Goal: Task Accomplishment & Management: Use online tool/utility

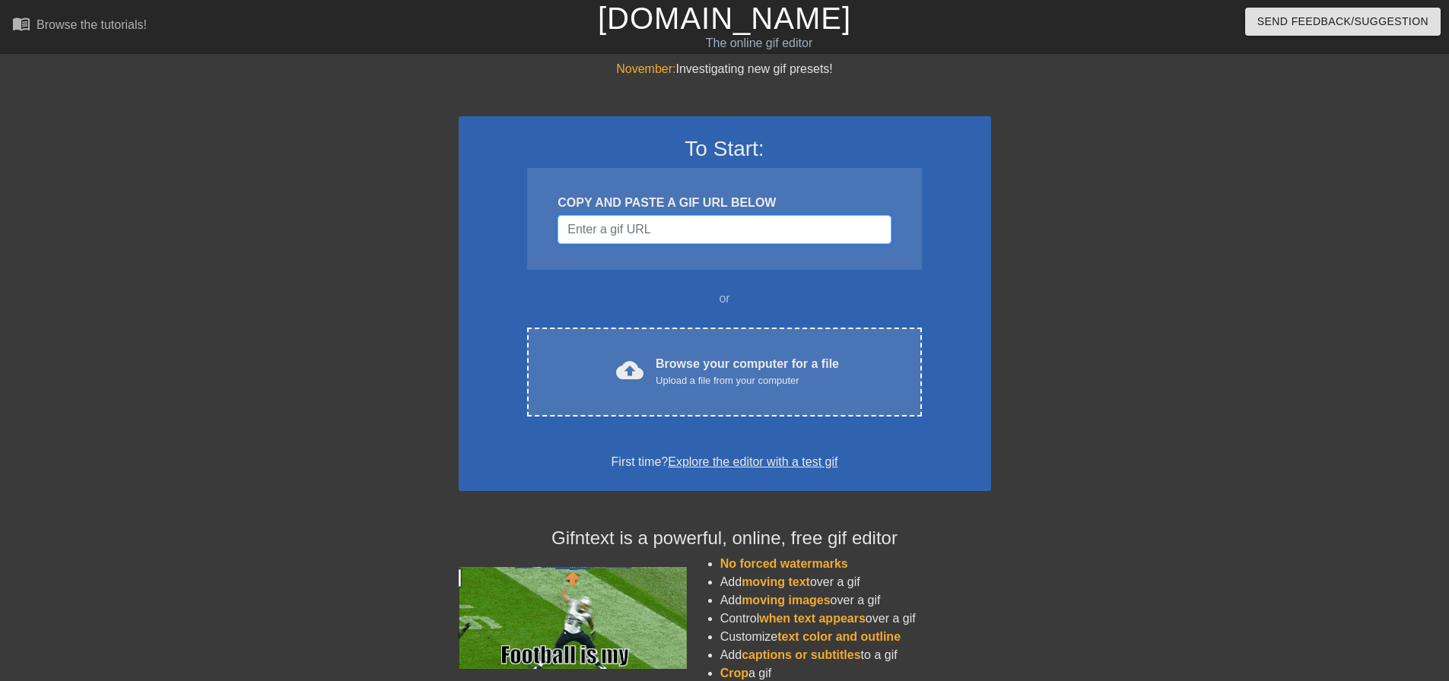
click at [724, 240] on input "Username" at bounding box center [723, 229] width 333 height 29
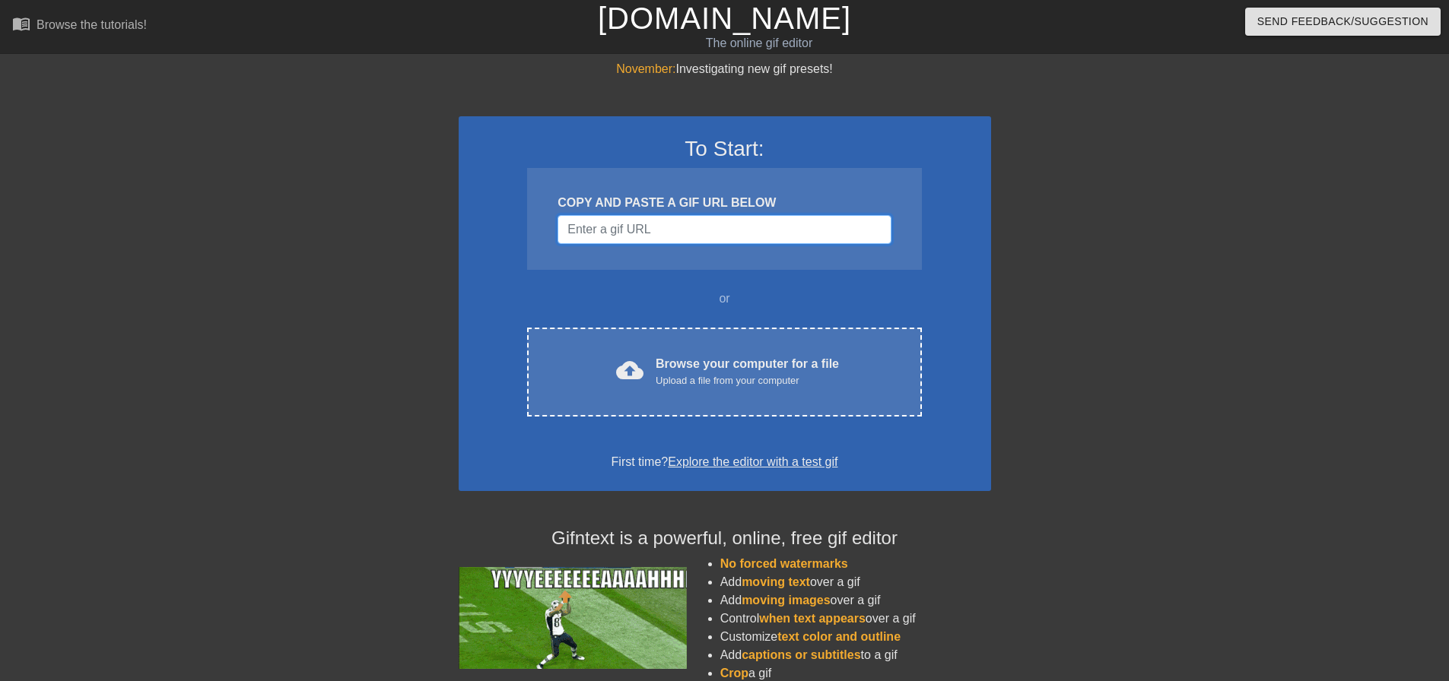
click at [634, 230] on input "Username" at bounding box center [723, 229] width 333 height 29
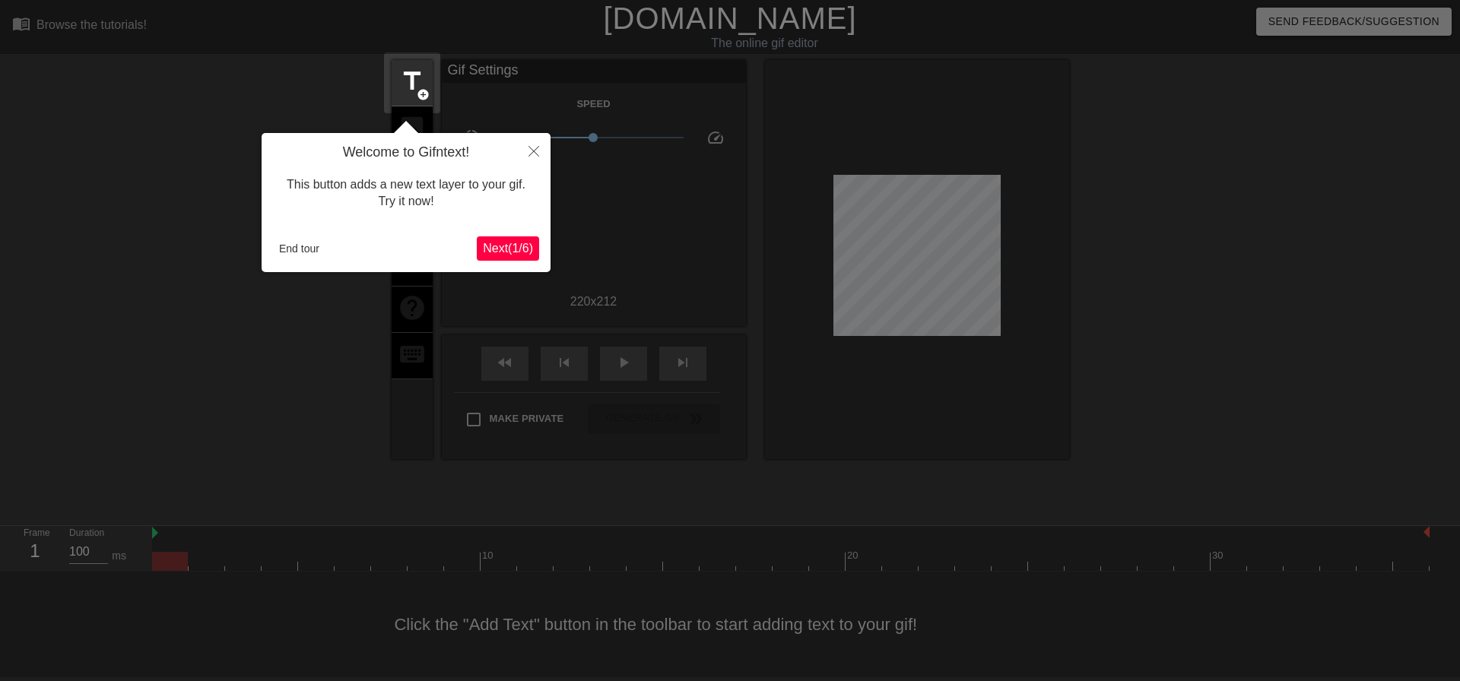
click at [498, 234] on div "Welcome to Gifntext! This button adds a new text layer to your gif. Try it now!…" at bounding box center [406, 202] width 289 height 139
drag, startPoint x: 498, startPoint y: 234, endPoint x: 506, endPoint y: 247, distance: 15.0
click at [503, 244] on div "Welcome to Gifntext! This button adds a new text layer to your gif. Try it now!…" at bounding box center [406, 202] width 289 height 139
click at [506, 247] on span "Next ( 1 / 6 )" at bounding box center [508, 248] width 50 height 13
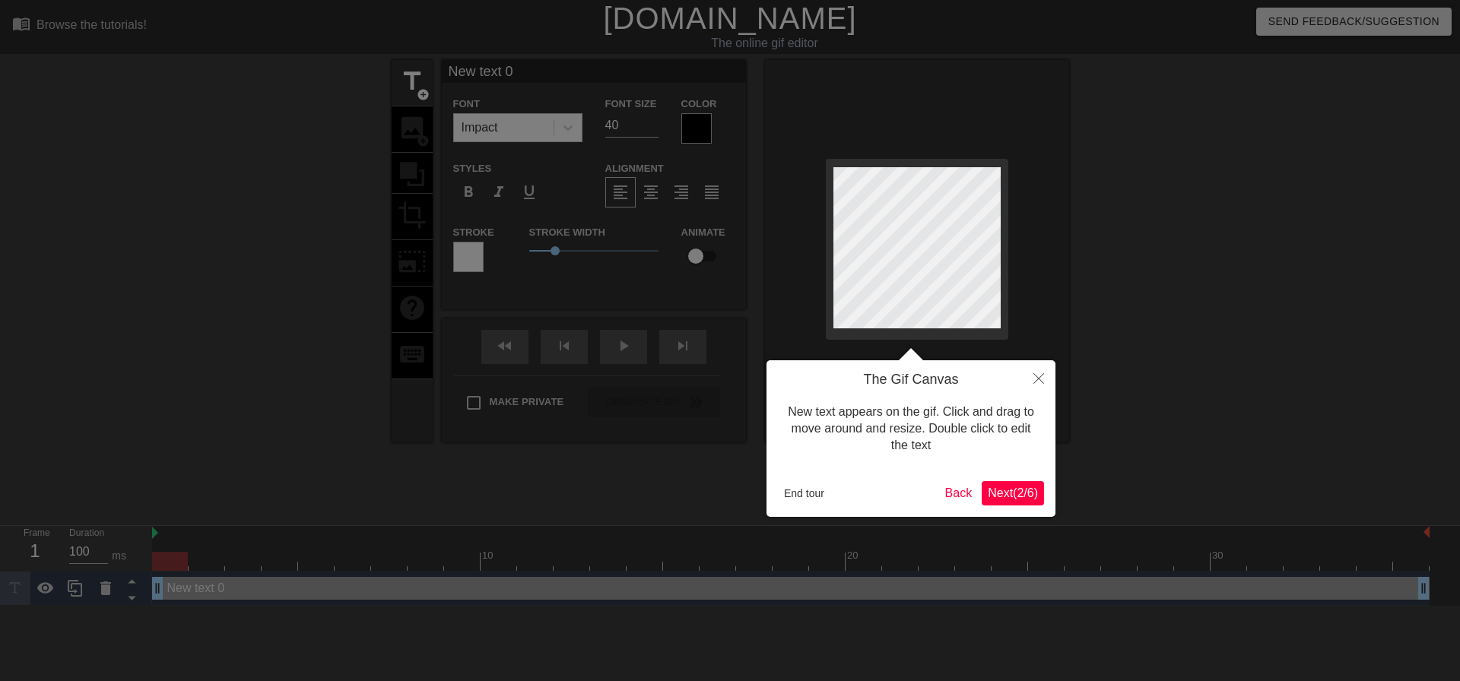
click at [506, 247] on div at bounding box center [730, 340] width 1460 height 681
click at [1053, 384] on button "Close" at bounding box center [1038, 377] width 33 height 35
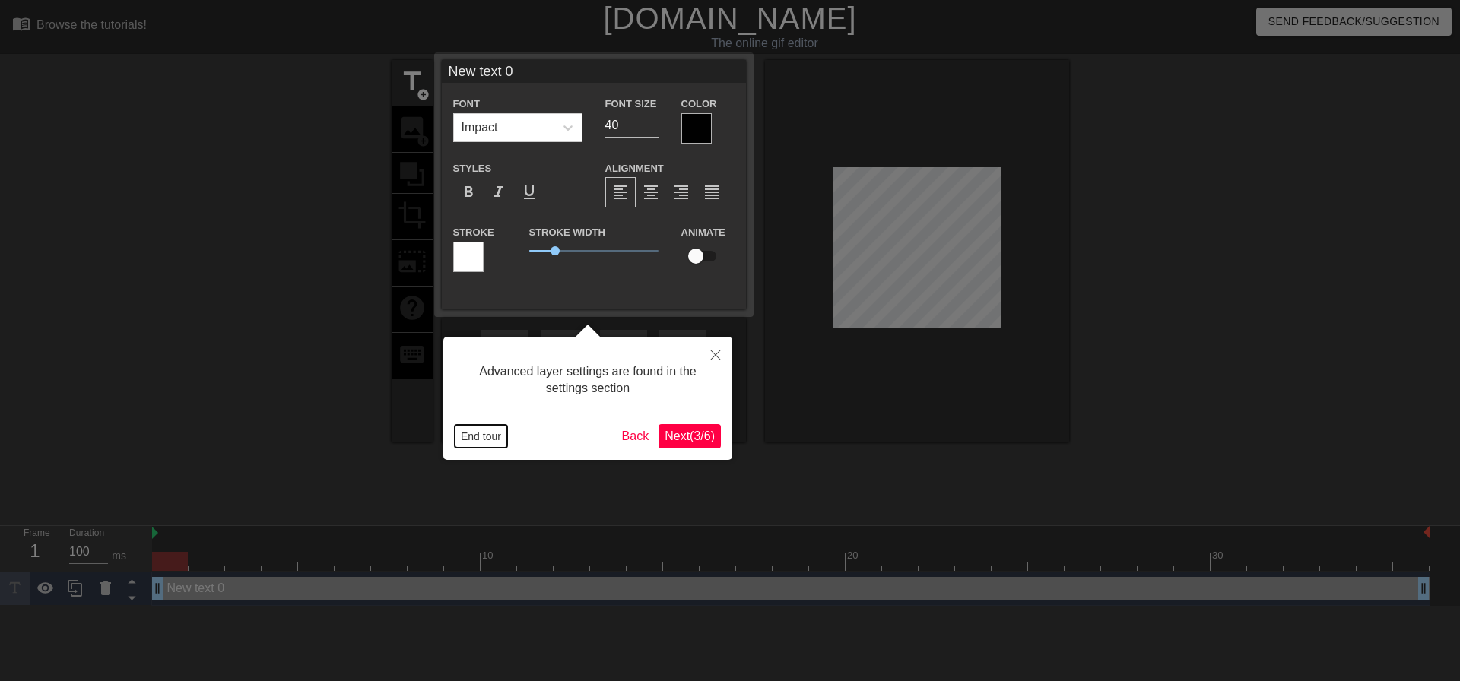
click at [487, 440] on button "End tour" at bounding box center [481, 436] width 52 height 23
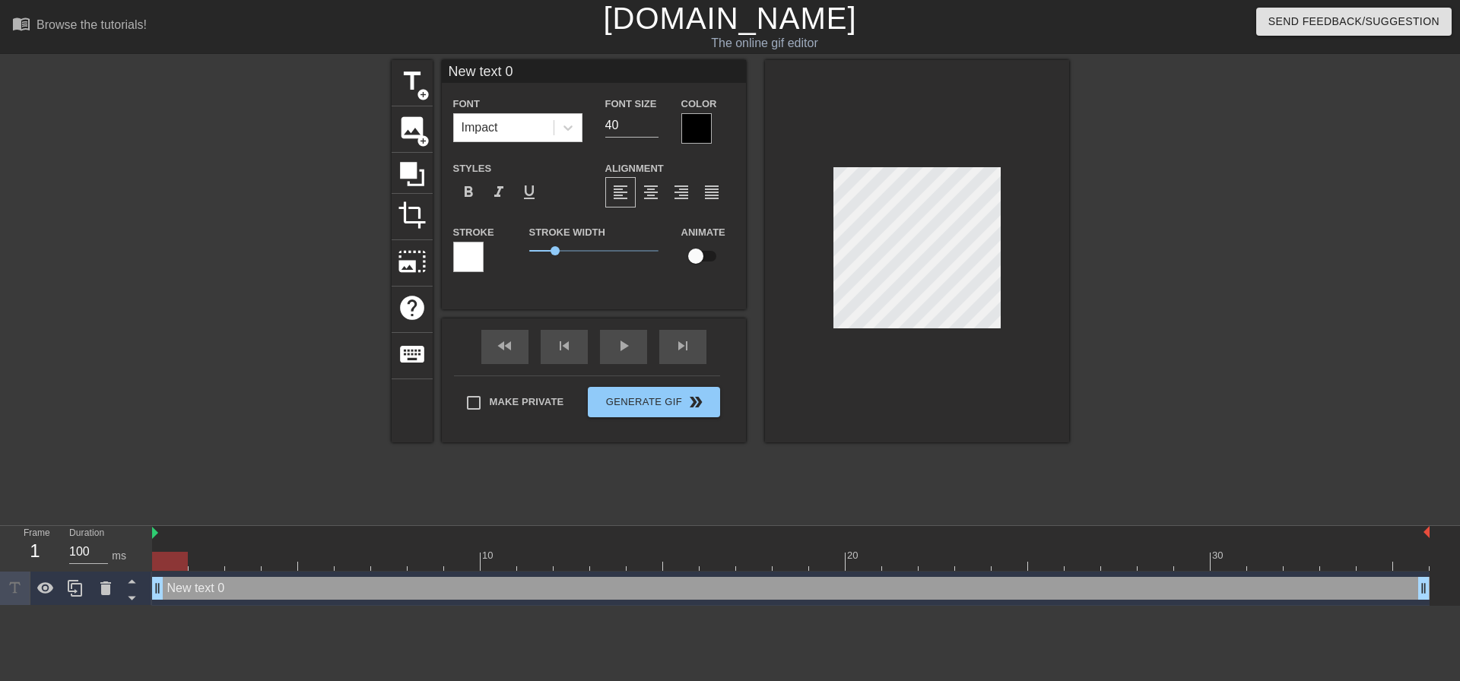
scroll to position [2, 4]
type input "N"
type textarea "N"
type input "n"
type textarea "n"
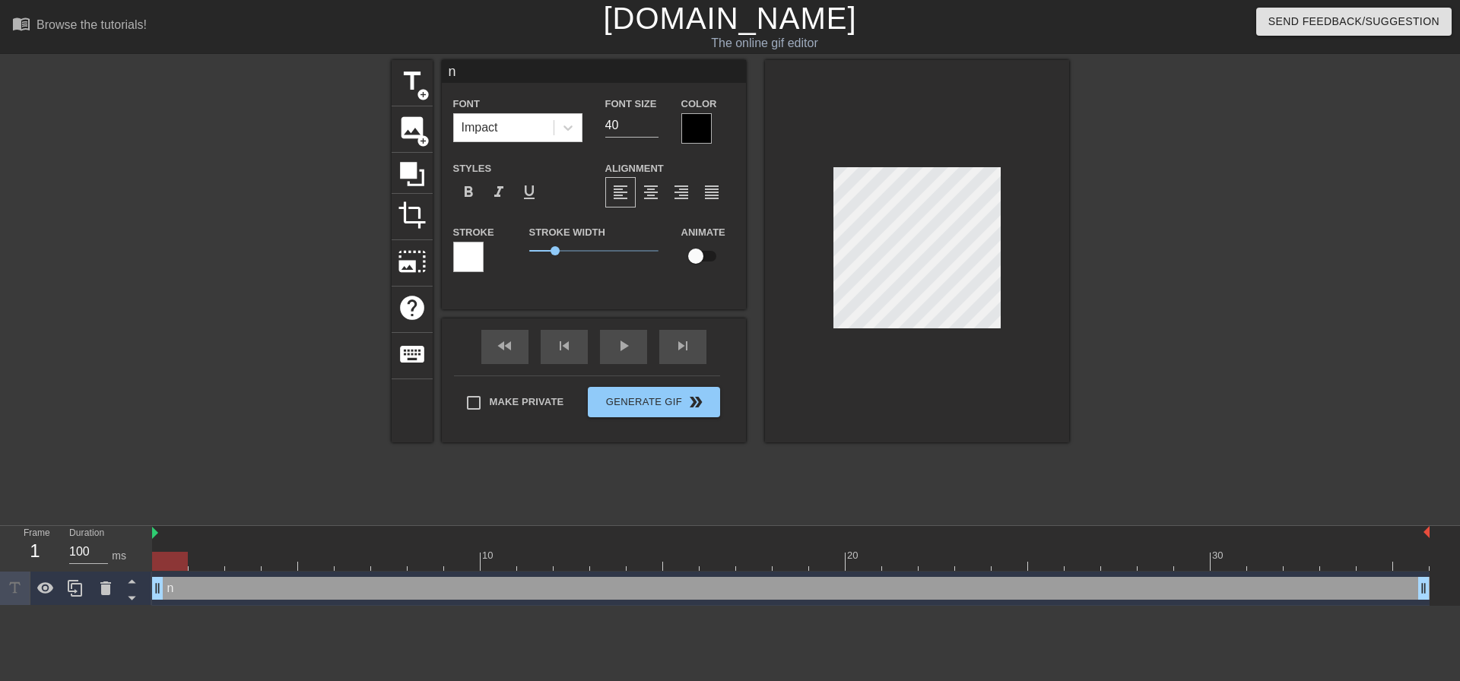
scroll to position [2, 2]
type input "ne"
type textarea "ne"
type input "ne"
type textarea "ne"
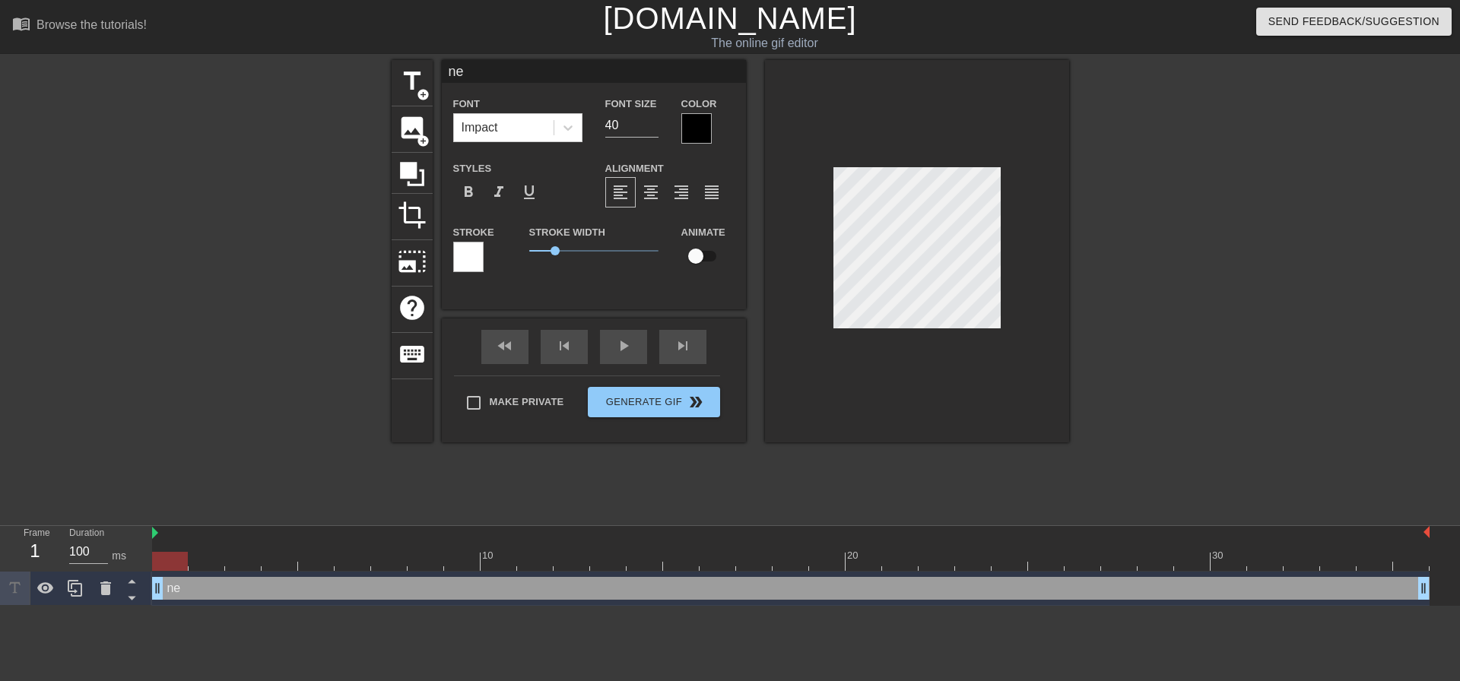
type input "ne"
type textarea "ne"
type input "n"
type textarea "n"
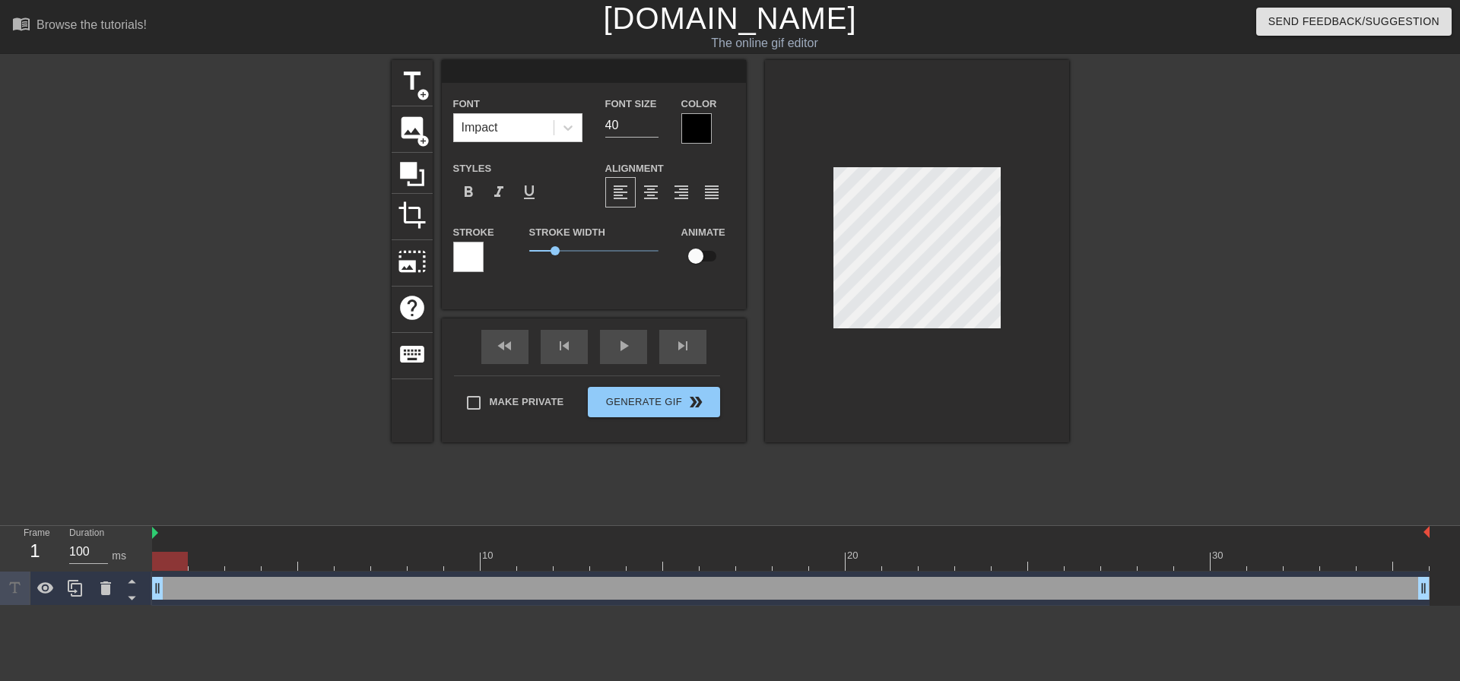
type input "m"
type textarea "m"
type input "me"
type textarea "me"
type input "me"
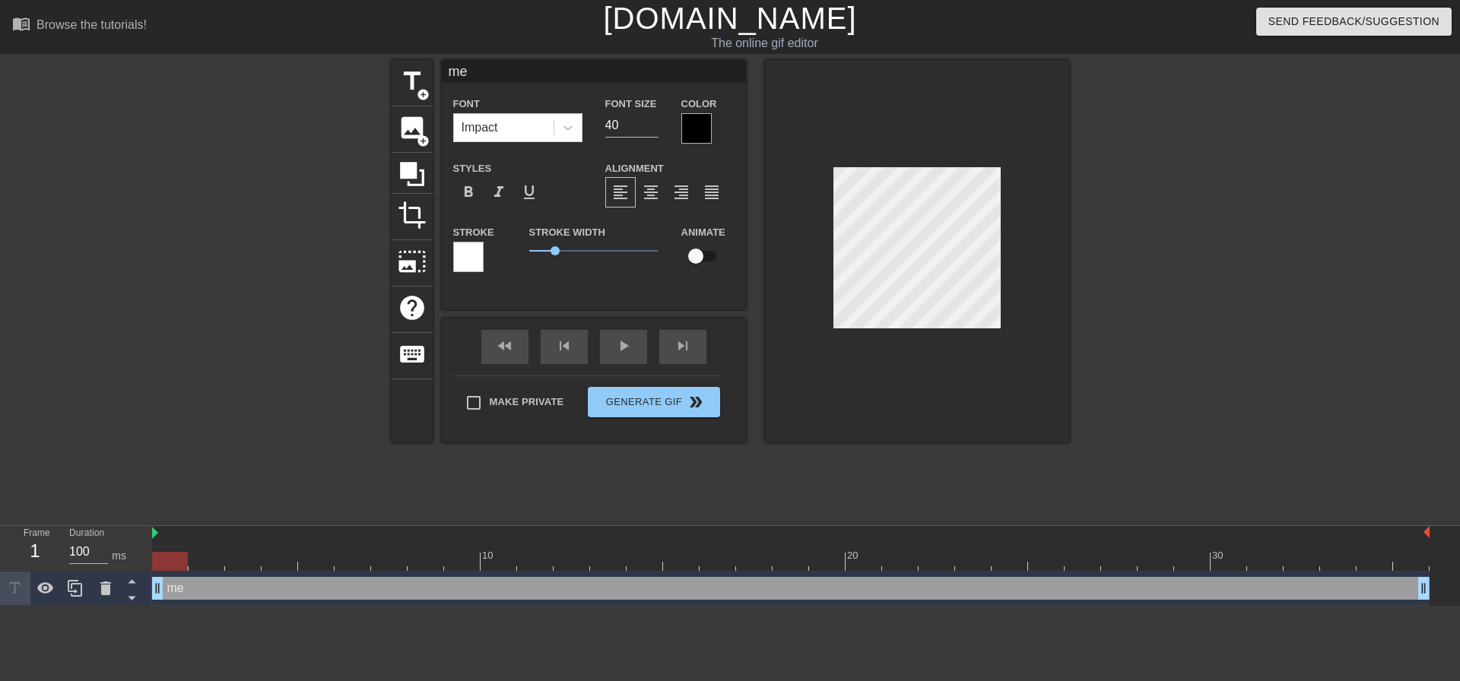
type textarea "me"
type input "me w"
type textarea "me w"
type input "me wh"
type textarea "me wh"
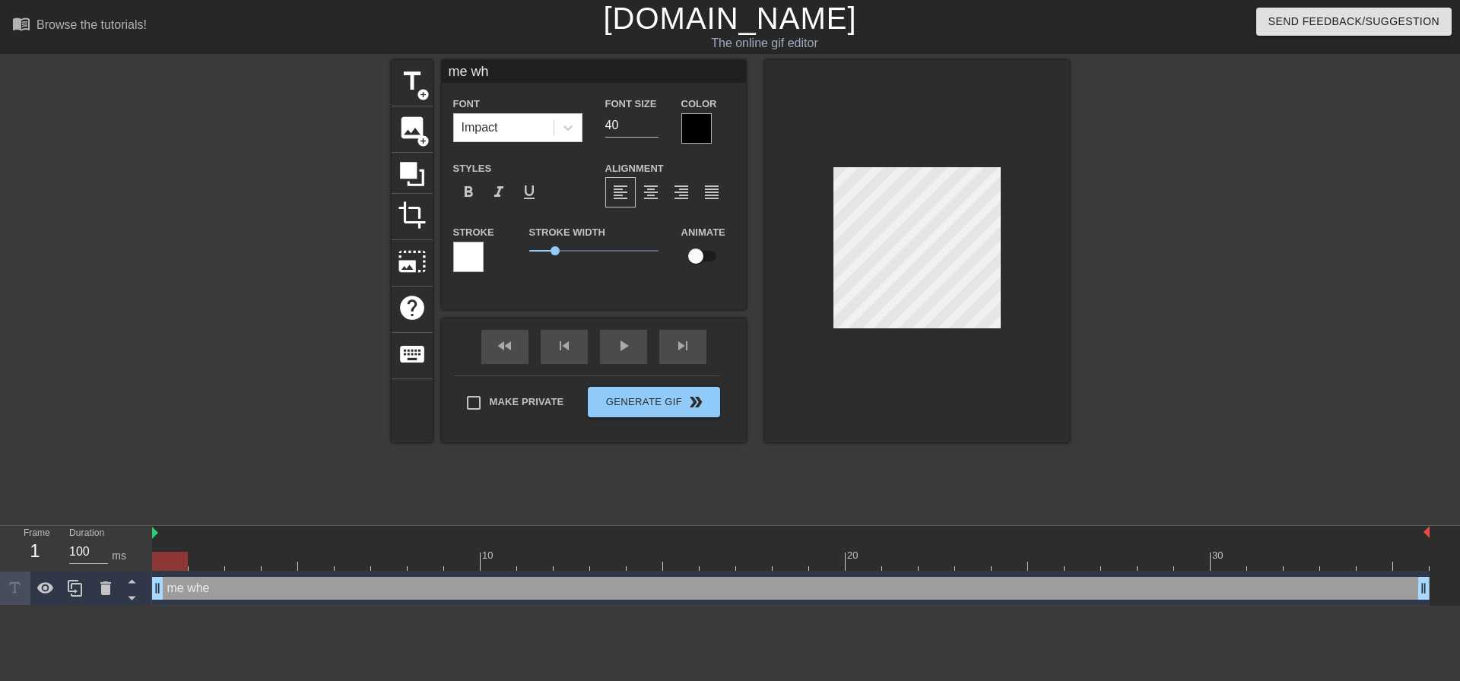
type input "me whe"
type textarea "me whe"
type input "me when"
type textarea "me when"
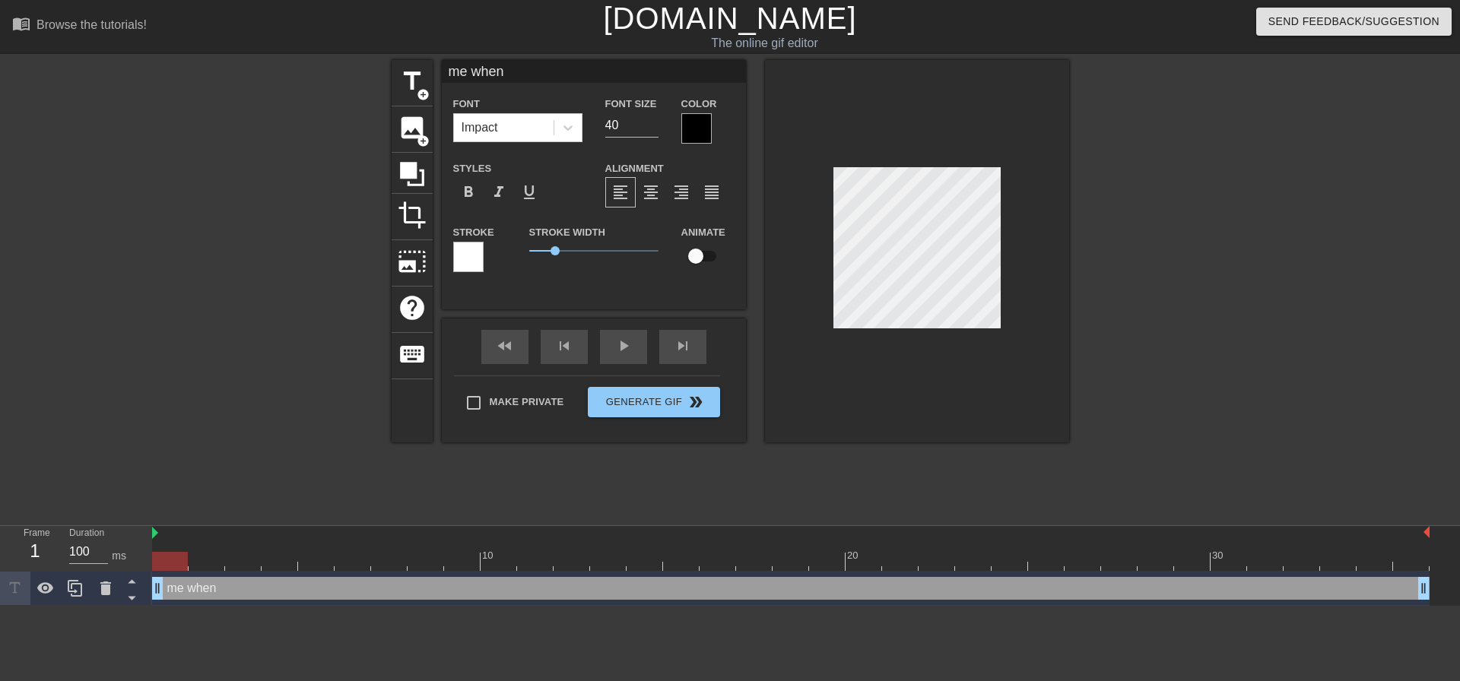
type input "me when"
type textarea "me when"
type input "me when n"
type textarea "me when n"
type input "me when no"
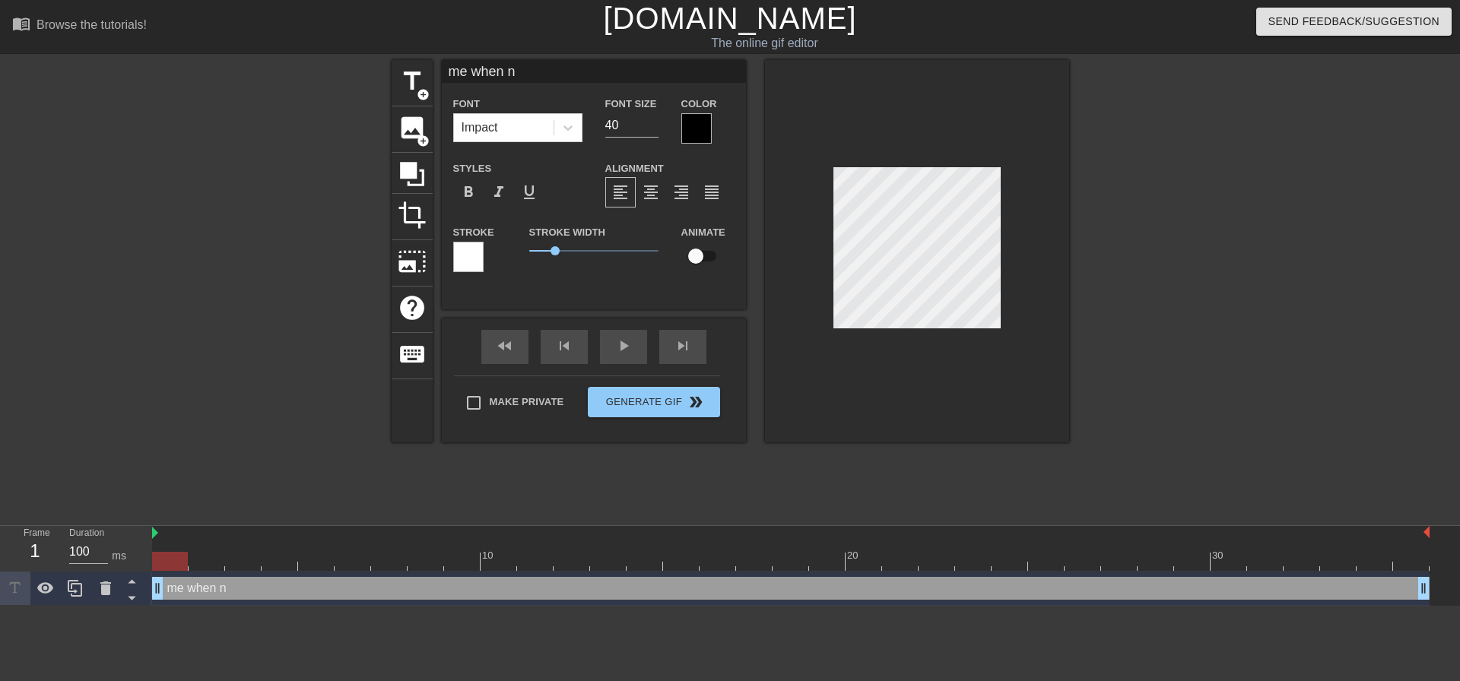
type textarea "me when no"
type input "me when no"
type textarea "me when no"
type input "me when no c"
type textarea "me when no c"
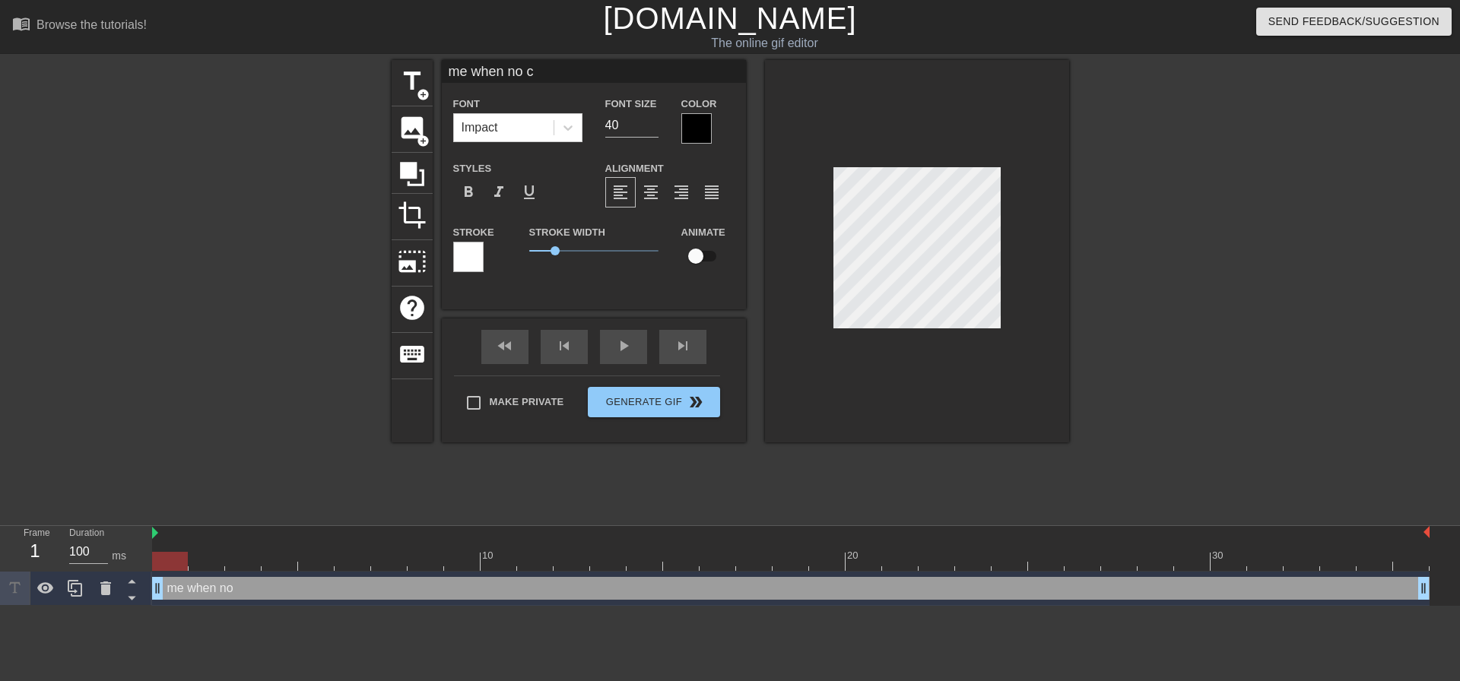
type input "me when no cl"
type textarea "me when no cl"
type input "me when no c"
type textarea "me when no c"
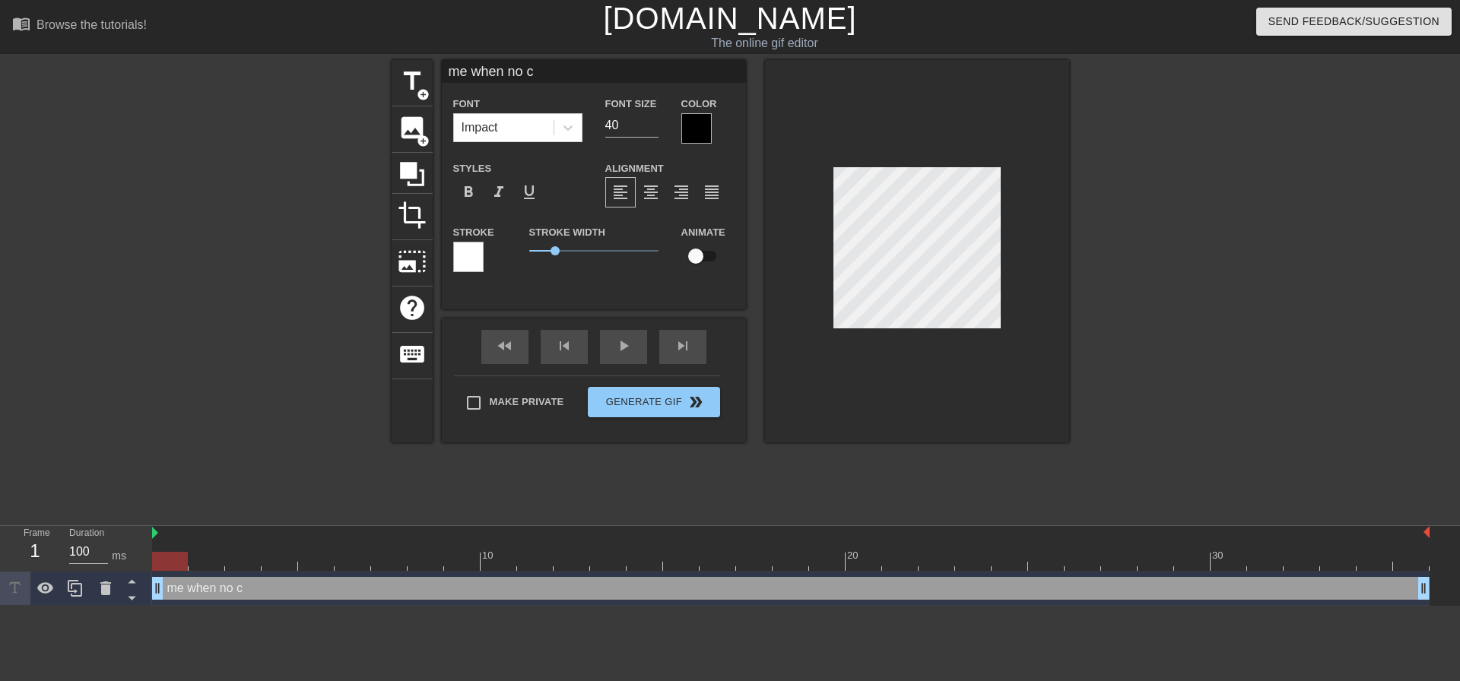
type input "me when no"
type textarea "me when no"
type input "me when no"
type textarea "me when no"
type input "me when n"
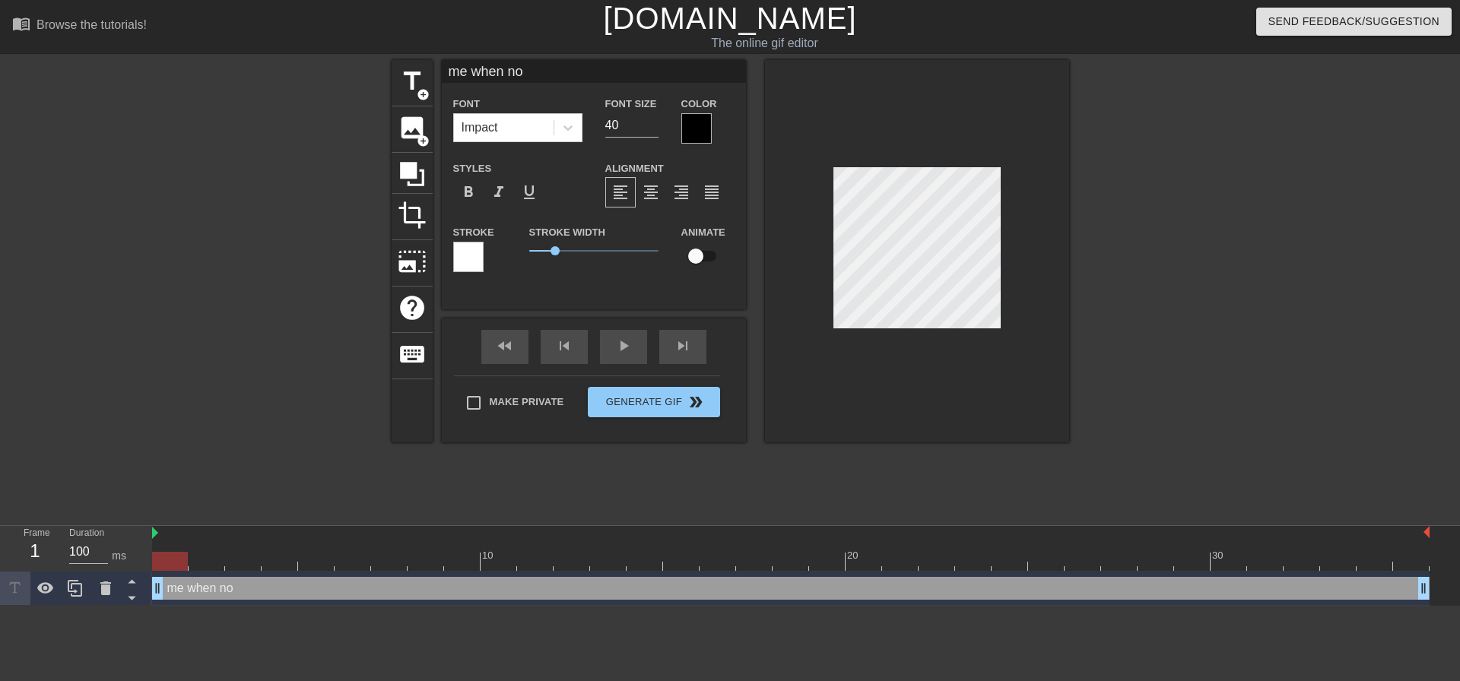
type textarea "me when n"
type input "me when"
type textarea "me when"
type input "me when w"
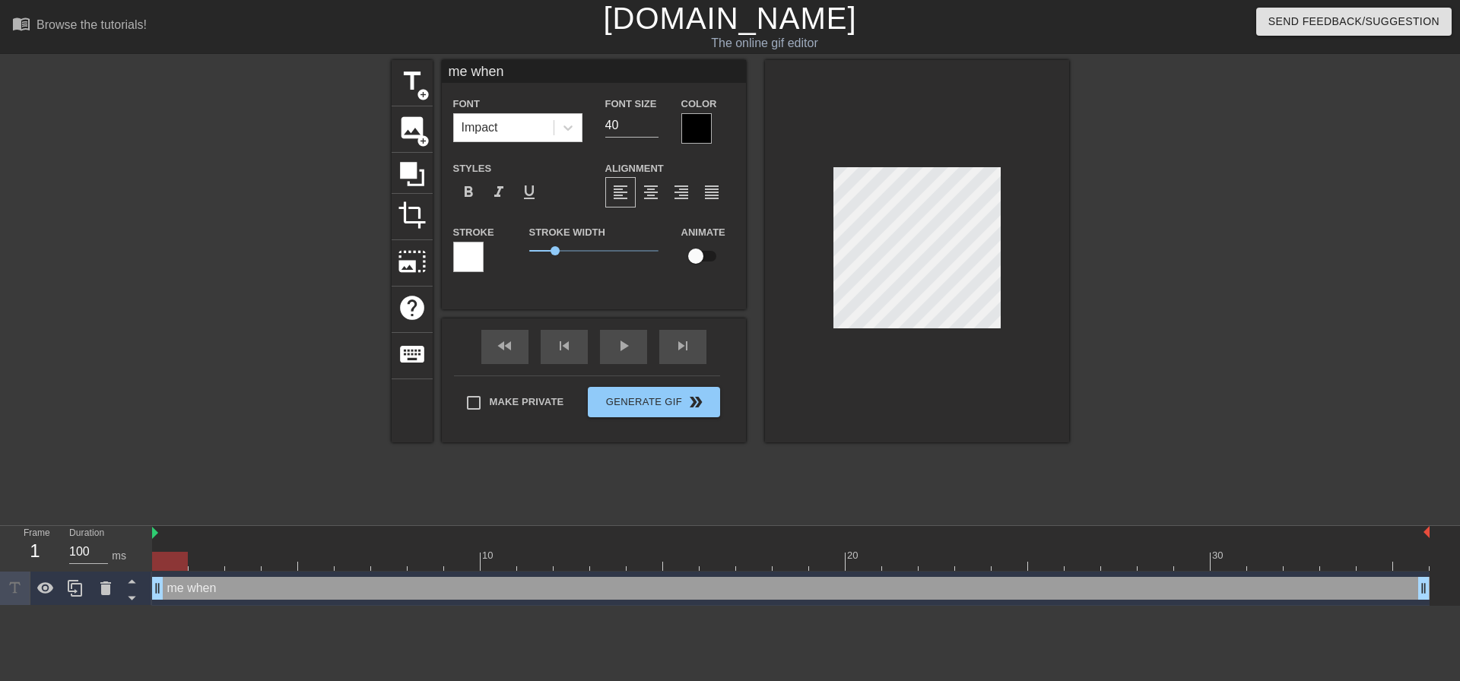
type textarea "me when w"
type input "me when we"
type textarea "me when we"
type input "me when w"
type textarea "me when w"
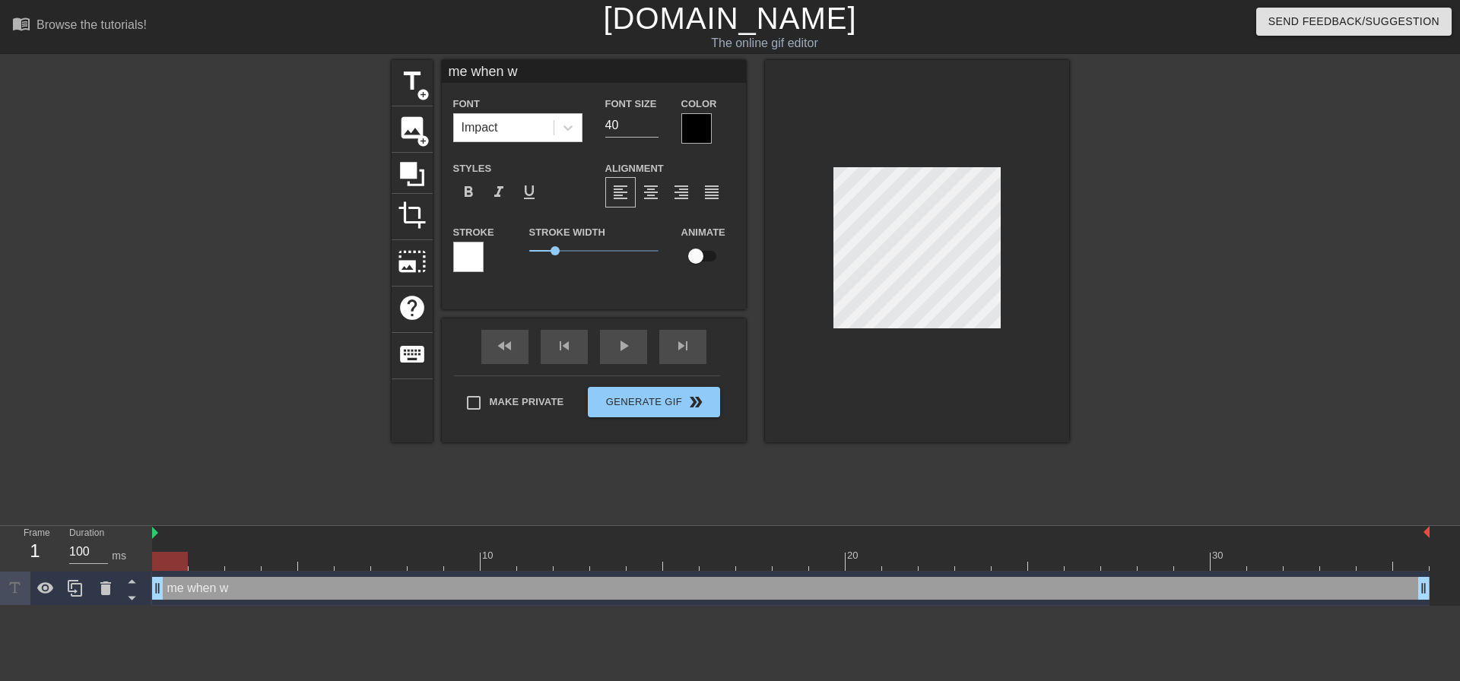
type input "me when"
type textarea "me when"
type input "me when"
type textarea "me when"
click at [1062, 365] on div at bounding box center [917, 251] width 304 height 383
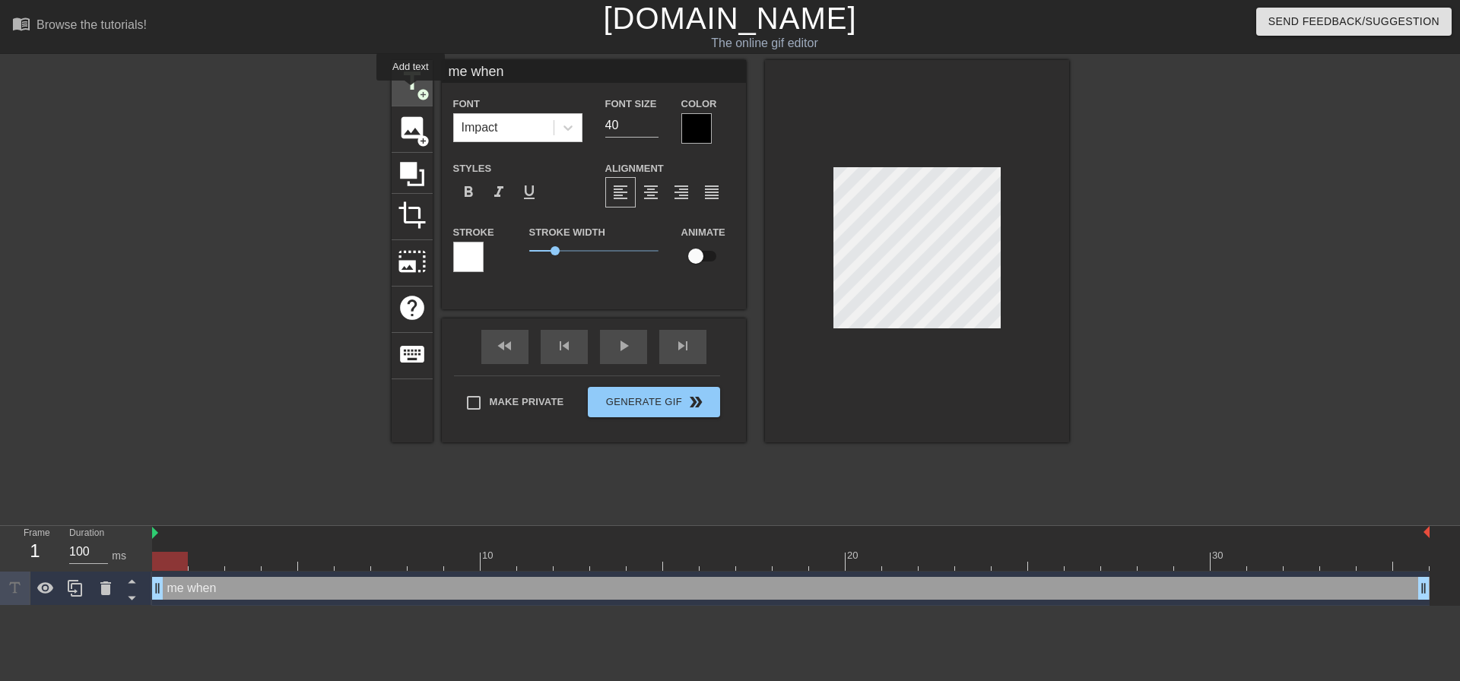
click at [411, 91] on span "title" at bounding box center [412, 81] width 29 height 29
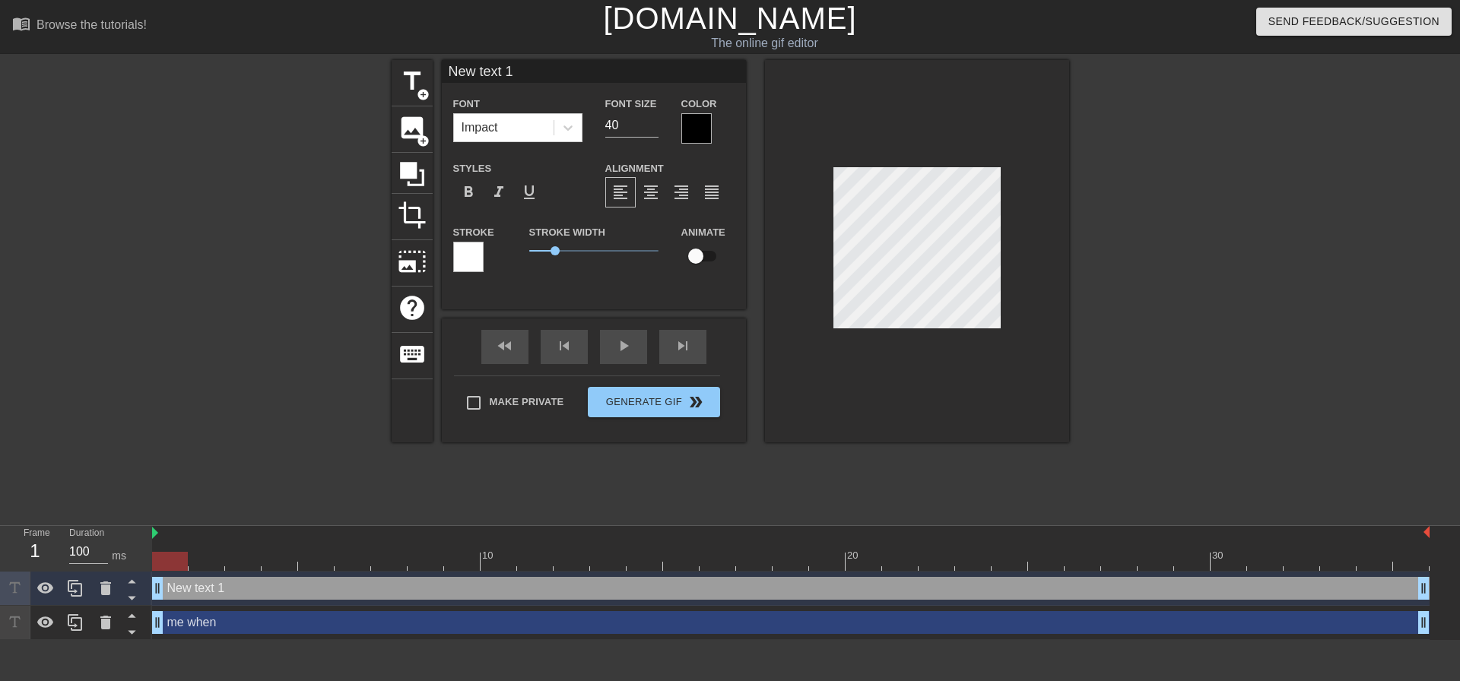
scroll to position [2, 4]
type input "c"
type textarea "c"
type input "co"
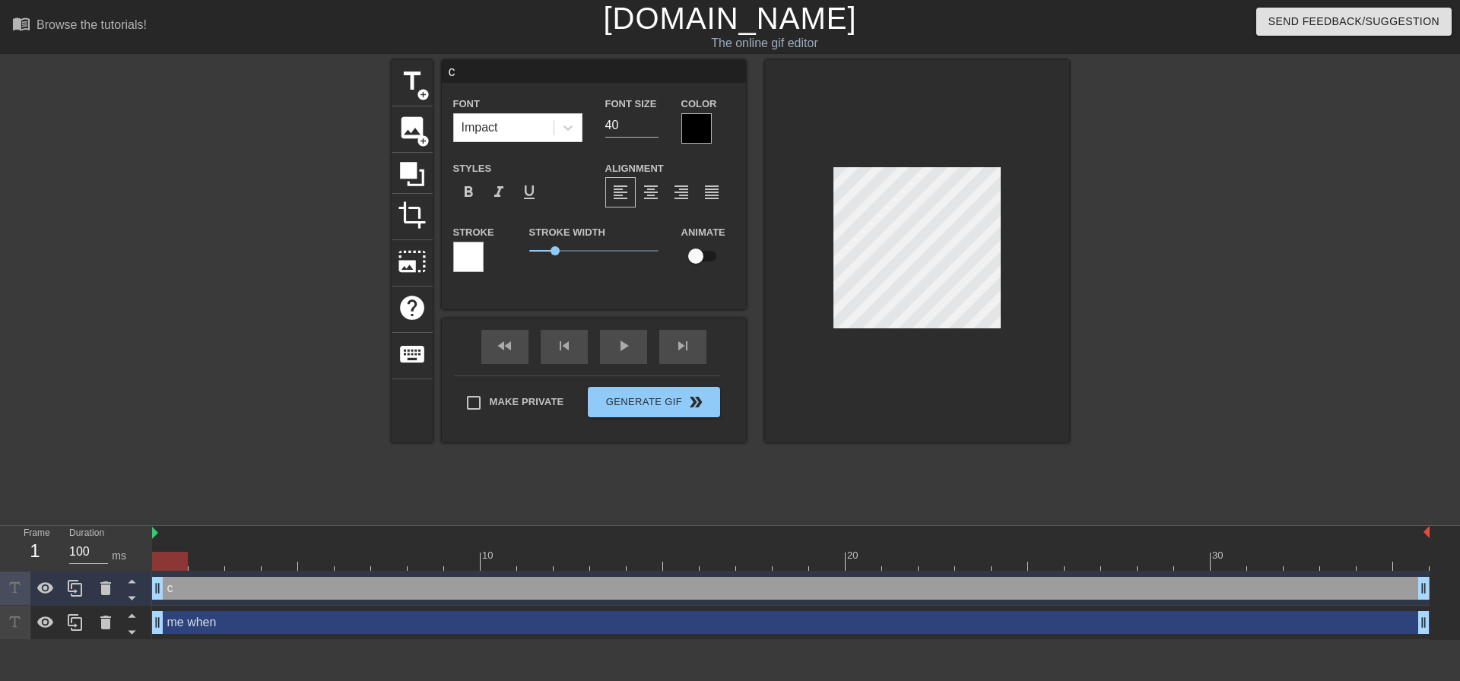
type textarea "co"
type input "com"
type textarea "com"
type input "comp"
type textarea "comp"
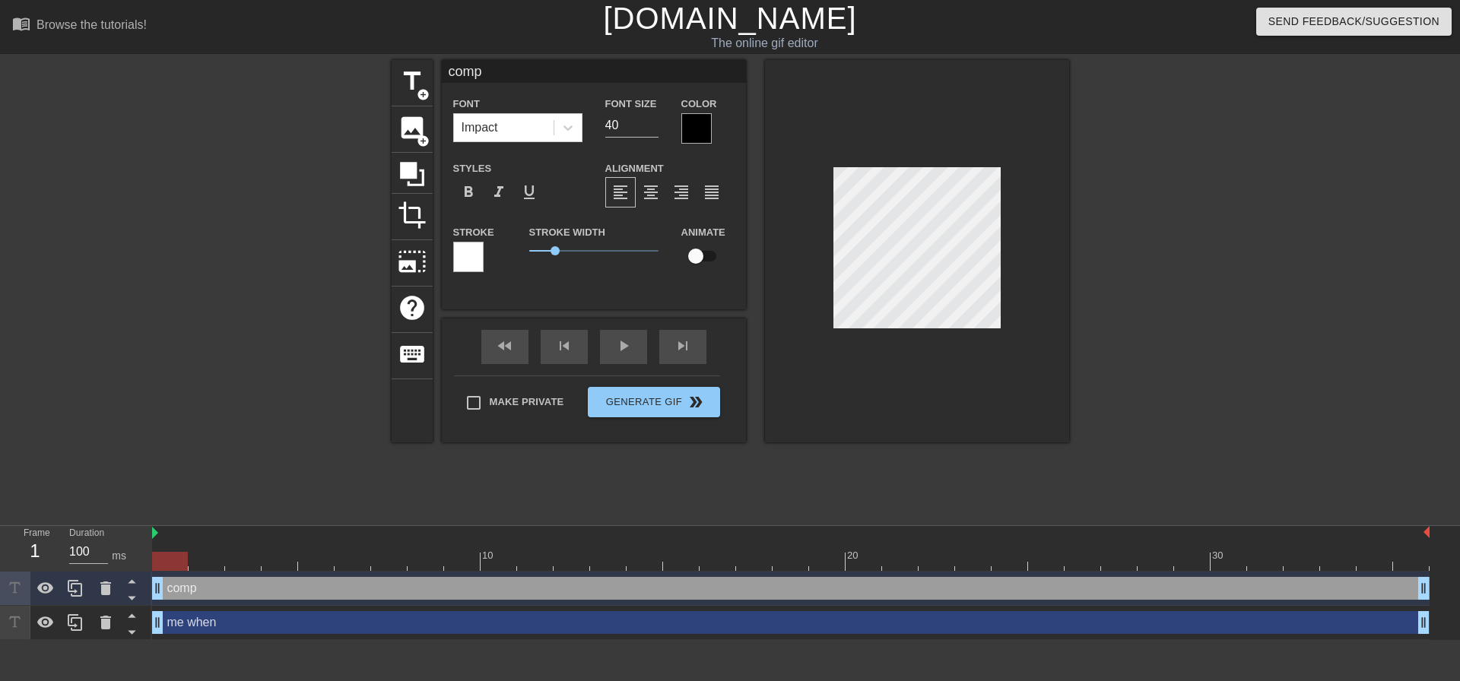
type input "comp"
type textarea "comp"
type input "comp d"
type textarea "comp d"
type input "comp da"
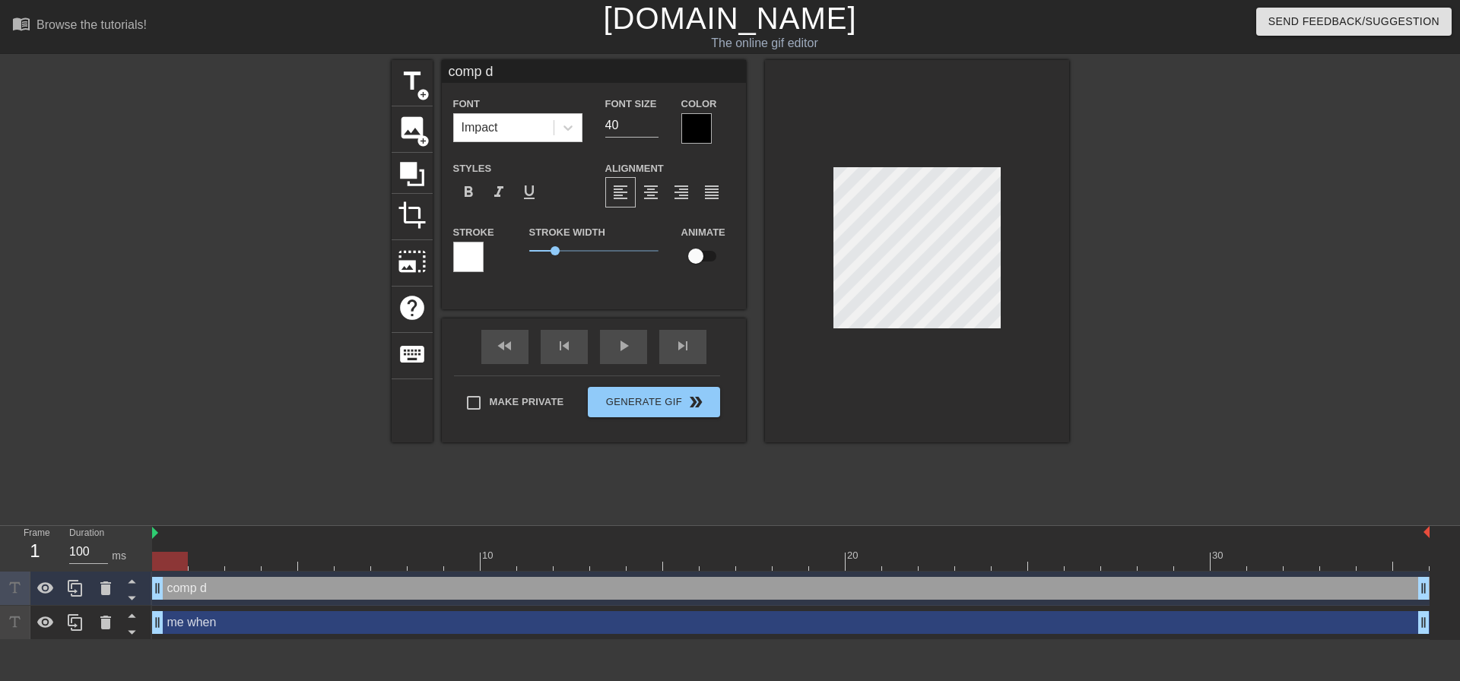
type textarea "comp da"
type input "comp day"
type textarea "comp day"
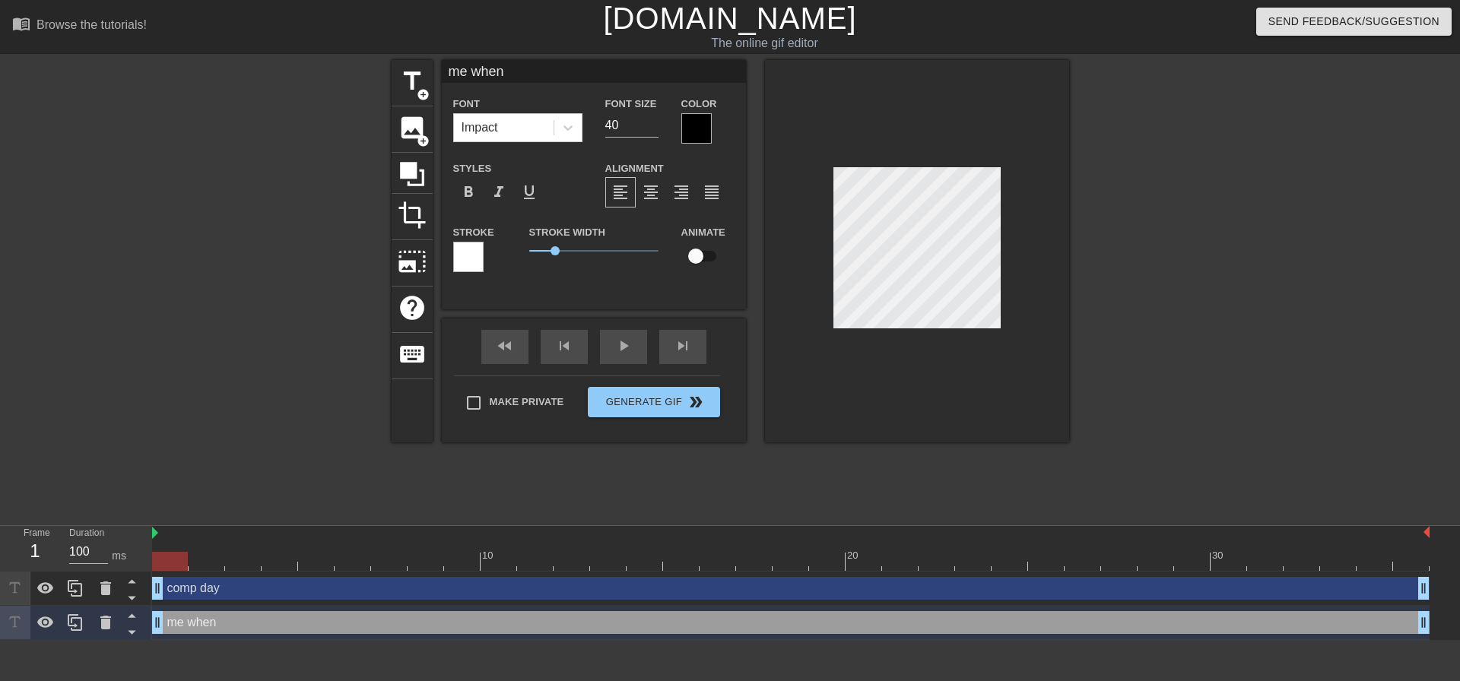
type input "me when"
type textarea "me when"
type input "me when"
type textarea "me when"
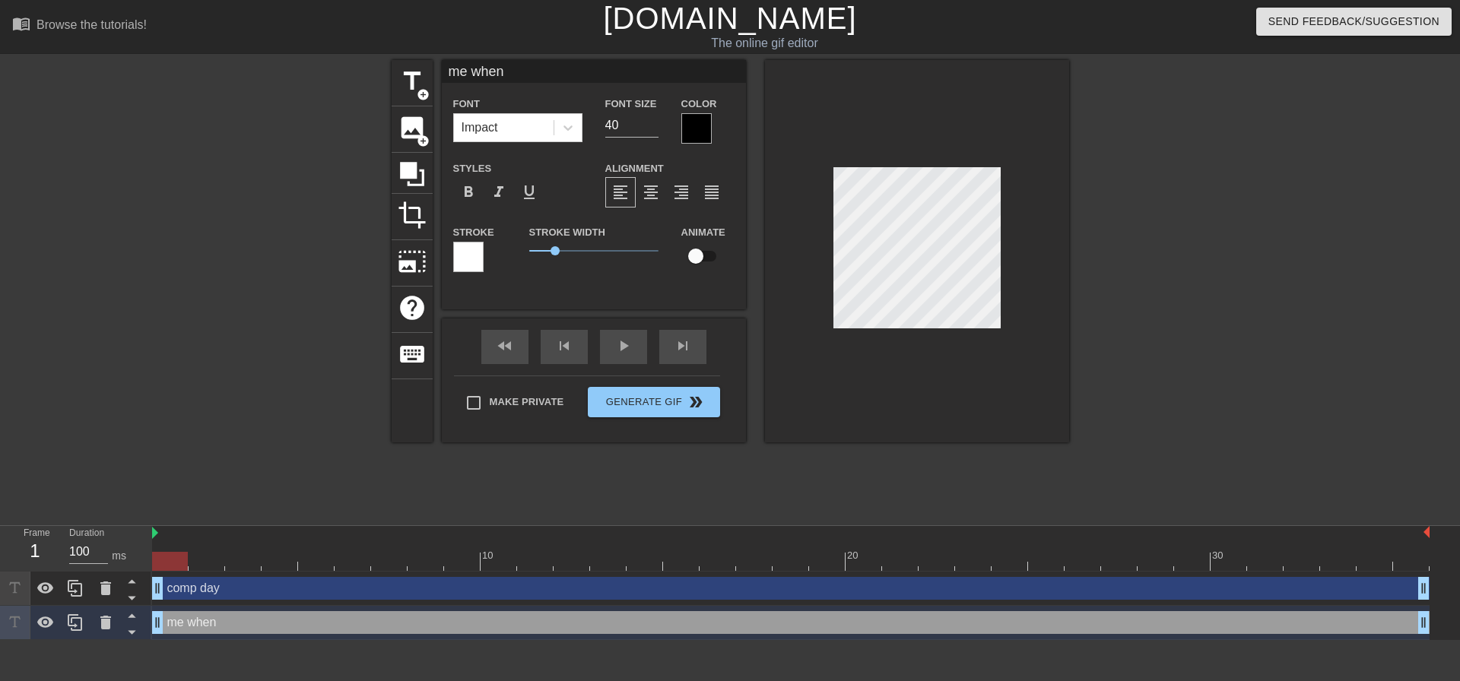
type input "me when"
type textarea "me when"
type input "me whenc"
type textarea "me when c"
type input "me whenco"
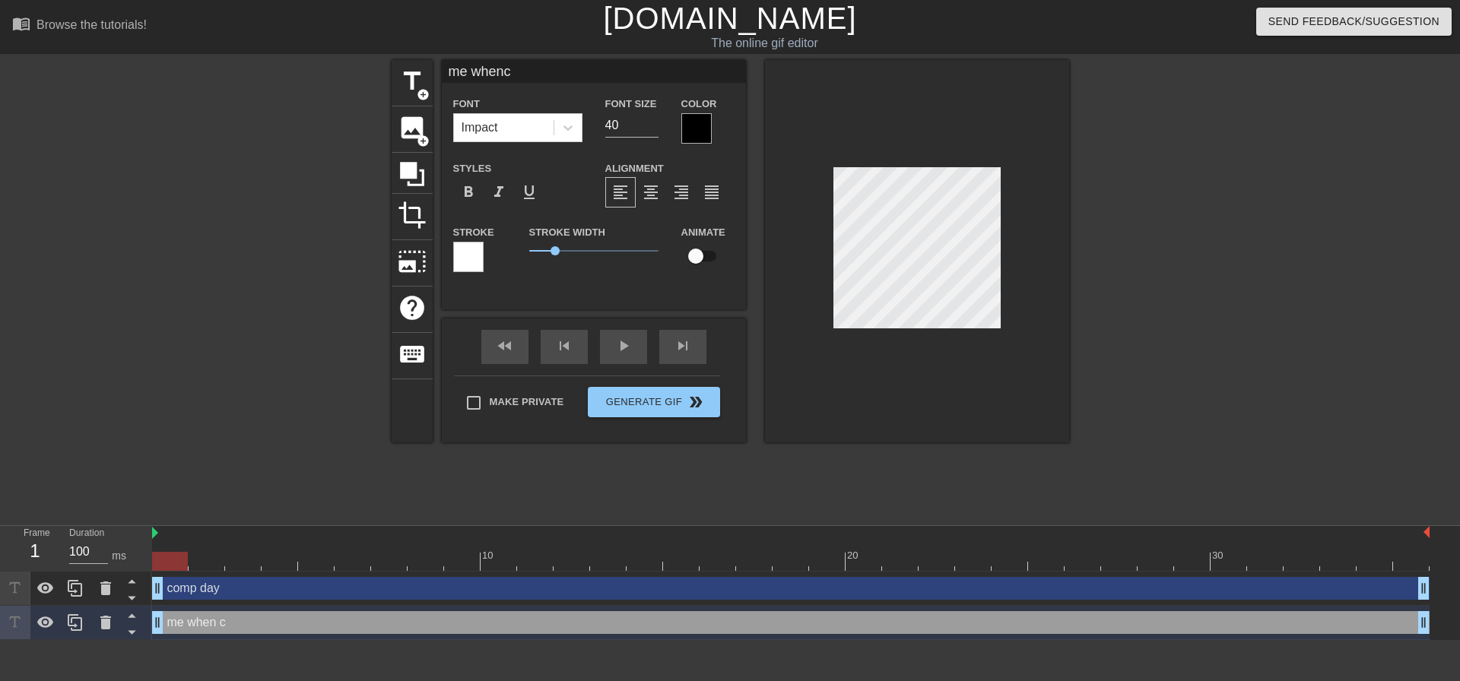
type textarea "me when co"
type input "me whencom"
type textarea "me when com"
type input "me whencomp"
type textarea "me when comp"
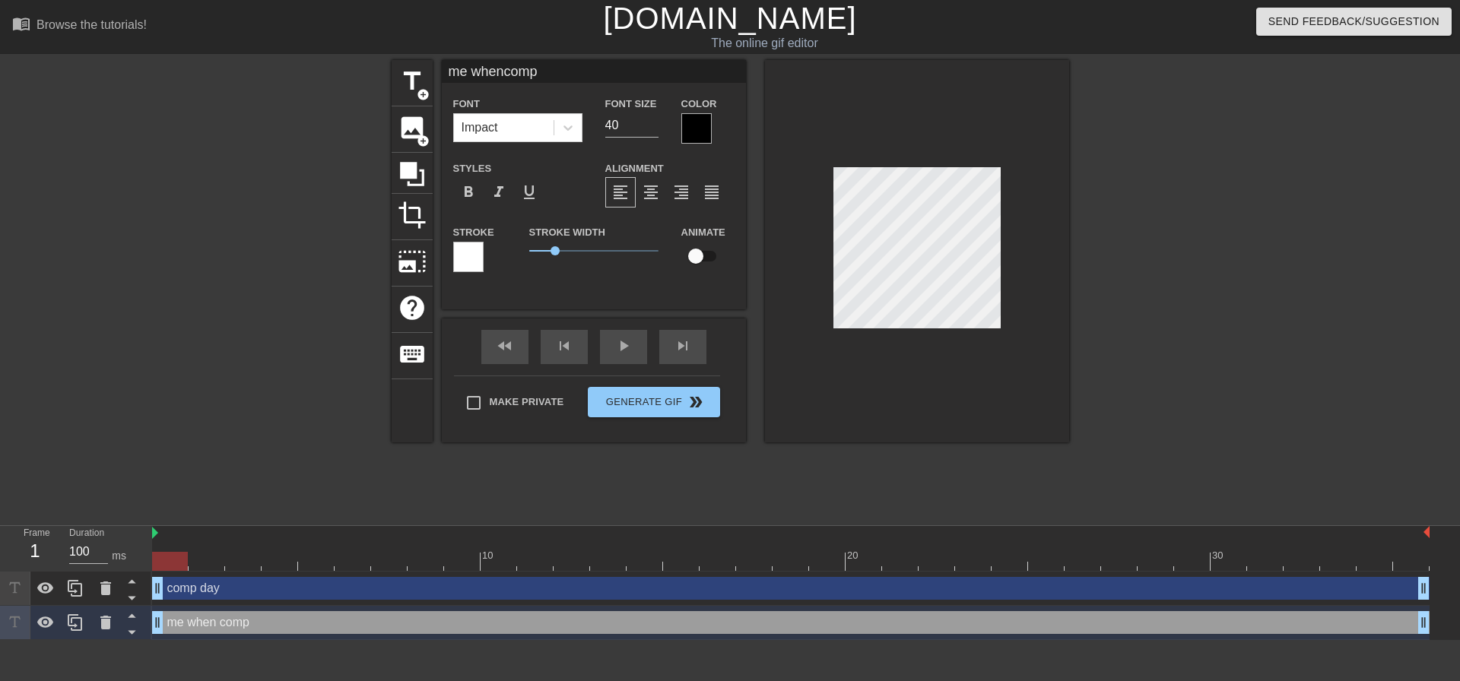
type input "me whencomp"
type textarea "me when comp"
type input "me whencomp d"
type textarea "me when comp d"
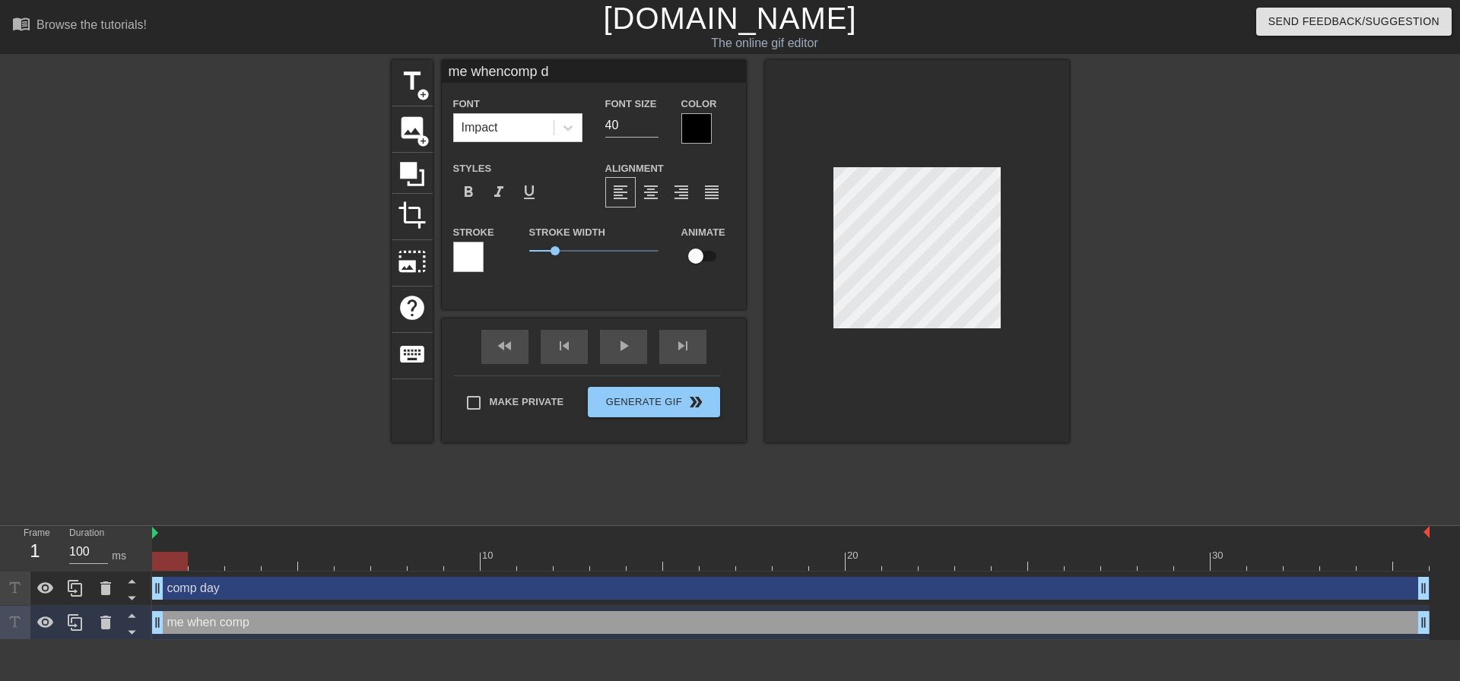
type input "me whencomp da"
type textarea "me when comp da"
type input "me whencomp day"
type textarea "me when comp day"
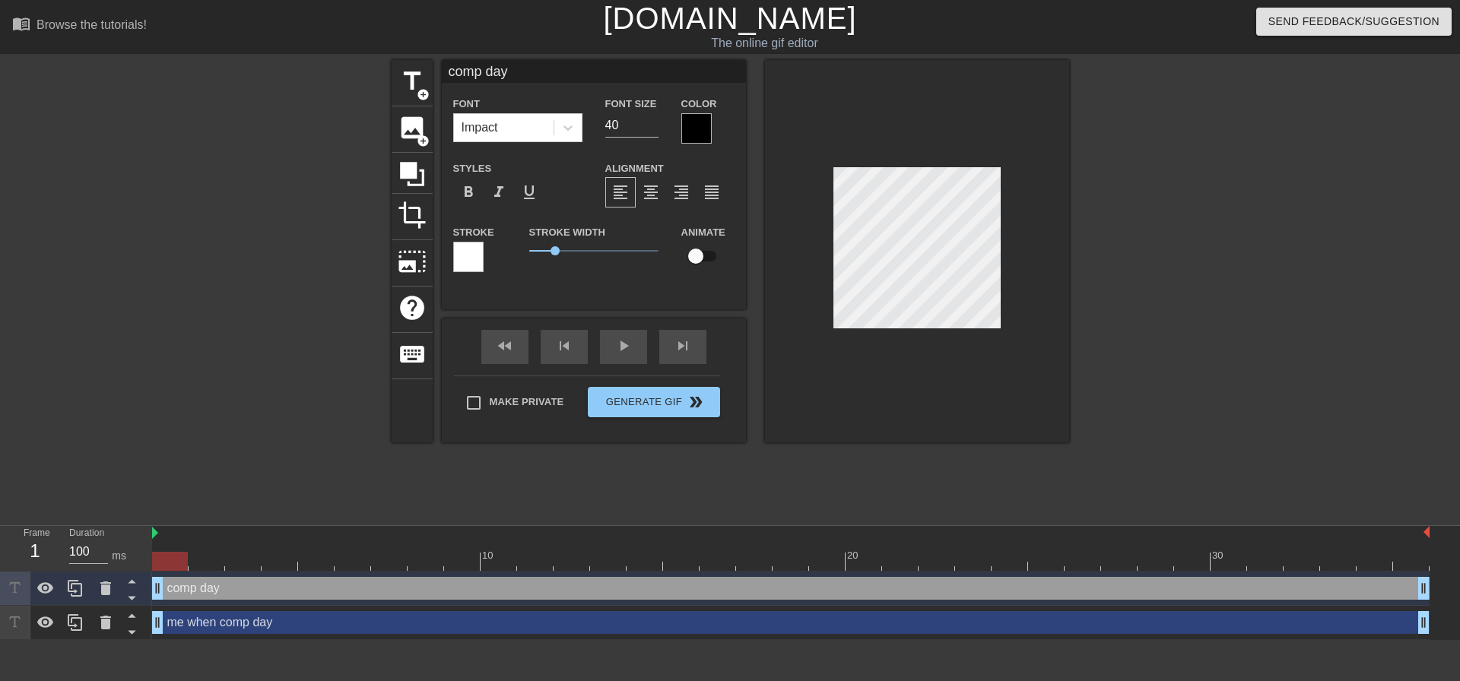
click at [373, 465] on div "title add_circle image add_circle crop photo_size_select_large help keyboard co…" at bounding box center [730, 288] width 1460 height 456
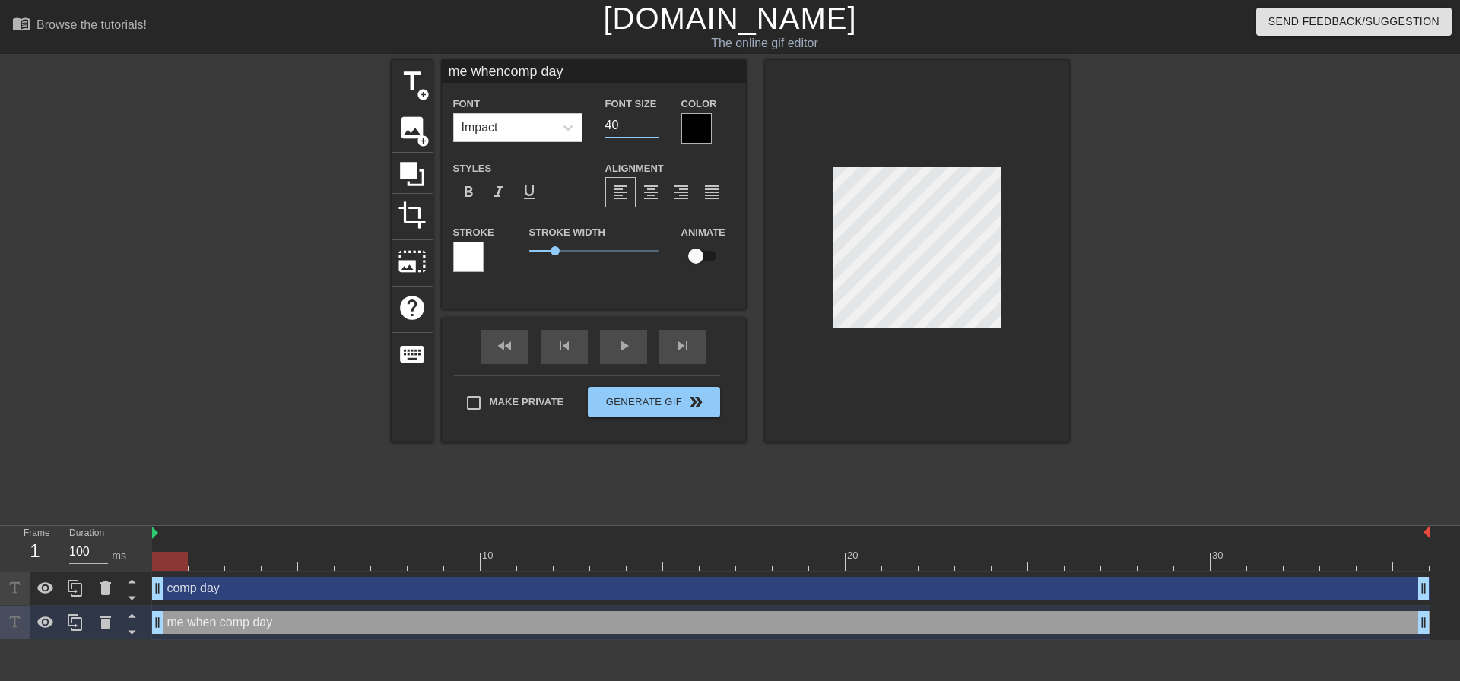
click at [628, 124] on input "40" at bounding box center [631, 125] width 53 height 24
type input "me whencomp day"
type input "39"
click at [652, 127] on input "39" at bounding box center [631, 125] width 53 height 24
type input "me whencomp day"
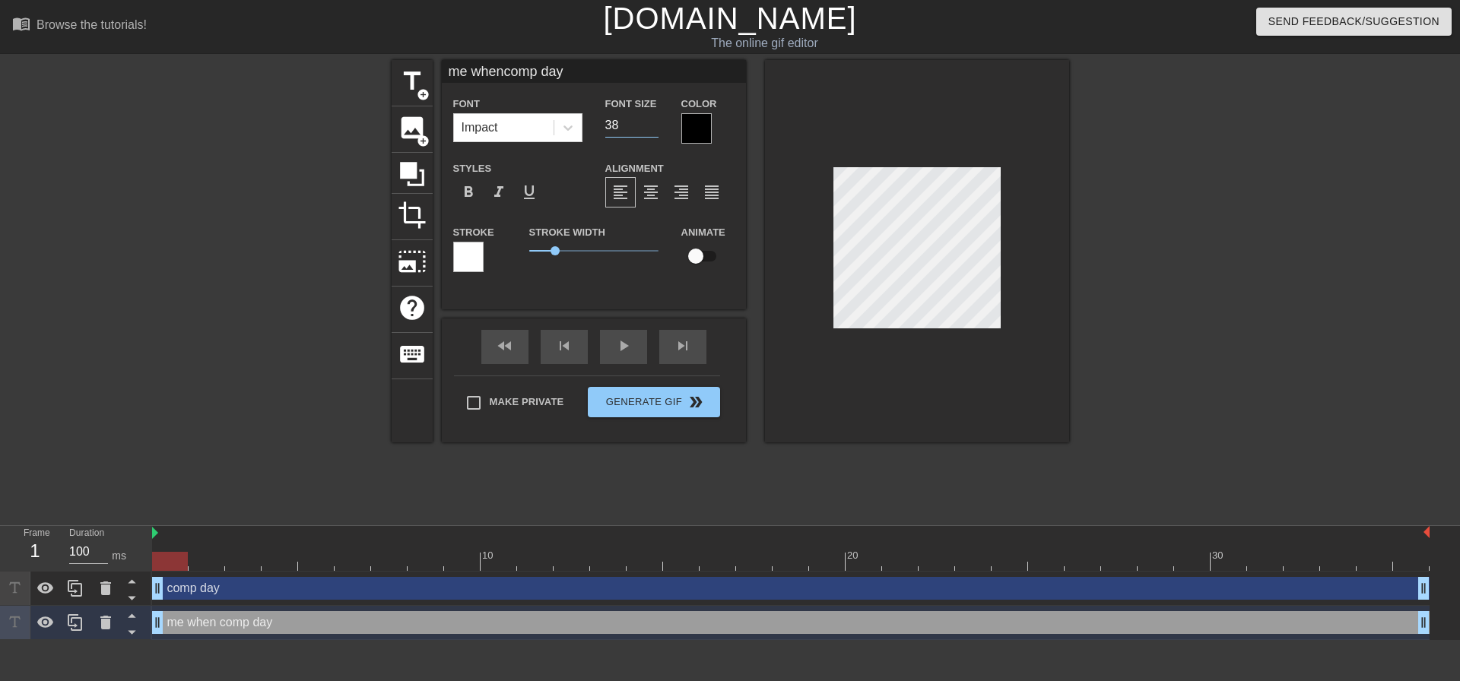
type input "38"
click at [652, 127] on input "38" at bounding box center [631, 125] width 53 height 24
type input "me whencomp day"
type input "37"
click at [652, 127] on input "37" at bounding box center [631, 125] width 53 height 24
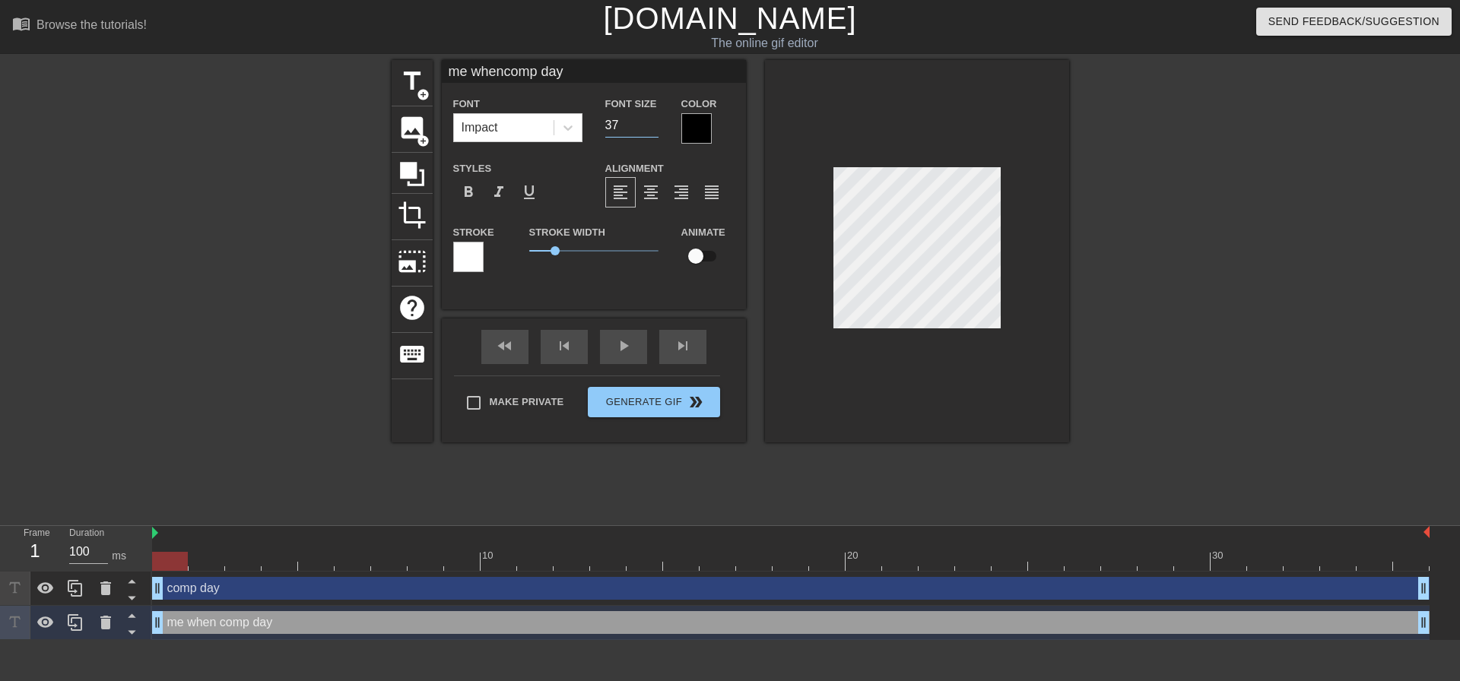
type input "me whencomp day"
type input "36"
click at [652, 126] on input "36" at bounding box center [631, 125] width 53 height 24
type input "me whencomp day"
type input "35"
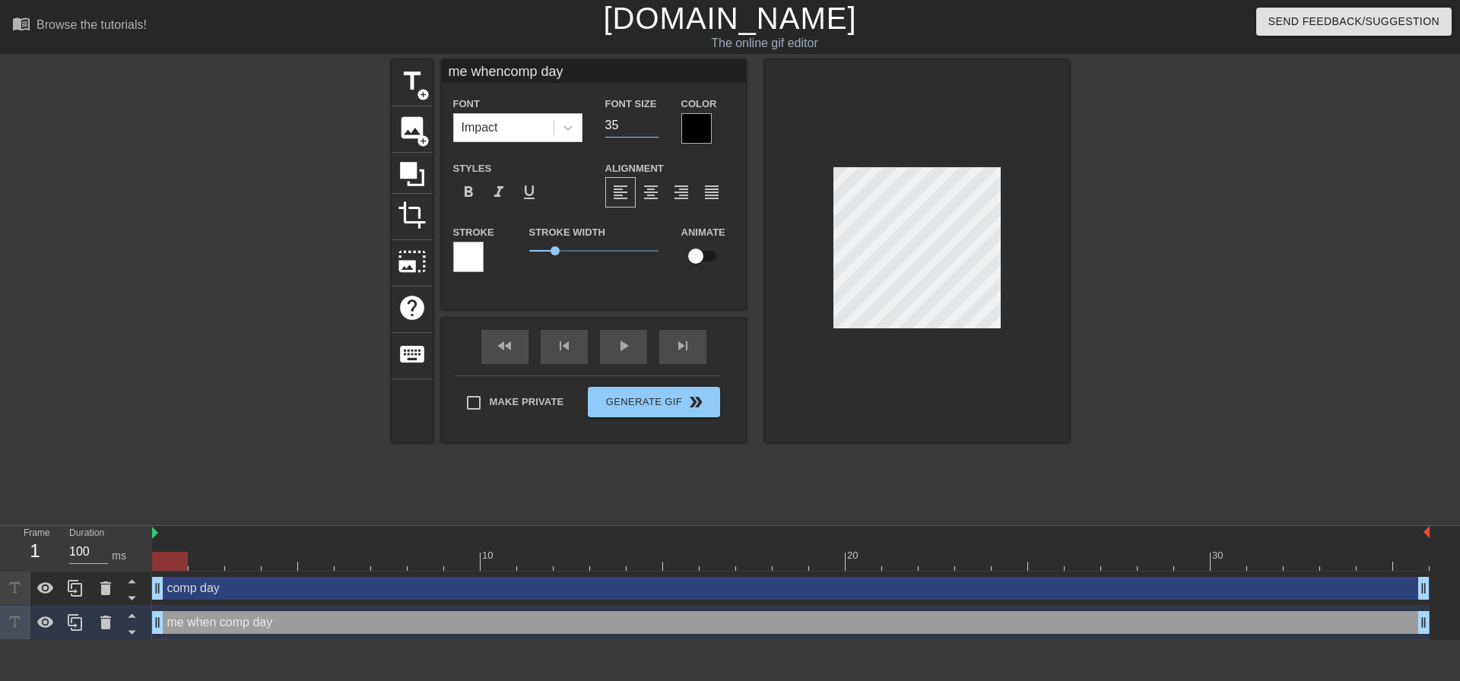
click at [651, 125] on input "35" at bounding box center [631, 125] width 53 height 24
type input "me whencomp day"
type input "34"
click at [651, 125] on input "34" at bounding box center [631, 125] width 53 height 24
type input "me whencomp day"
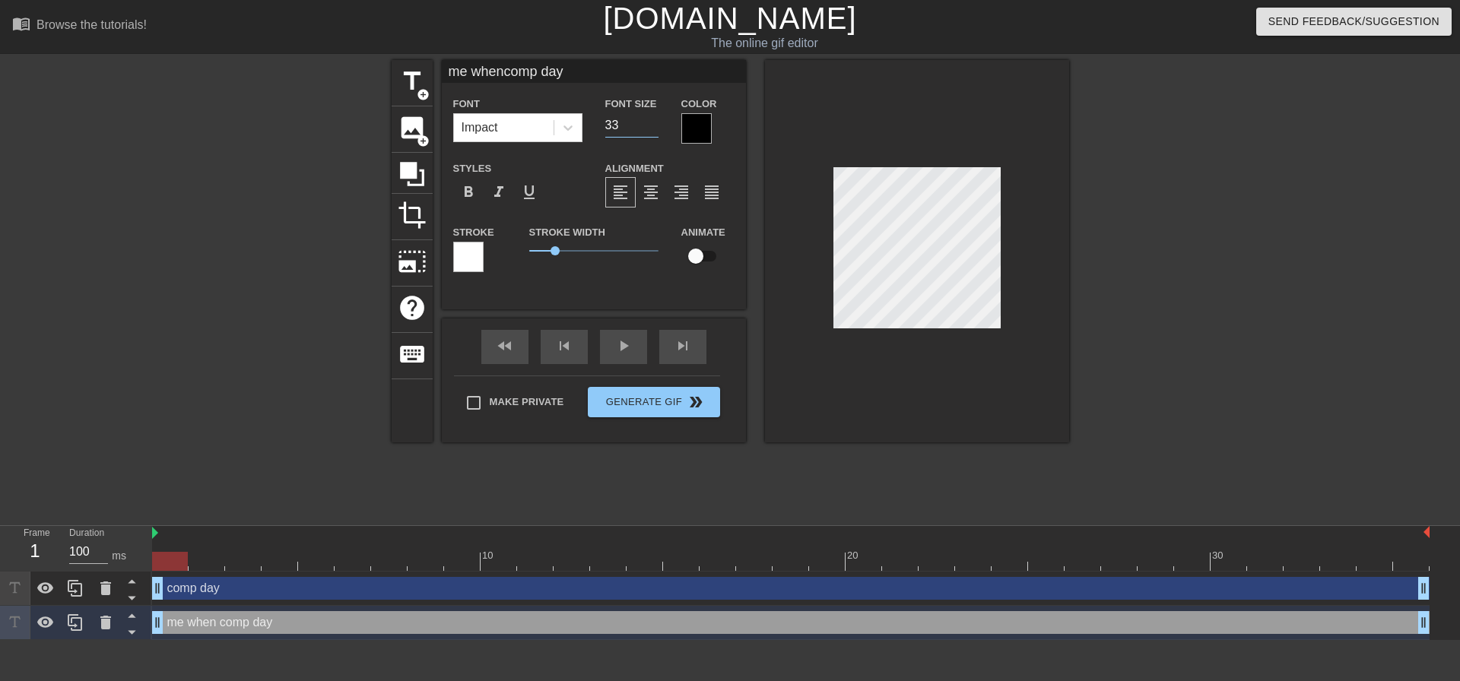
type input "33"
click at [651, 125] on input "33" at bounding box center [631, 125] width 53 height 24
type input "me whencomp day"
type input "32"
click at [651, 125] on input "32" at bounding box center [631, 125] width 53 height 24
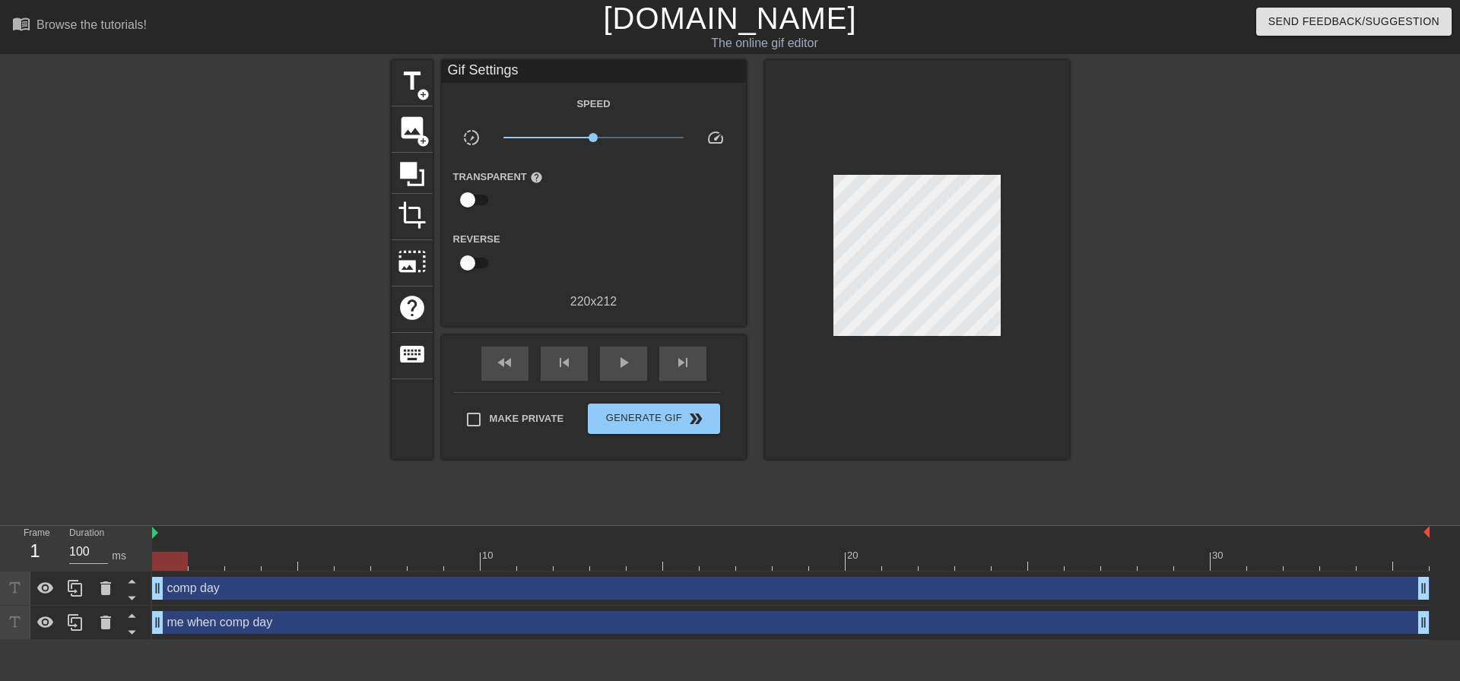
click at [1049, 372] on div at bounding box center [917, 259] width 304 height 399
click at [668, 425] on span "Generate Gif double_arrow" at bounding box center [653, 419] width 119 height 18
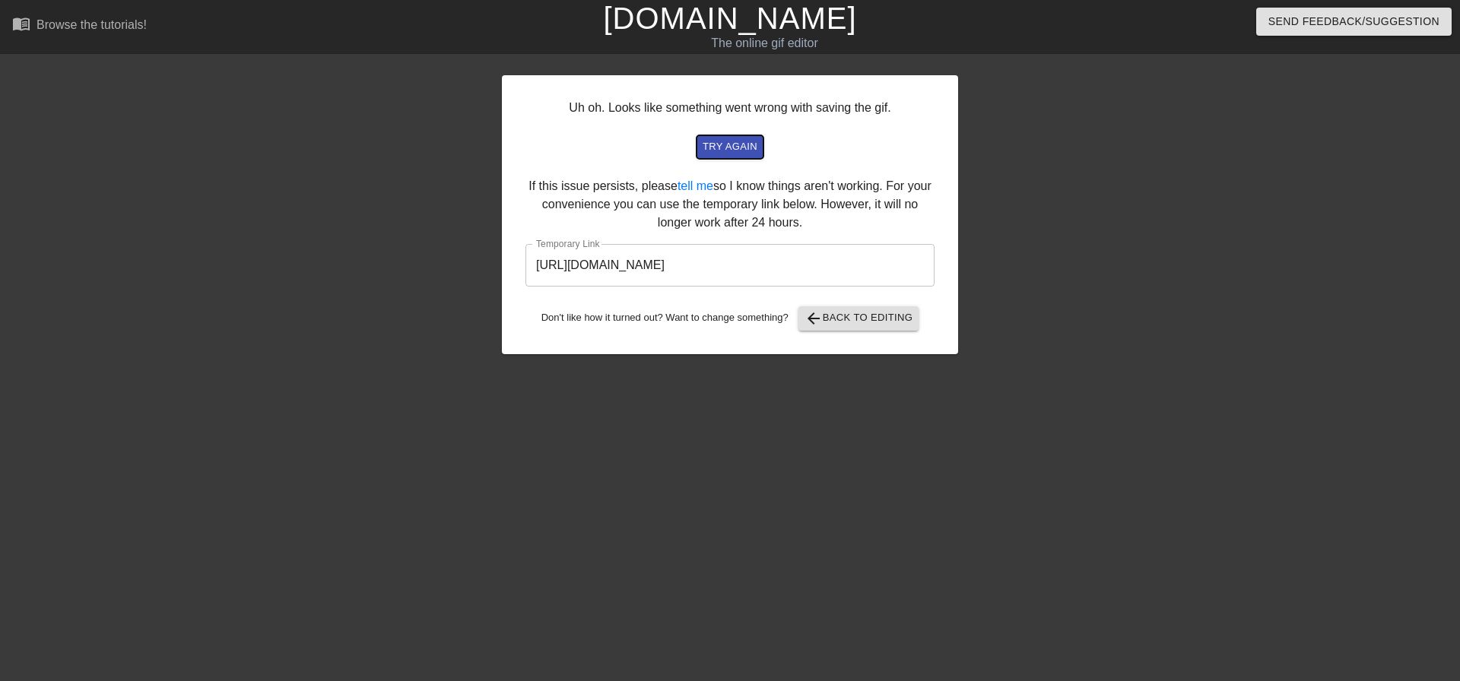
click at [735, 142] on span "try again" at bounding box center [730, 146] width 55 height 17
click at [878, 268] on input "https://www.gifntext.com/temp_generations/ENA40JOR.gif" at bounding box center [729, 265] width 409 height 43
drag, startPoint x: 878, startPoint y: 268, endPoint x: 481, endPoint y: 263, distance: 397.0
click at [481, 263] on div "Uh oh. Looks like something went wrong with saving the gif. try again If this i…" at bounding box center [730, 288] width 1460 height 456
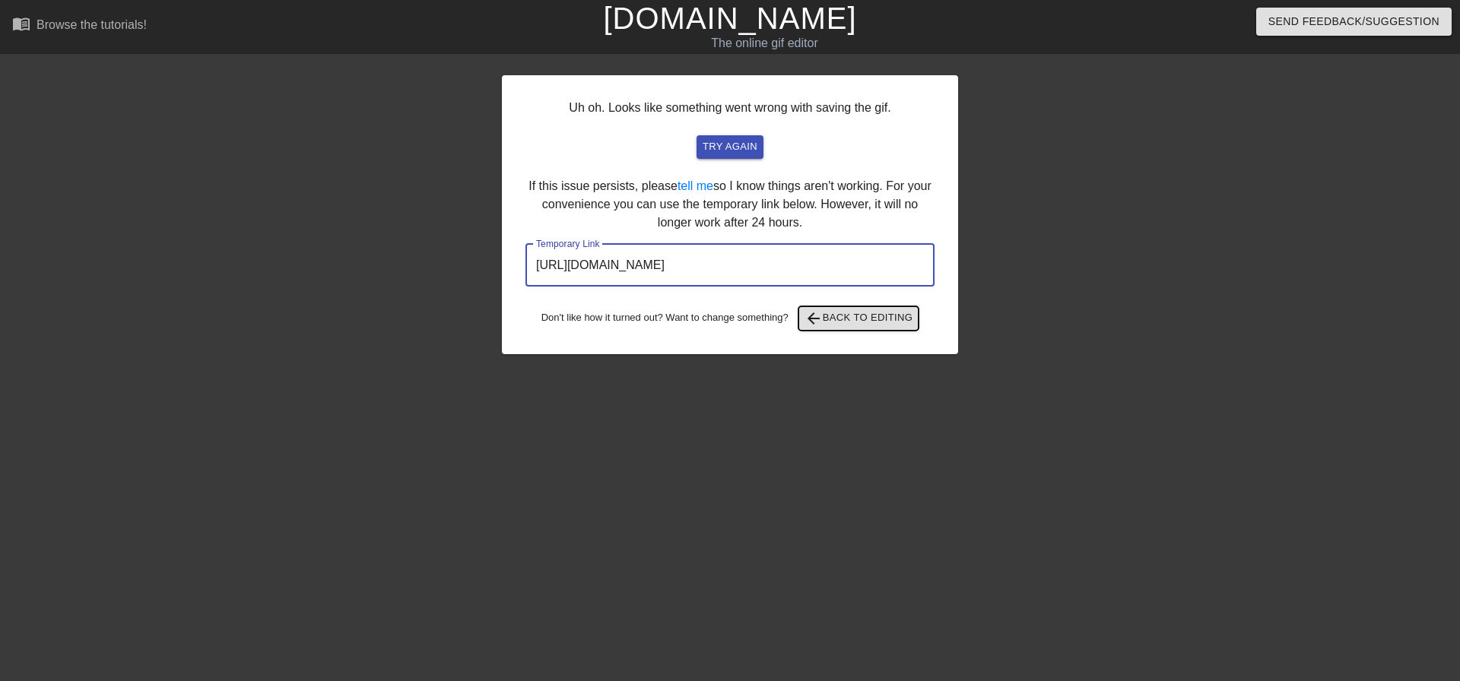
click at [846, 319] on span "arrow_back Back to Editing" at bounding box center [859, 319] width 109 height 18
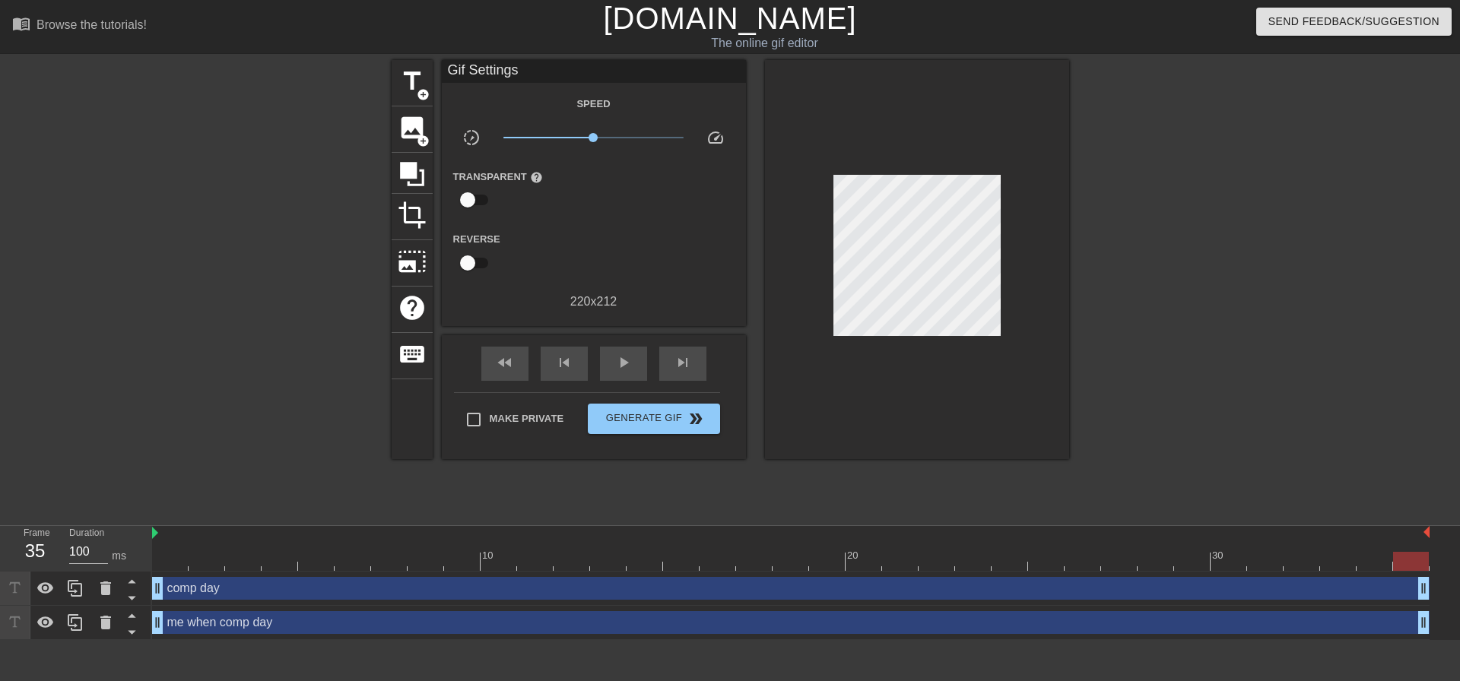
click at [692, 35] on link "[DOMAIN_NAME]" at bounding box center [729, 18] width 253 height 33
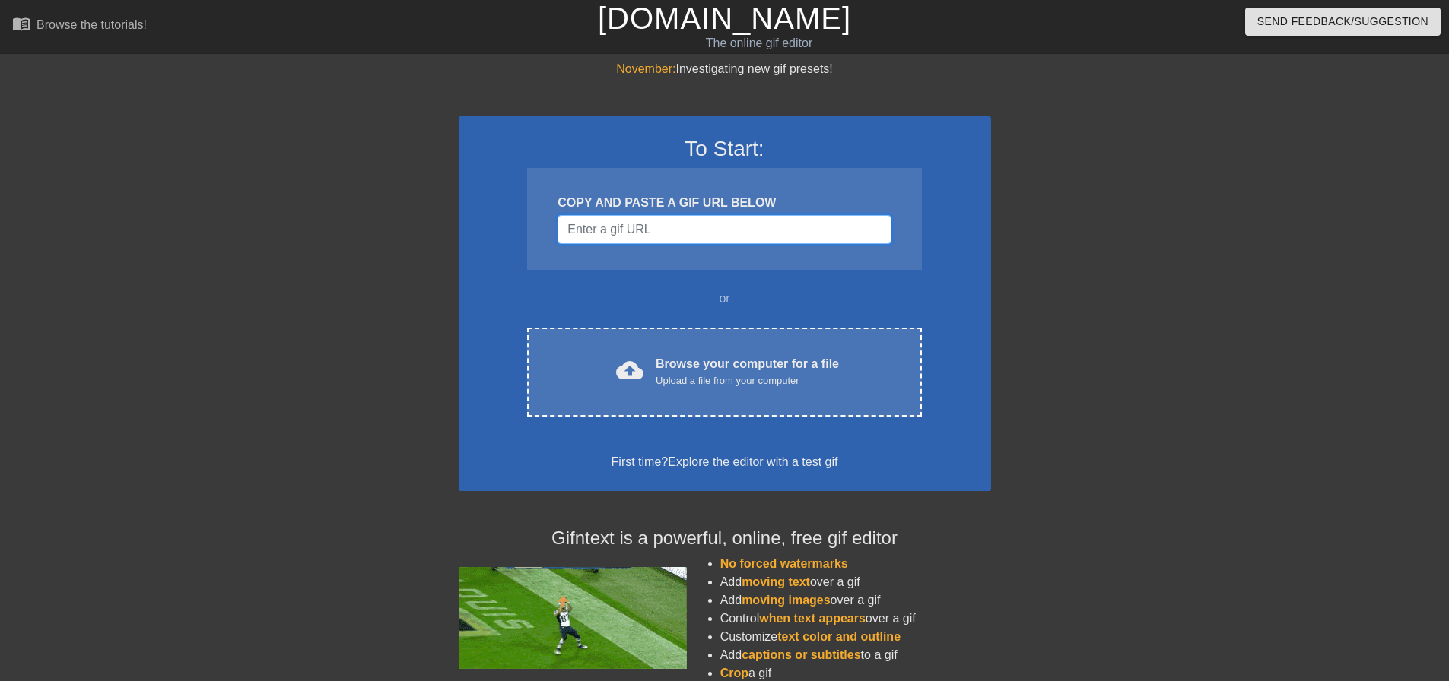
click at [754, 240] on input "Username" at bounding box center [723, 229] width 333 height 29
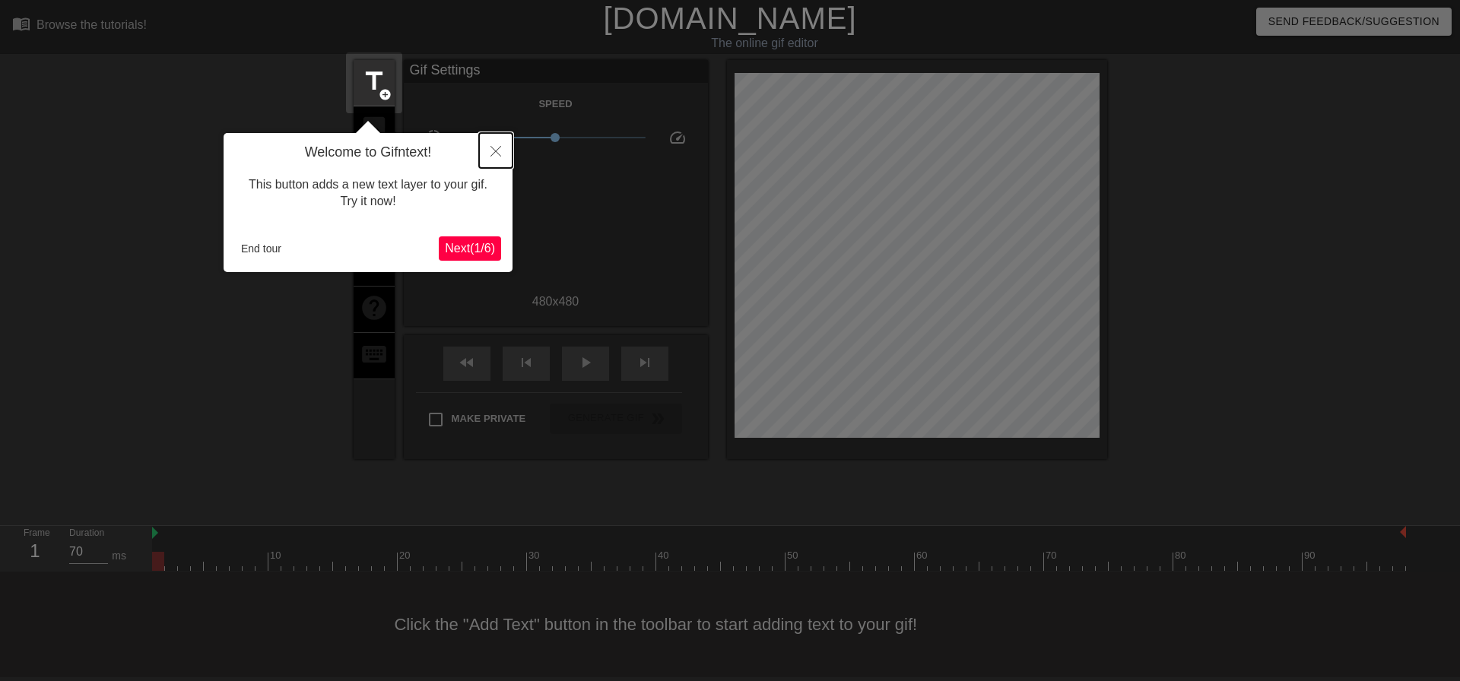
click at [491, 144] on button "Close" at bounding box center [495, 150] width 33 height 35
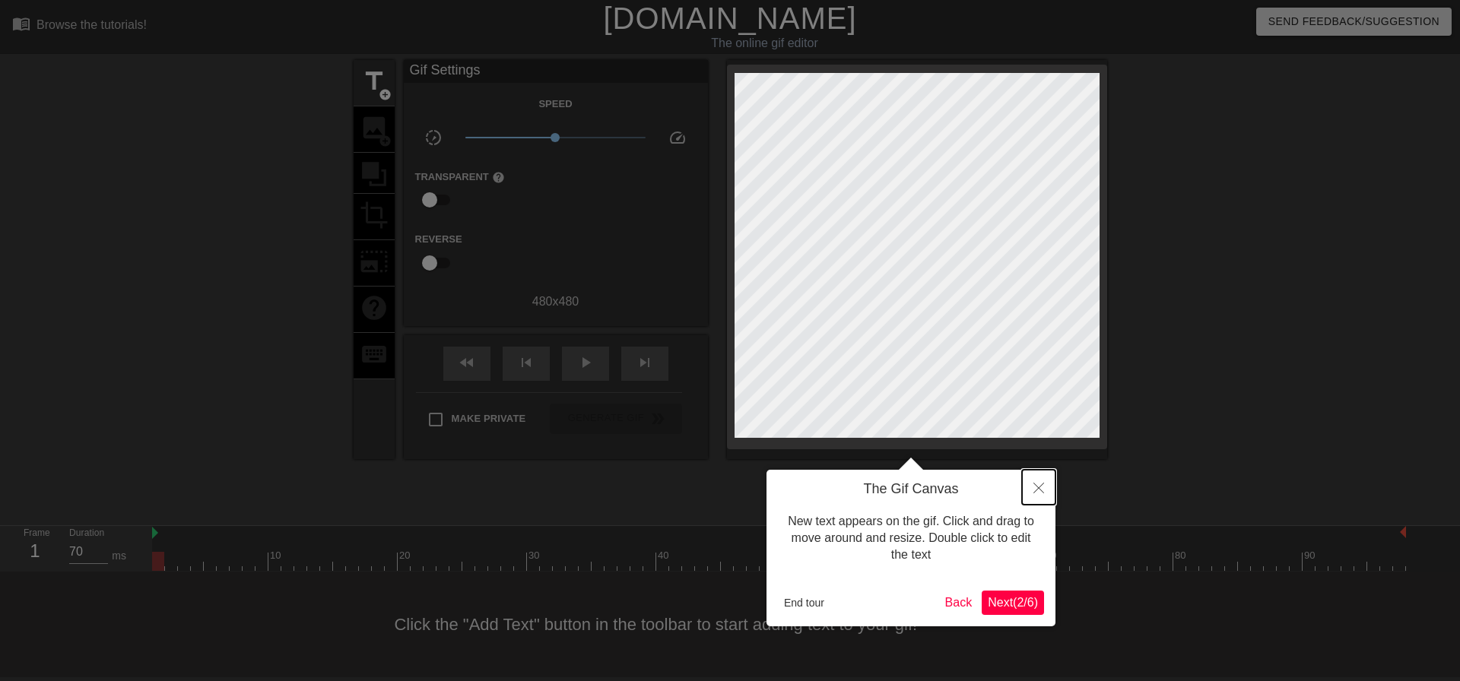
click at [1043, 491] on icon "Close" at bounding box center [1038, 488] width 11 height 11
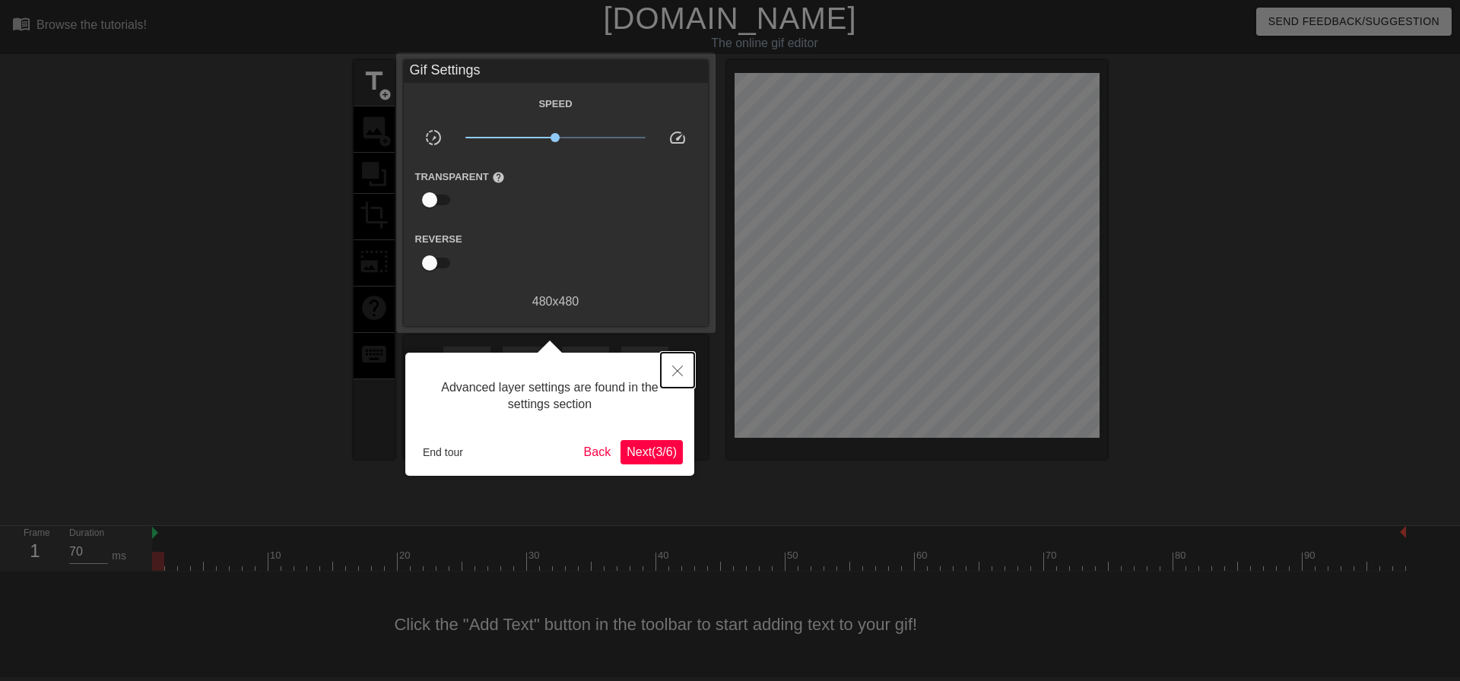
click at [678, 371] on icon "Close" at bounding box center [677, 371] width 11 height 11
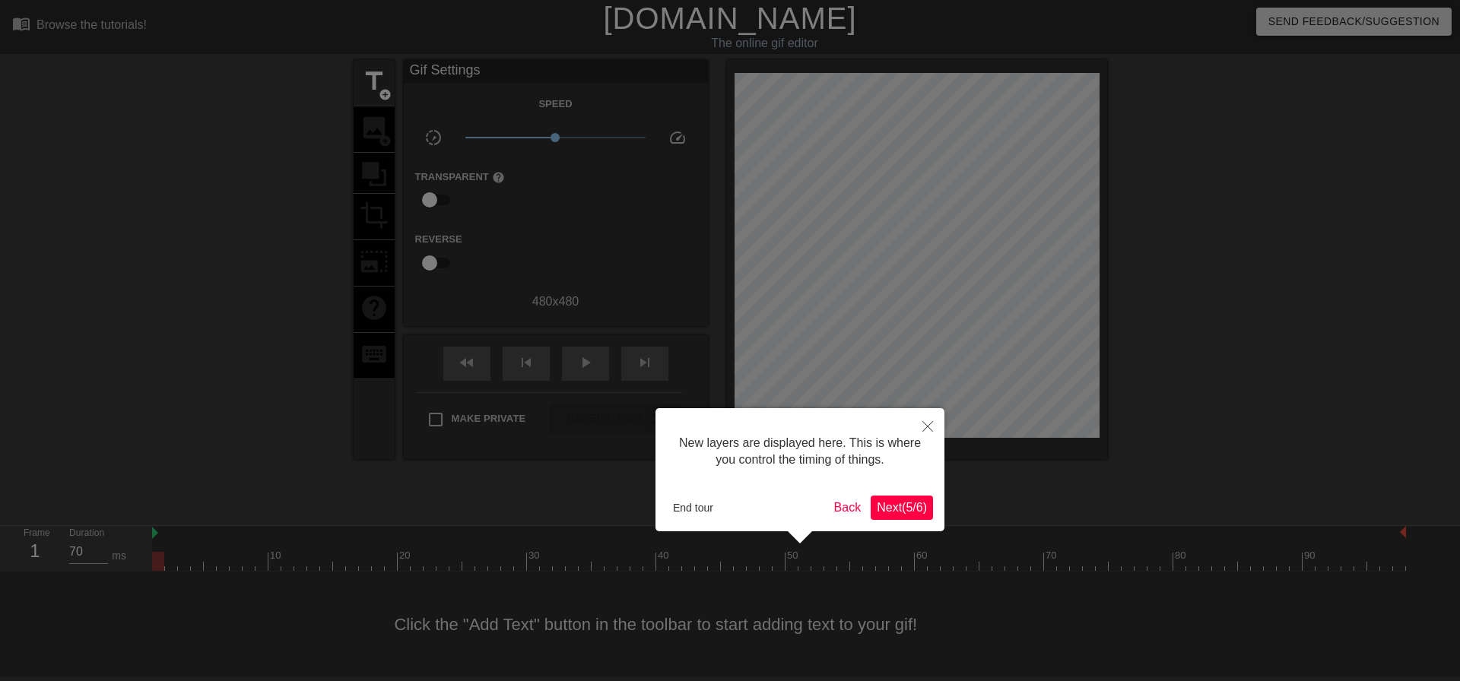
scroll to position [13, 0]
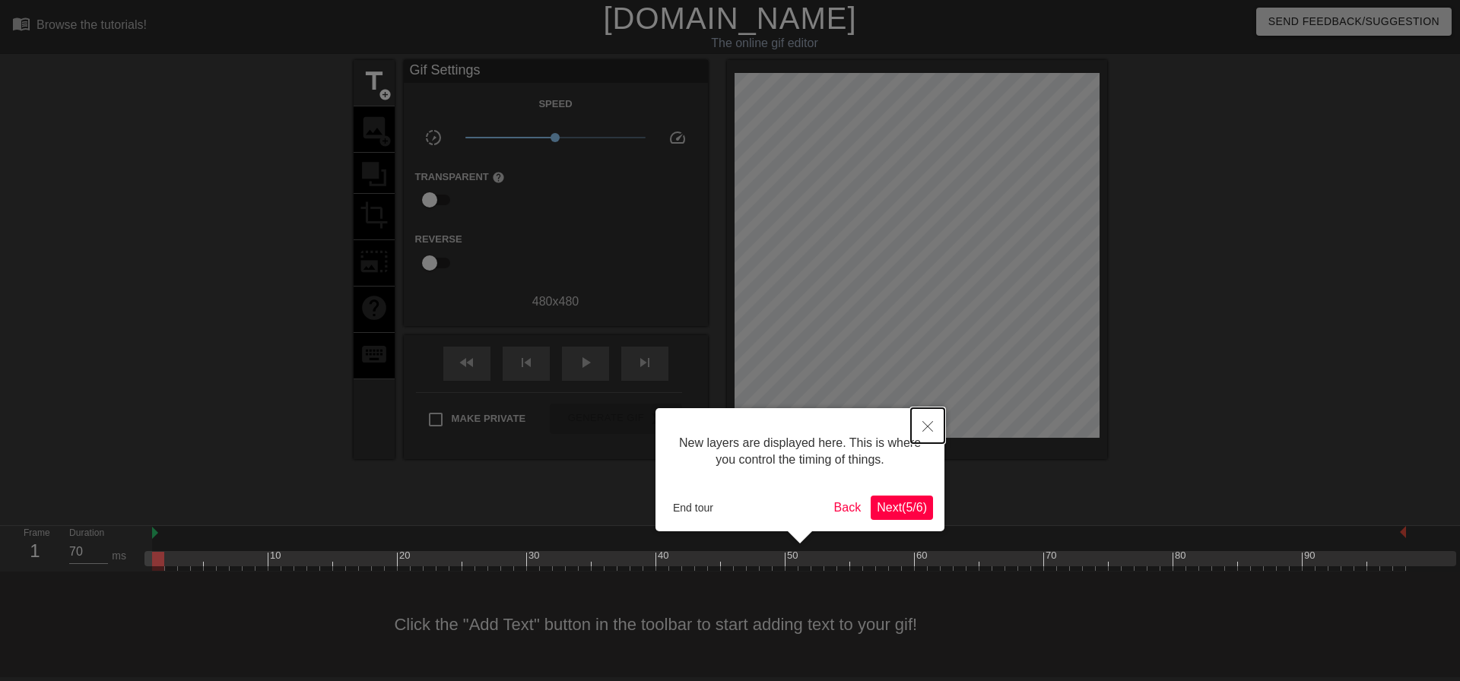
click at [921, 426] on button "Close" at bounding box center [927, 425] width 33 height 35
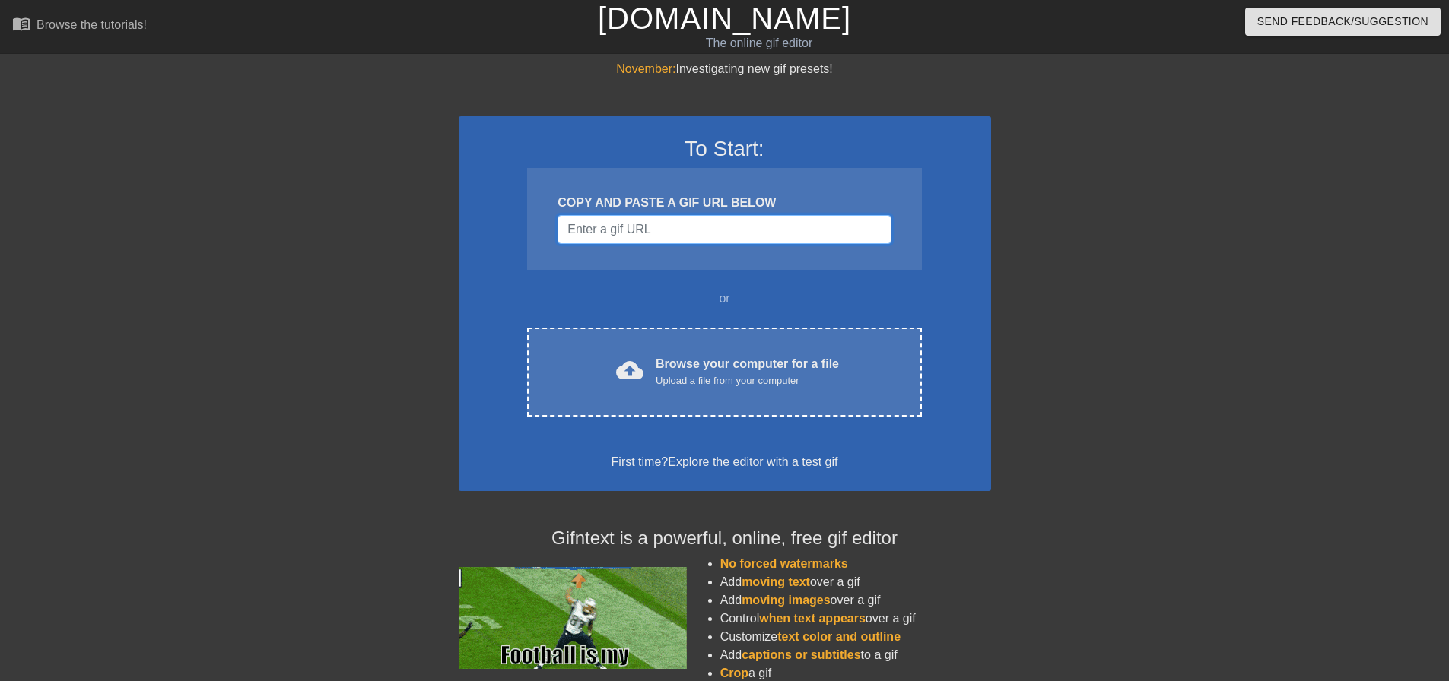
click at [716, 227] on input "Username" at bounding box center [723, 229] width 333 height 29
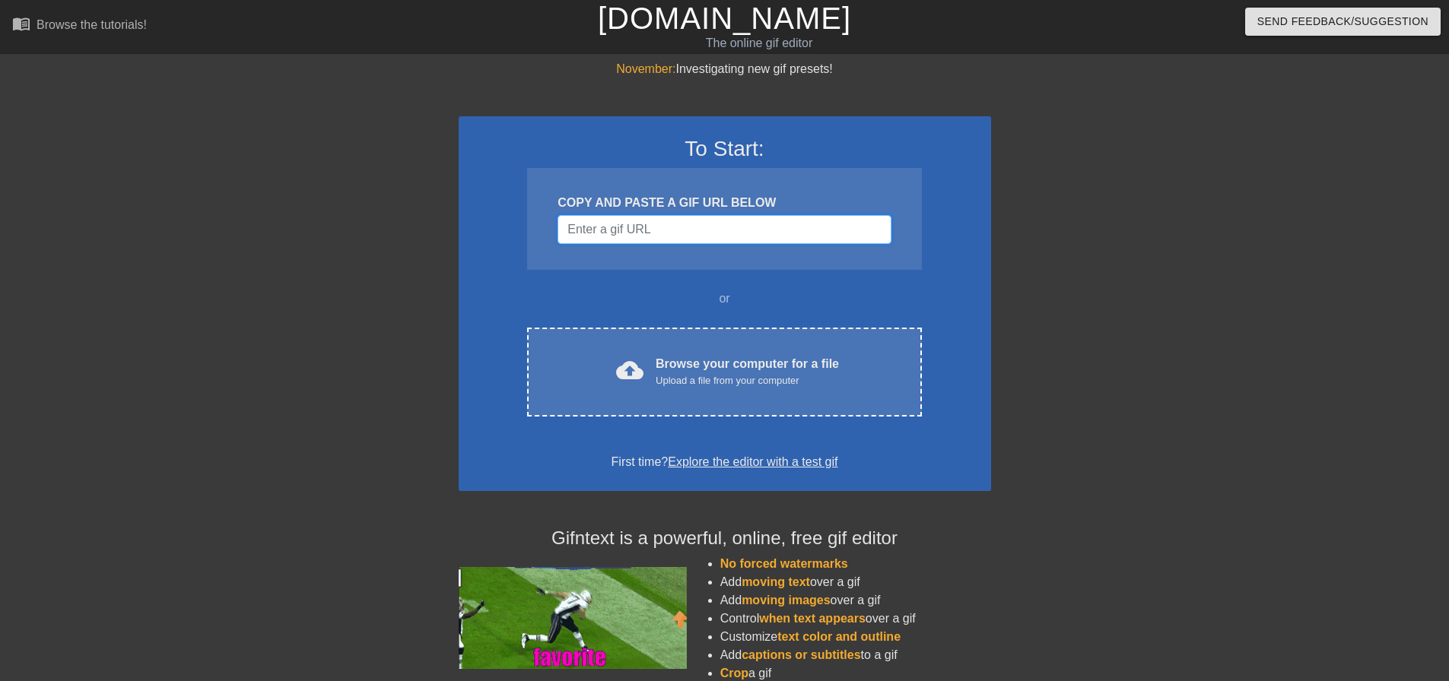
paste input "https://www.google.com/url?sa=i&url=https%3A%2F%2Ftenor.com%2Fsearch%2Fcat-meme…"
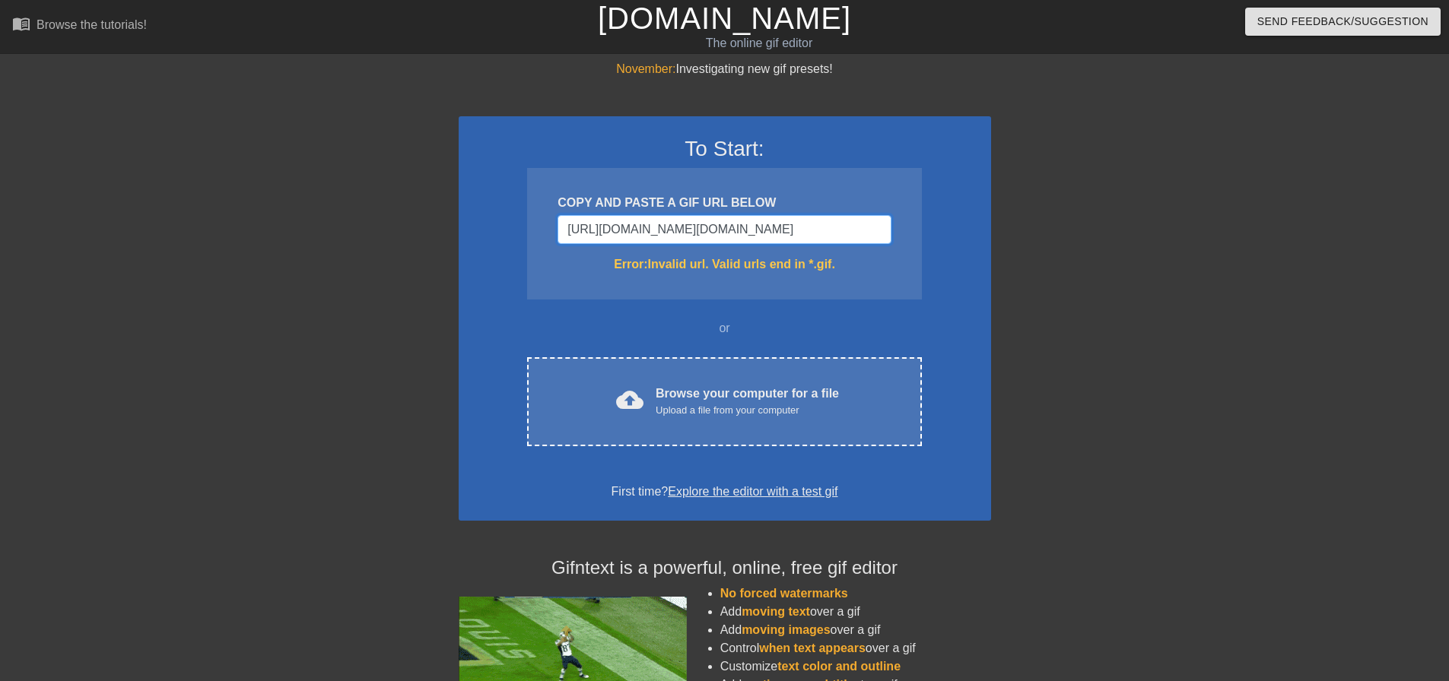
scroll to position [0, 1146]
type input "https://www.google.com/url?sa=i&url=https%3A%2F%2Ftenor.com%2Fsearch%2Fcat-meme…"
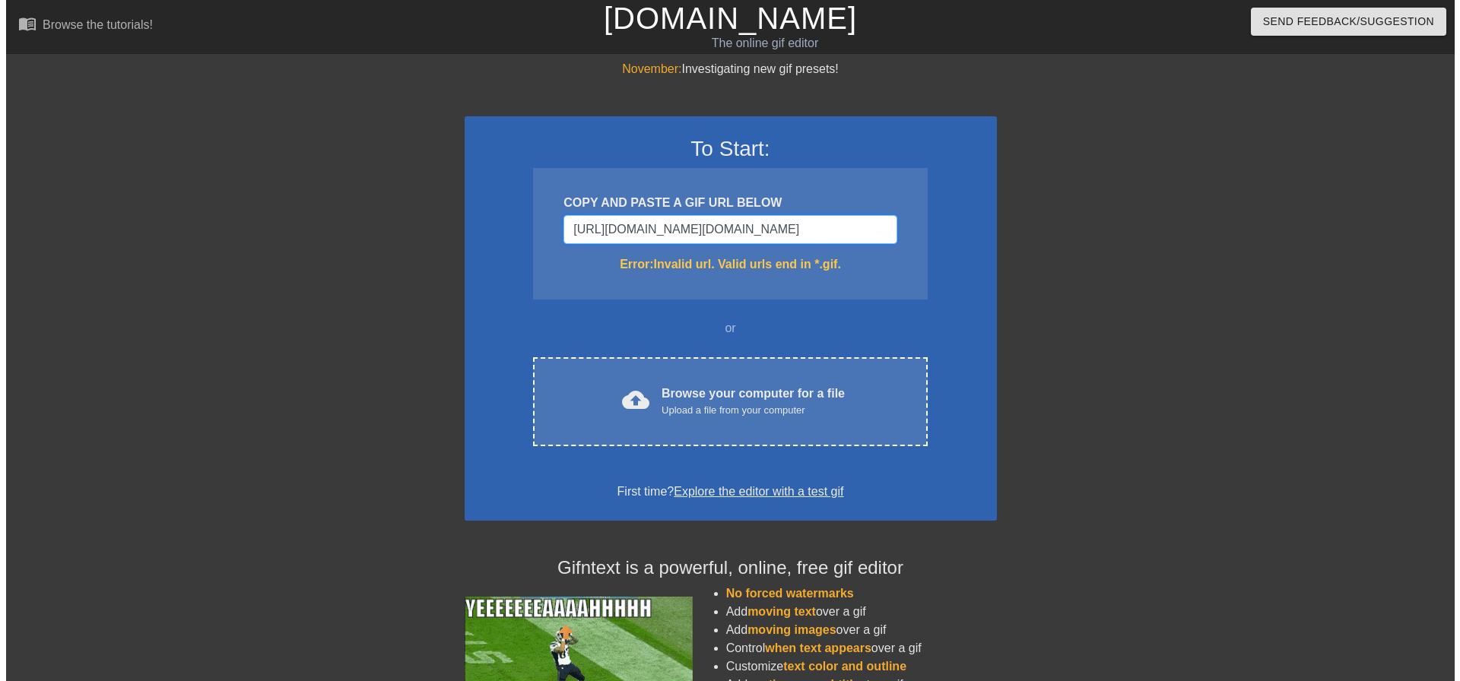
scroll to position [0, 0]
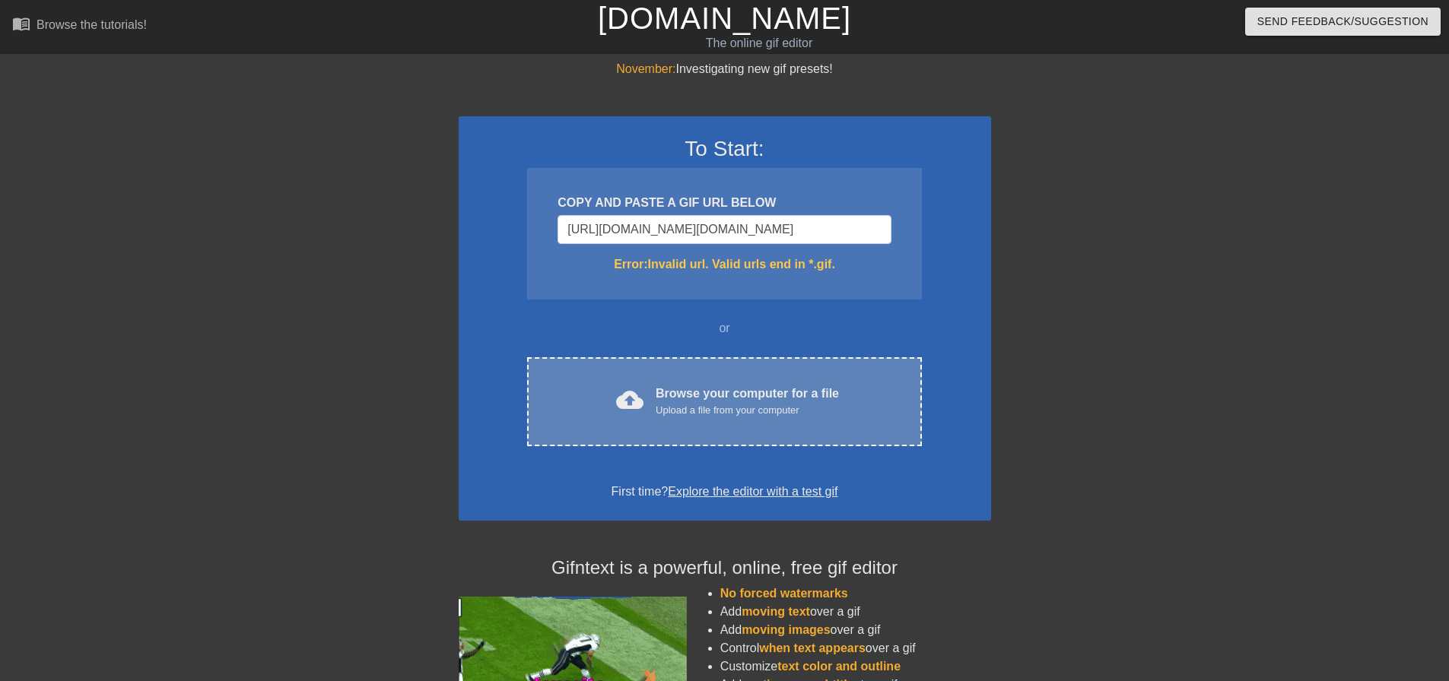
click at [776, 379] on div "cloud_upload Browse your computer for a file Upload a file from your computer C…" at bounding box center [724, 401] width 394 height 89
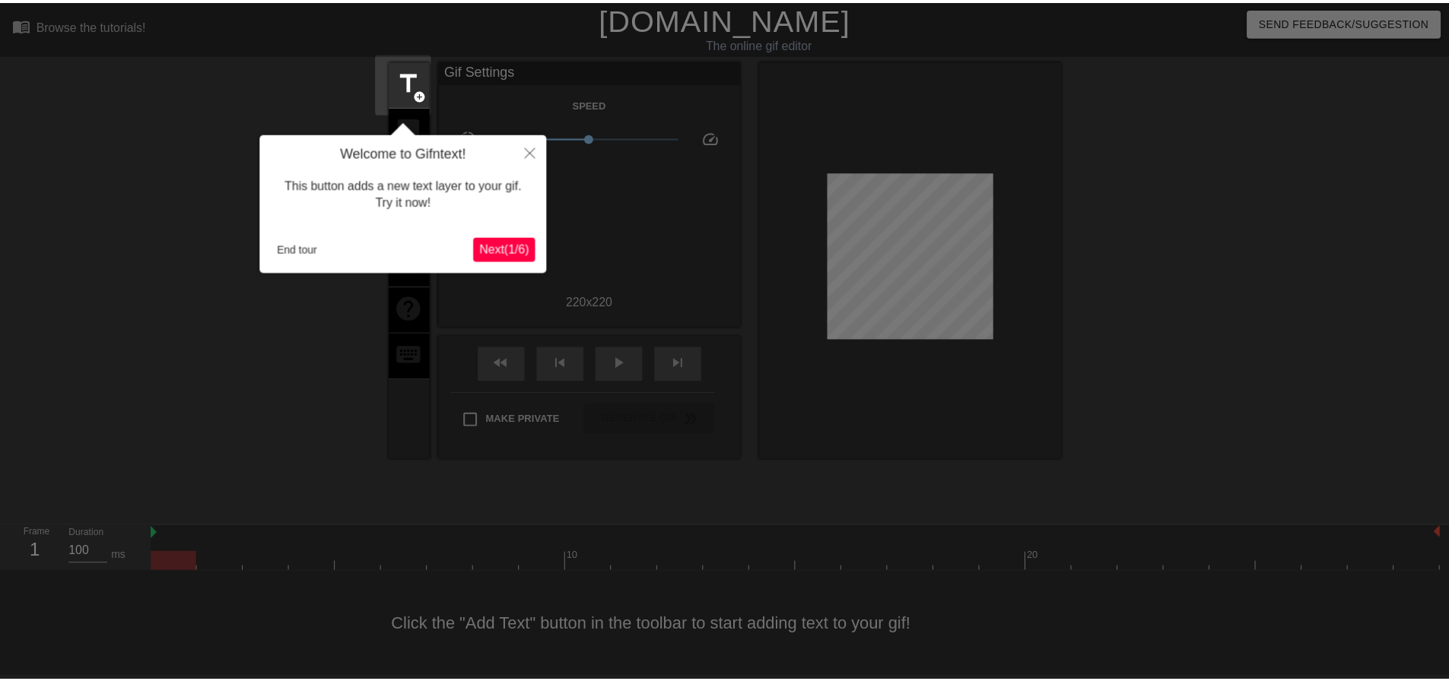
scroll to position [8, 0]
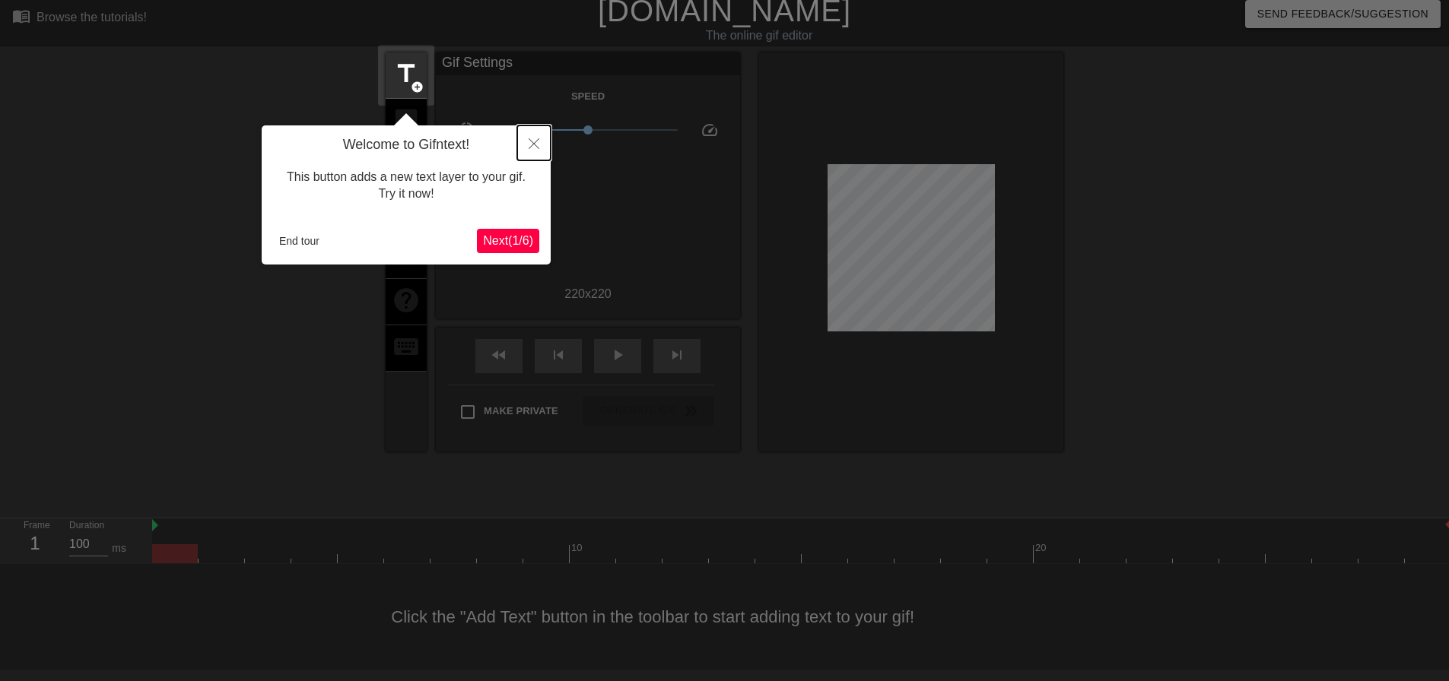
click at [519, 141] on button "Close" at bounding box center [533, 142] width 33 height 35
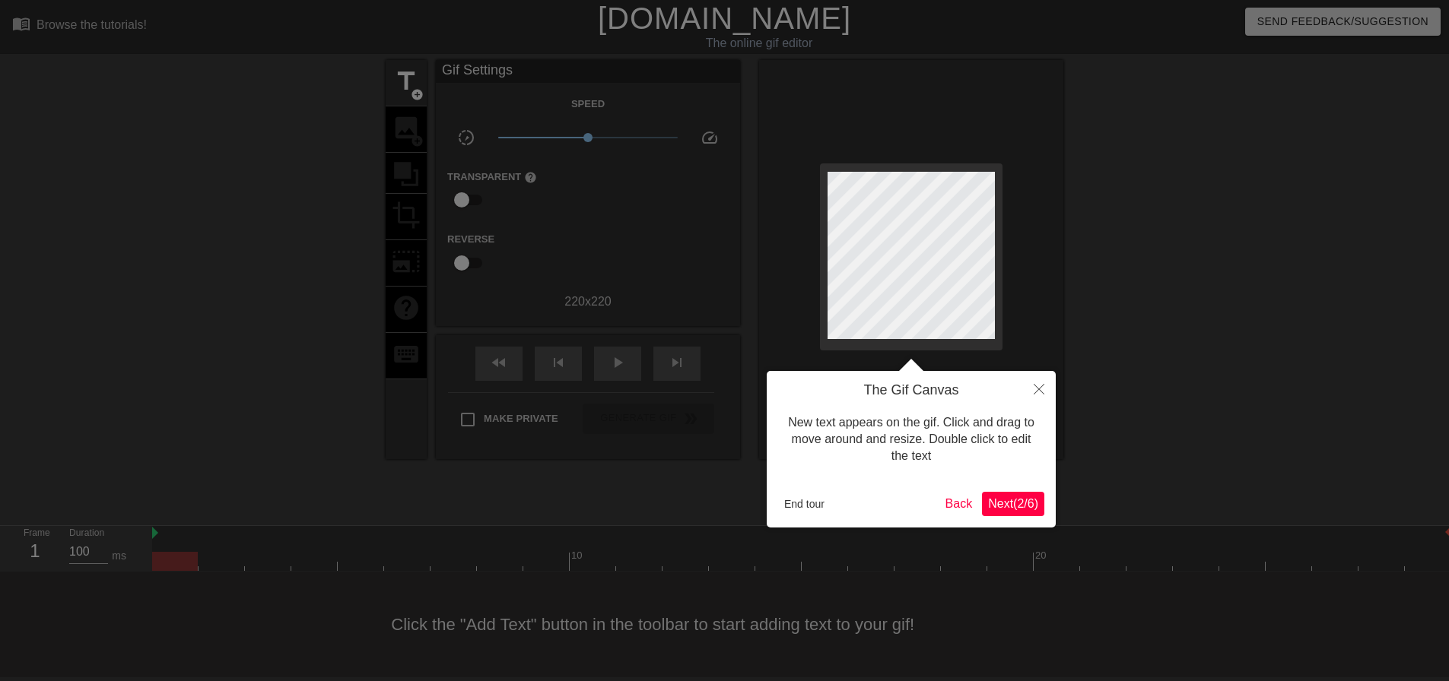
click at [1021, 424] on div "New text appears on the gif. Click and drag to move around and resize. Double c…" at bounding box center [911, 439] width 266 height 81
click at [1033, 392] on button "Close" at bounding box center [1038, 388] width 33 height 35
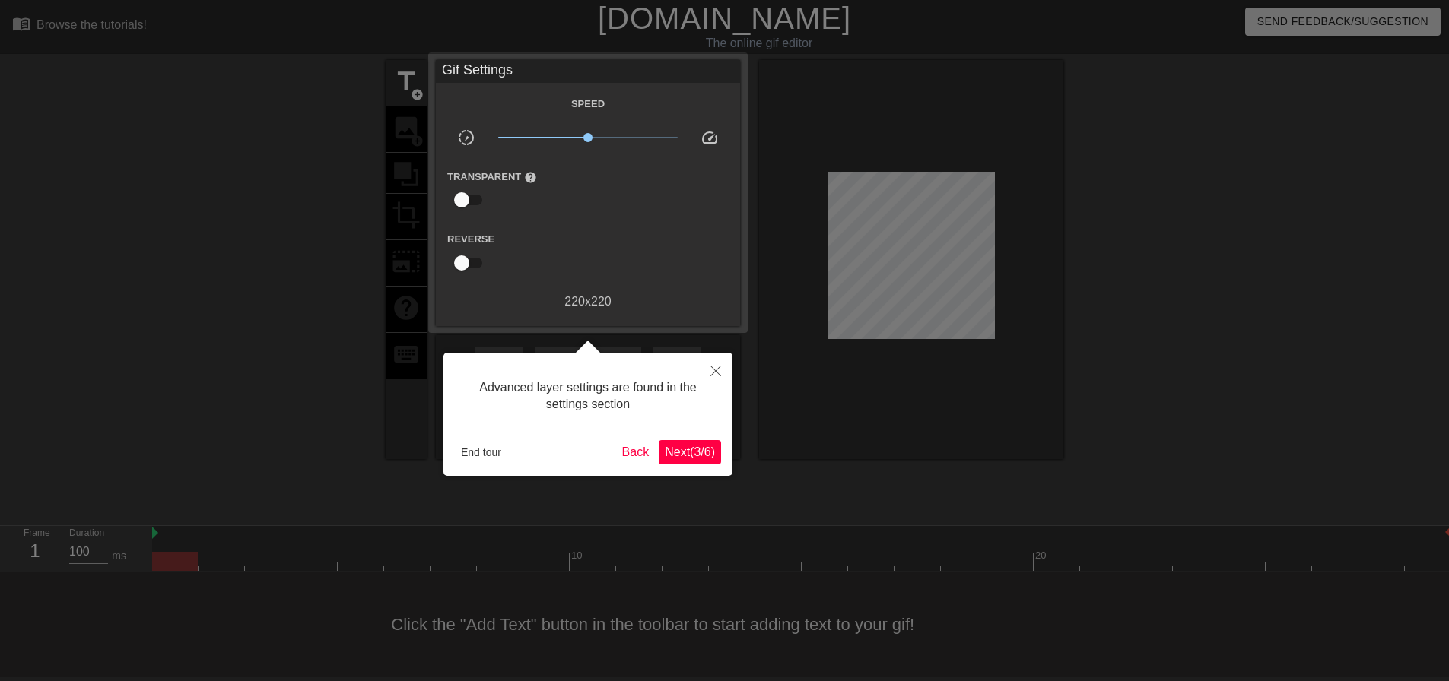
scroll to position [8, 0]
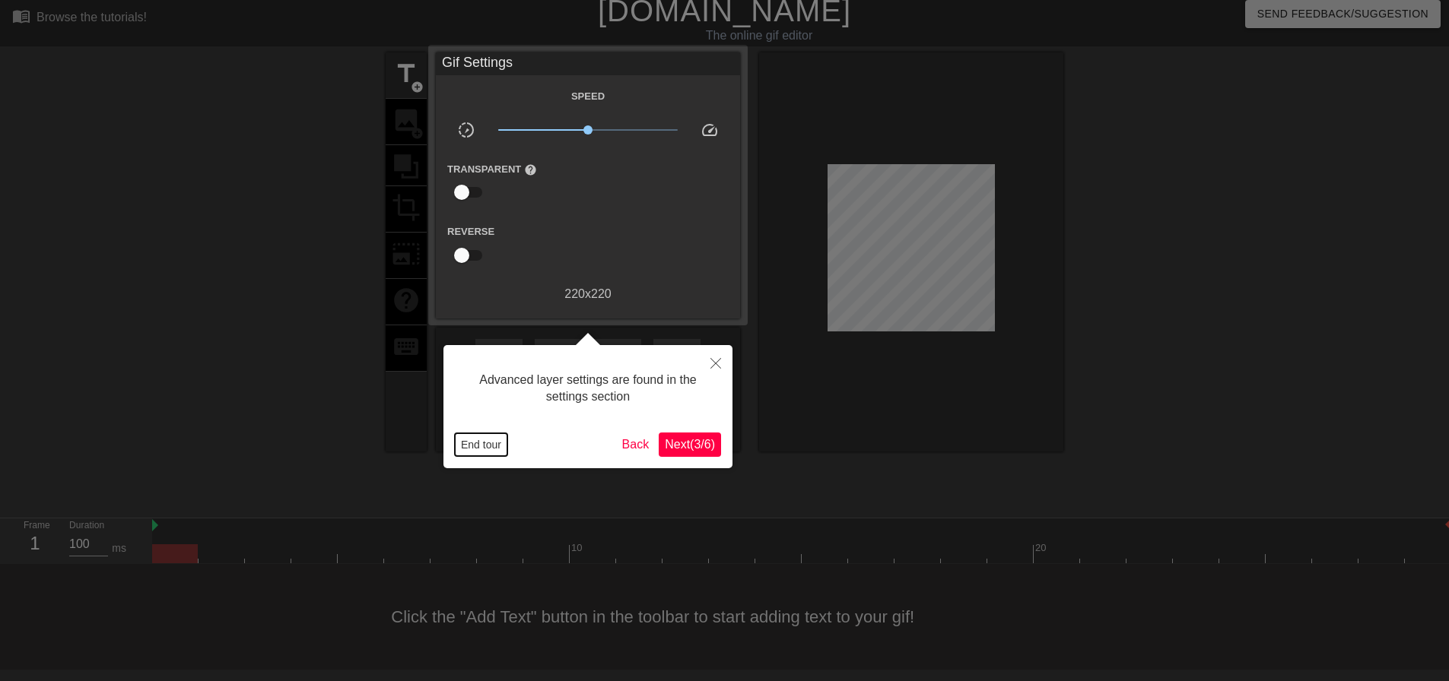
click at [469, 446] on button "End tour" at bounding box center [481, 444] width 52 height 23
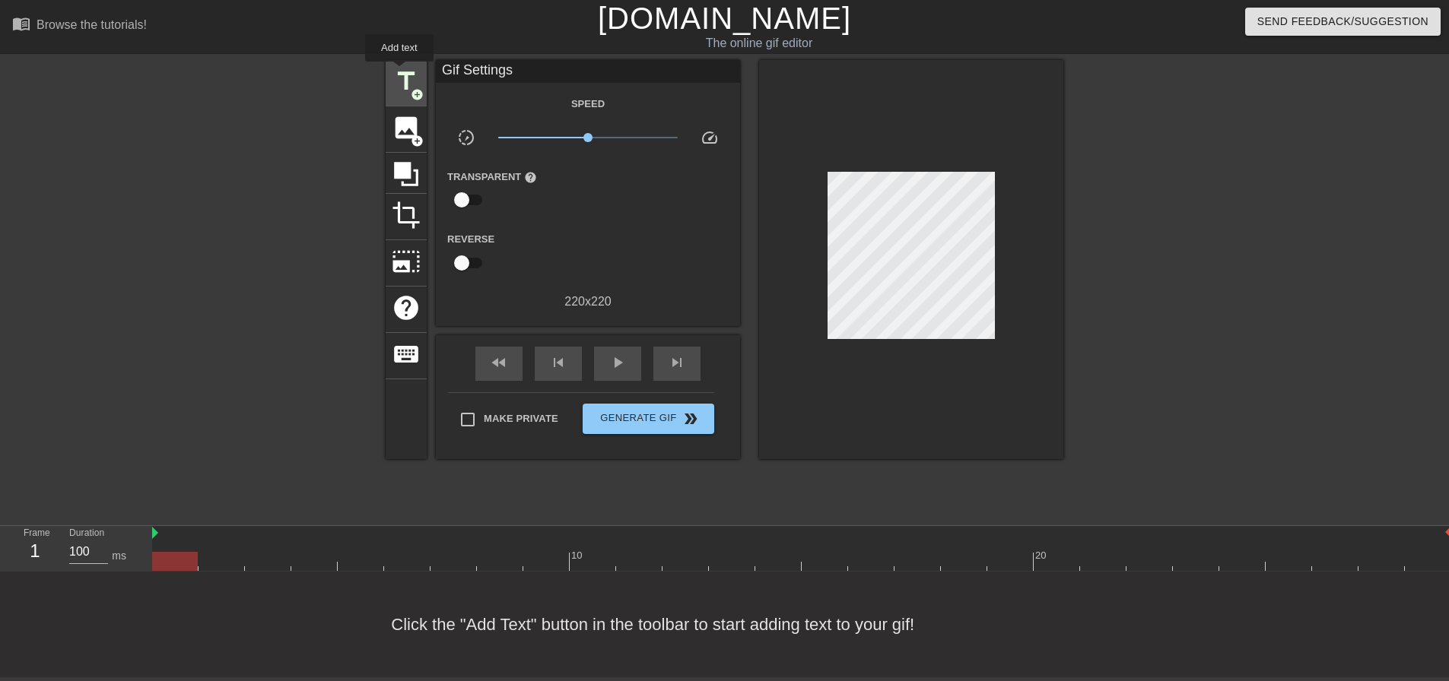
click at [399, 72] on span "title" at bounding box center [406, 81] width 29 height 29
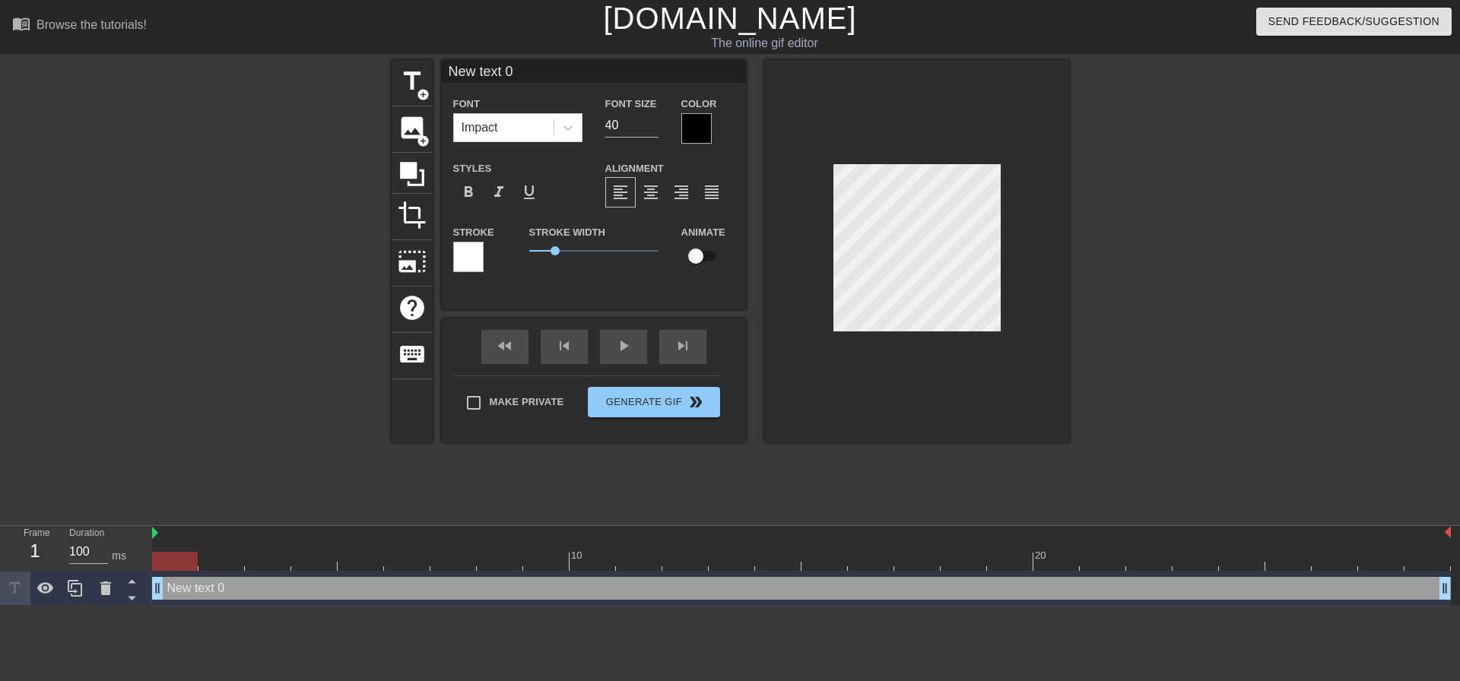
scroll to position [2, 4]
type input "w"
type textarea "w"
type input "wh"
type textarea "wh"
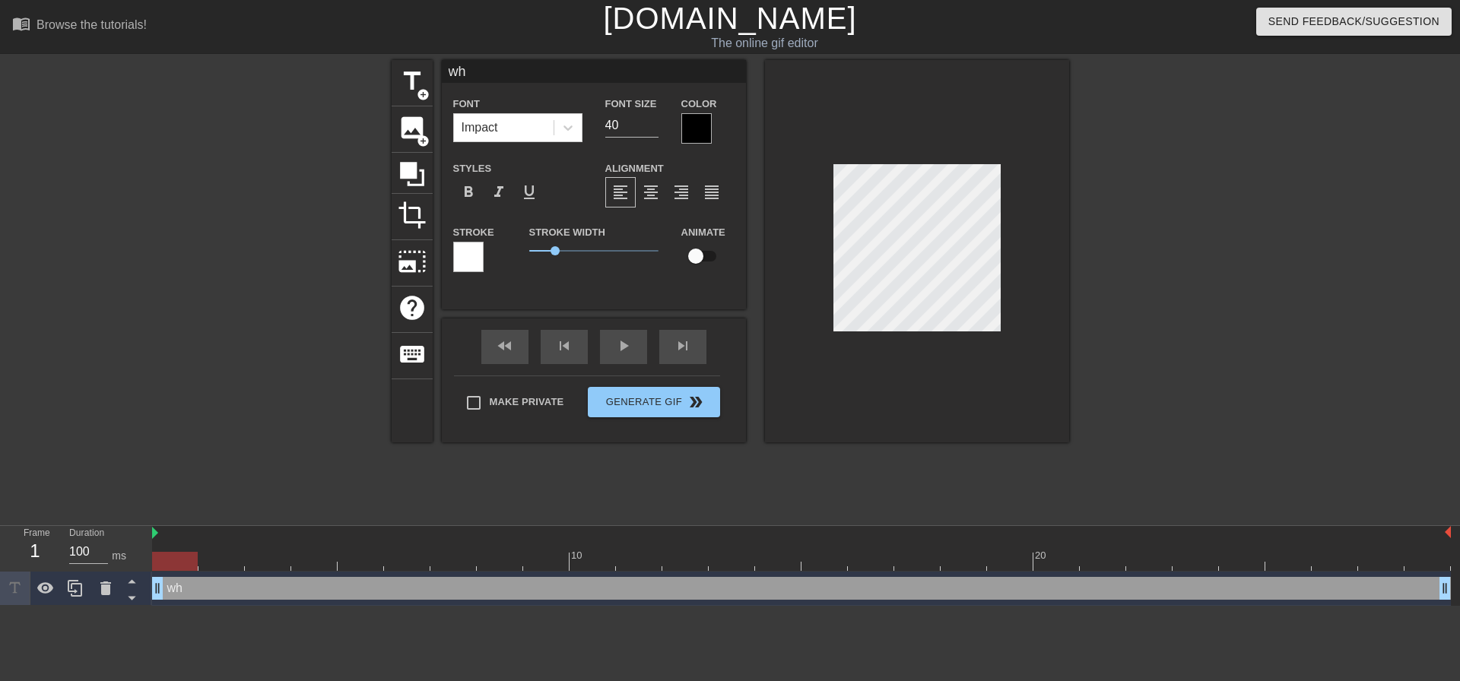
type input "whe"
type textarea "whe"
type input "when"
type textarea "when"
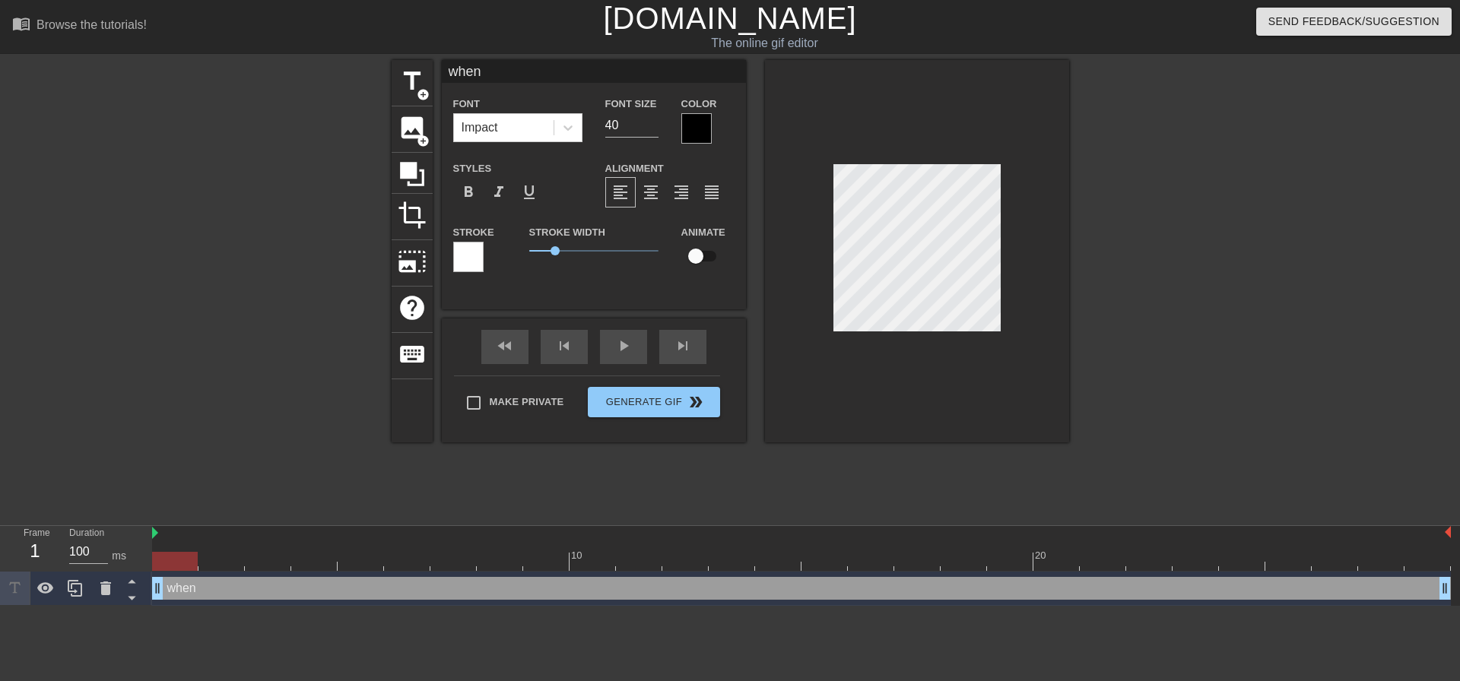
type input "when"
type textarea "when"
type input "when C"
type textarea "when C"
type input "when CC"
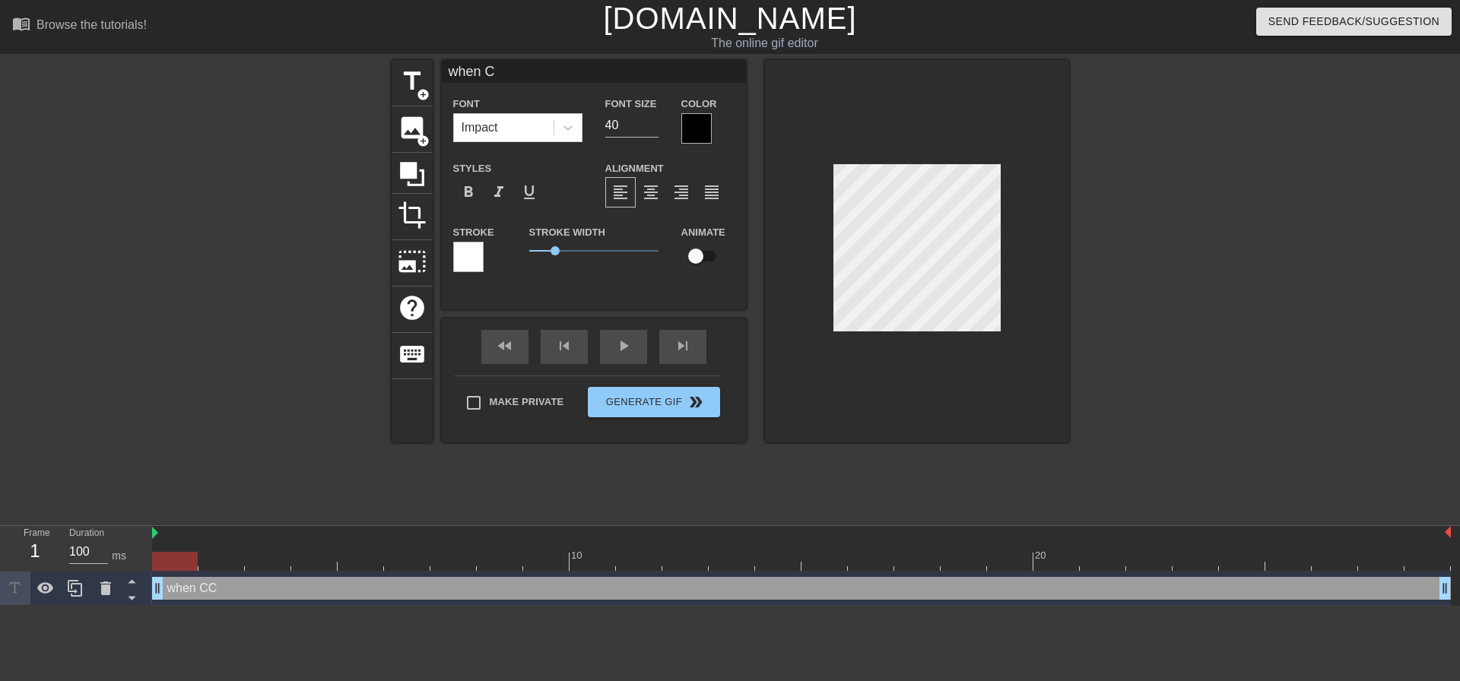
type textarea "when CC"
type input "when CC"
type textarea "when CC"
type input "when CC f"
type textarea "when CC f"
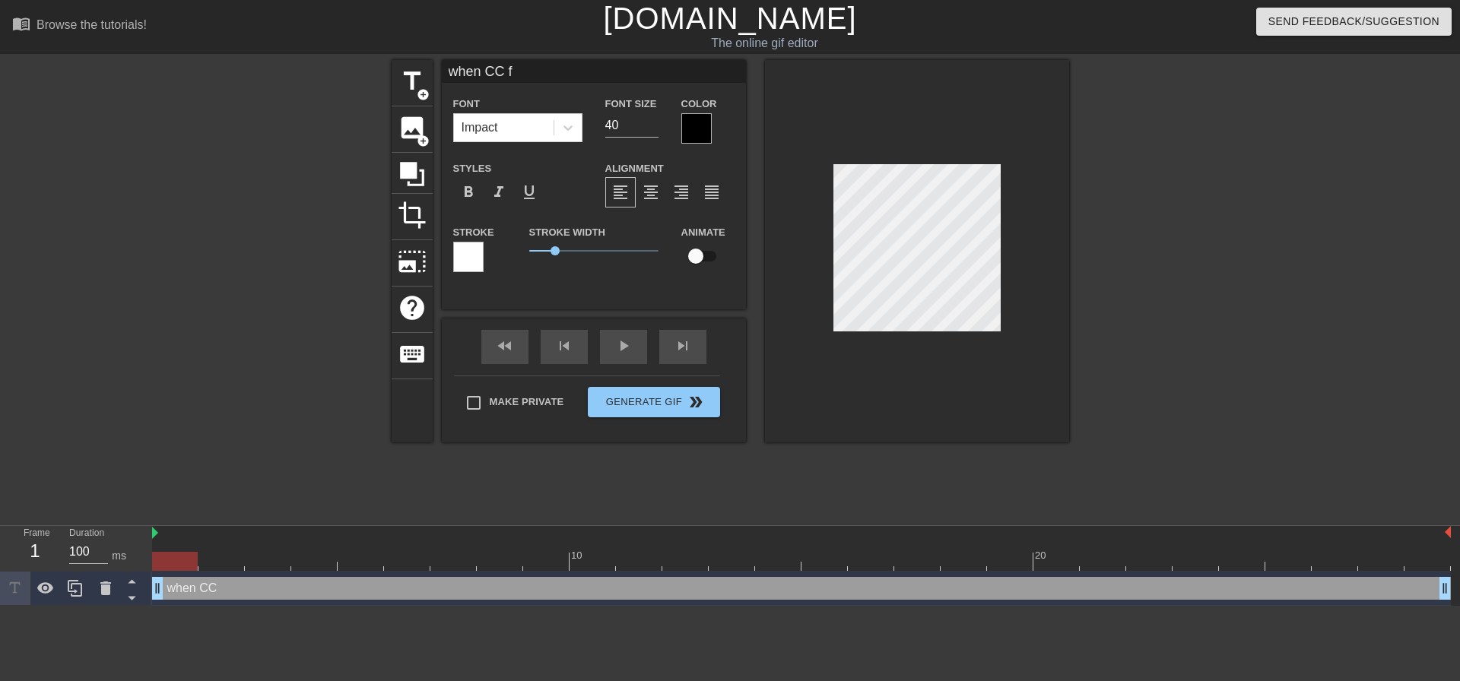
type input "when CC fr"
type textarea "when CC fr"
type input "when CC fru"
type textarea "when CC fru"
type input "when CC frui"
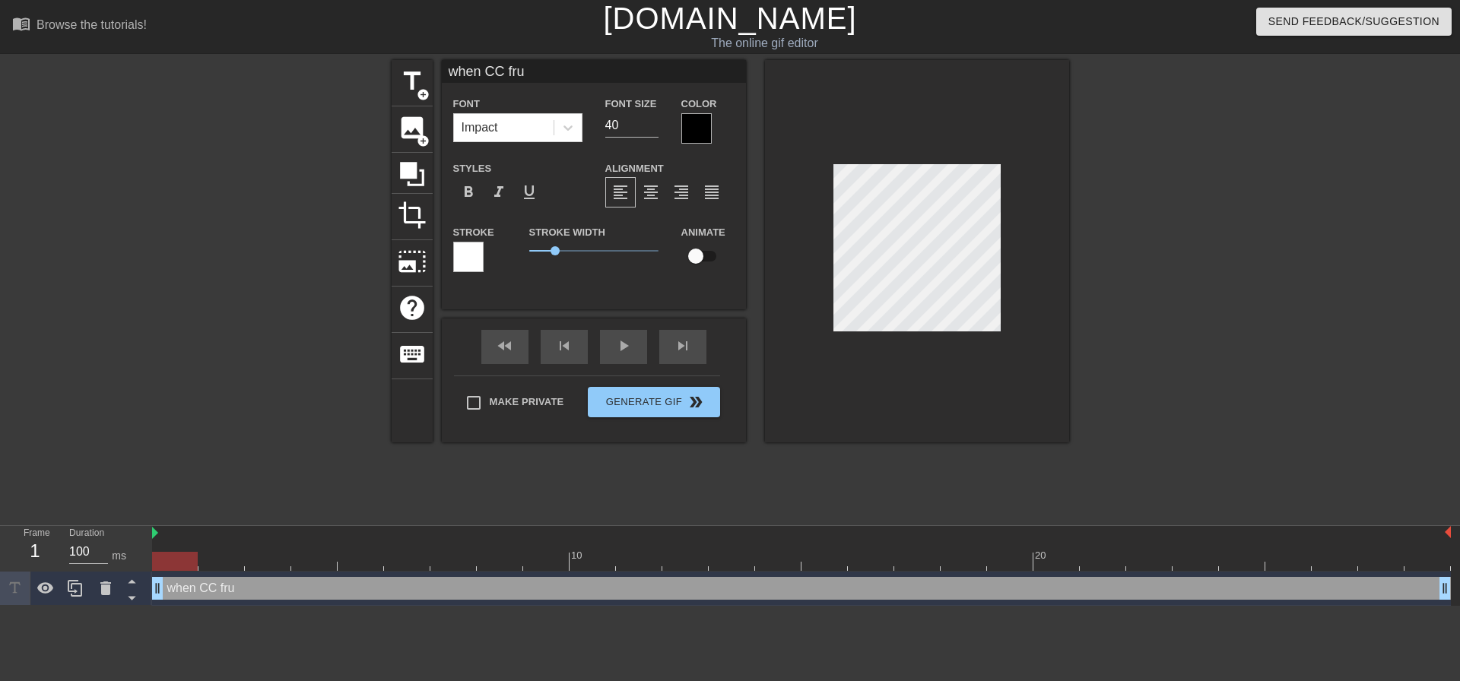
type textarea "when CC frui"
type input "when CC fruit"
type textarea "when CC fruit"
type input "when CC fruit"
type textarea "when CC fruit"
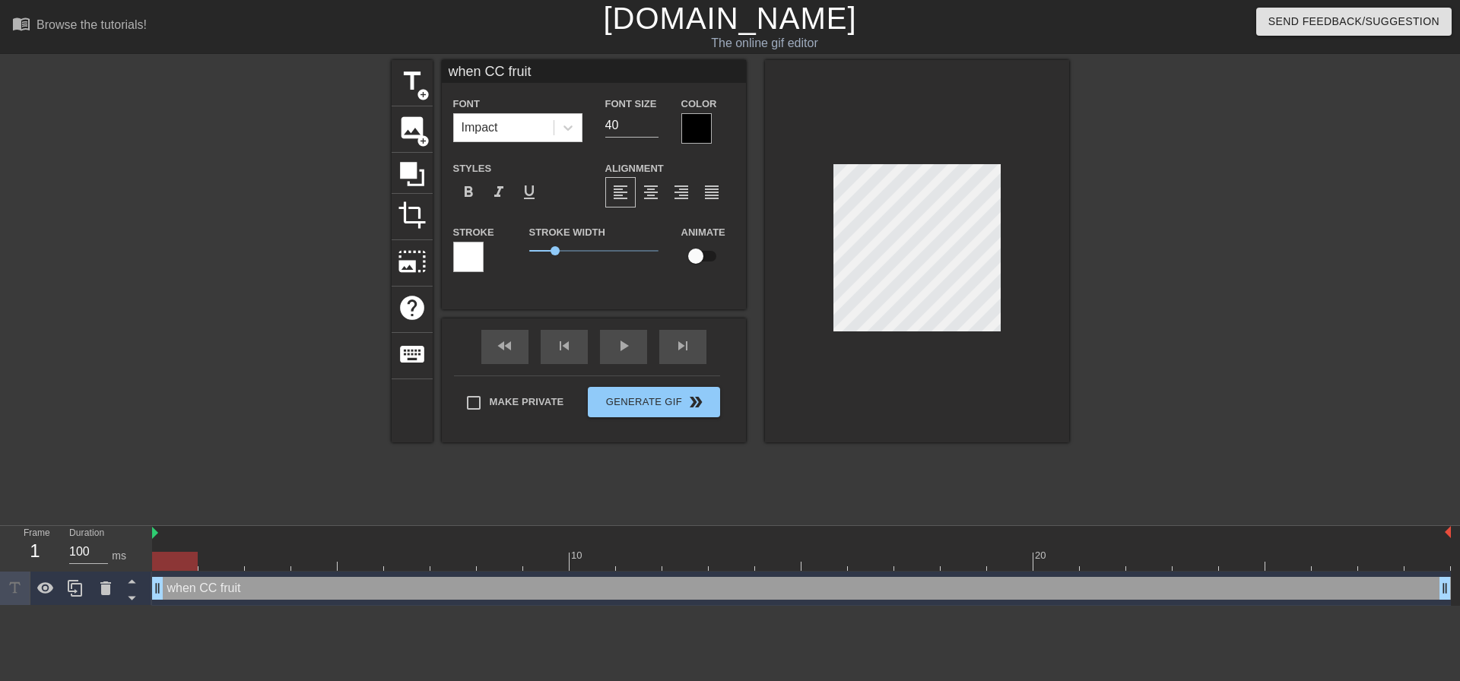
scroll to position [2, 5]
type input "when CC fruit i"
type textarea "when CC fruit i"
type input "when CC fruit is"
type textarea "when CC fruit is"
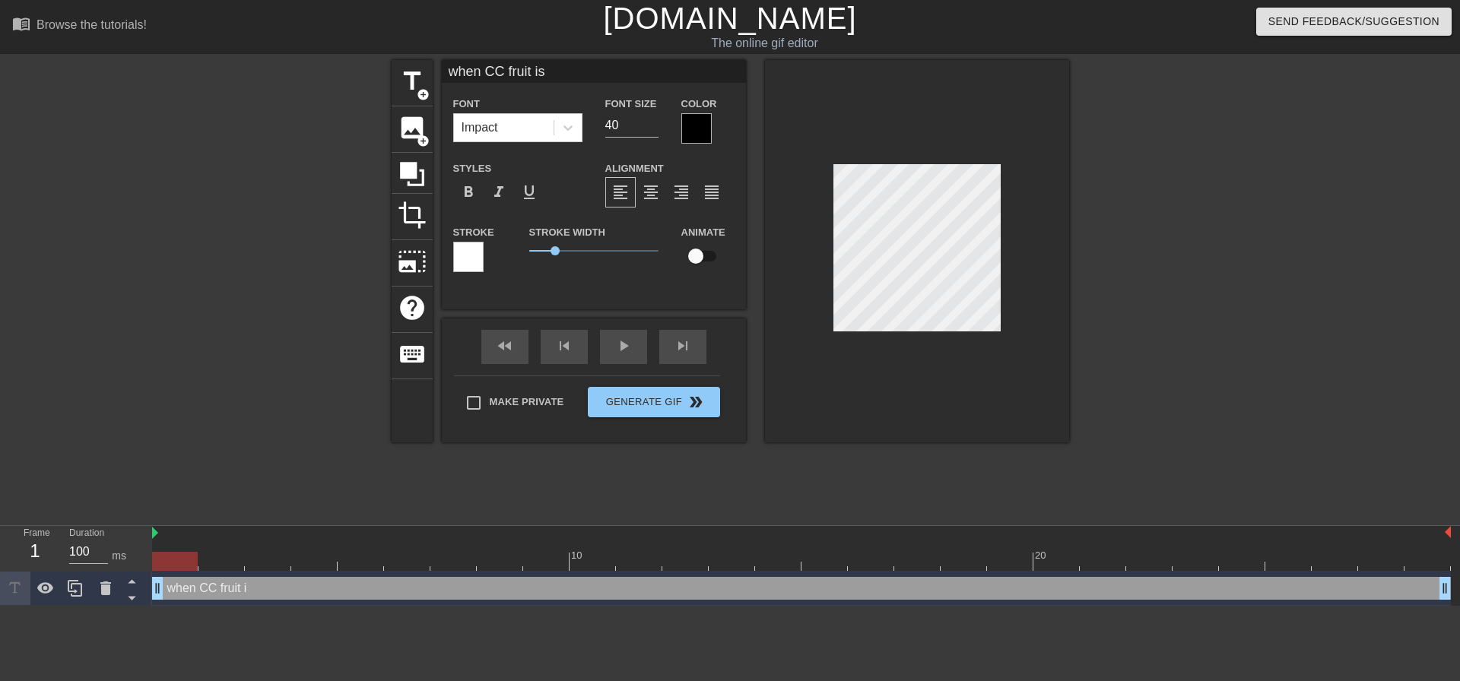
type input "when CC fruit is"
type textarea "when CC fruit is"
type input "when CC fruit is n"
type textarea "when CC fruit is n"
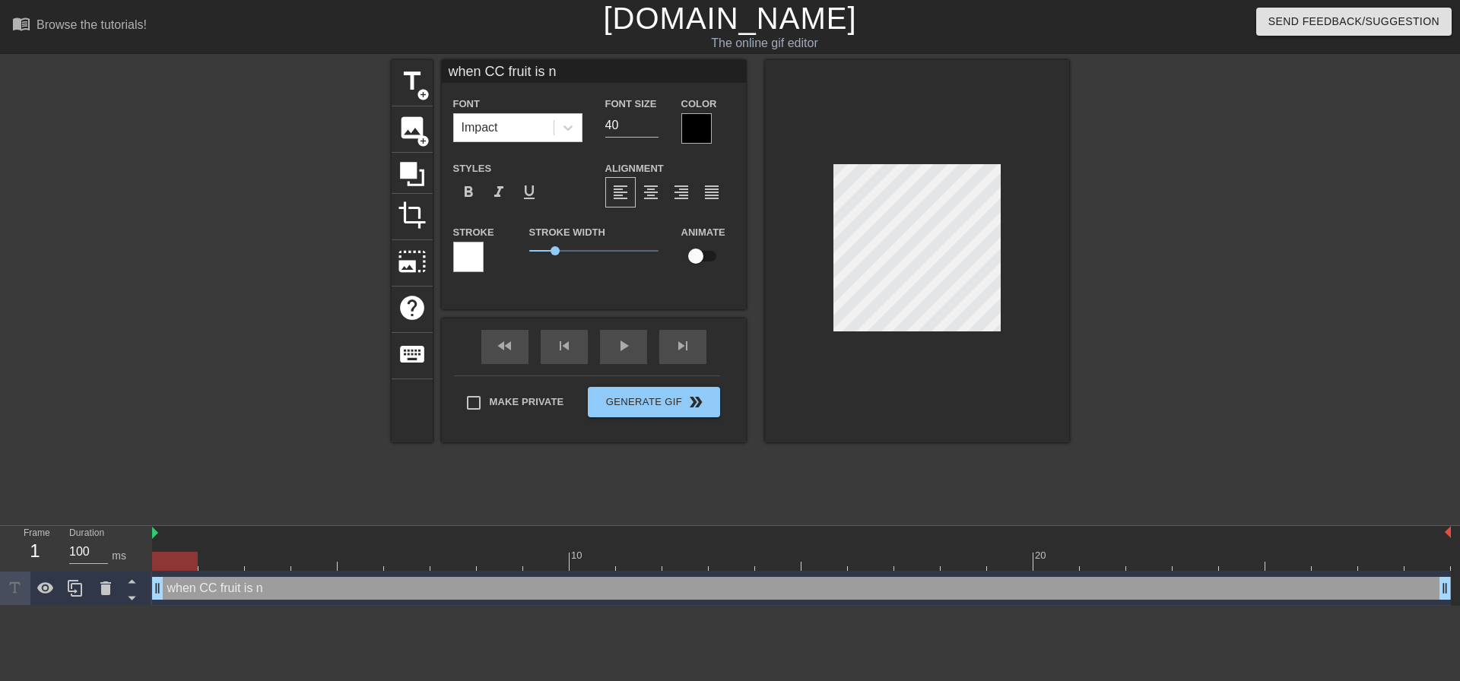
type input "when CC fruit is"
type textarea "when CC fruit is"
type input "when CC fruit is"
type textarea "when CC fruit is"
type input "when CC fruit i"
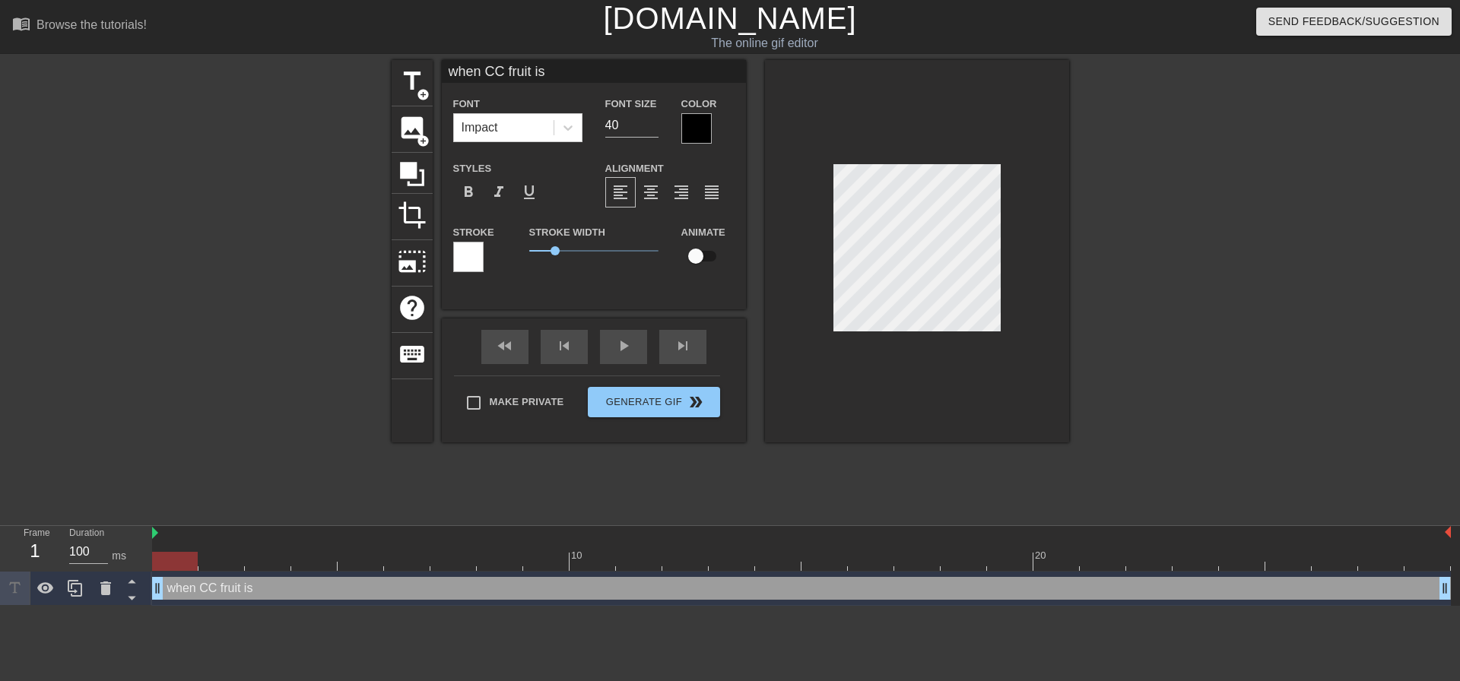
type textarea "when CC fruit i"
type input "when CC fruit"
type textarea "when CC fruit"
type input "when CC fruit"
type textarea "when CC fruit"
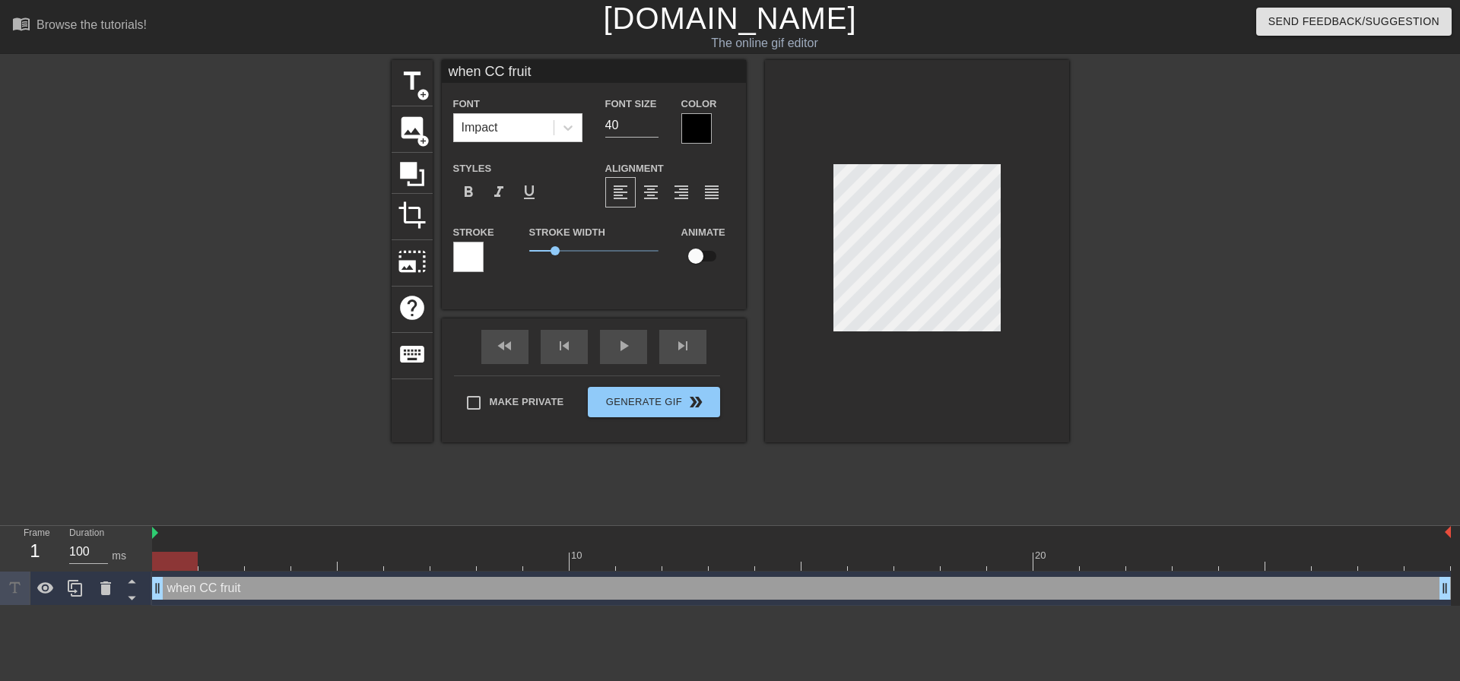
scroll to position [2, 5]
click at [1008, 244] on div at bounding box center [917, 251] width 304 height 383
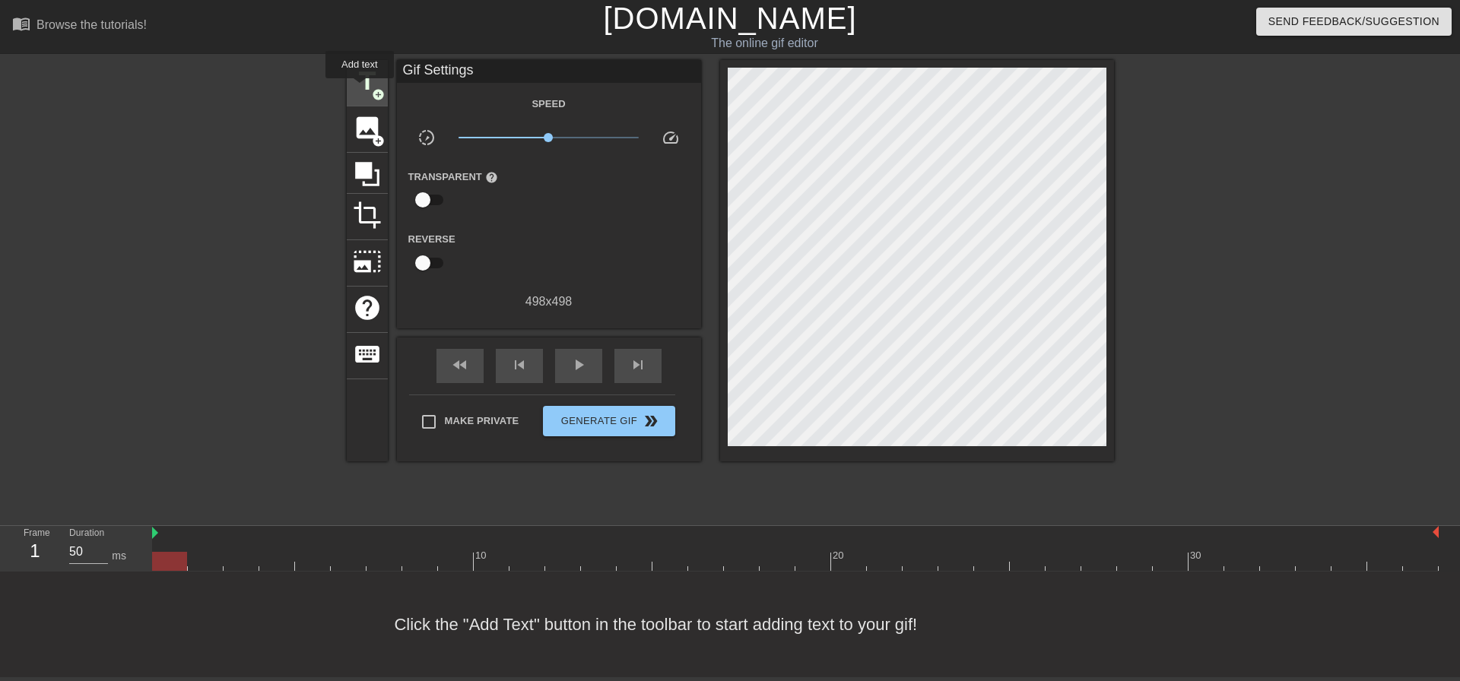
click at [360, 89] on span "title" at bounding box center [367, 81] width 29 height 29
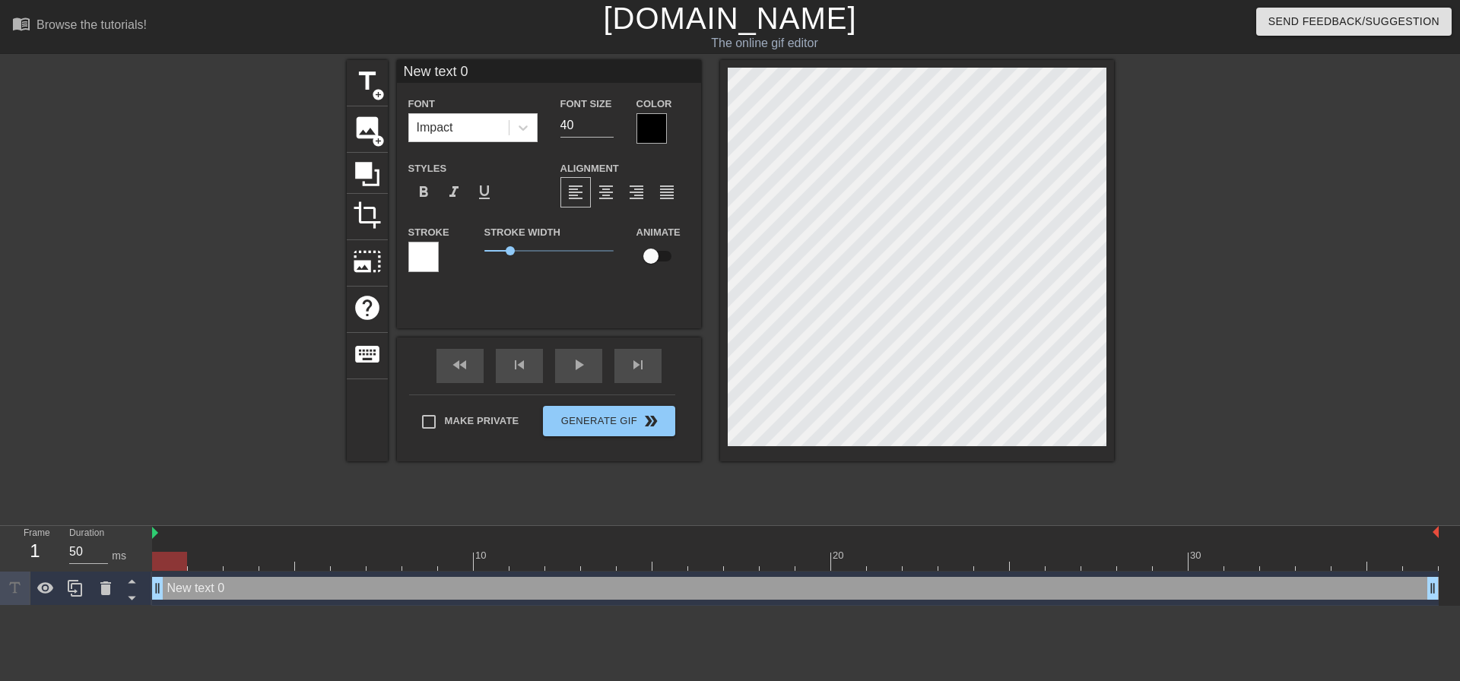
scroll to position [2, 2]
type input "w"
type textarea "w"
type input "wh"
type textarea "wh"
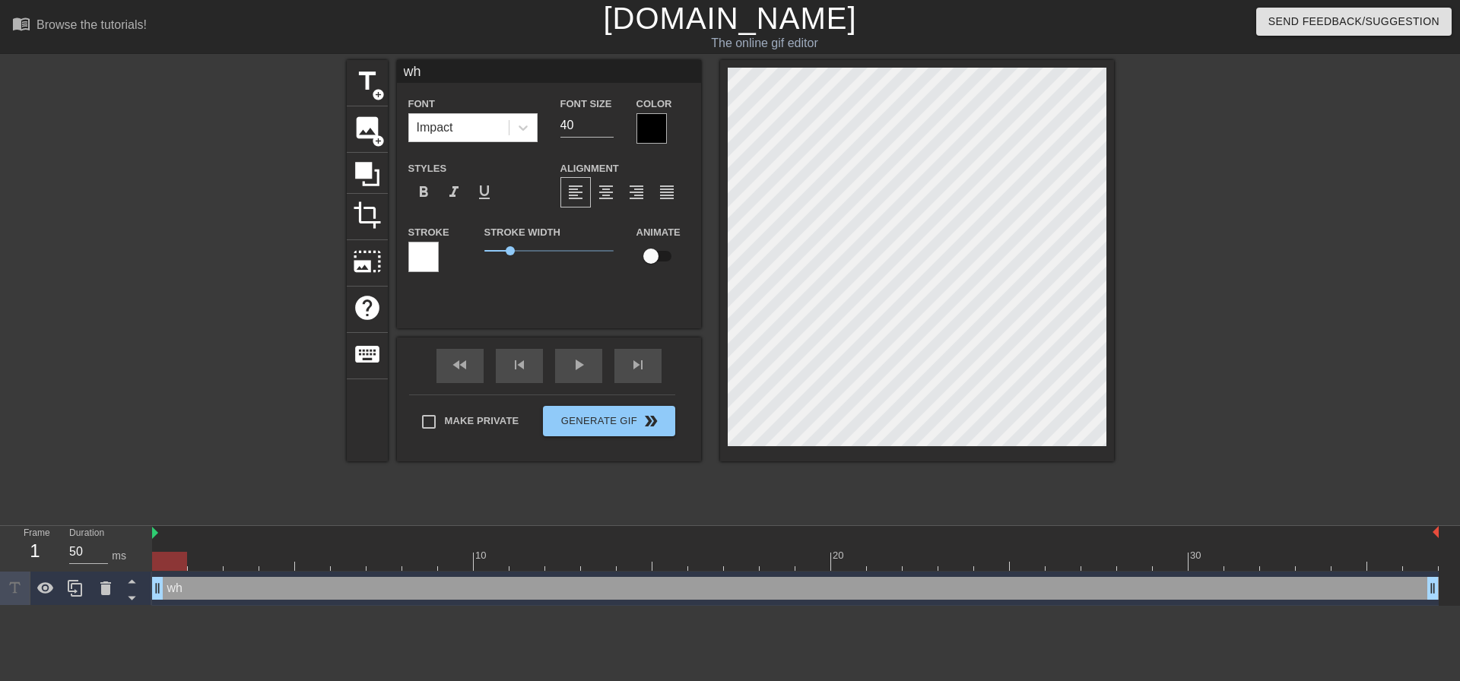
type input "whe"
type textarea "whe"
type input "when"
type textarea "when"
type input "when"
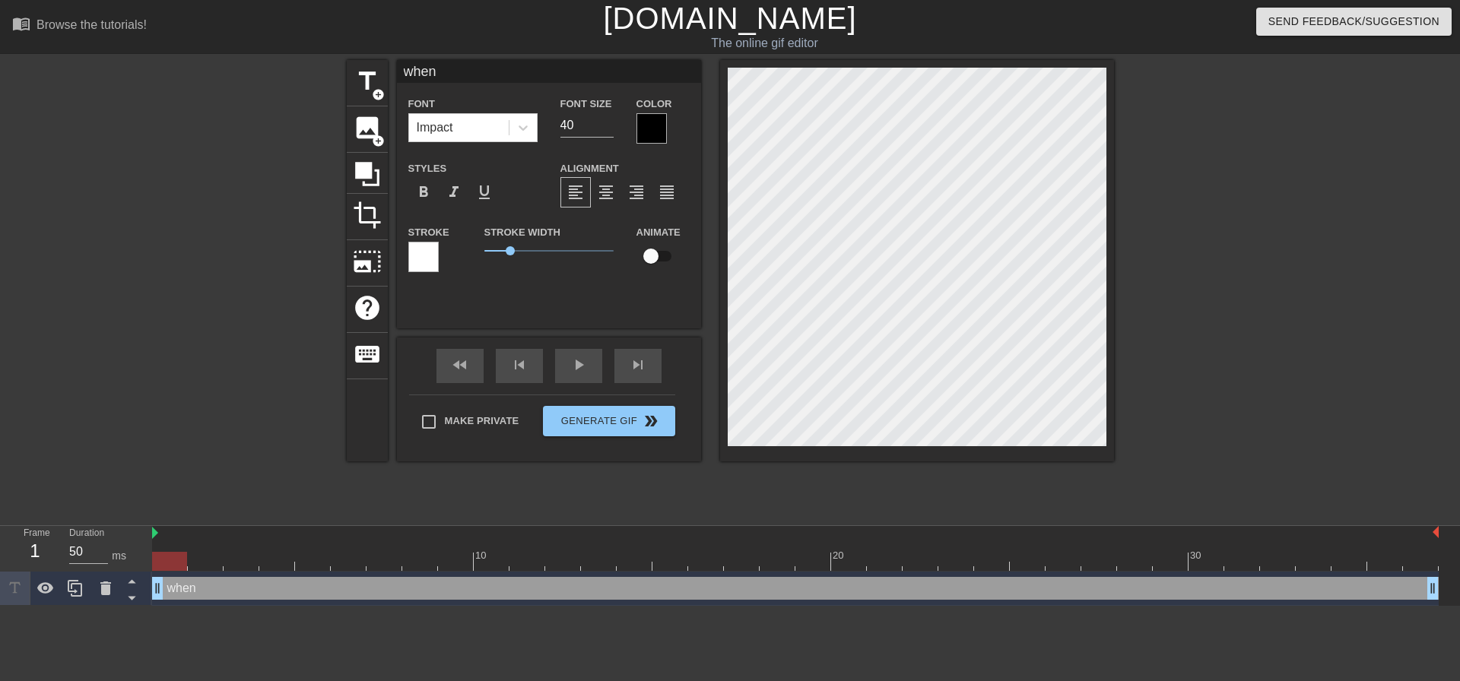
type textarea "when"
type input "when T"
type textarea "when T"
type input "when TJ"
type textarea "when TJ"
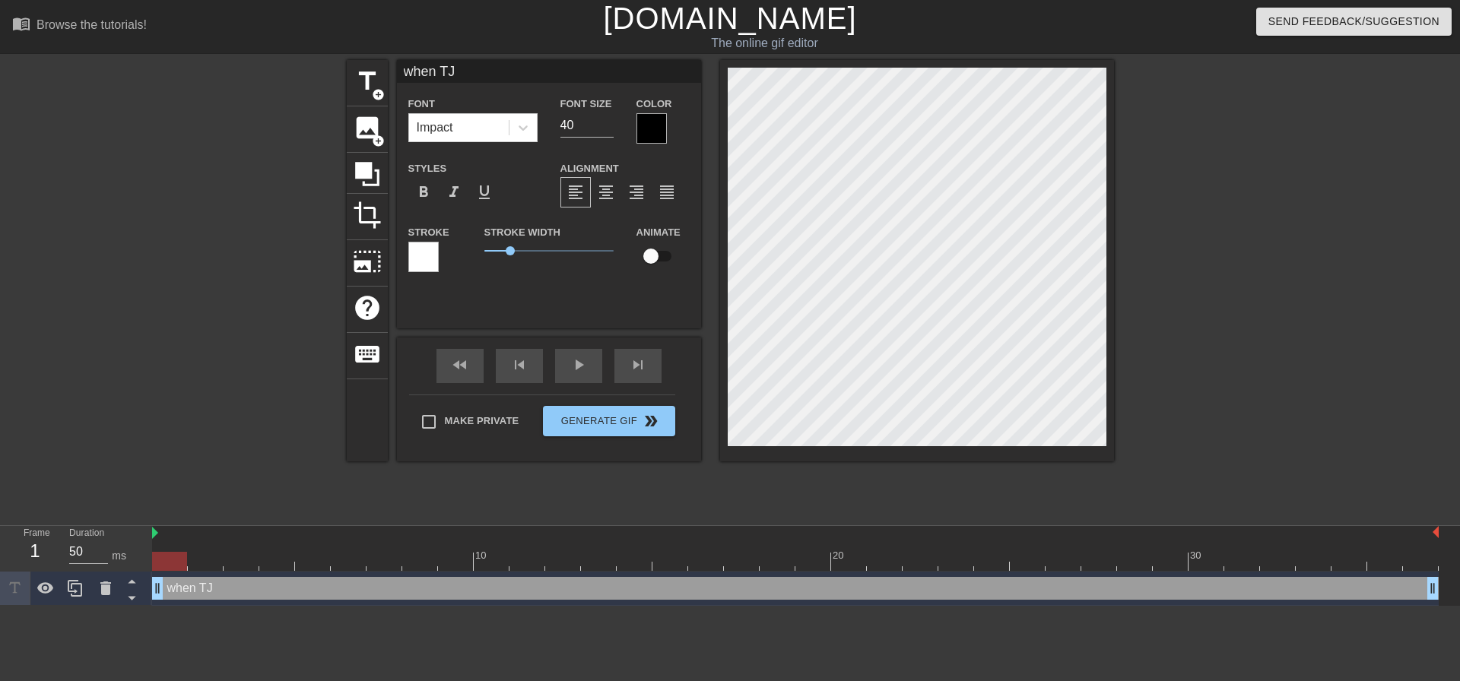
type input "when TJ;"
type textarea "when TJ;"
type input "when TJ;s"
type textarea "when TJ;s"
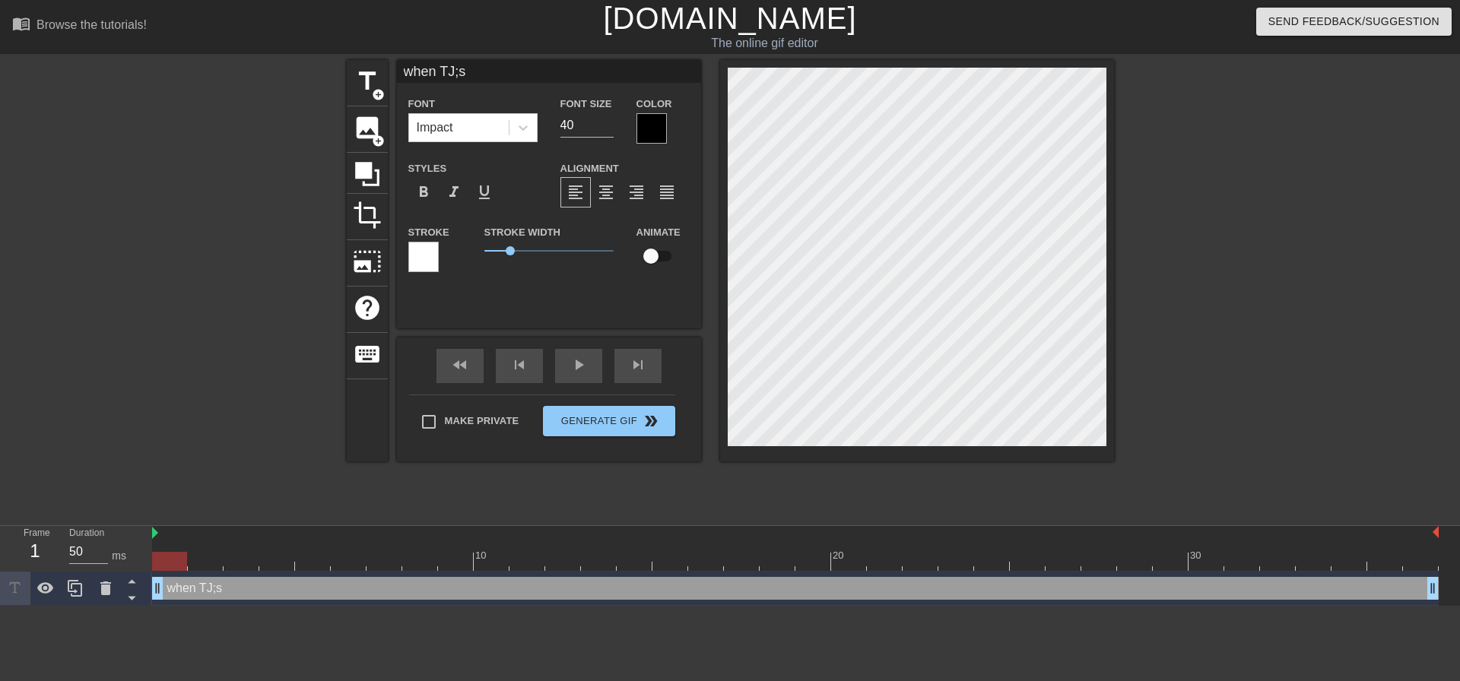
type input "when TJ;s"
type textarea "when TJ;s"
type input "when TJ;s"
type textarea "when TJ;s"
type input "when TJ;"
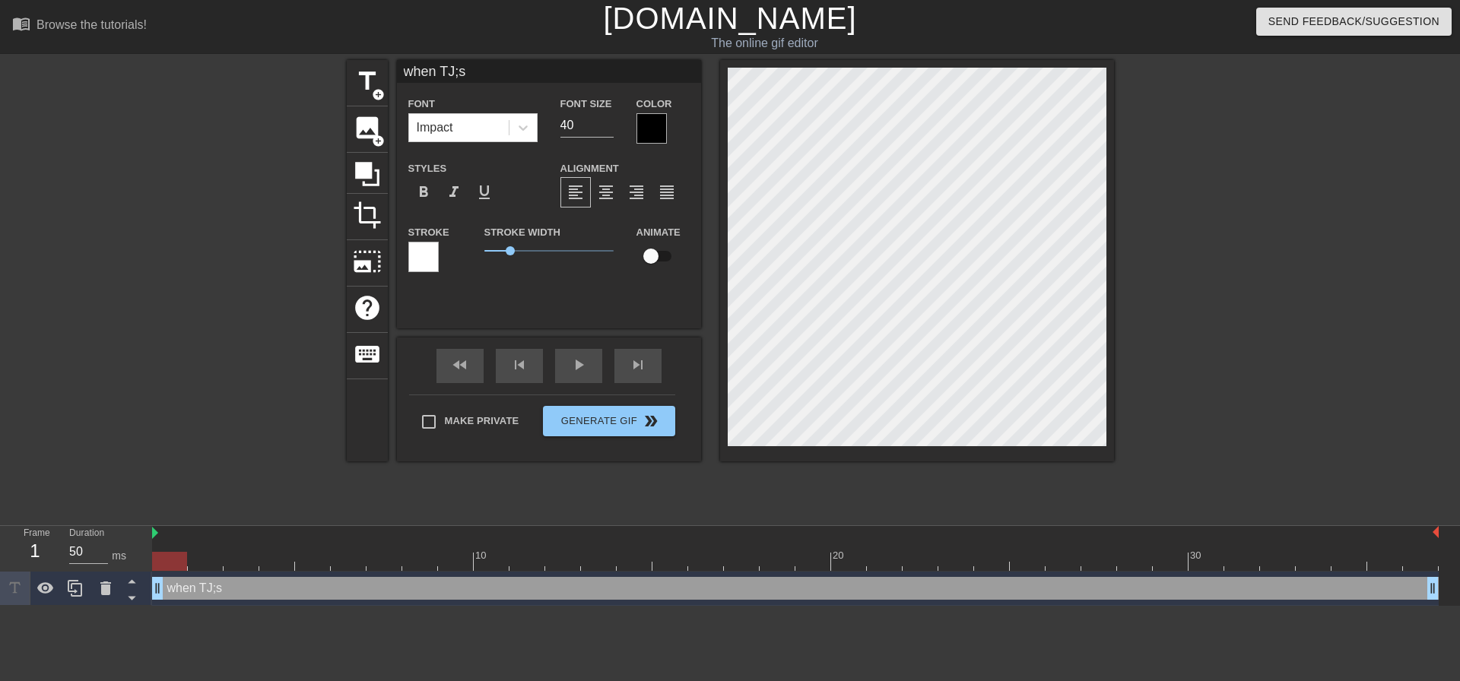
type textarea "when TJ;"
type input "when TJ"
type textarea "when TJ"
type input "when TJ'"
type textarea "when TJ'"
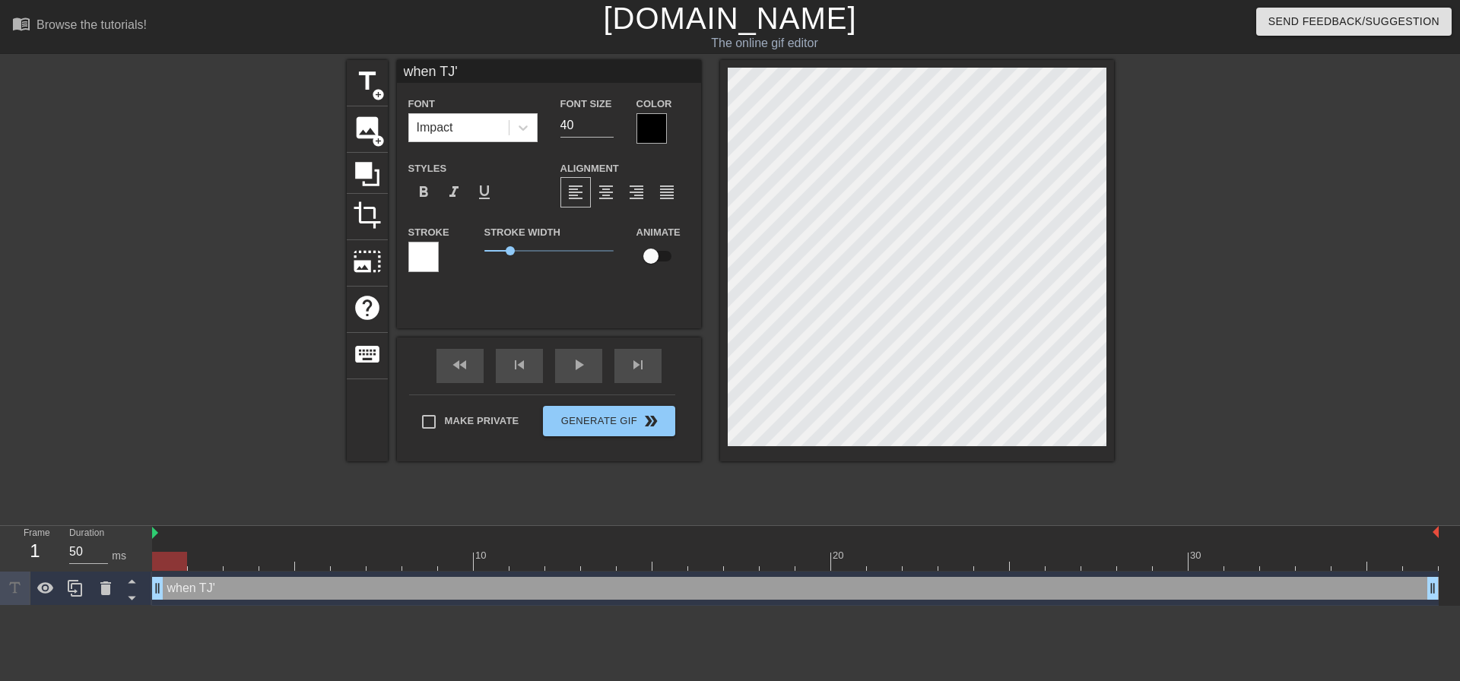
type input "when TJ's"
type textarea "when TJ's"
type input "when TJ's"
type textarea "when TJ's"
type input "when TJ's a"
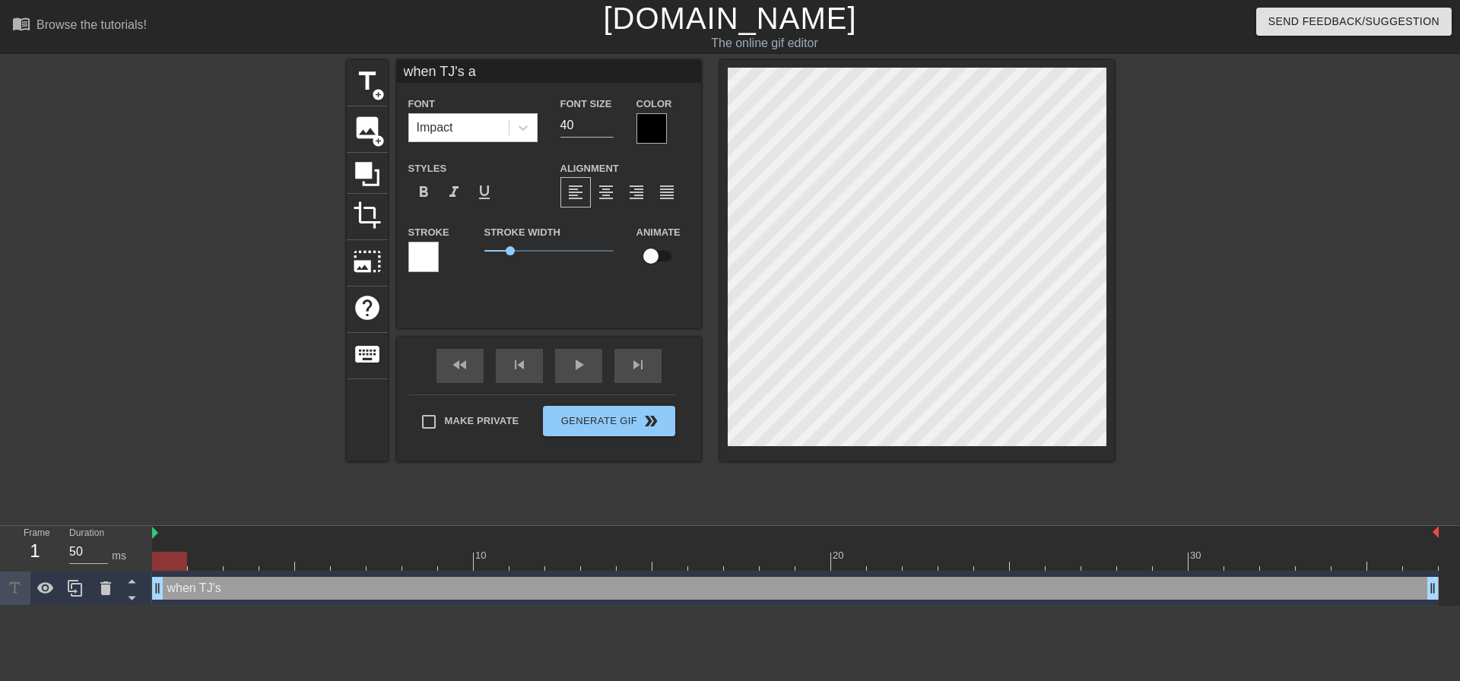
type textarea "when TJ's a"
type input "when TJ's ad"
type textarea "when TJ's ad"
type input "when TJ's add"
type textarea "when TJ's add"
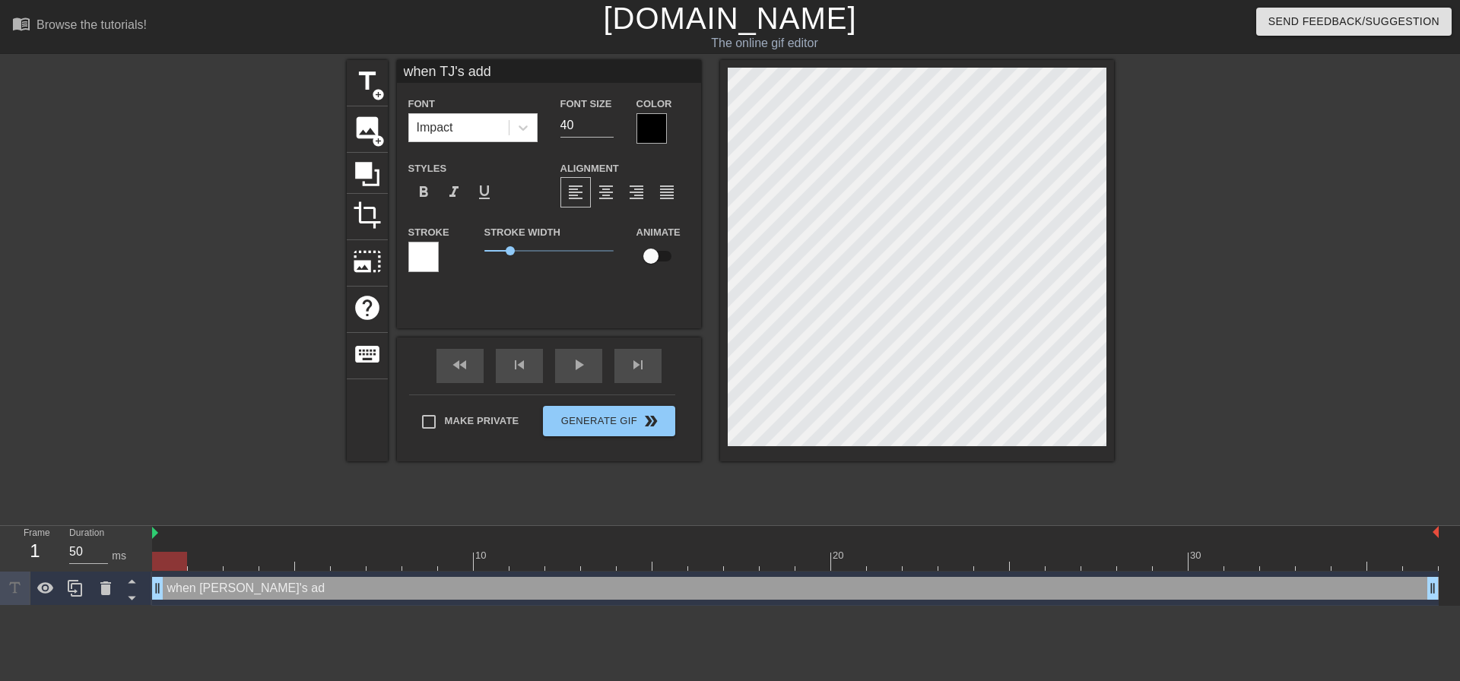
type input "when TJ's adds"
type textarea "when TJ's adds"
type input "when TJ's adds"
type textarea "when TJ's adds"
type input "when TJ's adds y"
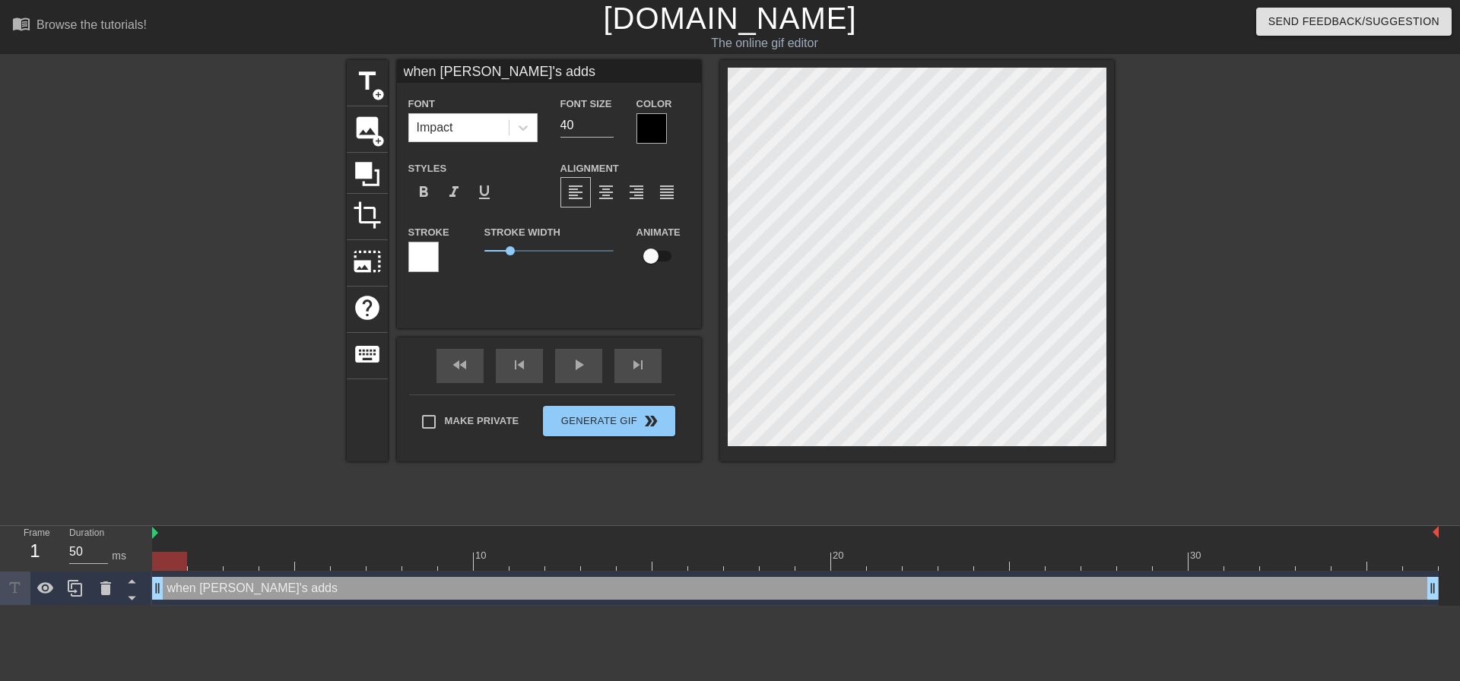
type textarea "when TJ's adds y"
type input "when TJ's adds yo"
type textarea "when TJ's adds yo"
type input "when TJ's adds you"
type textarea "when TJ's adds you"
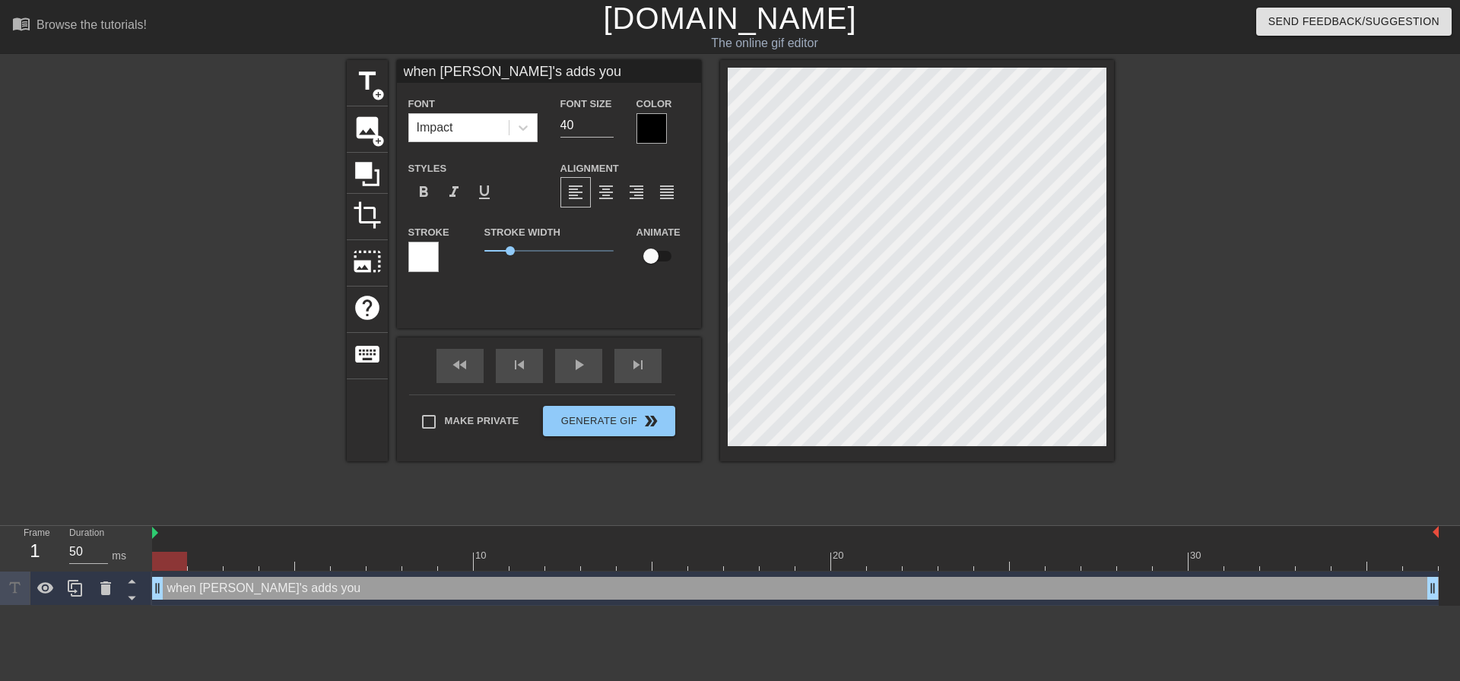
type input "when TJ's adds you"
type textarea "when TJ's adds you"
type input "when TJ's adds you t"
type textarea "when TJ's adds you t"
type input "when TJ's adds you to"
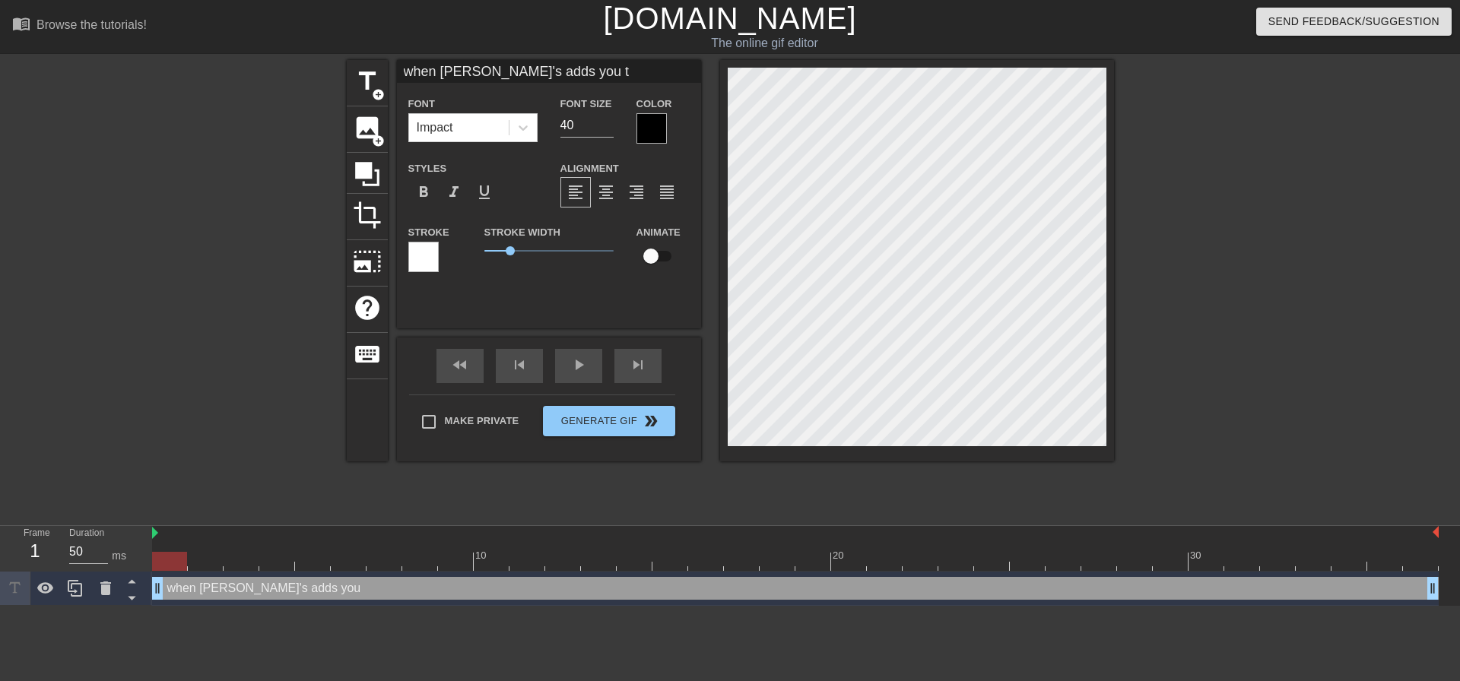
type textarea "when TJ's adds you to"
type input "when TJ's adds you to"
type textarea "when TJ's adds you to"
type input "when TJ's adds you to a"
type textarea "when TJ's adds you to a"
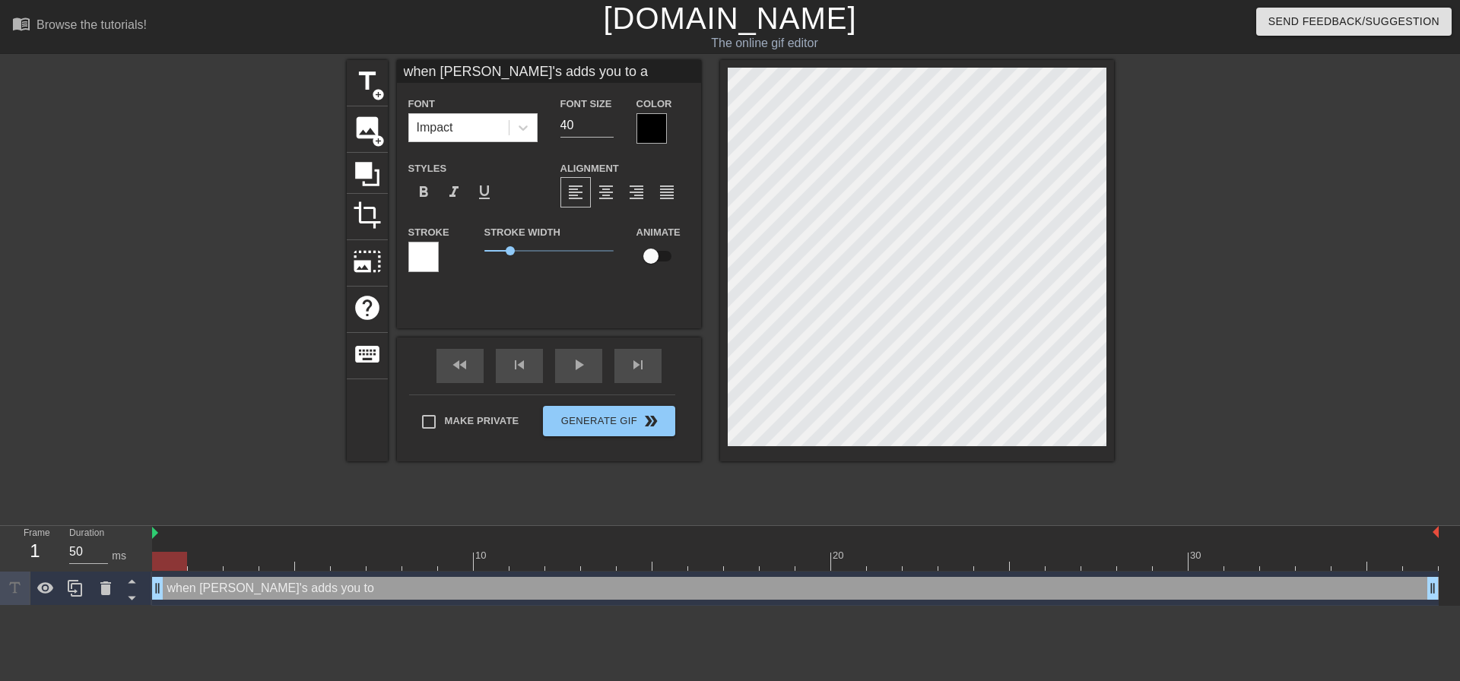
type input "when TJ's adds you to a"
type textarea "when TJ's adds you to a"
type input "when TJ's adds you to a p"
type textarea "when TJ's adds you to a p"
type input "when TJ's adds you to a pr"
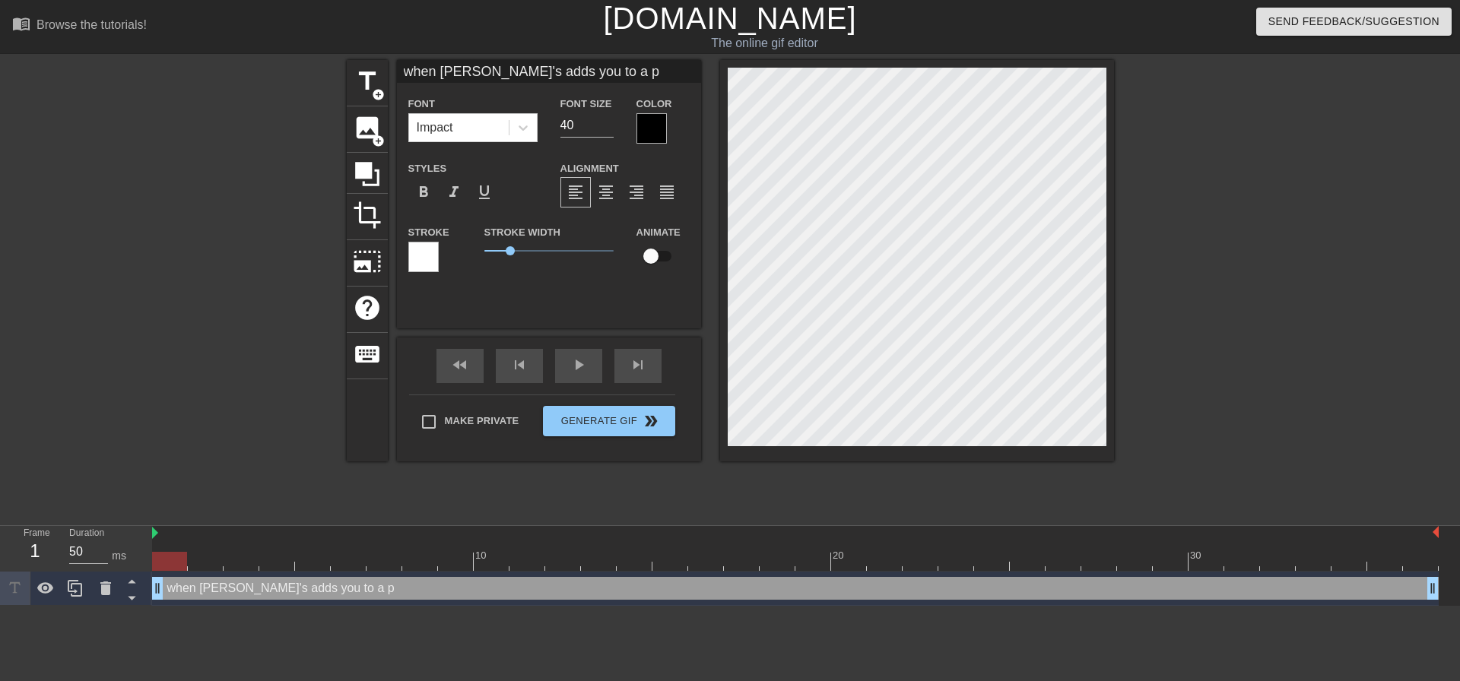
type textarea "when TJ's adds you to a pr"
type input "when TJ's adds you to a pri"
type textarea "when TJ's adds you to a pri"
type input "when TJ's adds you to a priv"
type textarea "when TJ's adds you to a priv"
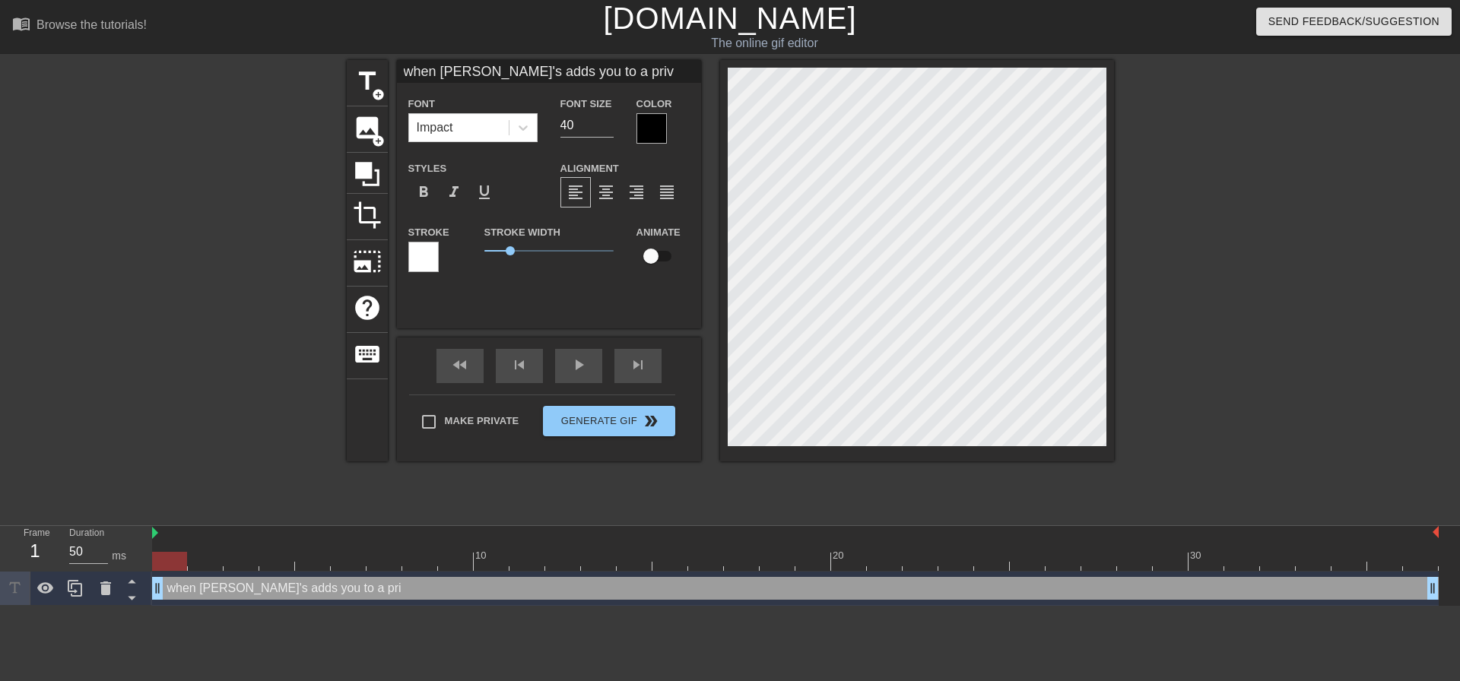
type input "when TJ's adds you to a priva"
type textarea "when TJ's adds you to a priva"
type input "when TJ's adds you to a privat"
type textarea "when TJ's adds you to a privat"
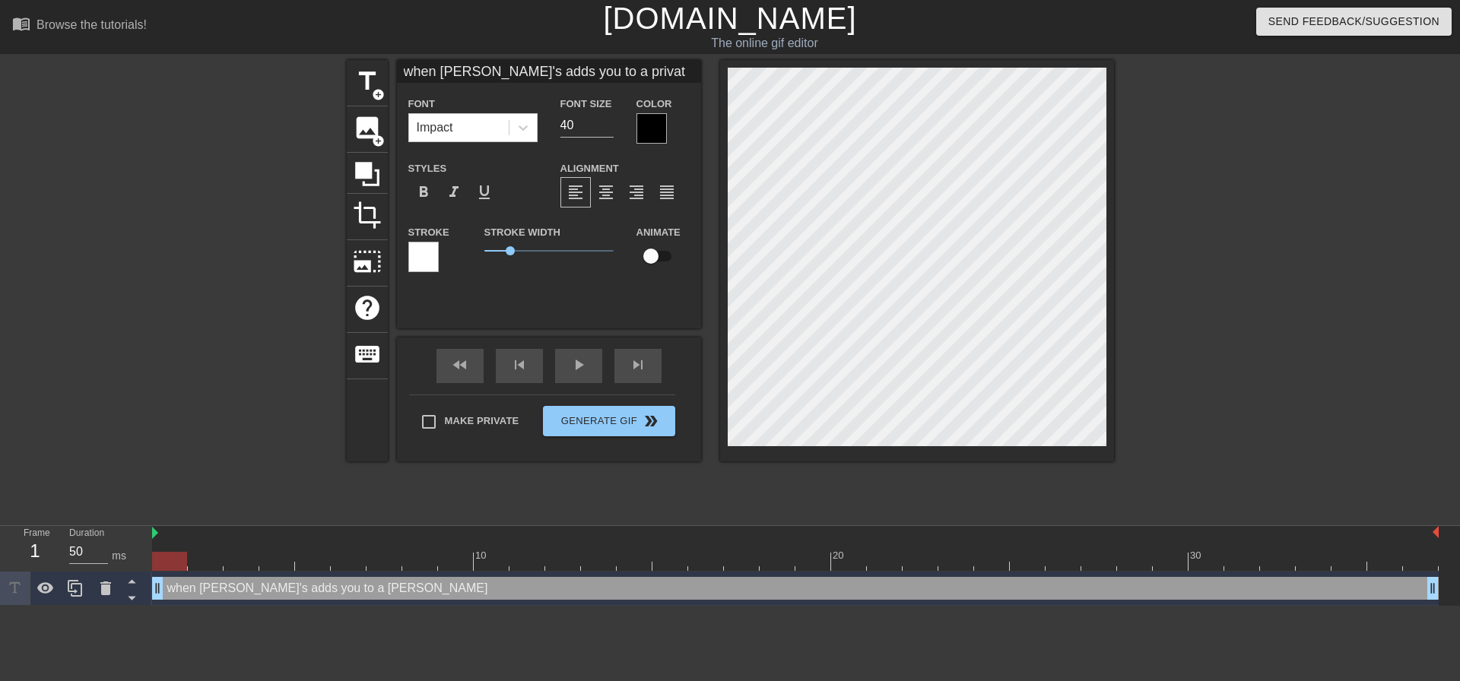
type input "when TJ's adds you to a private"
type textarea "when TJ's adds you to a private"
type input "when TJ's adds you to a private"
type textarea "when TJ's adds you to a private"
type input "when TJ's adds you to a private"
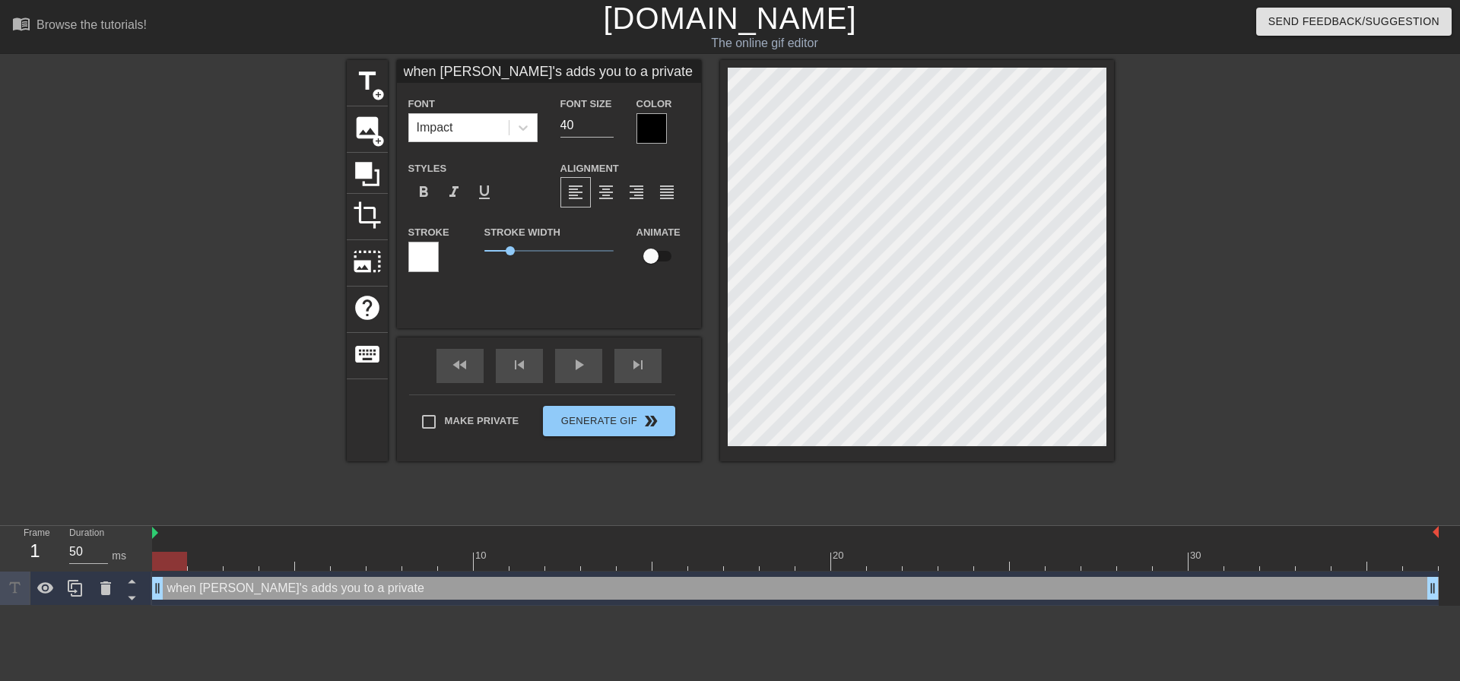
type textarea "when TJ's adds you to a private"
type input "when TJ's adds you to a privat"
type textarea "when TJ's adds you to a privat"
type input "when TJ's adds you to a priva"
type textarea "when TJ's adds you to a priva"
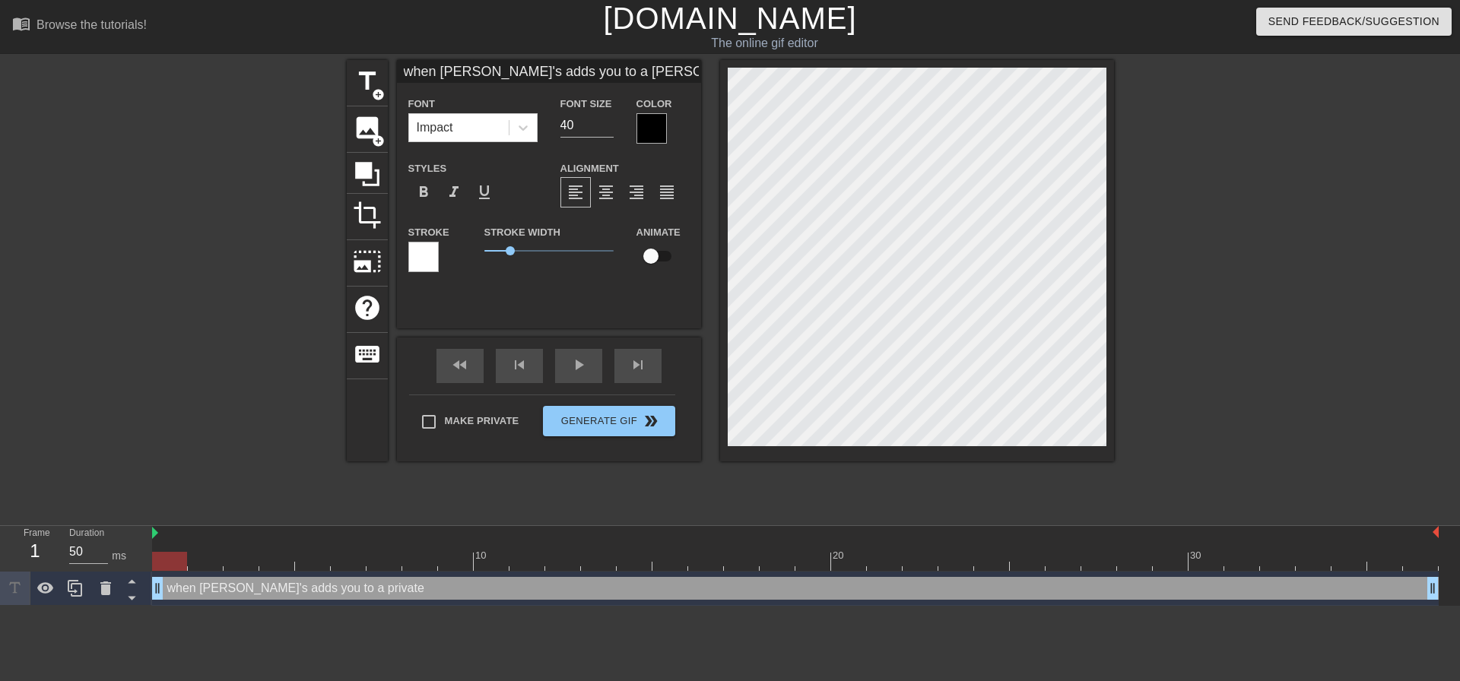
type input "when TJ's adds you to a priv"
type textarea "when TJ's adds you to a priv"
type input "when TJ's adds you to a pri"
type textarea "when TJ's adds you to a pri"
type input "when TJ's adds you to a pr"
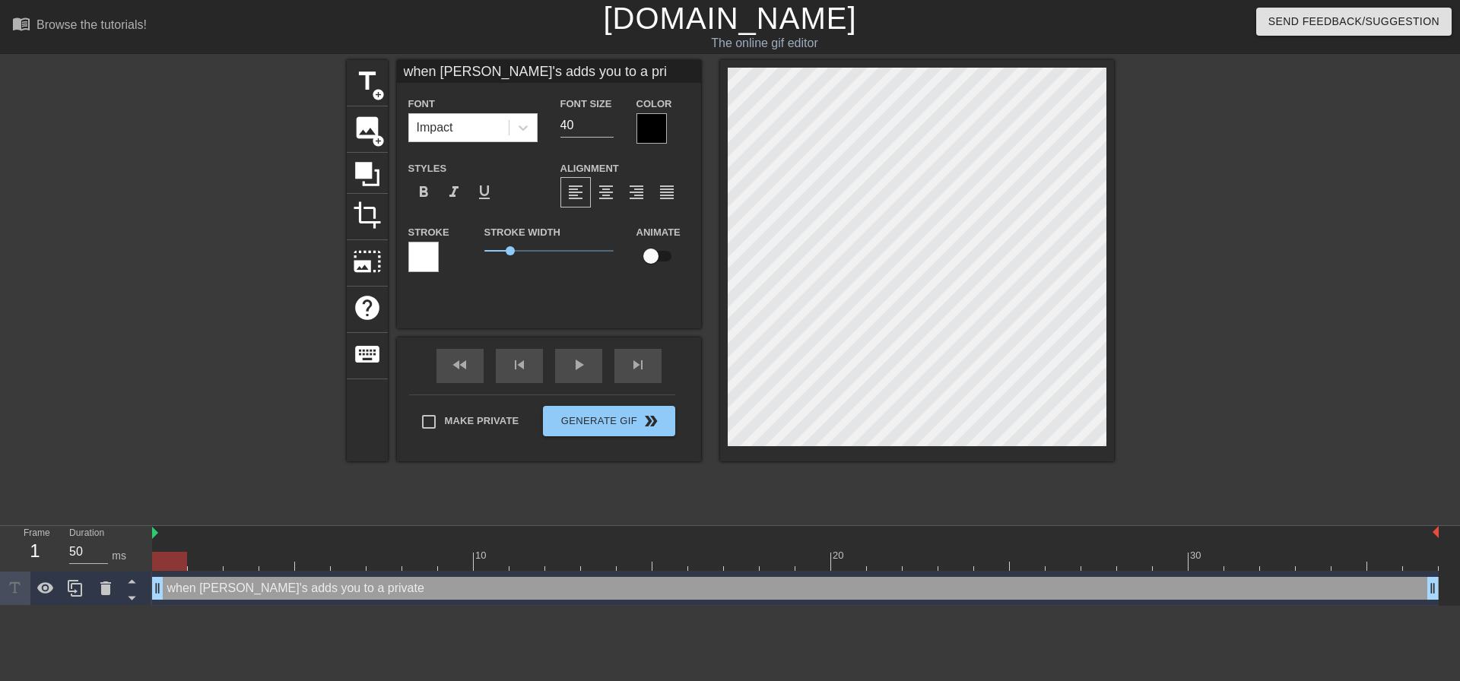
type textarea "when TJ's adds you to a pr"
type input "when TJ's adds you to a p"
type textarea "when TJ's adds you to a p"
type input "when TJ's adds you to a"
type textarea "when TJ's adds you to a"
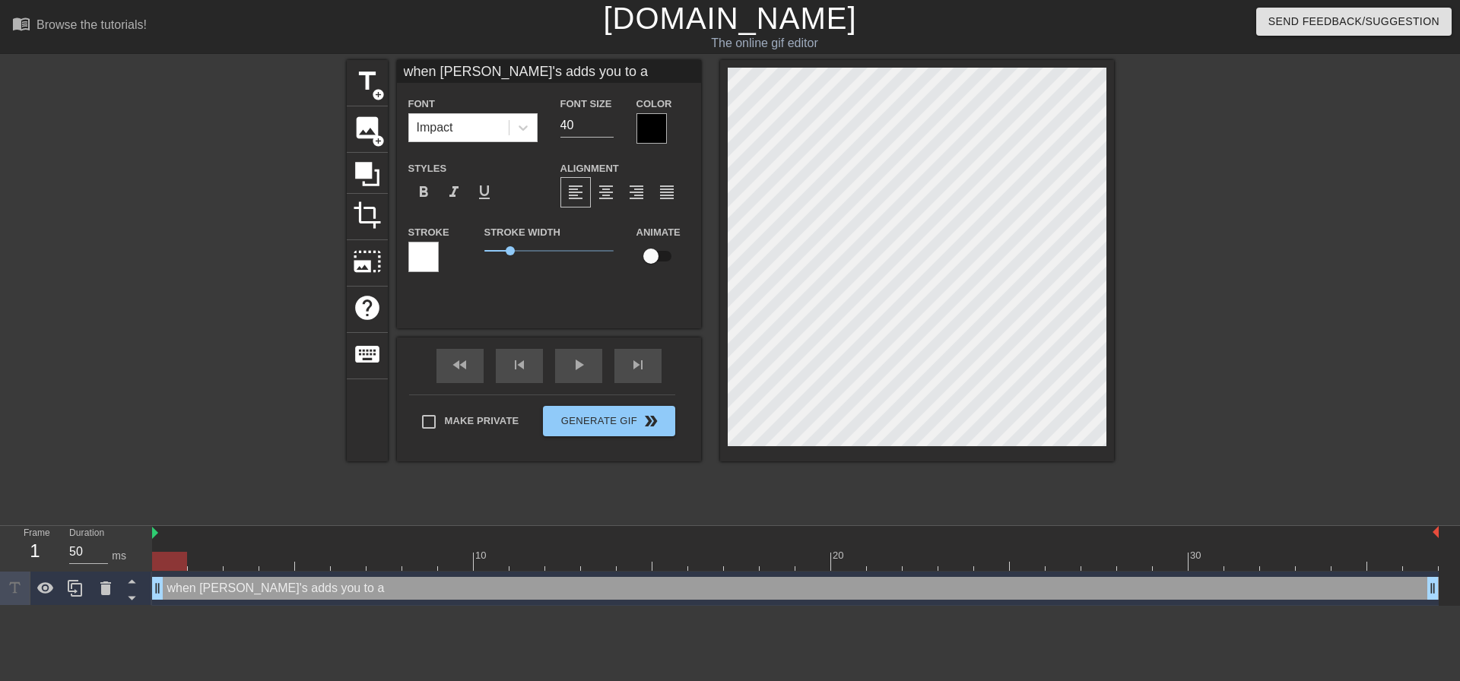
type input "when TJ's adds you to a"
type textarea "when TJ's adds you to a"
type input "when TJ's adds you to"
type textarea "when TJ's adds you to"
type input "when TJ's adds you to"
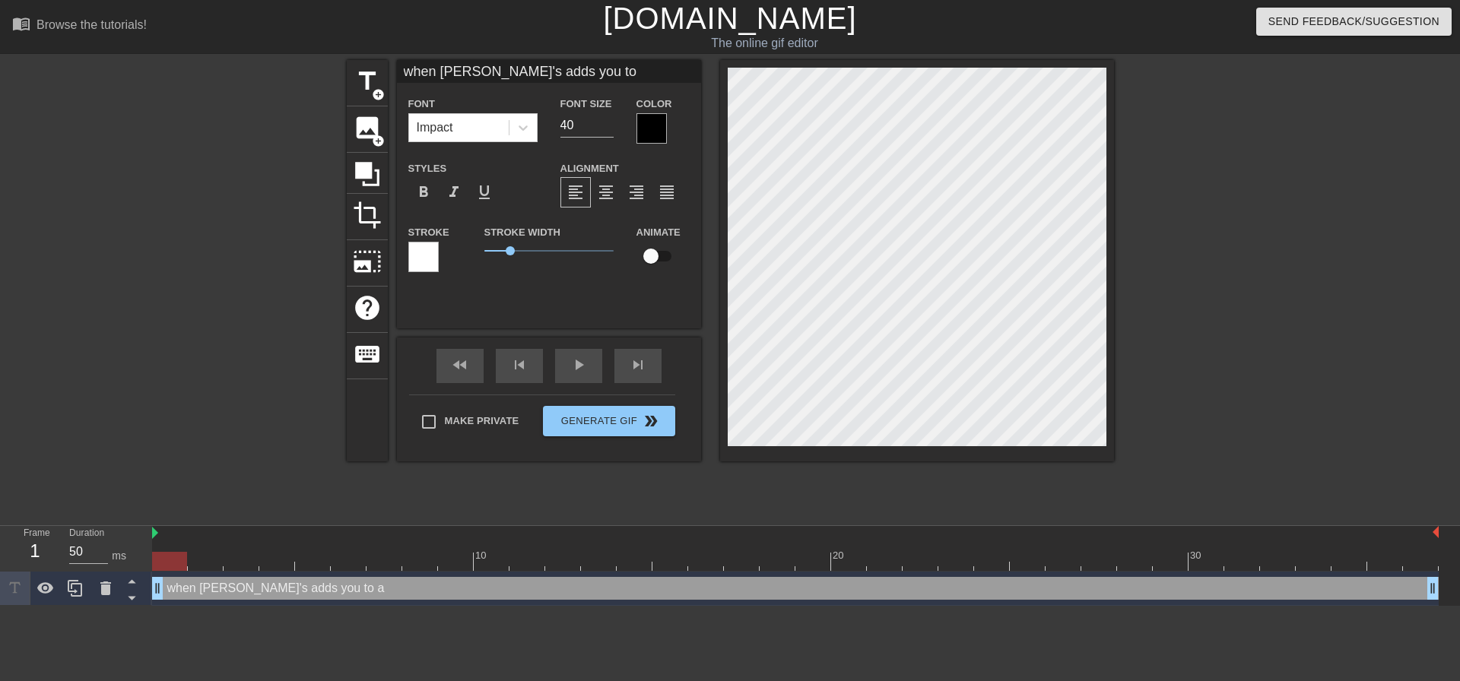
type textarea "when TJ's adds you to"
type input "when TJ's adds you t"
type textarea "when TJ's adds you t"
type input "when TJ's adds you"
type textarea "when TJ's adds you"
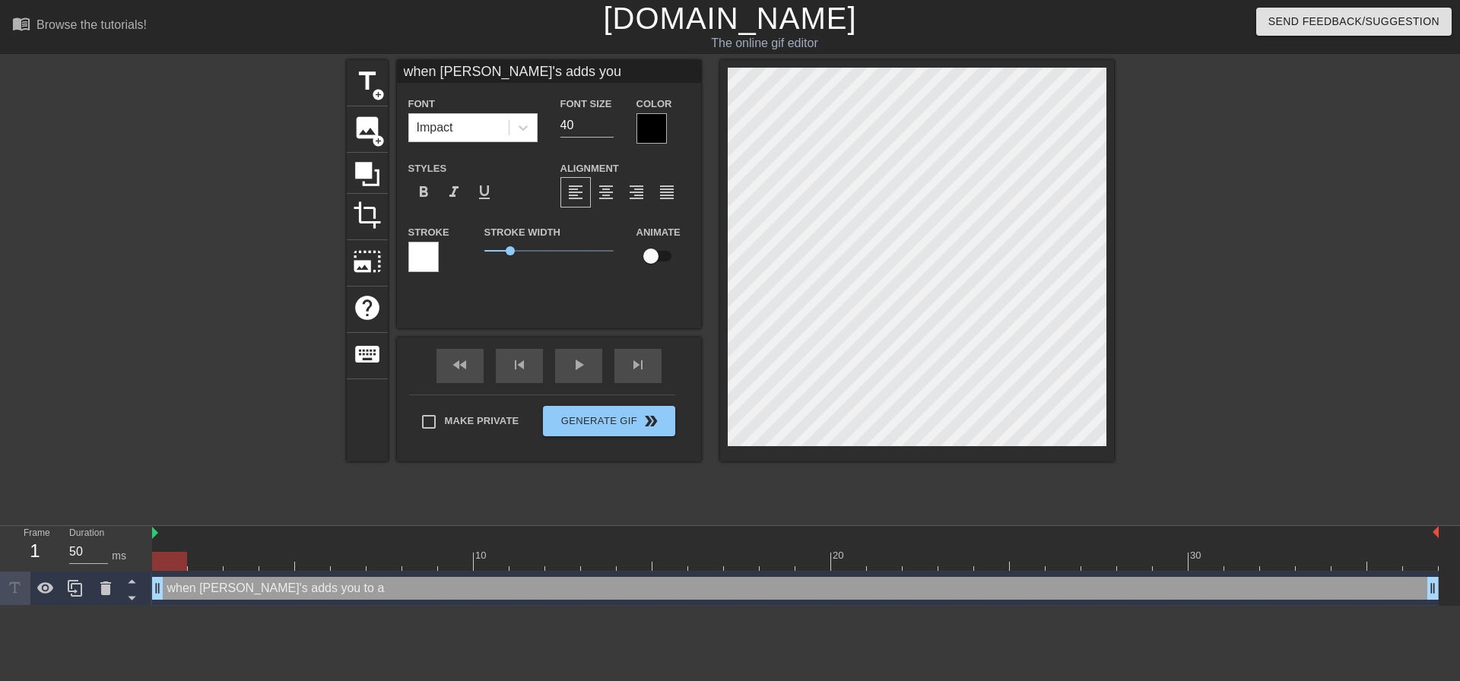
type input "when TJ's adds you"
type textarea "when TJ's adds you"
type input "when TJ's adds yo"
type textarea "when TJ's adds yo"
type input "when TJ's adds y"
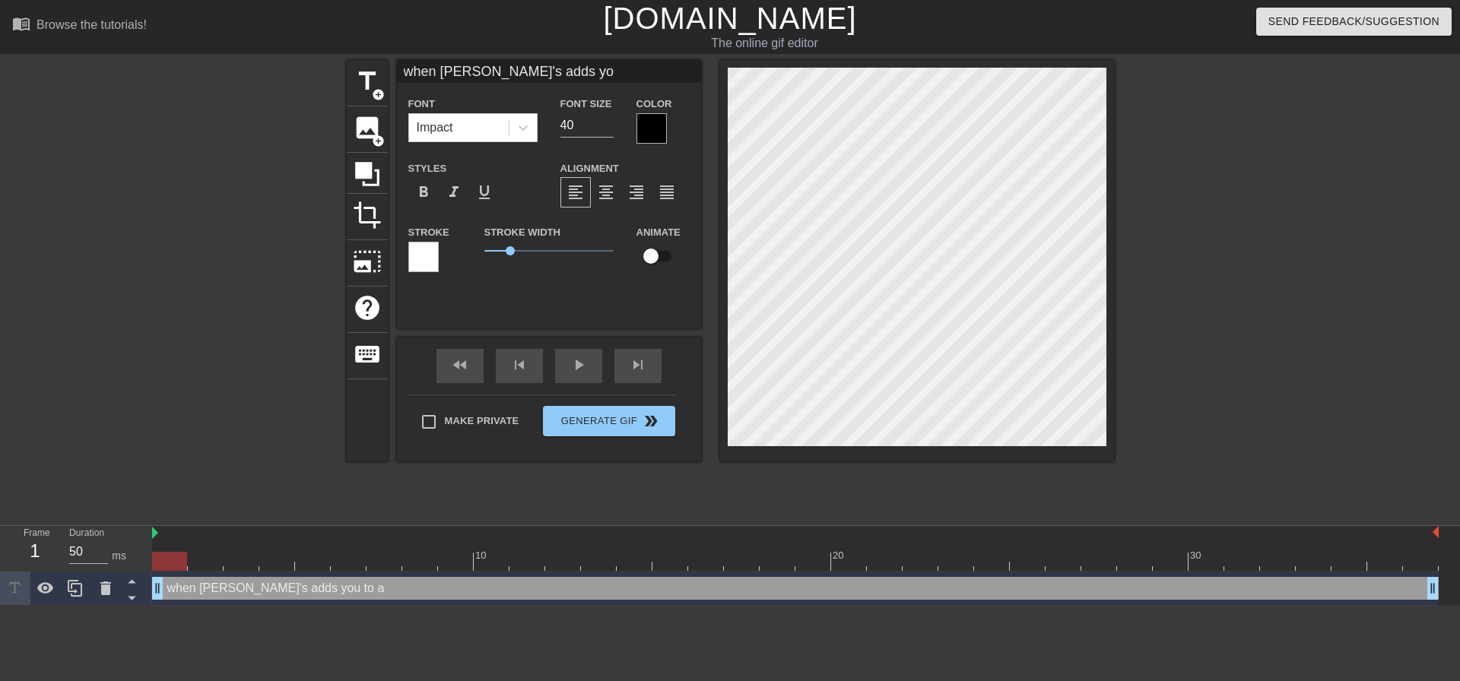
type textarea "when TJ's adds y"
type input "when TJ's adds yo"
type textarea "when TJ's adds yo"
type input "when TJ's adds you"
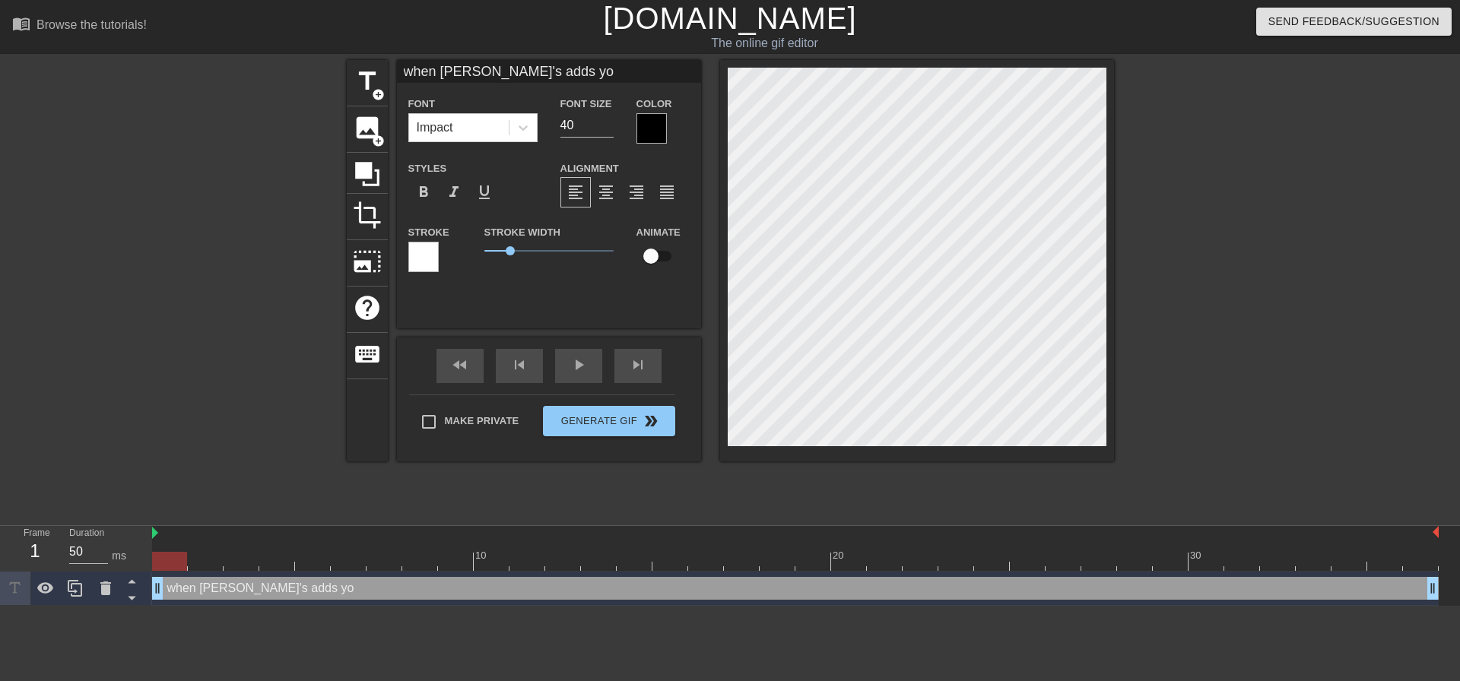
type textarea "when TJ's adds you"
type input "when TJ's adds you"
type textarea "when TJ's adds you"
type input "when TJ's adds you t"
type textarea "when TJ's adds you t"
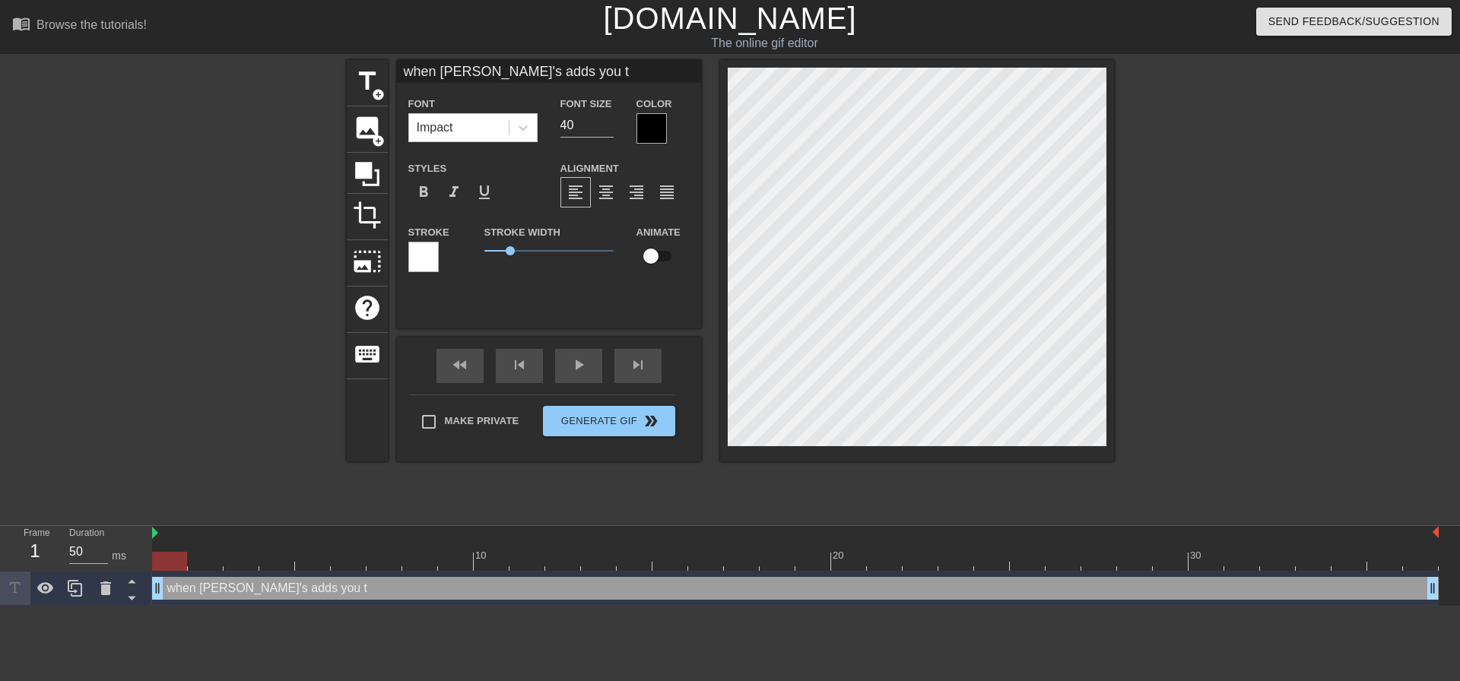
type input "when TJ's adds you to"
type textarea "when TJ's adds you to"
type input "when TJ's adds you to"
type textarea "when TJ's adds you to"
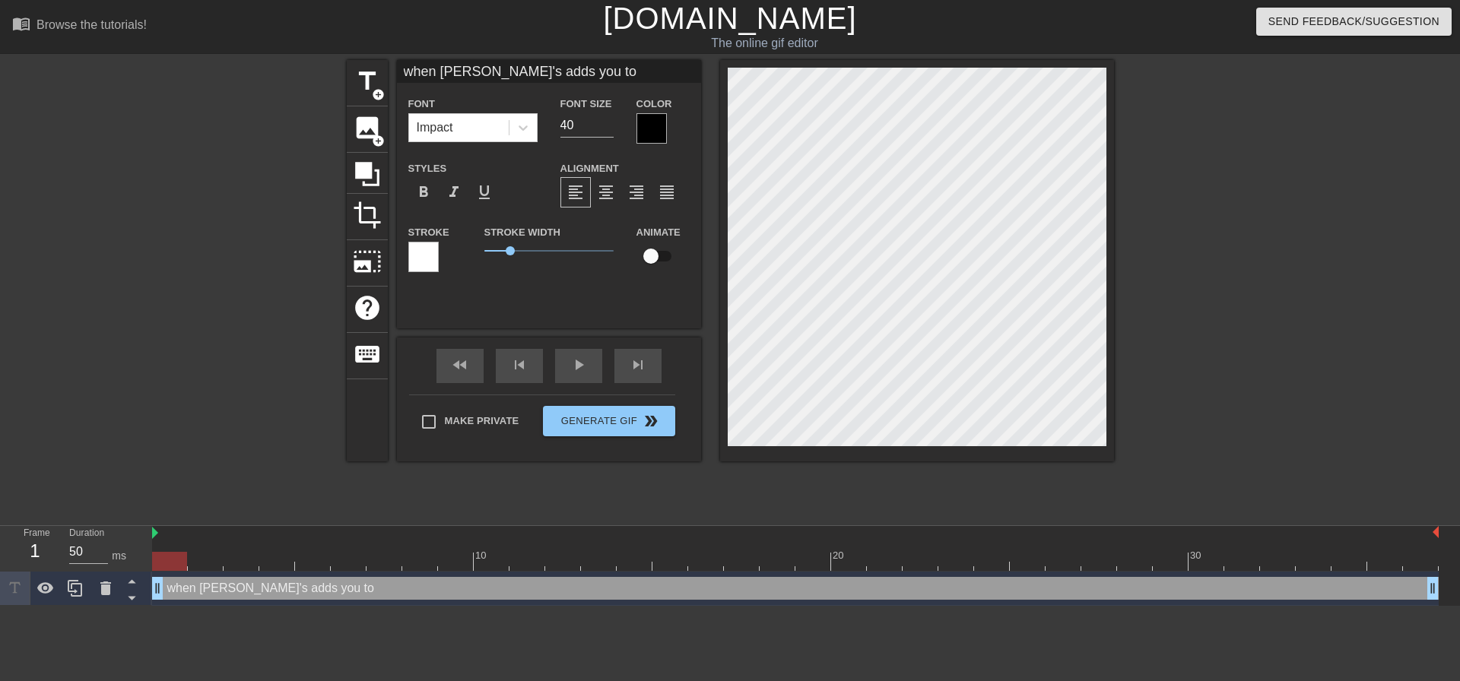
type input "when TJ's adds you to a"
type textarea "when TJ's adds you to a"
type input "when TJ's adds you to a"
type textarea "when TJ's adds you to a"
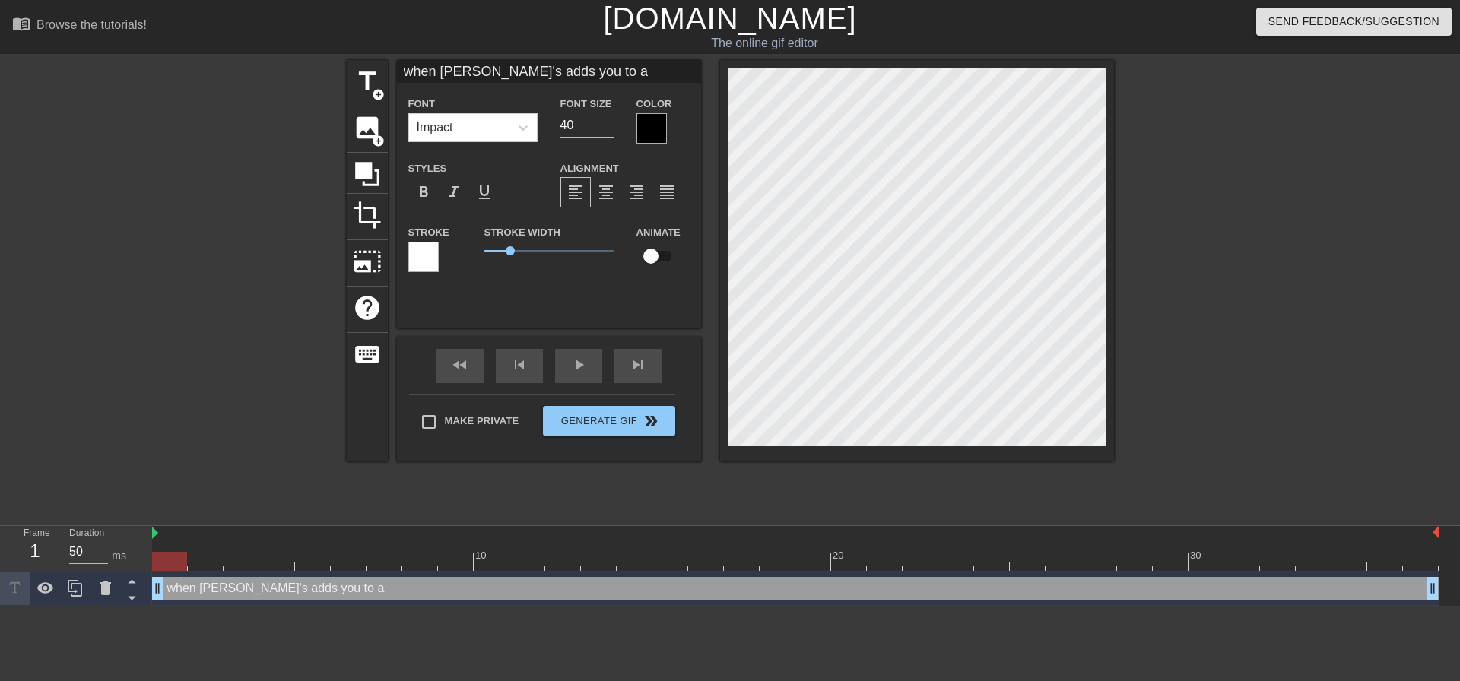
type input "when TJ's adds you to a"
type textarea "when TJ's adds you to a"
type input "when TJ's adds you to"
type textarea "when TJ's adds you to"
type input "when TJ's adds you to"
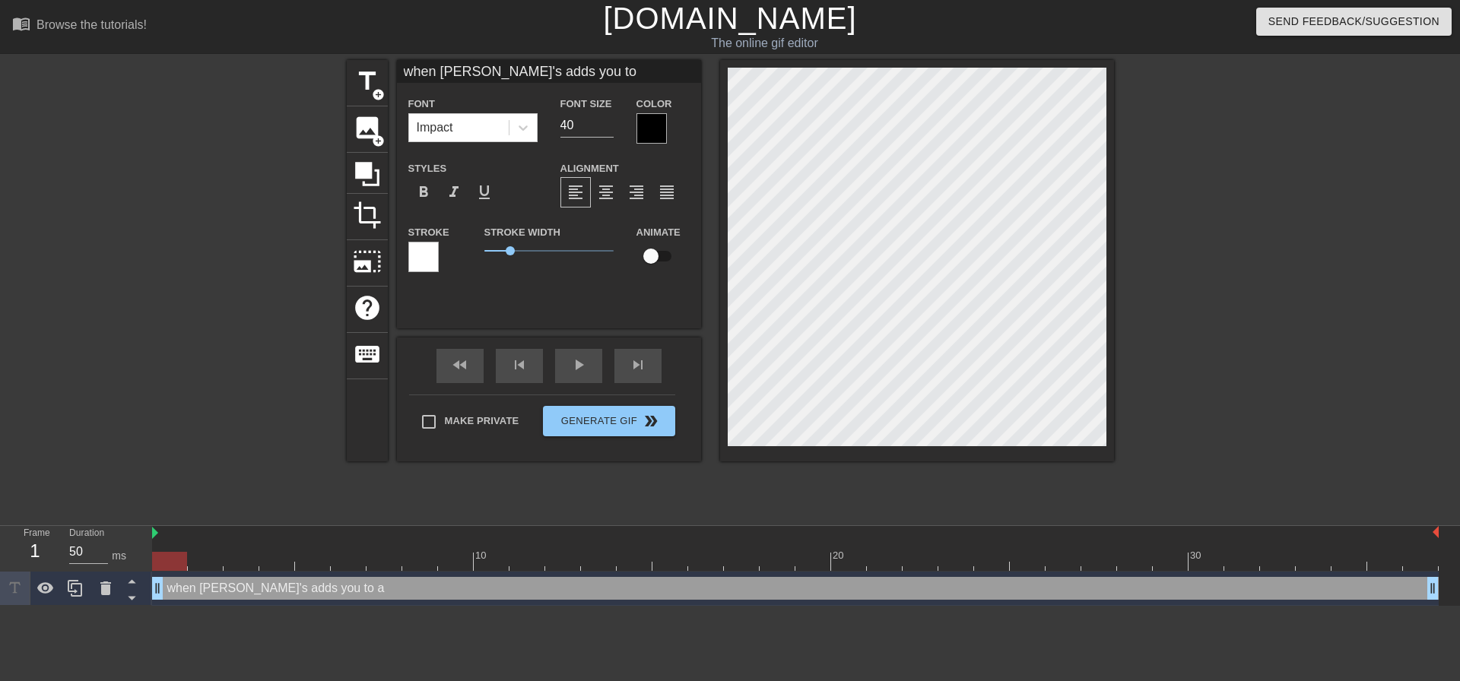
type textarea "when TJ's adds you to"
type input "when TJ's adds you t"
type textarea "when TJ's adds you t"
type input "when TJ's adds you"
type textarea "when TJ's adds you"
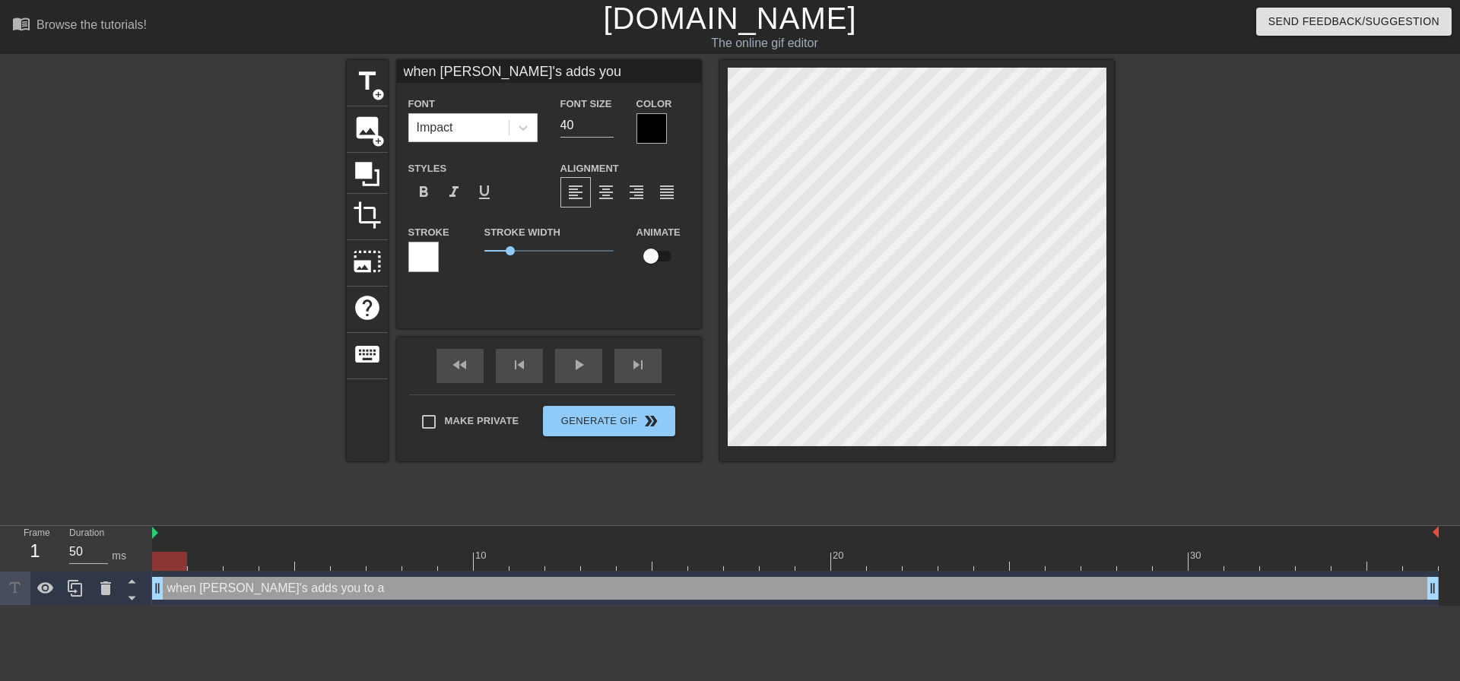
type input "when TJ's adds you"
type textarea "when TJ's adds you"
type input "when TJ's adds yo"
type textarea "when TJ's adds yo"
type input "when TJ's adds y"
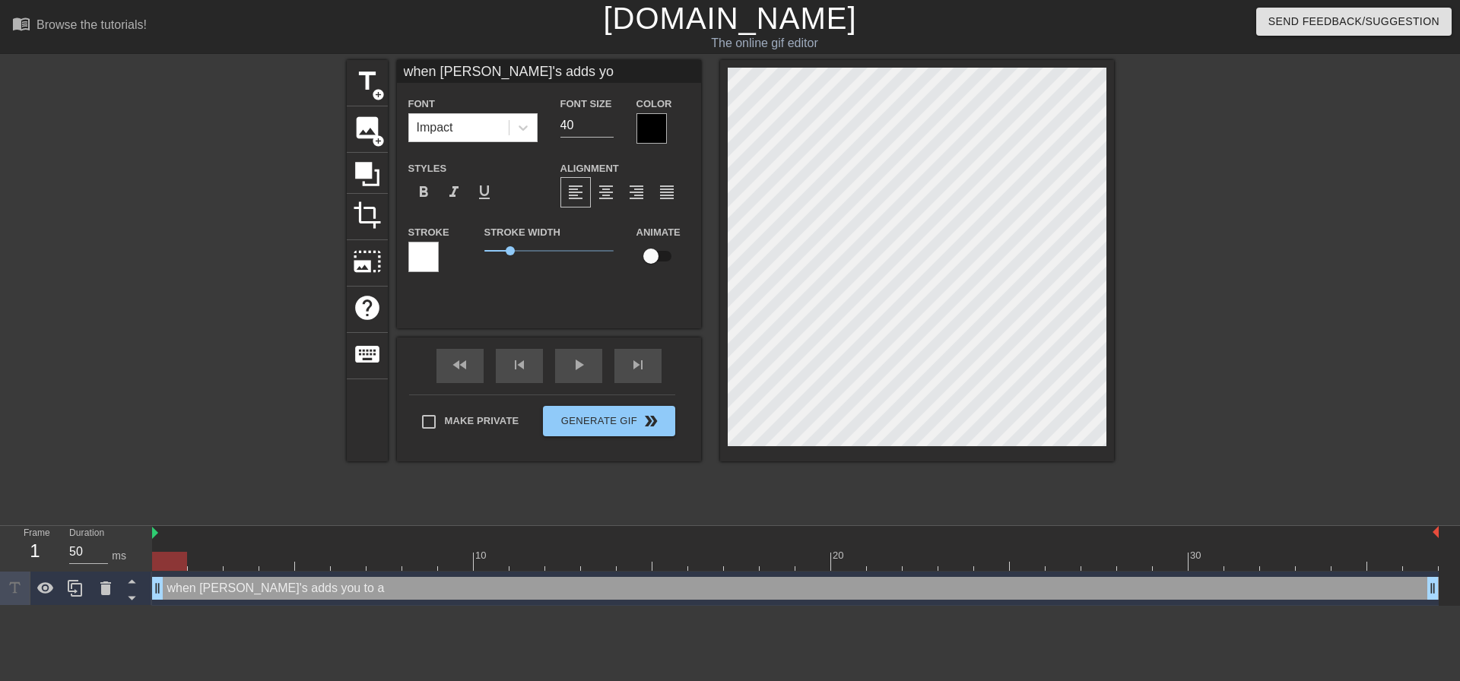
type textarea "when TJ's adds y"
type input "when TJ's adds"
type textarea "when TJ's adds"
type input "when TJ's adds"
type textarea "when TJ's adds"
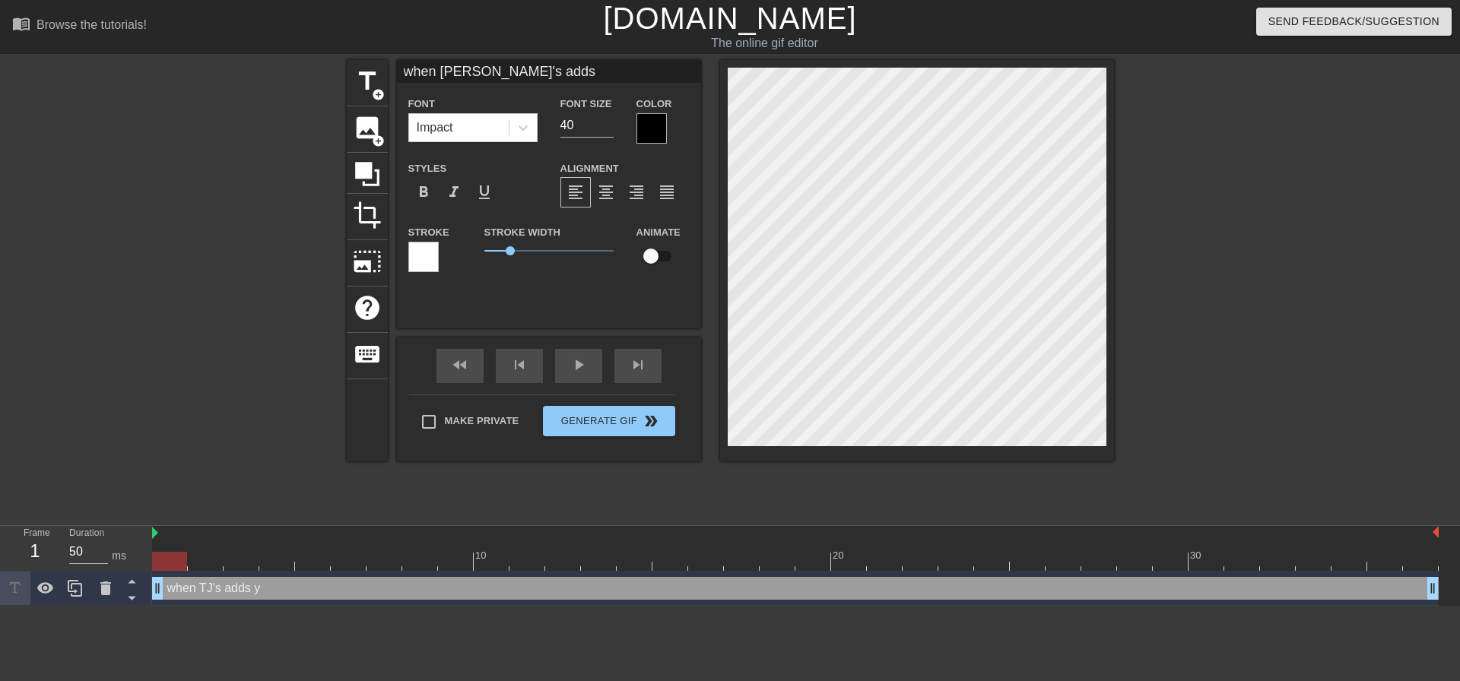
type input "when TJ's add"
type textarea "when TJ's add"
type input "when TJ's ad"
type textarea "when TJ's ad"
type input "when TJ's a"
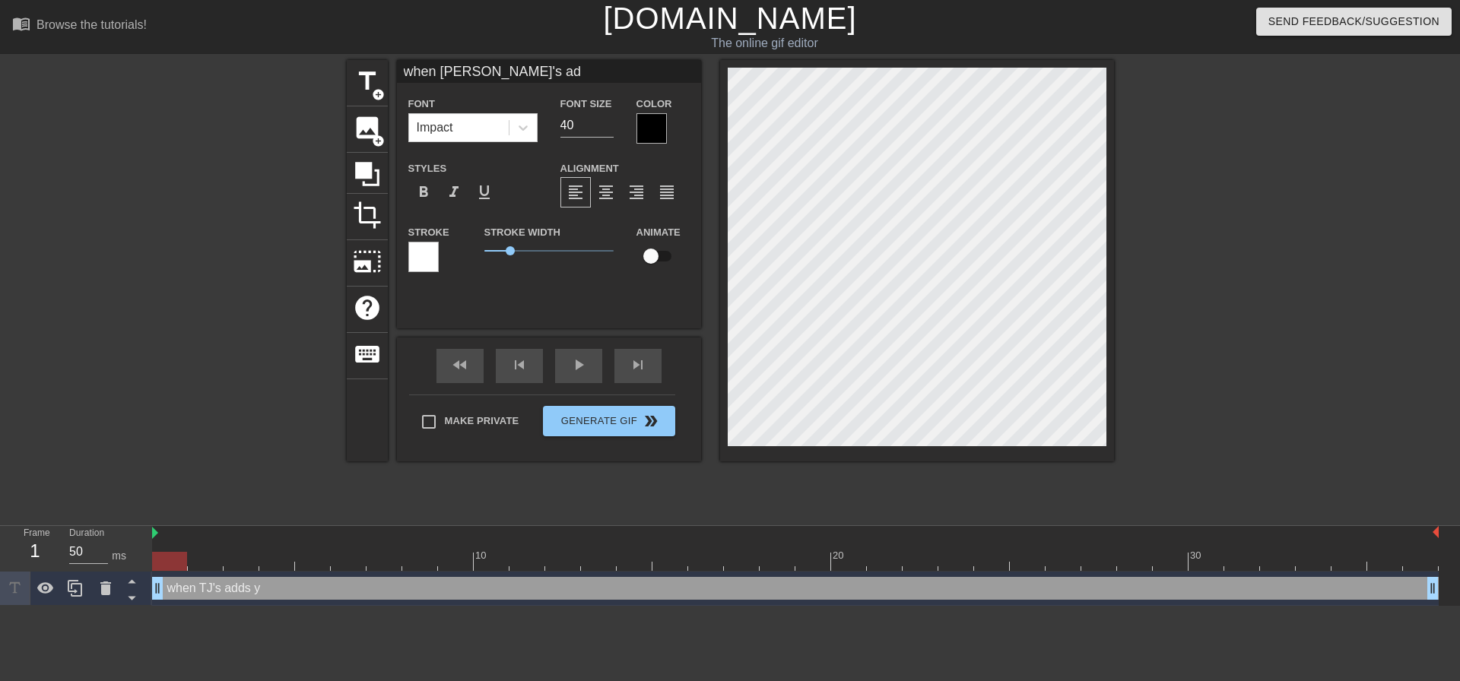
type textarea "when TJ's a"
type input "when TJ's"
type textarea "when TJ's"
type input "when TJ's"
type textarea "when TJ's"
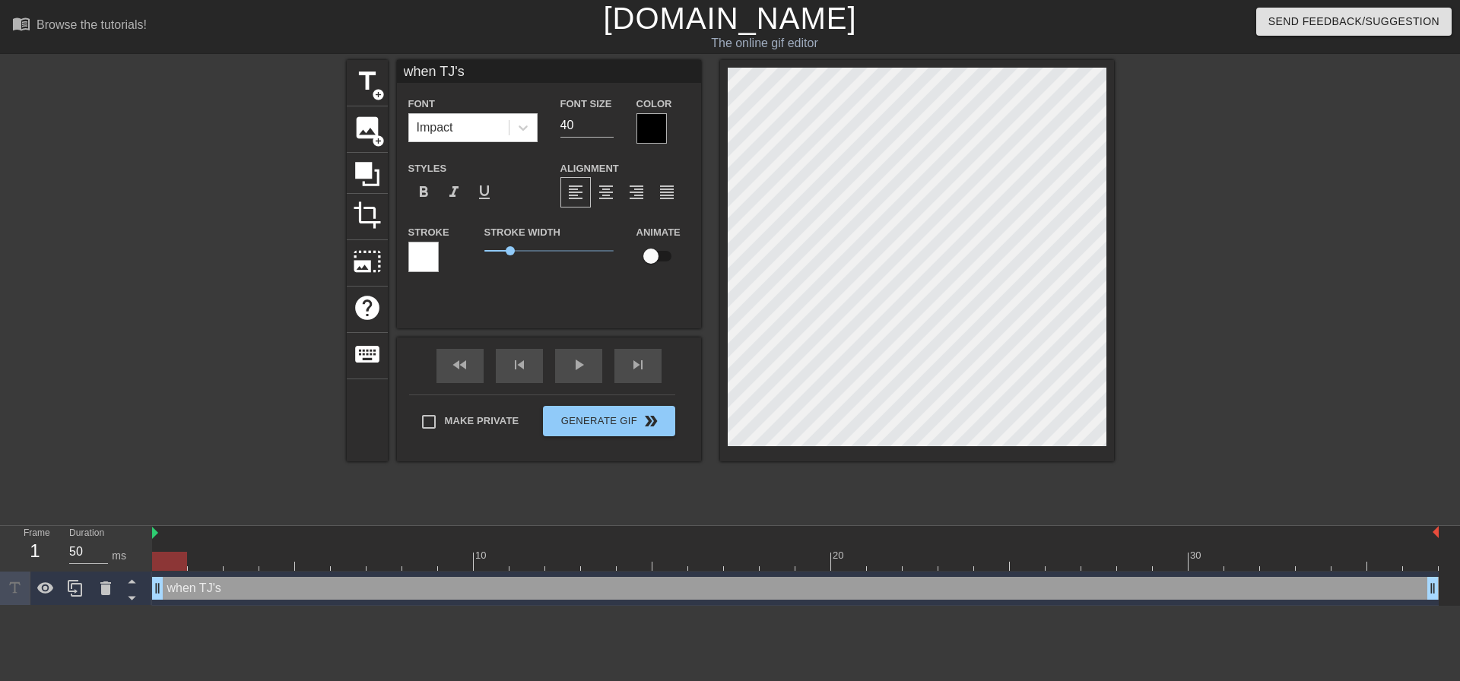
type input "when TJ'"
type textarea "when TJ'"
type input "when TJ"
type textarea "when TJ"
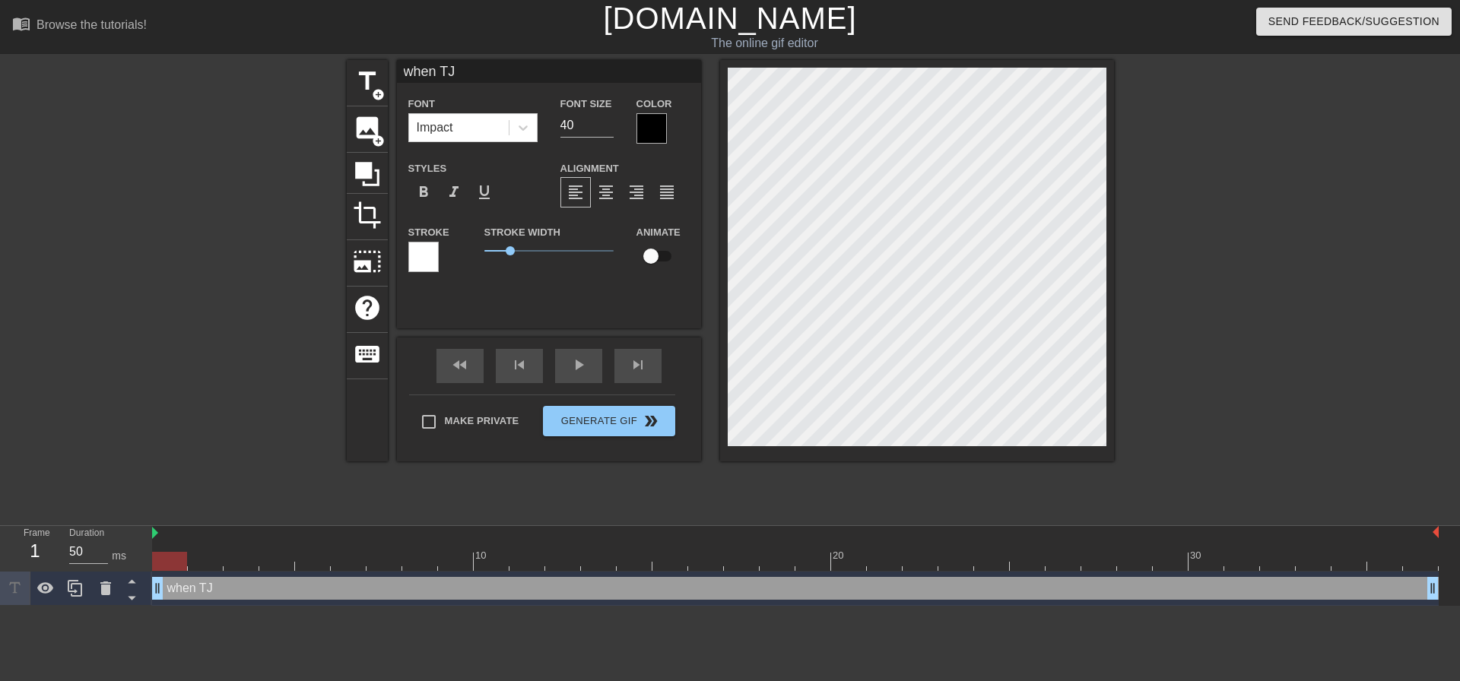
type input "when TJ'"
type textarea "when TJ'"
type input "when TJ's"
type textarea "when TJ's"
type input "when TJ's"
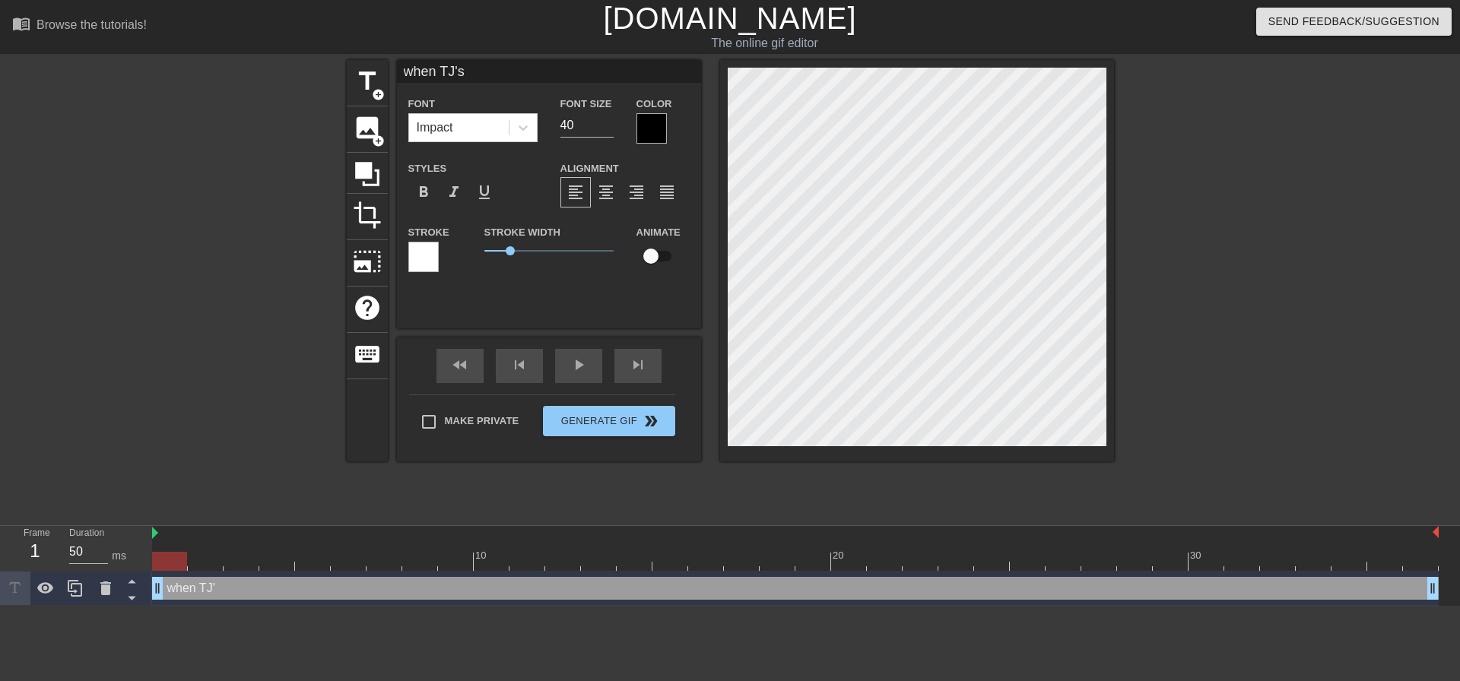
type textarea "when TJ's"
type input "when TJ's m"
type textarea "when TJ's m"
type input "when TJ's ma"
type textarea "when TJ's ma"
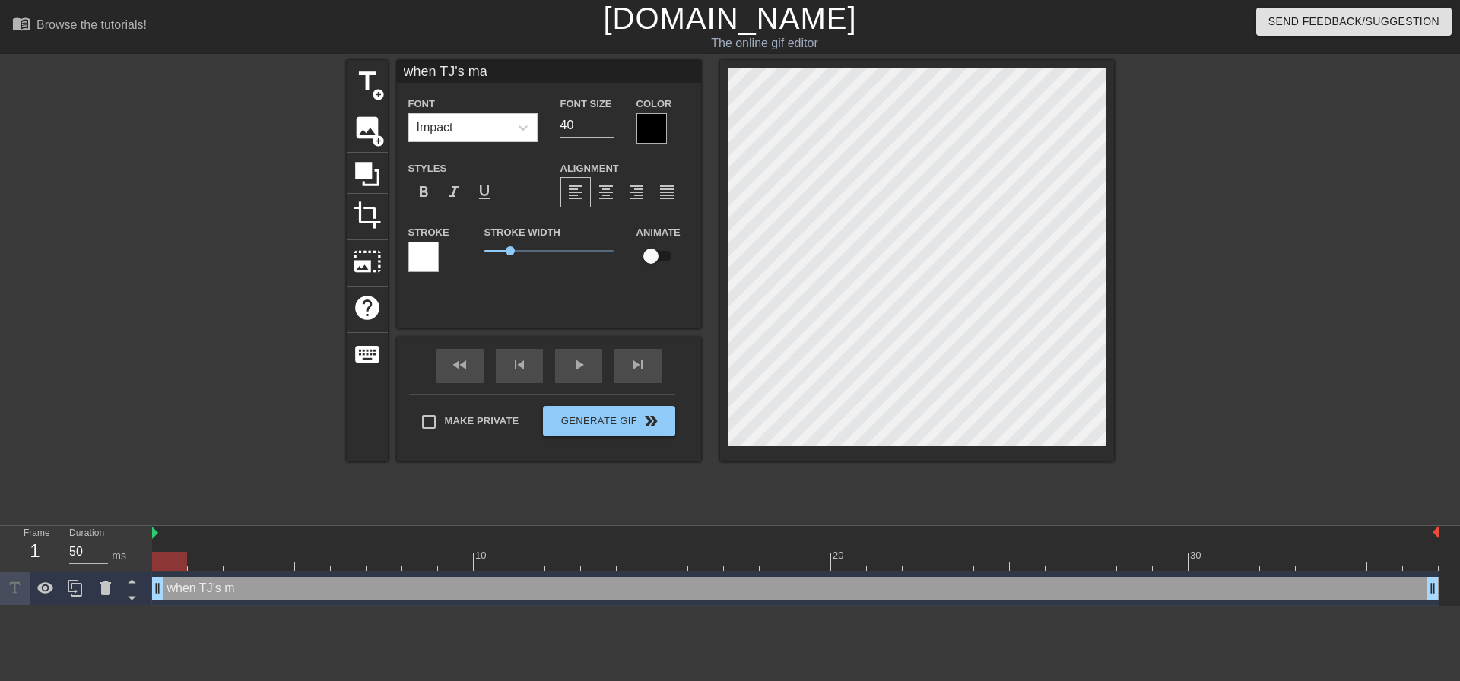
type input "when TJ's mak"
type textarea "when TJ's mak"
type input "when TJ's make"
type textarea "when TJ's make"
type input "when TJ's makes"
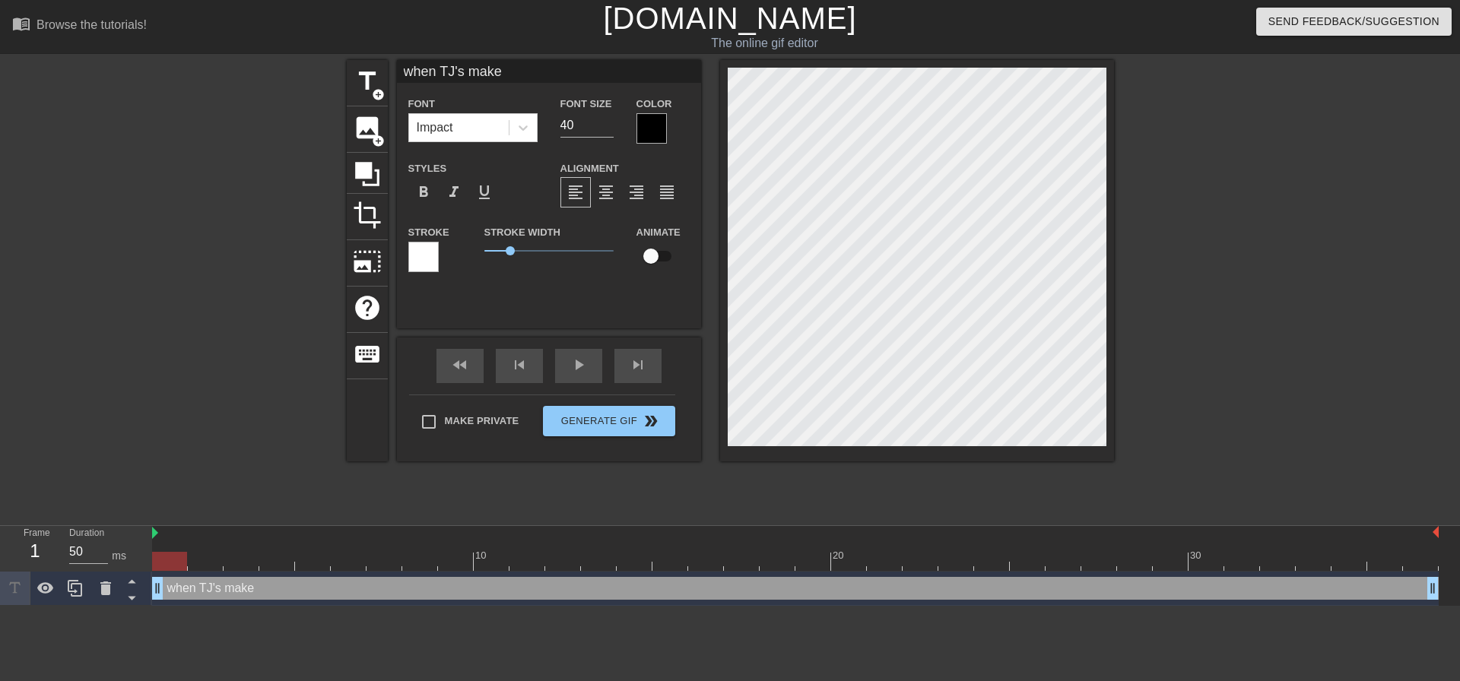
type textarea "when TJ's makes"
type input "when TJ's makes"
type textarea "when TJ's makes"
type input "when TJ's makes"
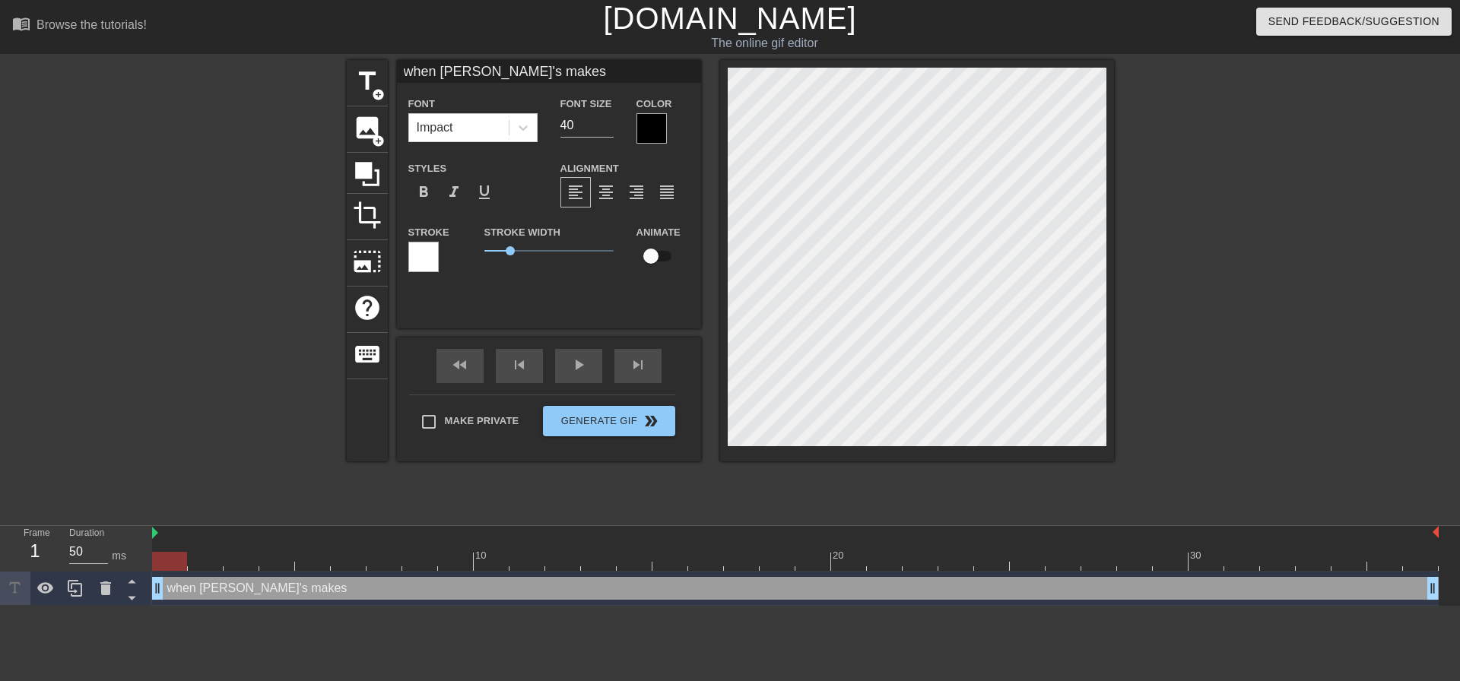
type textarea "when TJ's makes"
type input "when TJ's make"
type textarea "when TJ's make"
type input "when TJ's mak"
type textarea "when TJ's mak"
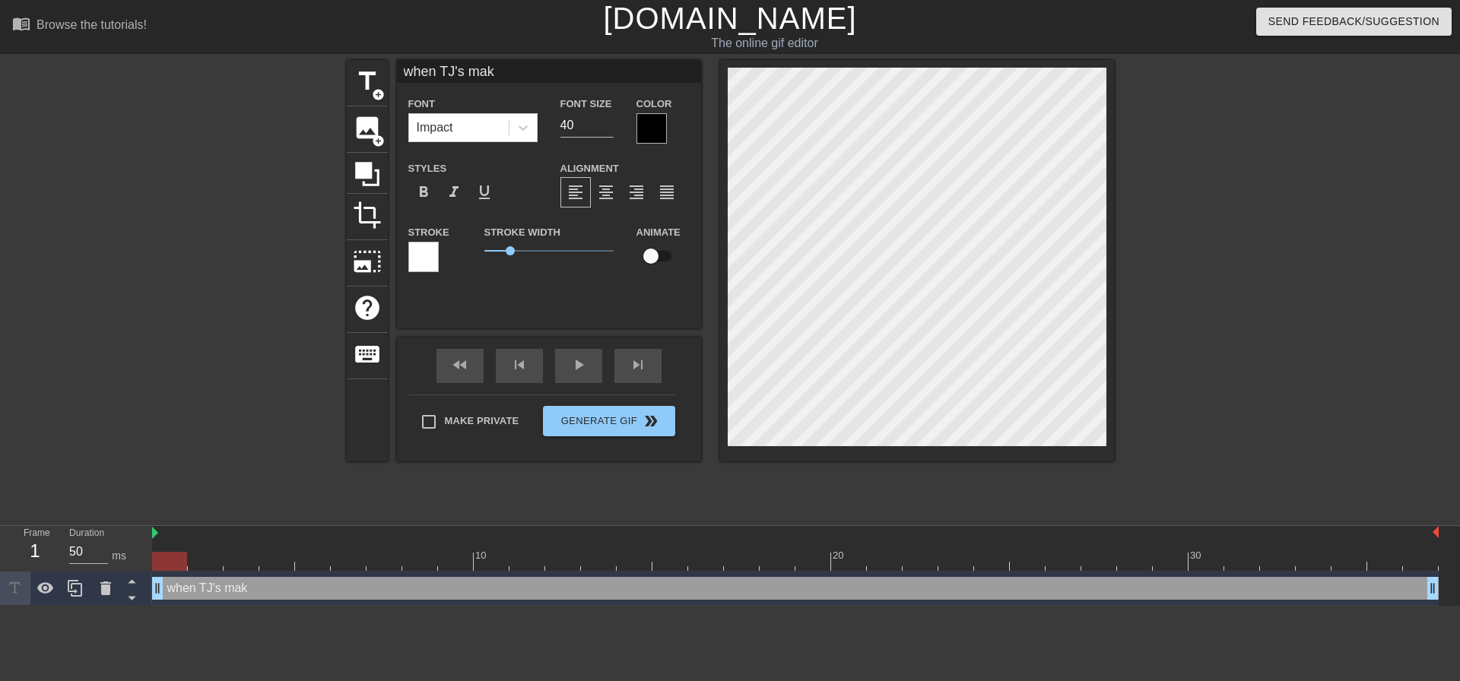
type input "when TJ's ma"
type textarea "when TJ's ma"
type input "when TJ's m"
type textarea "when TJ's m"
type input "when TJ's"
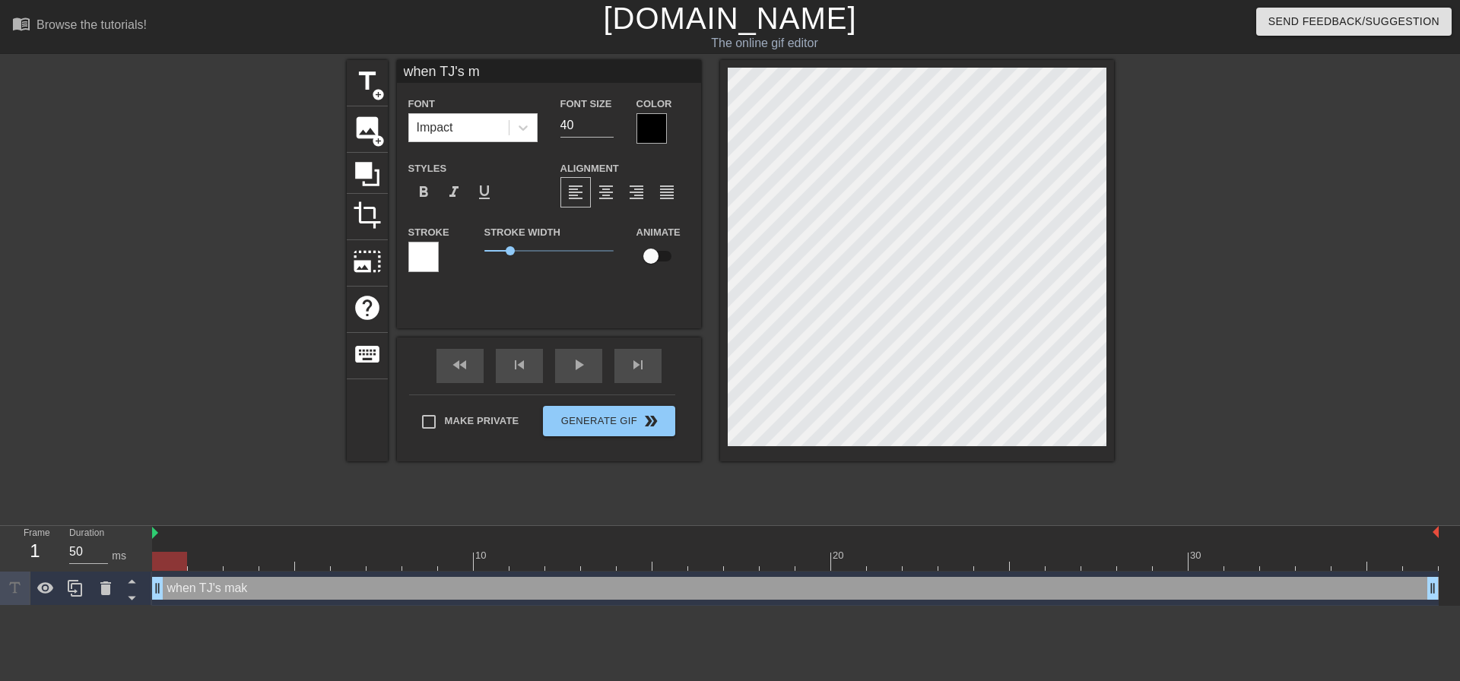
type textarea "when TJ's"
type input "when TJ's"
type textarea "when TJ's"
type input "when TJ'"
type textarea "when TJ'"
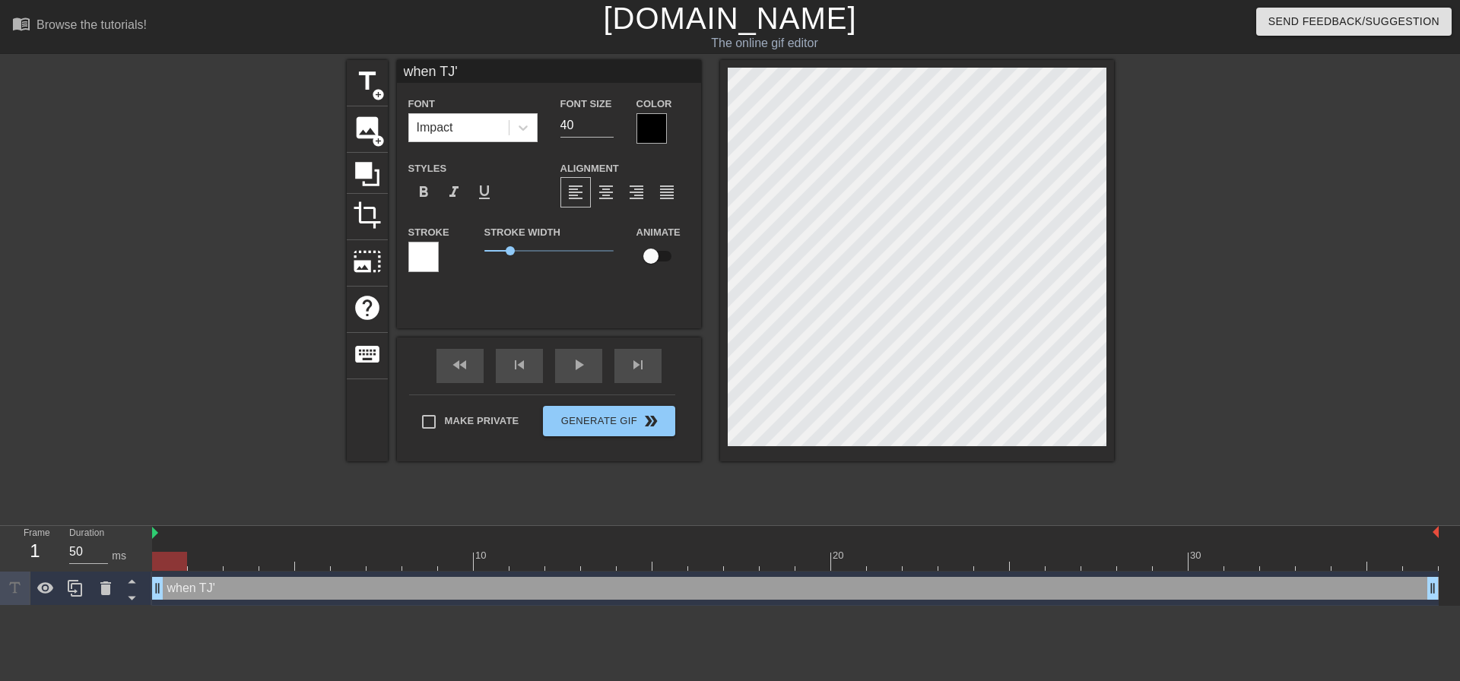
type input "when TJ"
type textarea "when TJ"
type input "when T"
type textarea "when T"
type input "when"
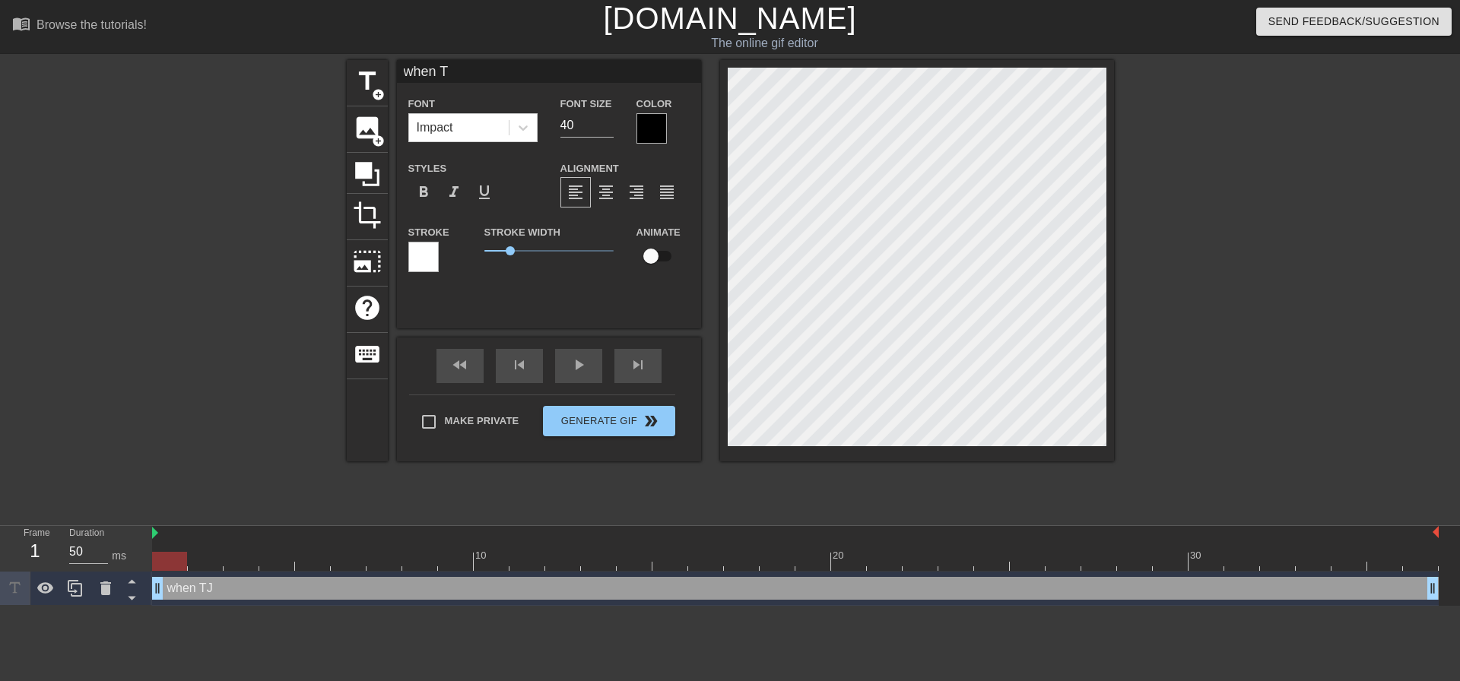
type textarea "when"
type input "when"
type textarea "when"
click at [720, 167] on div at bounding box center [917, 261] width 394 height 402
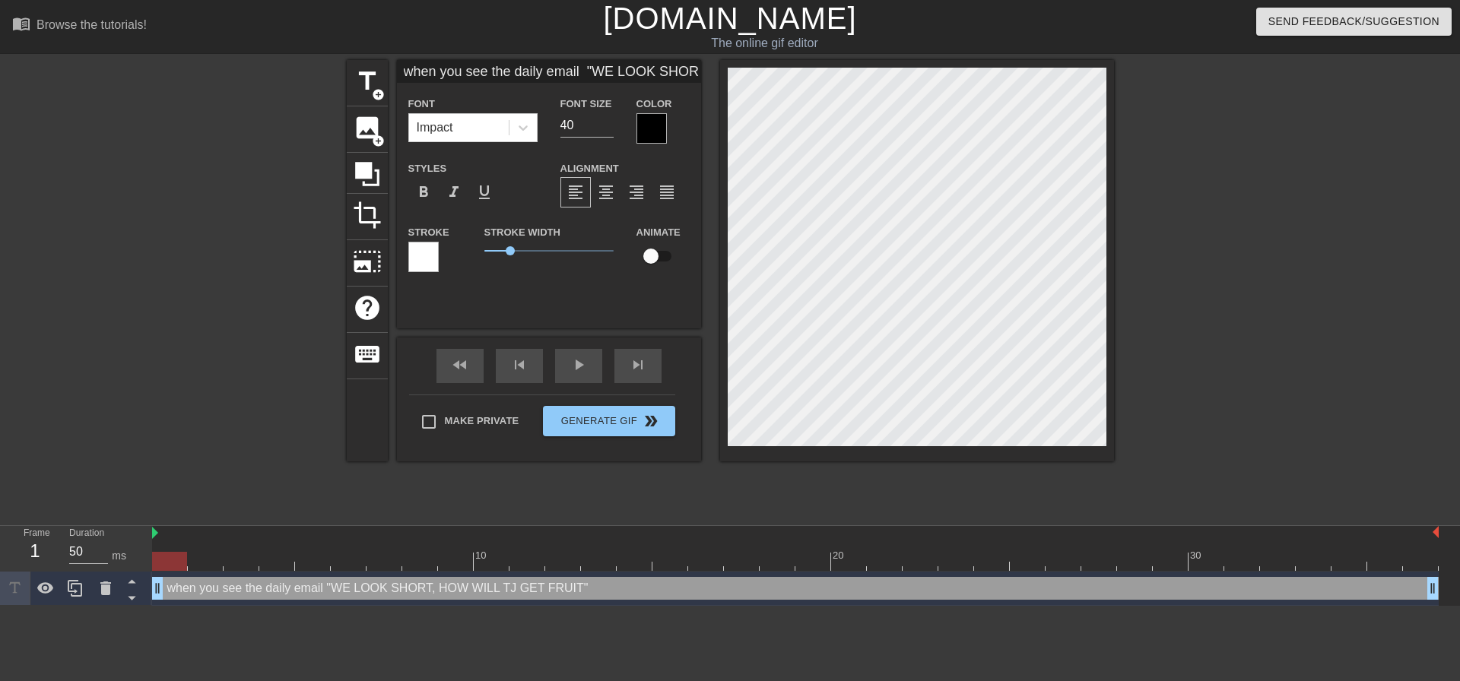
scroll to position [4, 15]
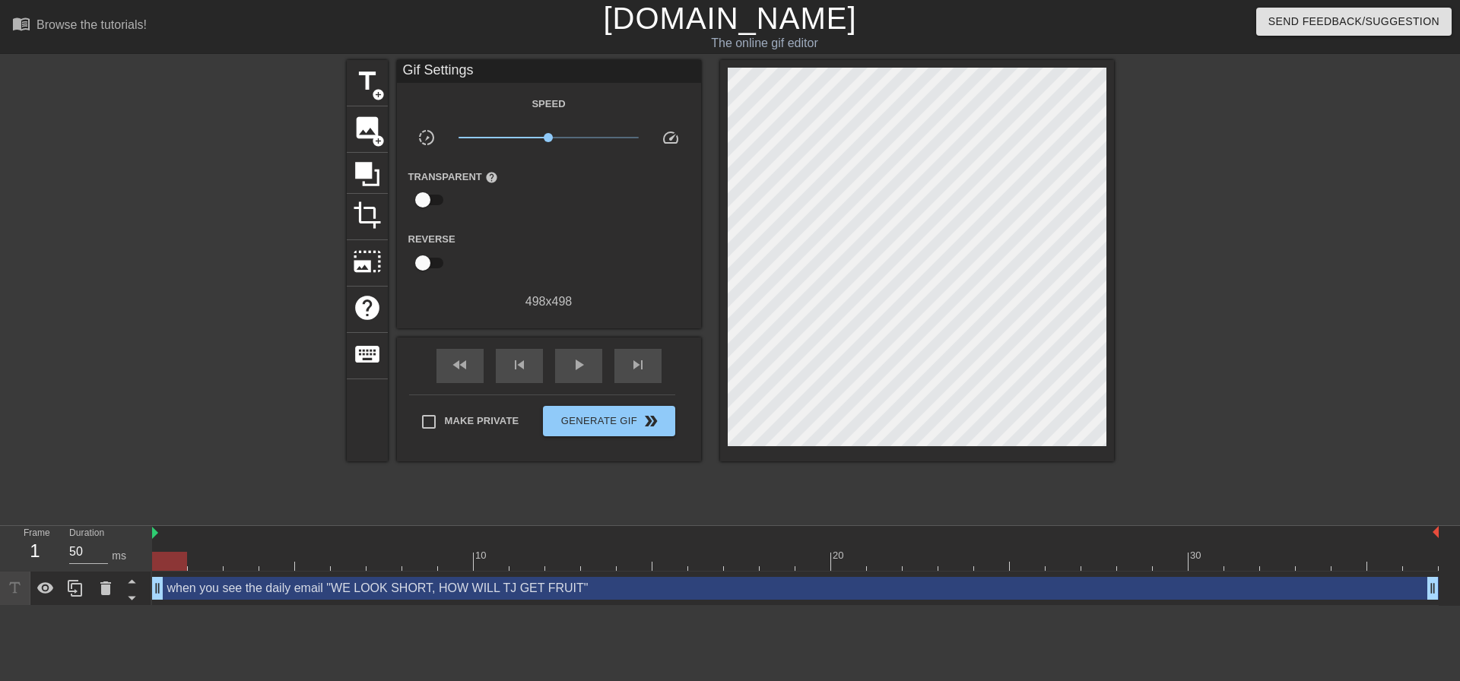
drag, startPoint x: 1345, startPoint y: 233, endPoint x: 1187, endPoint y: 189, distance: 163.7
click at [1341, 234] on div at bounding box center [1246, 288] width 228 height 456
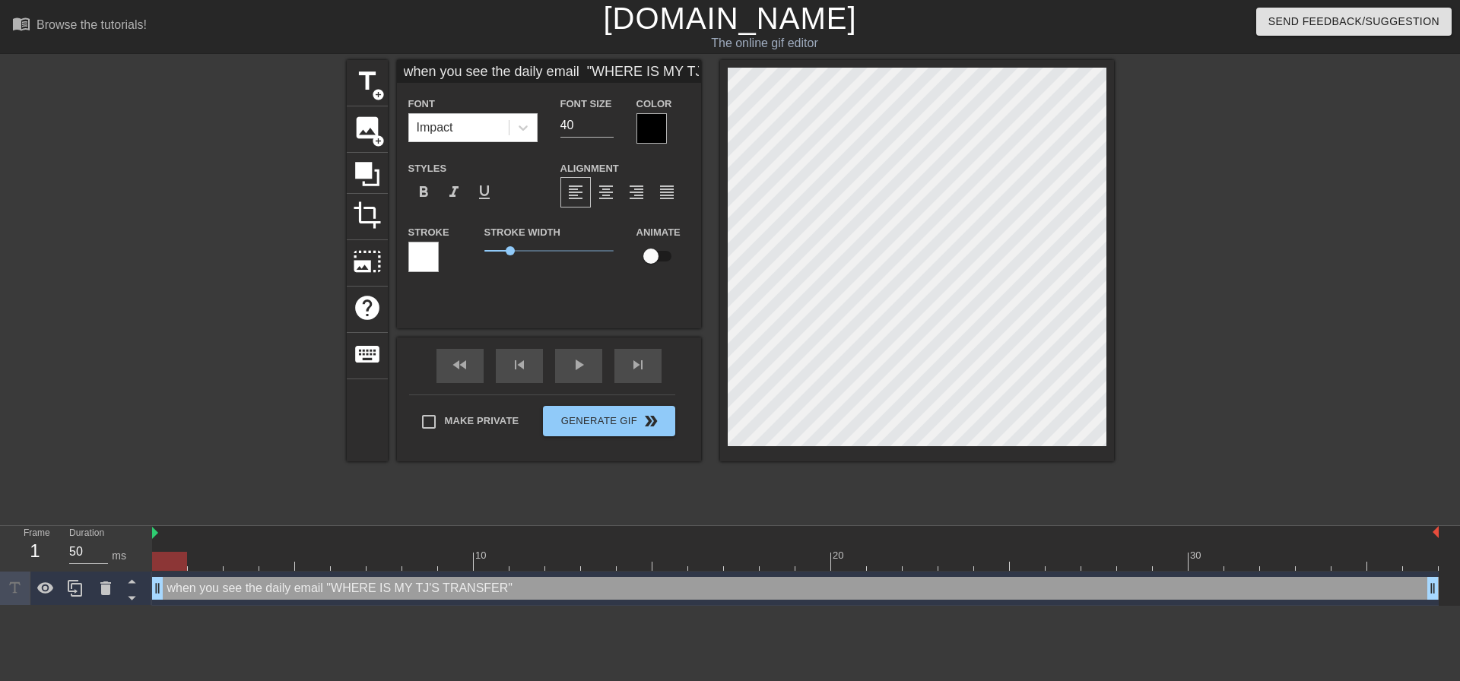
scroll to position [2, 11]
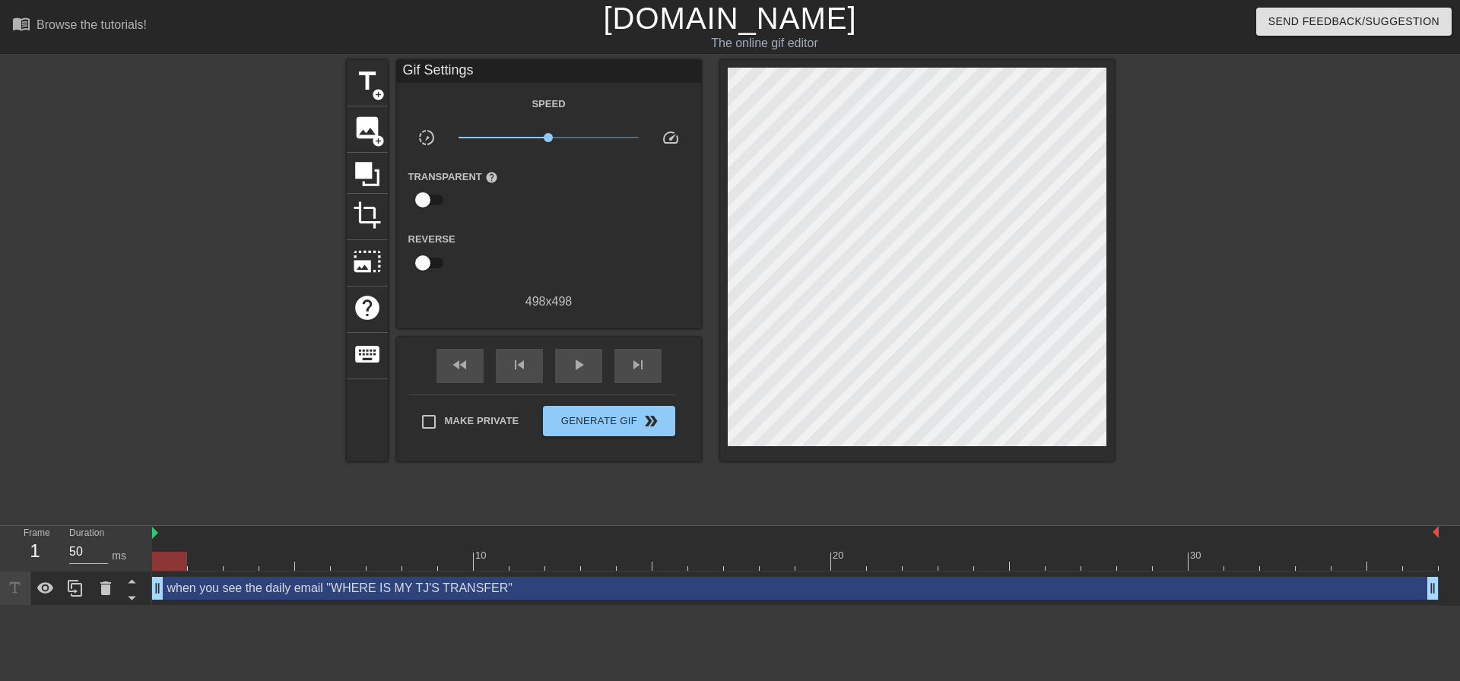
click at [1113, 167] on div at bounding box center [917, 261] width 394 height 402
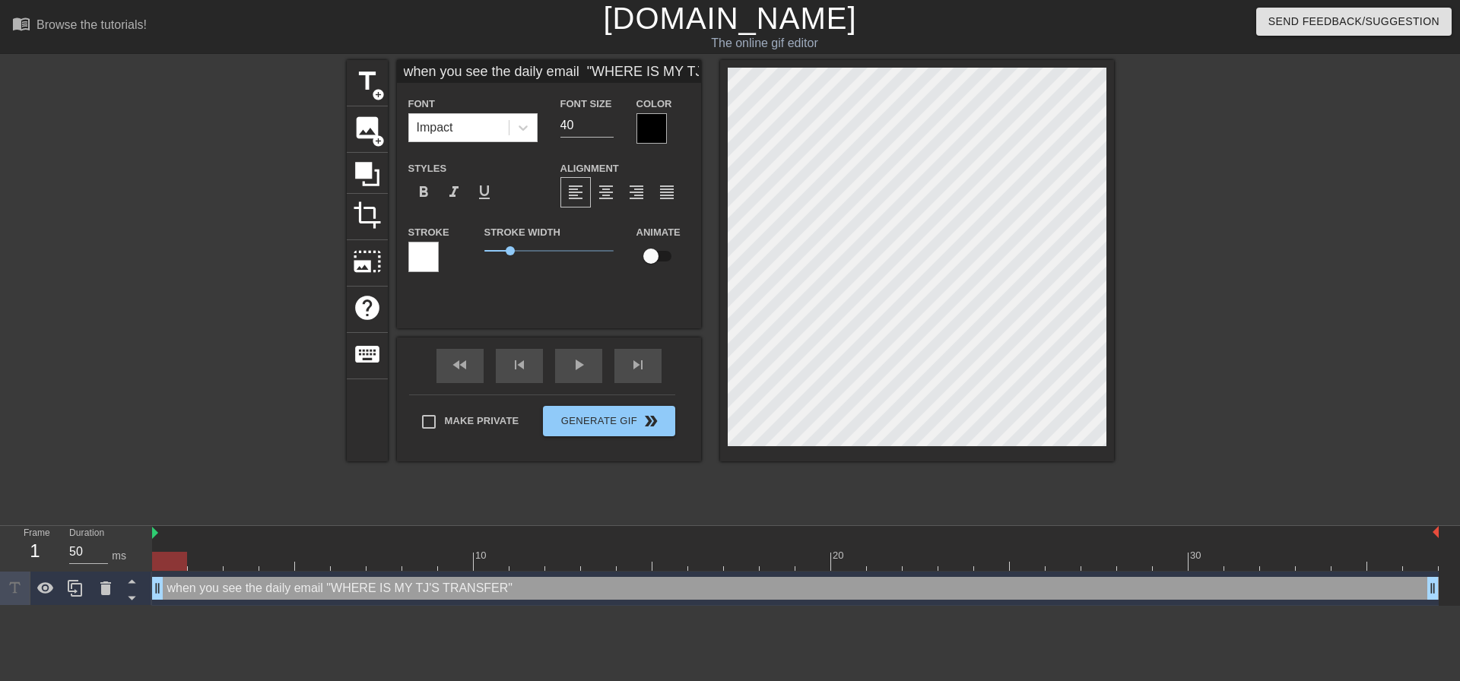
scroll to position [3, 7]
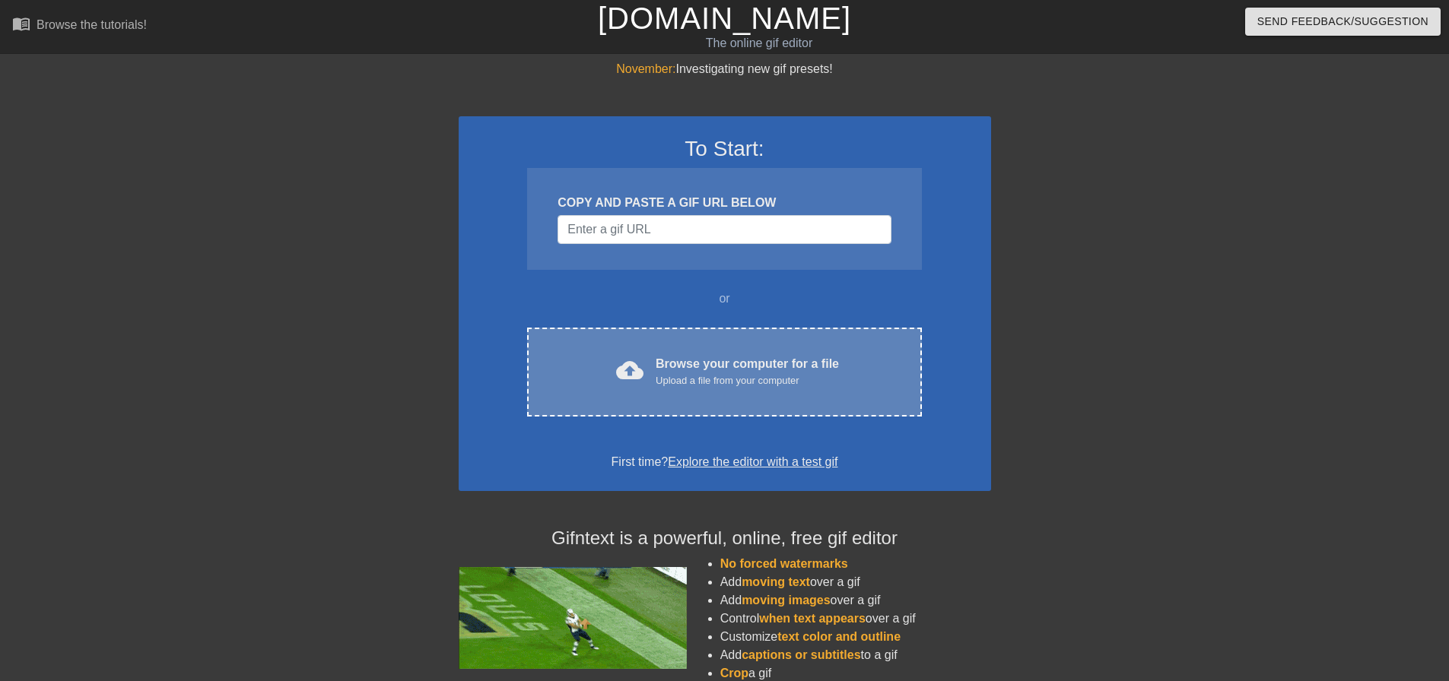
click at [726, 359] on div "Browse your computer for a file Upload a file from your computer" at bounding box center [747, 371] width 183 height 33
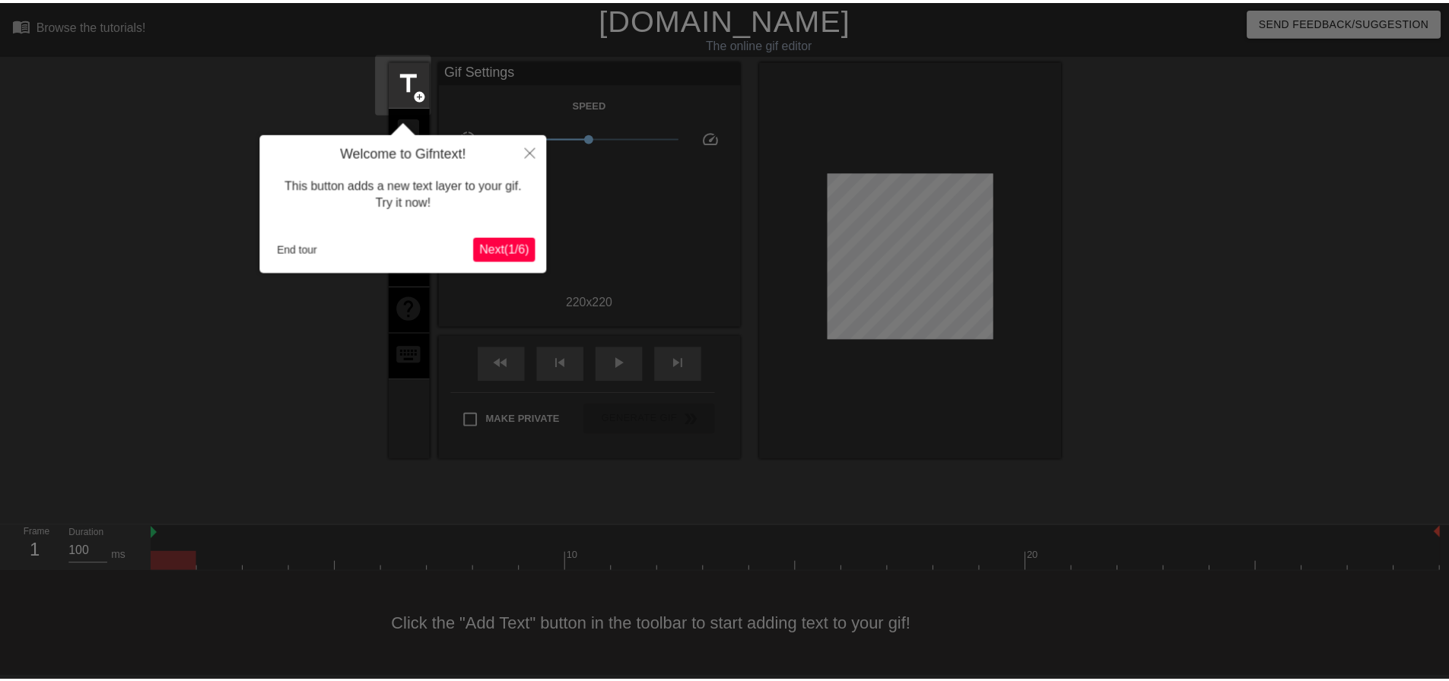
scroll to position [8, 0]
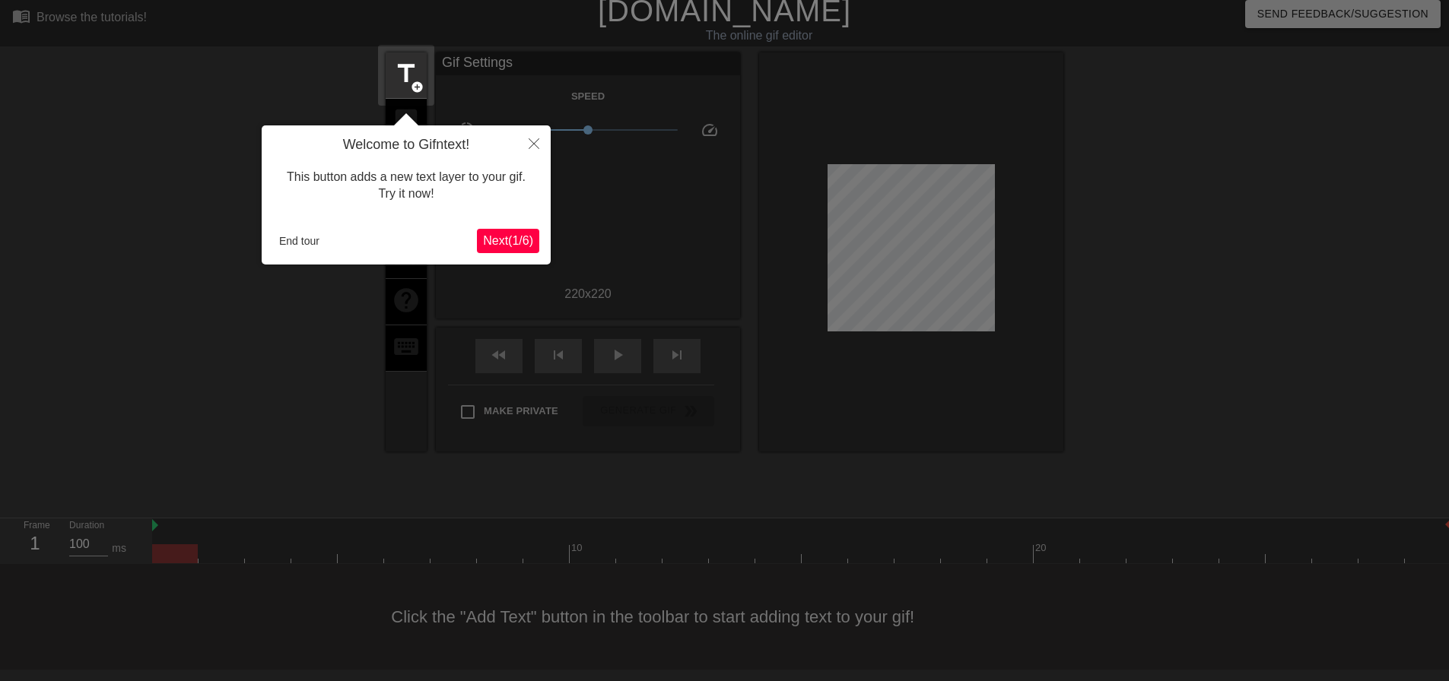
click at [487, 247] on span "Next ( 1 / 6 )" at bounding box center [508, 240] width 50 height 13
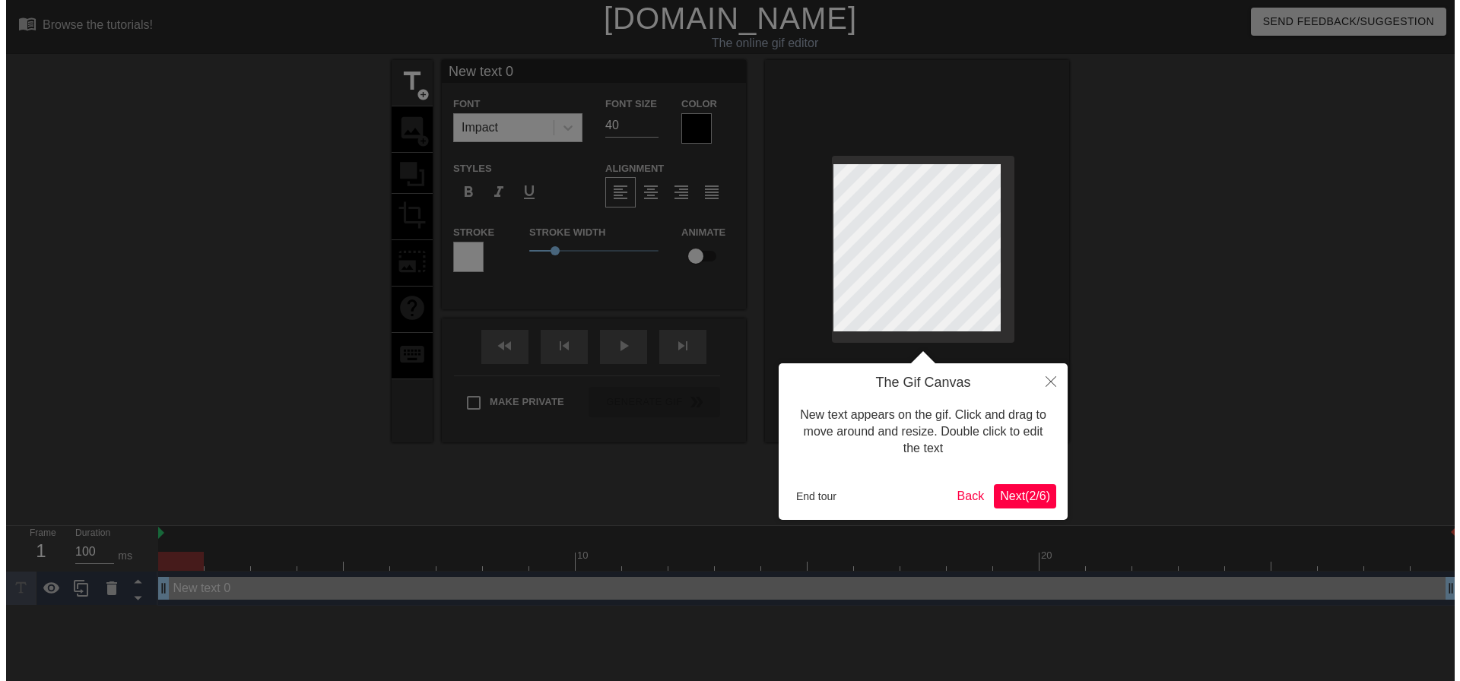
scroll to position [0, 0]
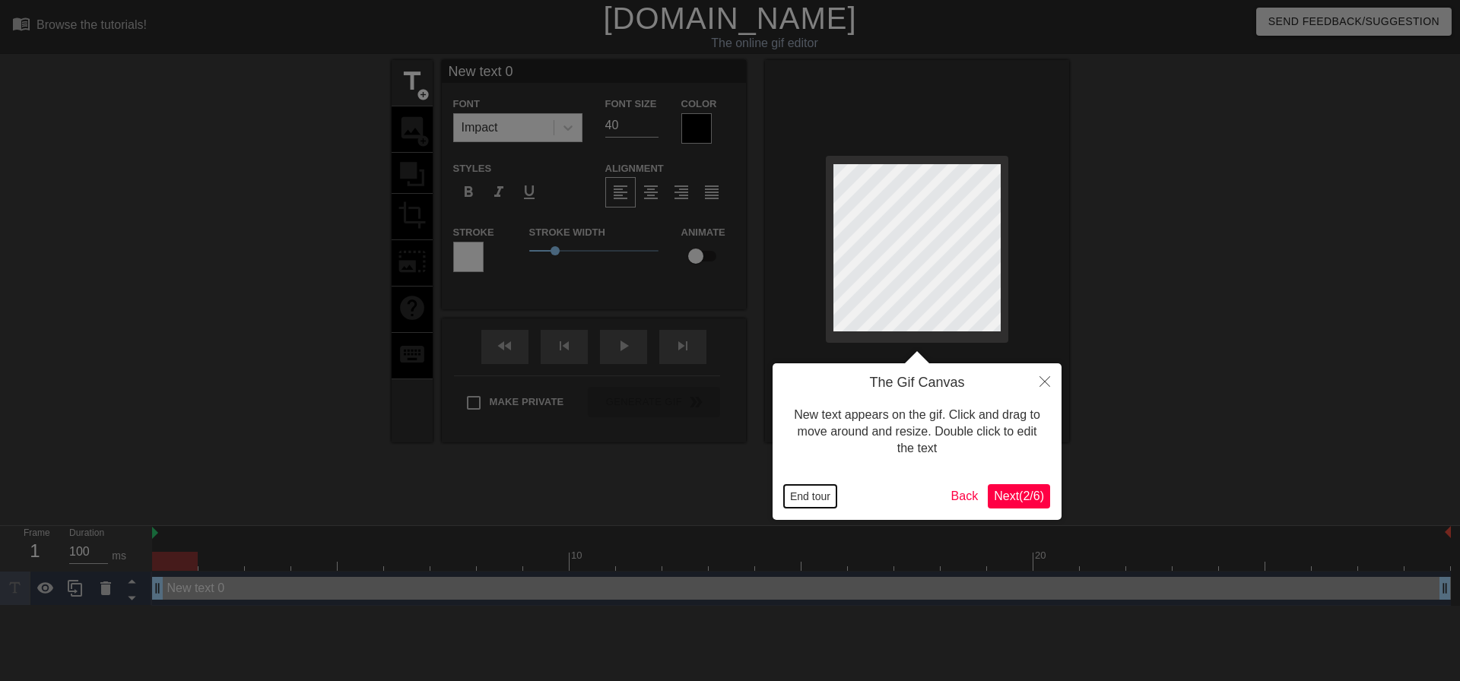
click at [793, 495] on button "End tour" at bounding box center [810, 496] width 52 height 23
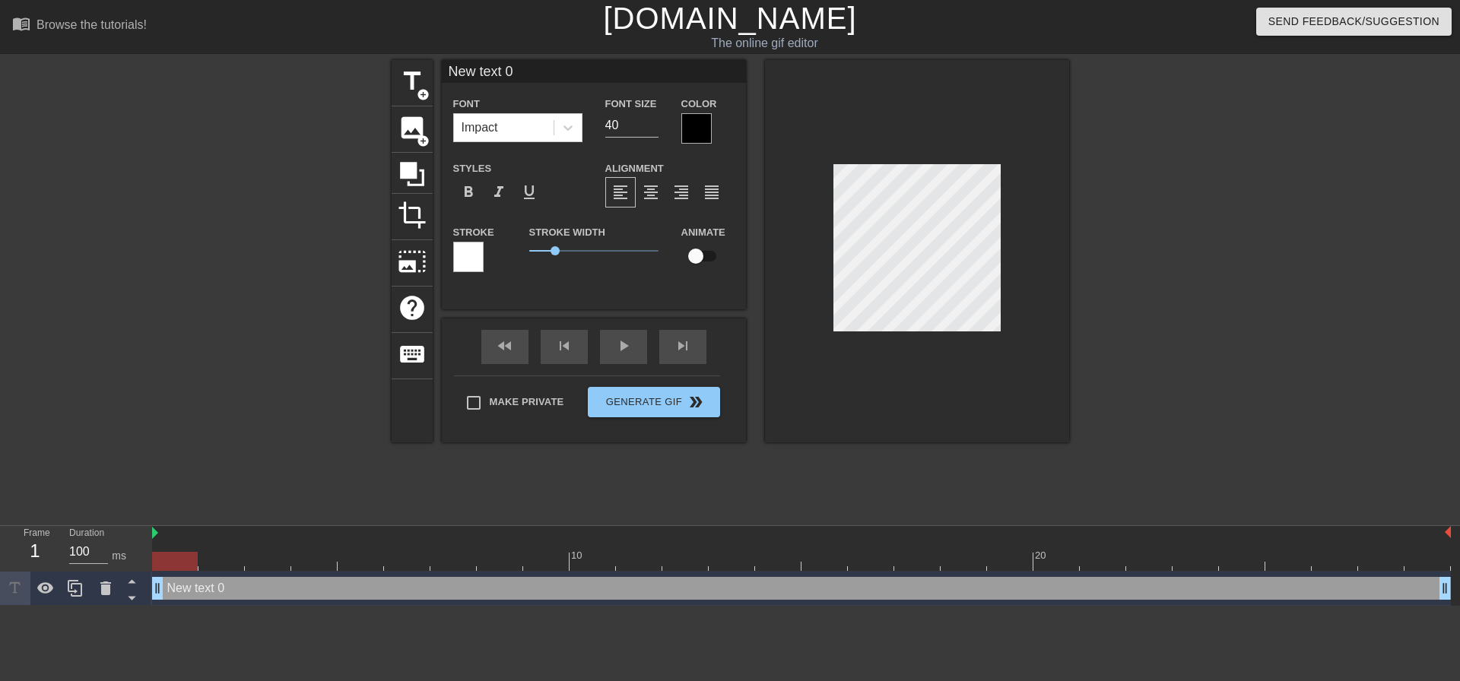
scroll to position [2, 2]
click at [1008, 262] on div at bounding box center [917, 251] width 304 height 383
type input """
type textarea """
type input ""W"
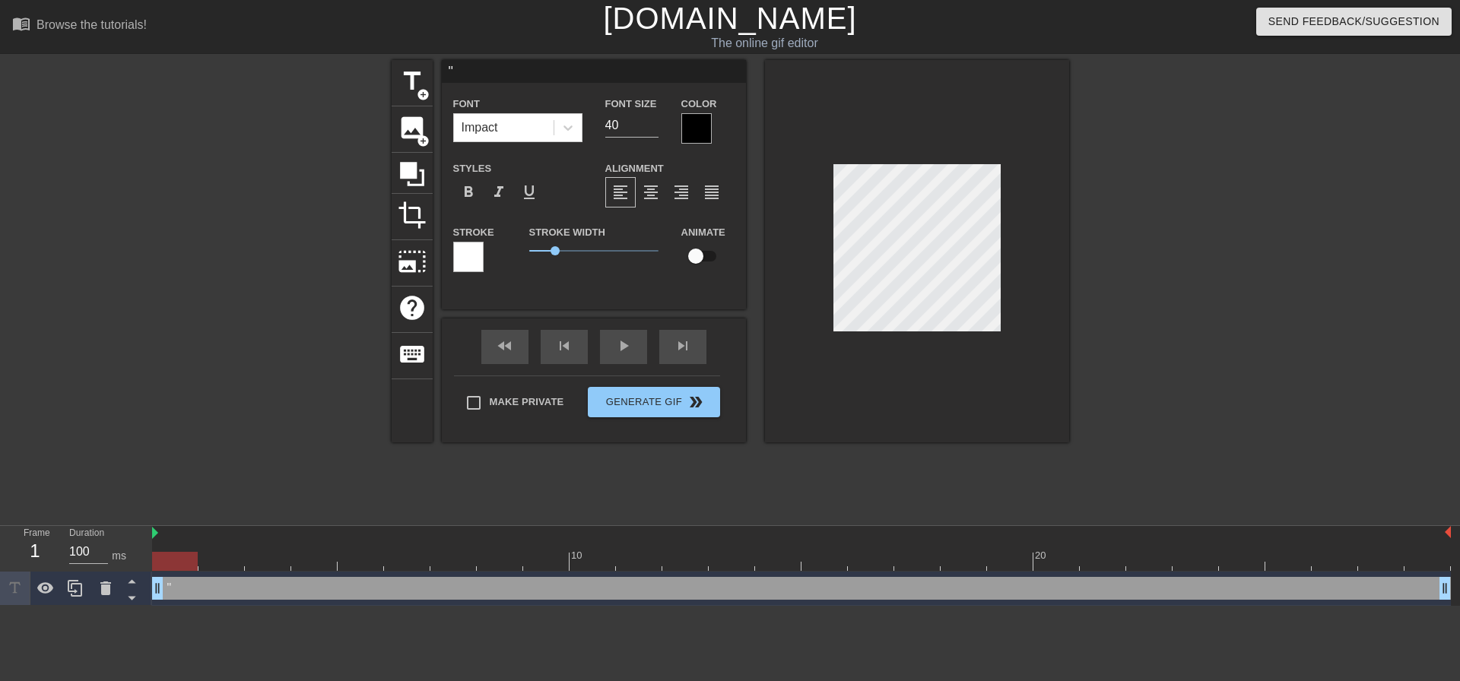
type textarea ""W"
type input ""WE"
type textarea ""WE"
type input ""WE"
type textarea ""WE"
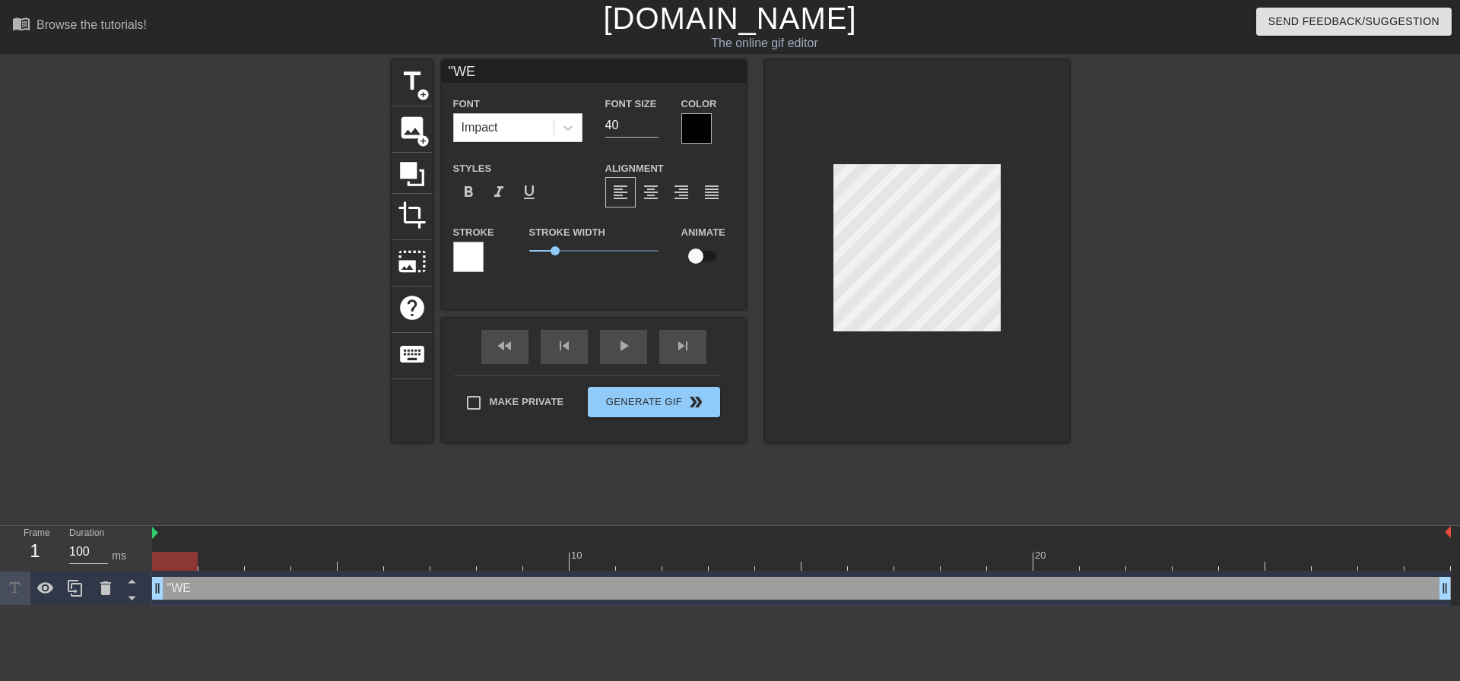
type input ""WE L"
type textarea ""WE L"
type input ""WE LO"
type textarea ""WE LO"
type input ""WE LOO"
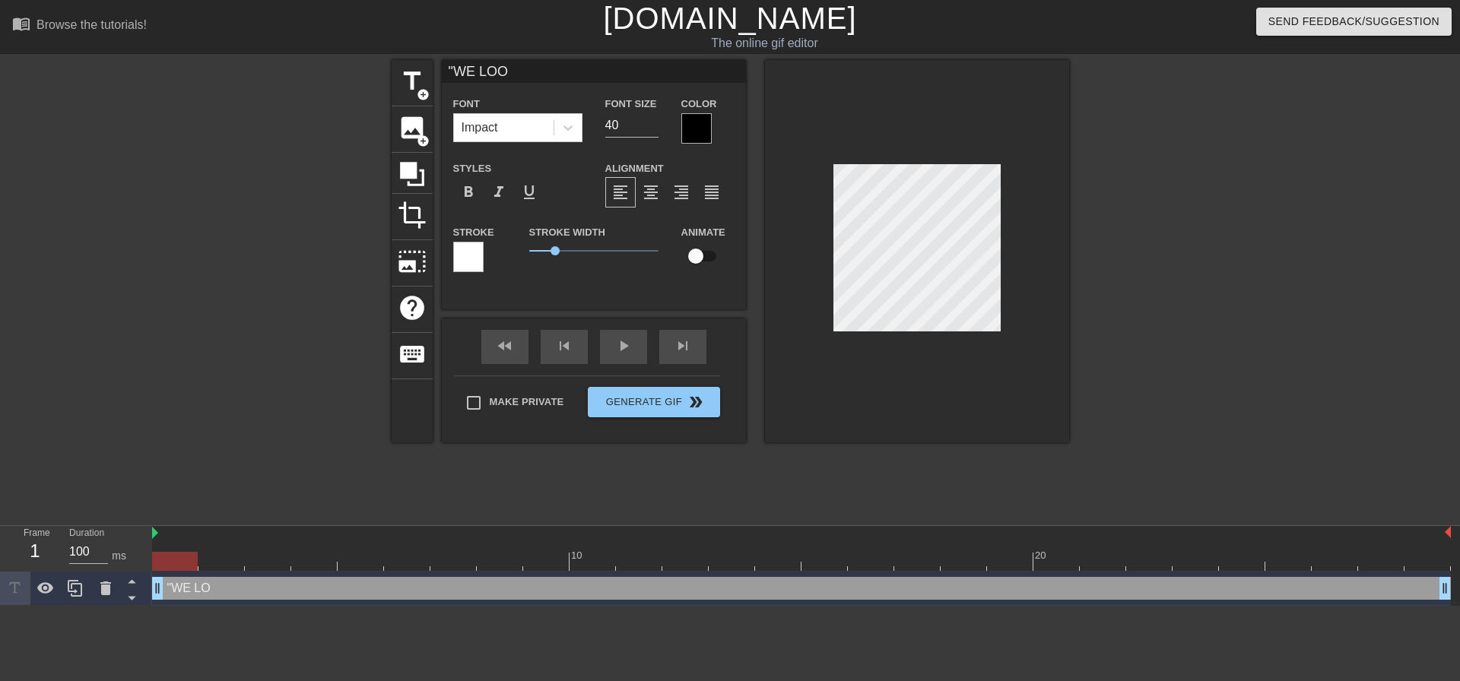
type textarea ""WE LOO"
type input ""WE LOOK"
type textarea ""WE LOOK"
type input ""WE LOOK"
type textarea ""WE LOOK"
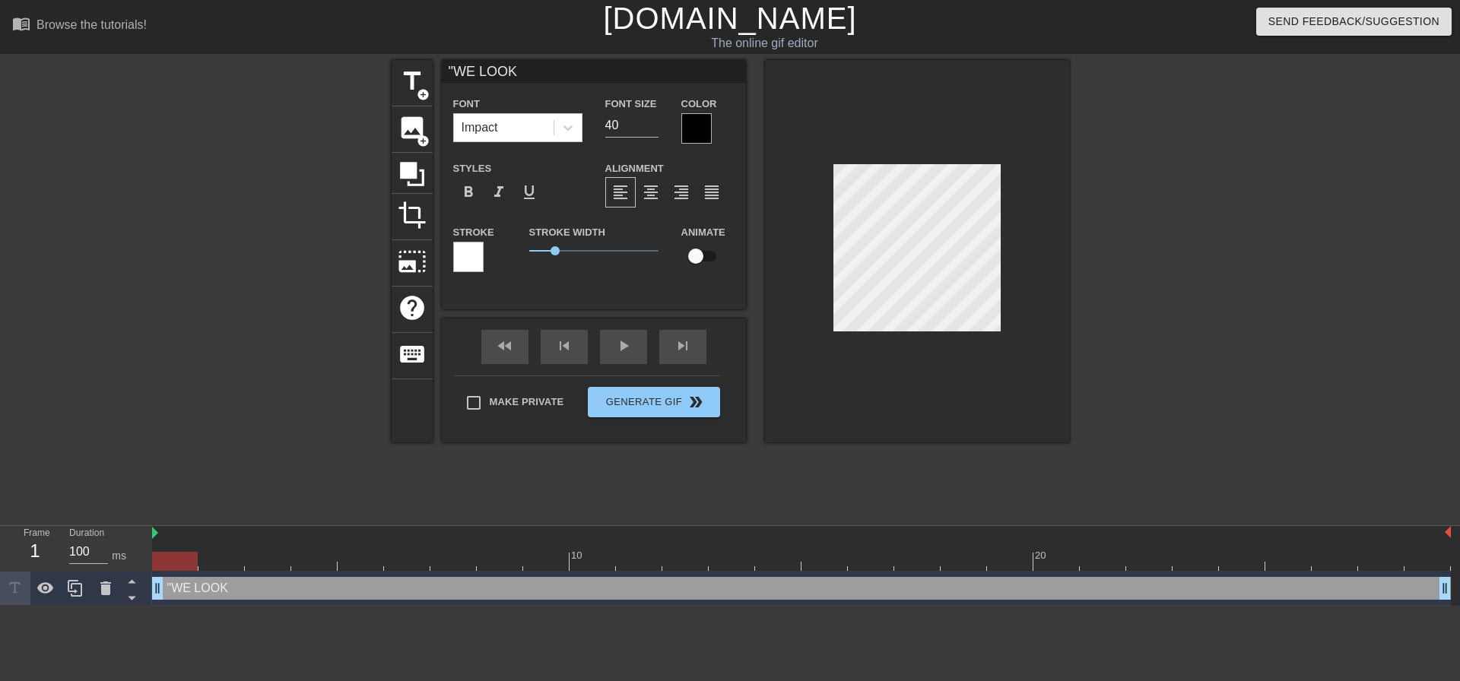
type input ""WE LOOK S"
type textarea ""WE LOOK S"
type input ""WE LOOK SH"
type textarea ""WE LOOK SH"
type input ""WE LOOK SHO"
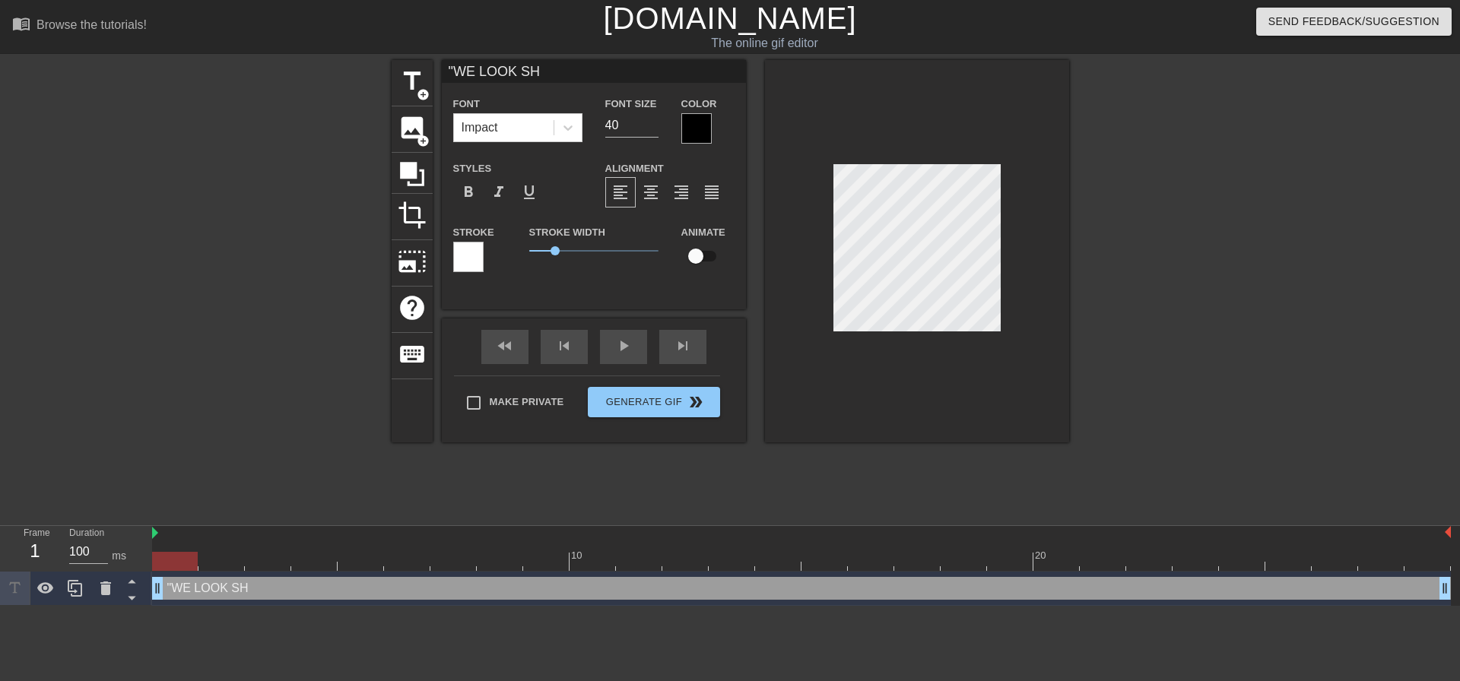
type textarea ""WE LOOK SHO"
type input ""WE LOOK SHOR"
type textarea ""WE LOOK SHOR"
type input ""WE LOOK SHORT"
type textarea ""WE LOOK SHORT"
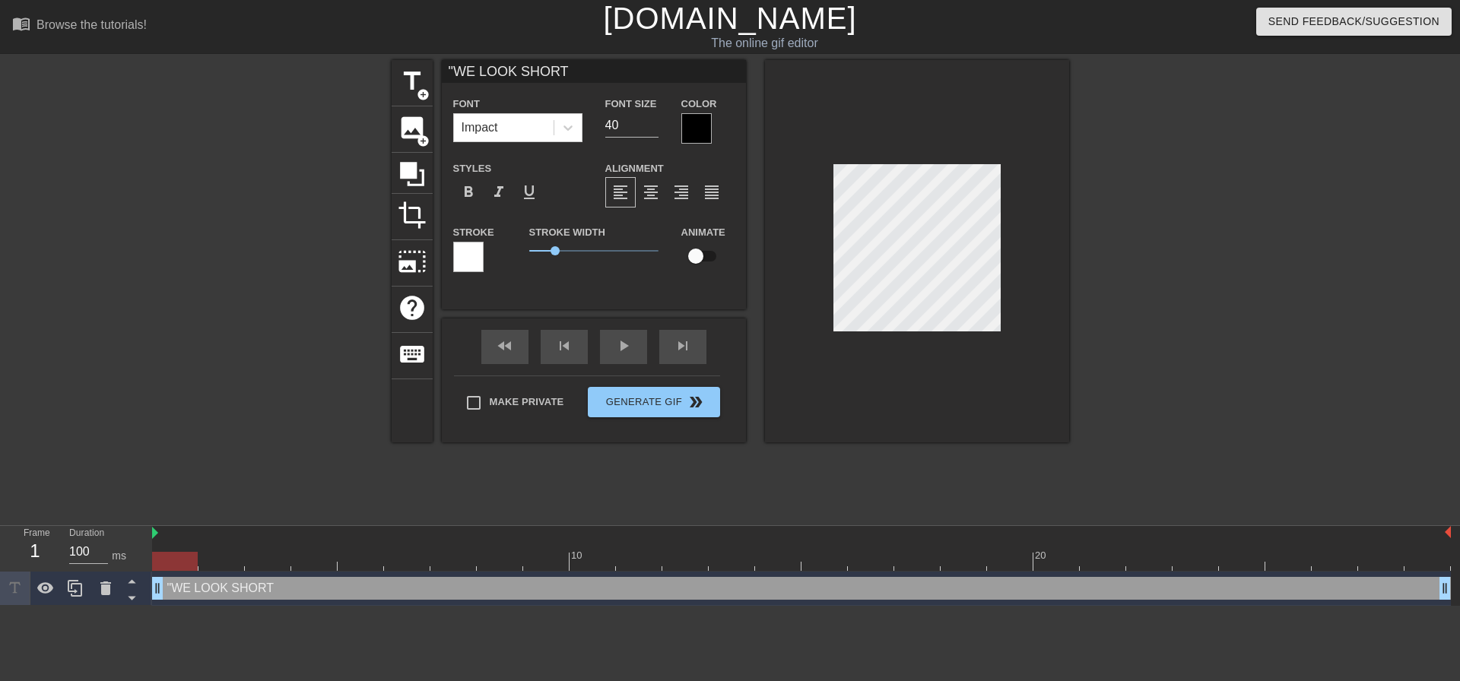
type input ""WE LOOK SHORT:"
type textarea ""WE LOOK SHORT:"
click at [648, 132] on input "39" at bounding box center [631, 125] width 53 height 24
click at [648, 132] on input "38" at bounding box center [631, 125] width 53 height 24
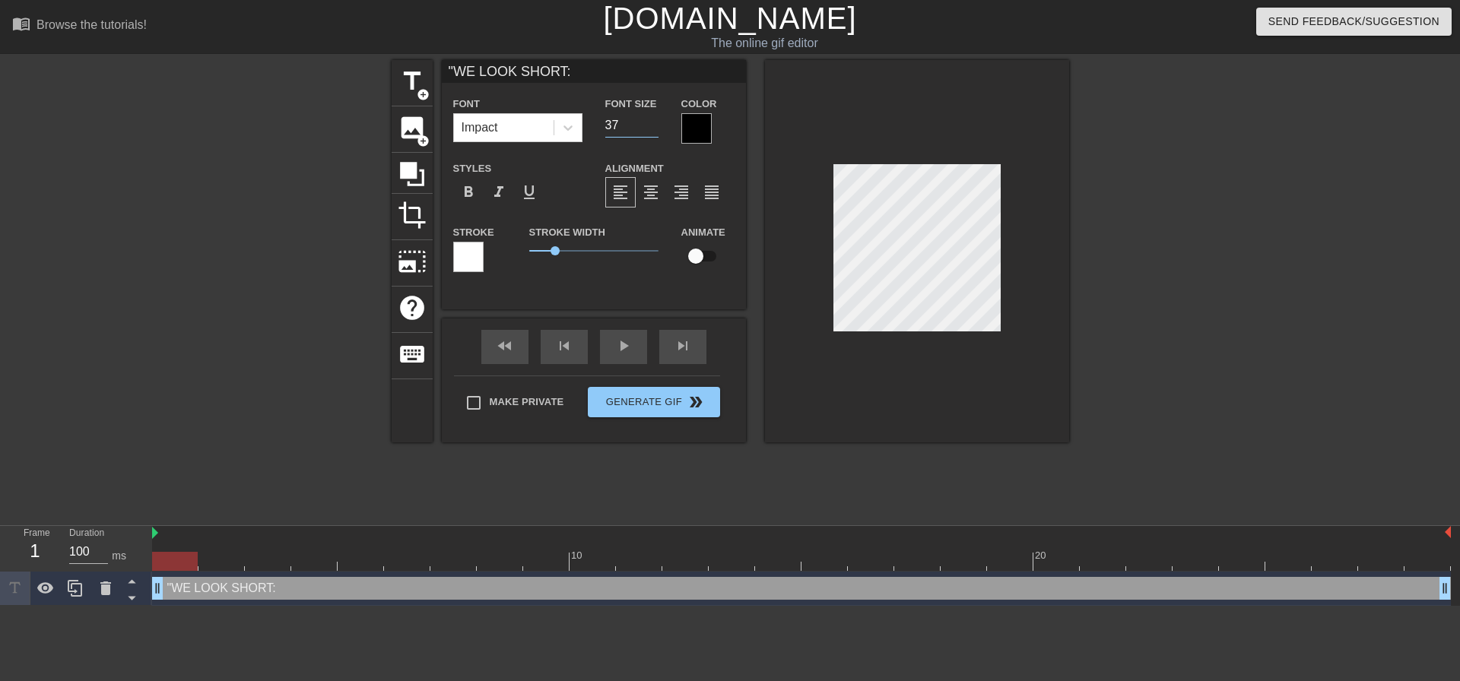
click at [648, 132] on input "37" at bounding box center [631, 125] width 53 height 24
click at [645, 131] on input "37" at bounding box center [631, 125] width 53 height 24
click at [652, 127] on input "36" at bounding box center [631, 125] width 53 height 24
click at [652, 127] on input "35" at bounding box center [631, 125] width 53 height 24
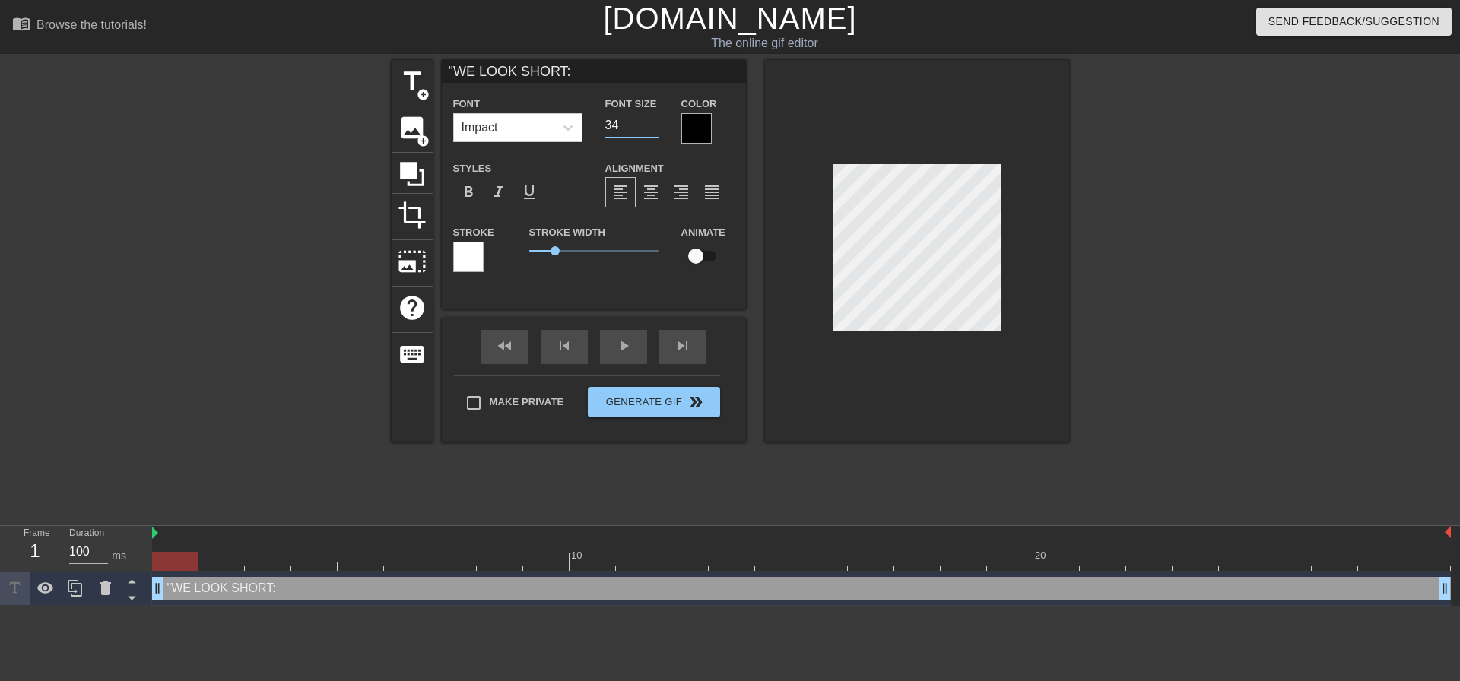
click at [652, 127] on input "34" at bounding box center [631, 125] width 53 height 24
click at [652, 127] on input "33" at bounding box center [631, 125] width 53 height 24
click at [652, 127] on input "32" at bounding box center [631, 125] width 53 height 24
click at [652, 127] on input "31" at bounding box center [631, 125] width 53 height 24
click at [652, 127] on input "30" at bounding box center [631, 125] width 53 height 24
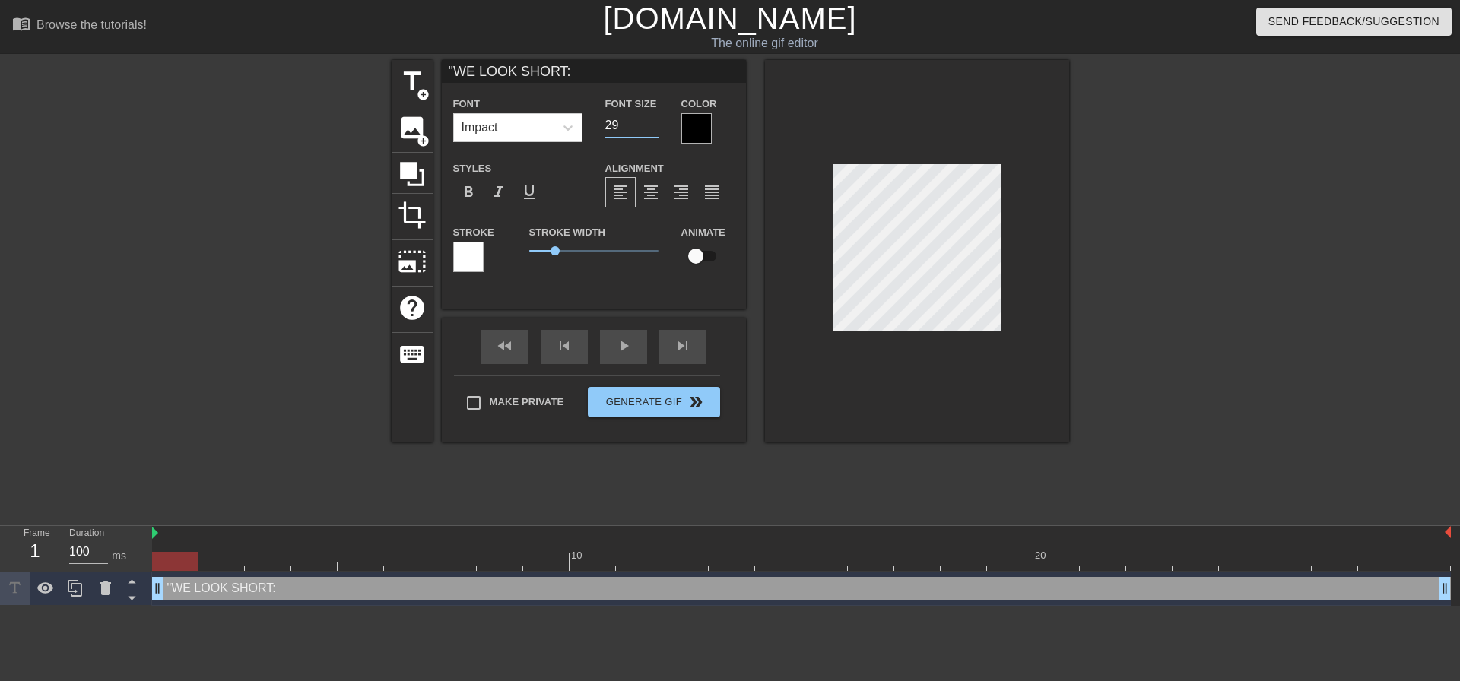
click at [652, 127] on input "29" at bounding box center [631, 125] width 53 height 24
click at [652, 127] on input "28" at bounding box center [631, 125] width 53 height 24
click at [652, 127] on input "27" at bounding box center [631, 125] width 53 height 24
type input "20"
type input ""WE LOOK SHORT"
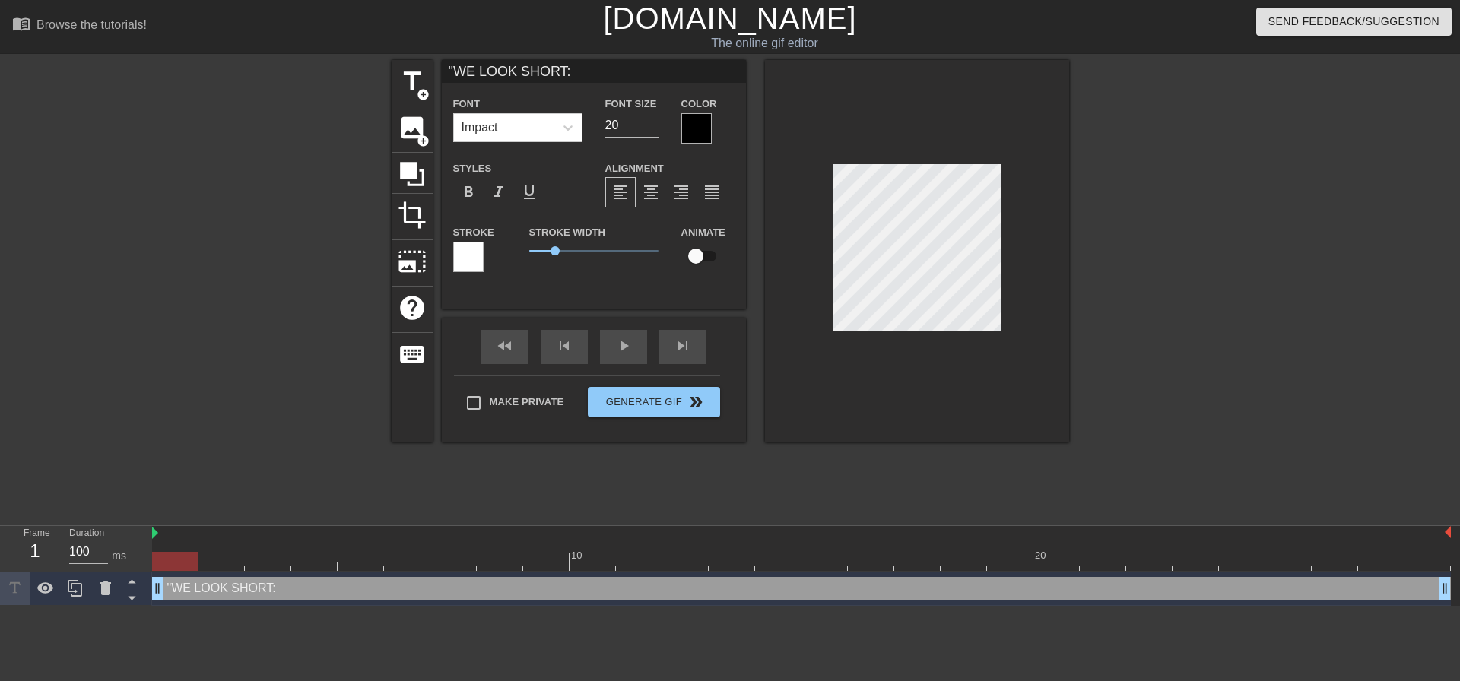
type textarea ""WE LOOK SHORT"
type input ""WE LOOK SHORT""
type textarea ""WE LOOK SHORT""
click at [408, 90] on span "title" at bounding box center [412, 81] width 29 height 29
type input "New text 1"
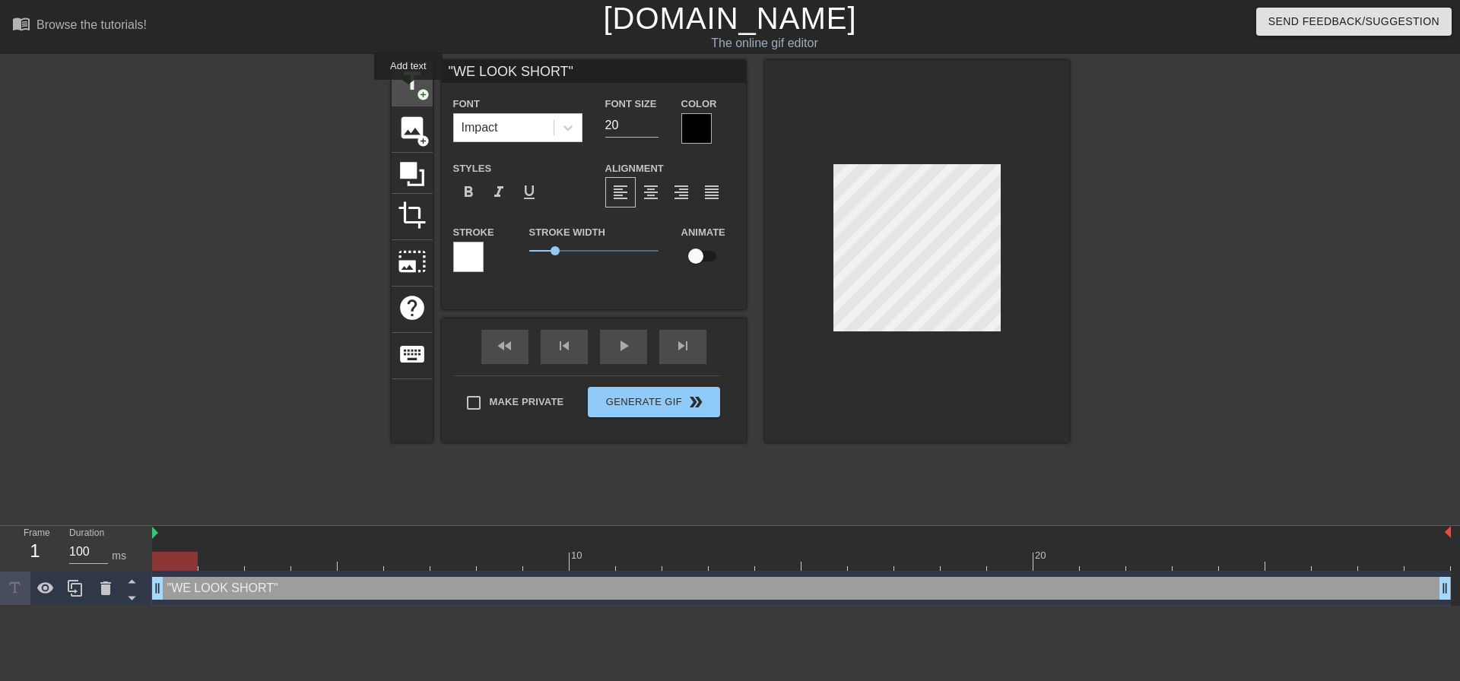
type input "40"
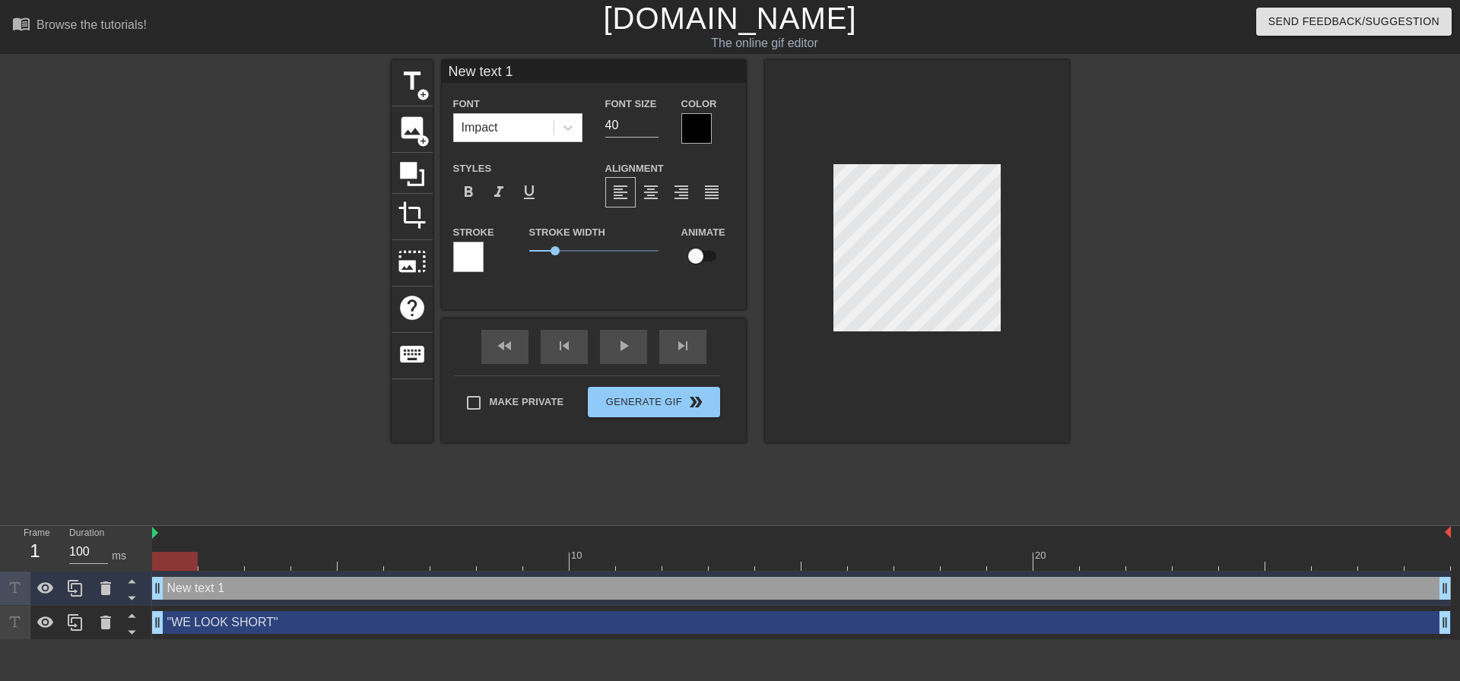
scroll to position [2, 2]
type input """
type textarea """
type input ""C"
type textarea ""C"
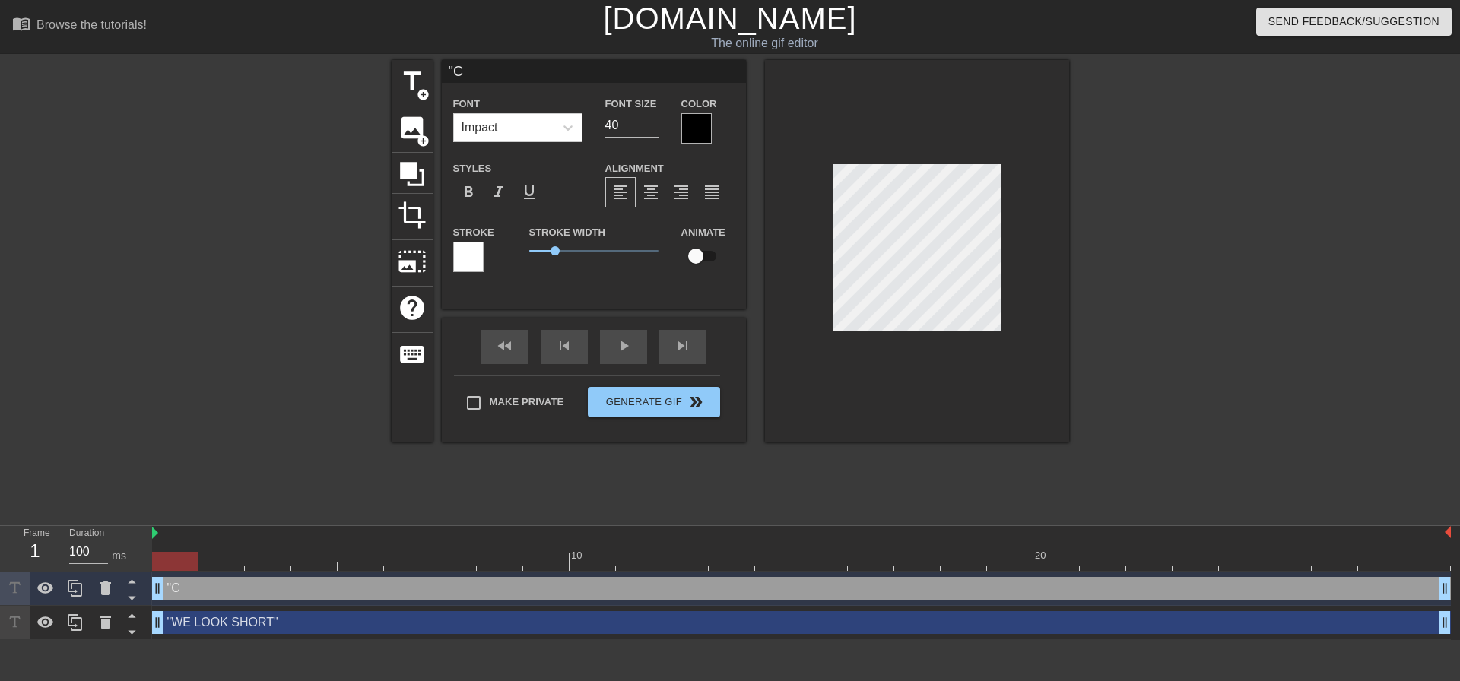
type input ""CA"
type textarea ""CA"
type input ""C"
type textarea ""C"
type input """
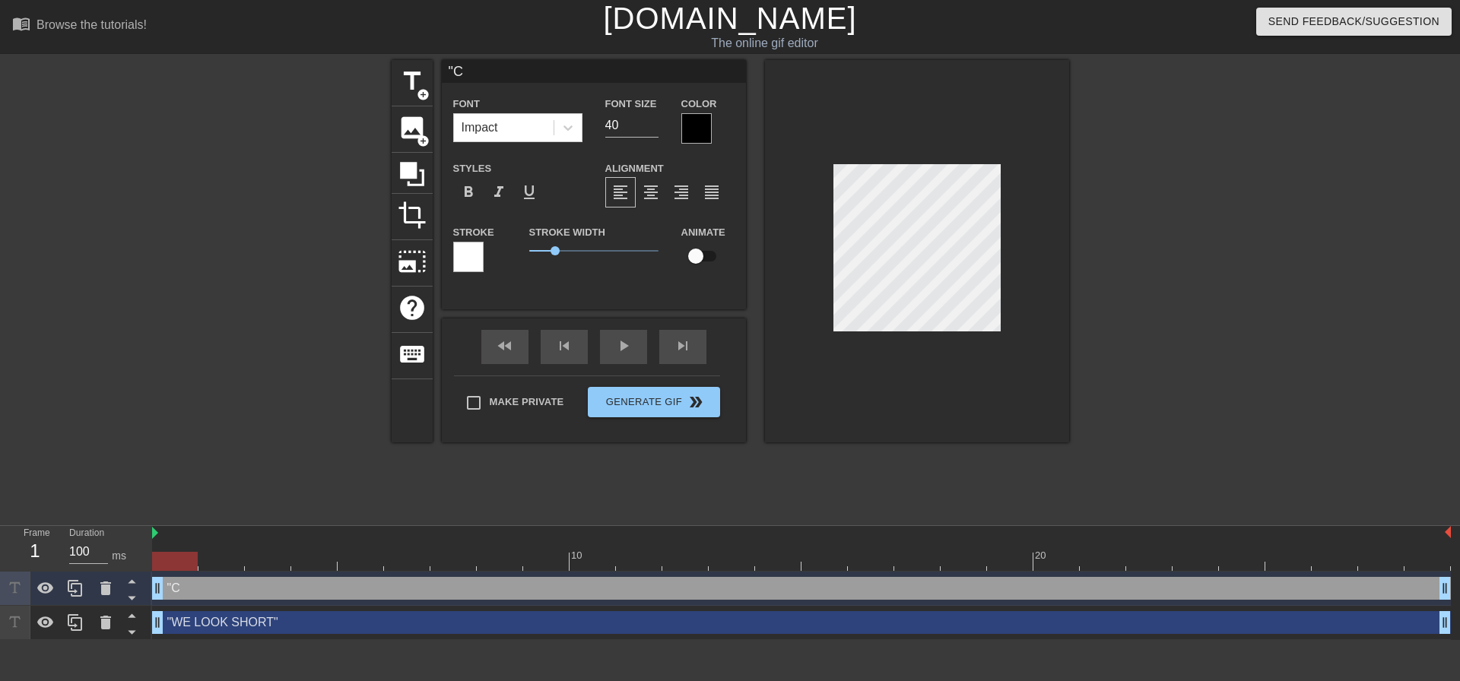
type textarea """
type input ""W"
type textarea ""W"
type input ""WH"
type textarea ""WH"
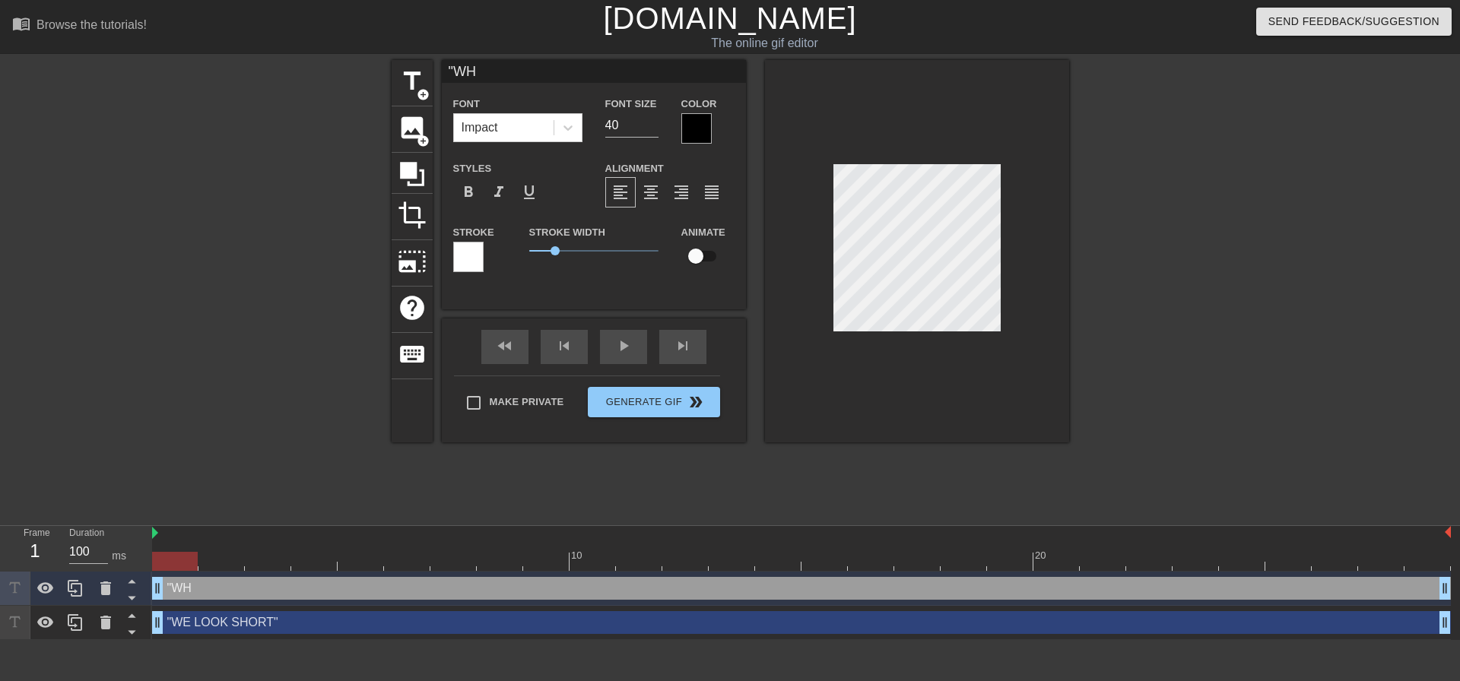
type input ""WHE"
type textarea ""WHE"
type input ""WHER"
type textarea ""WHER"
type input ""WHERE"
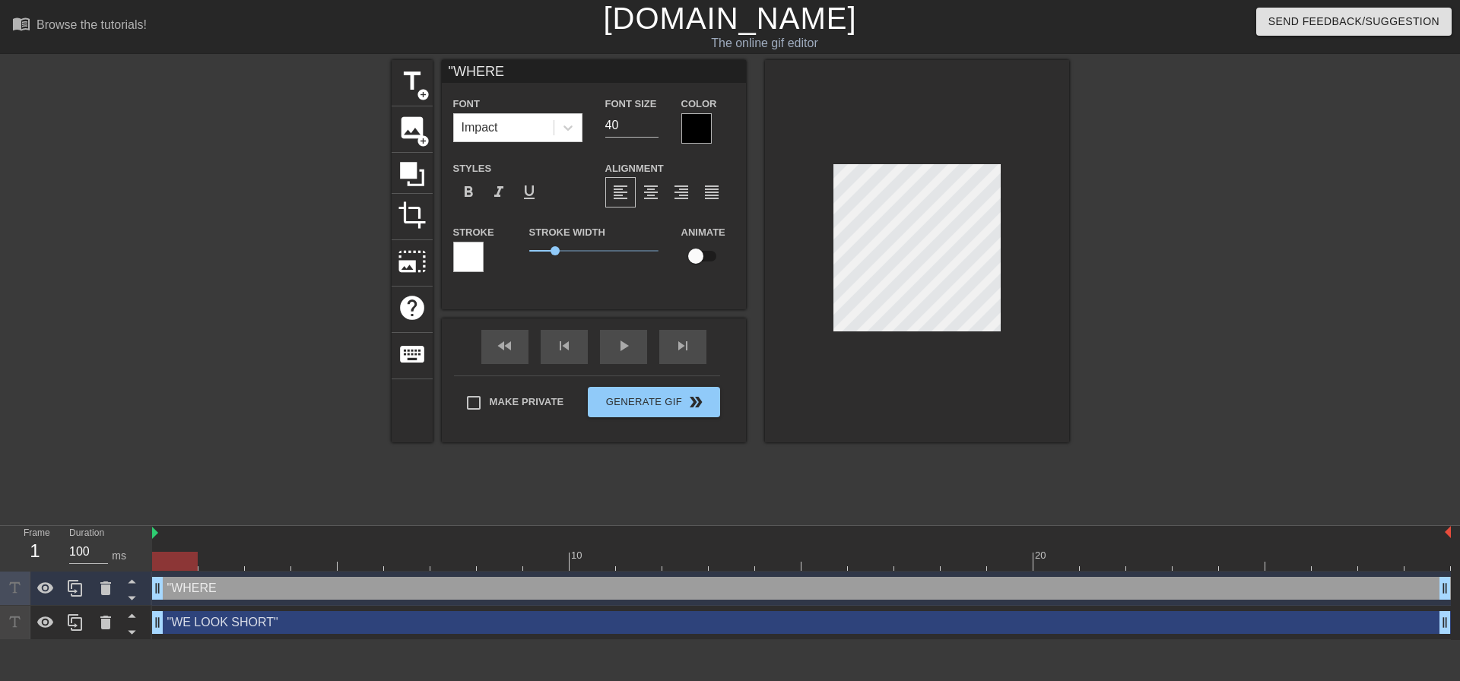
type textarea ""WHERE"
type input ""WHERE I"
type textarea ""WHERE I"
type input ""WHERE IS"
type textarea ""WHERE IS"
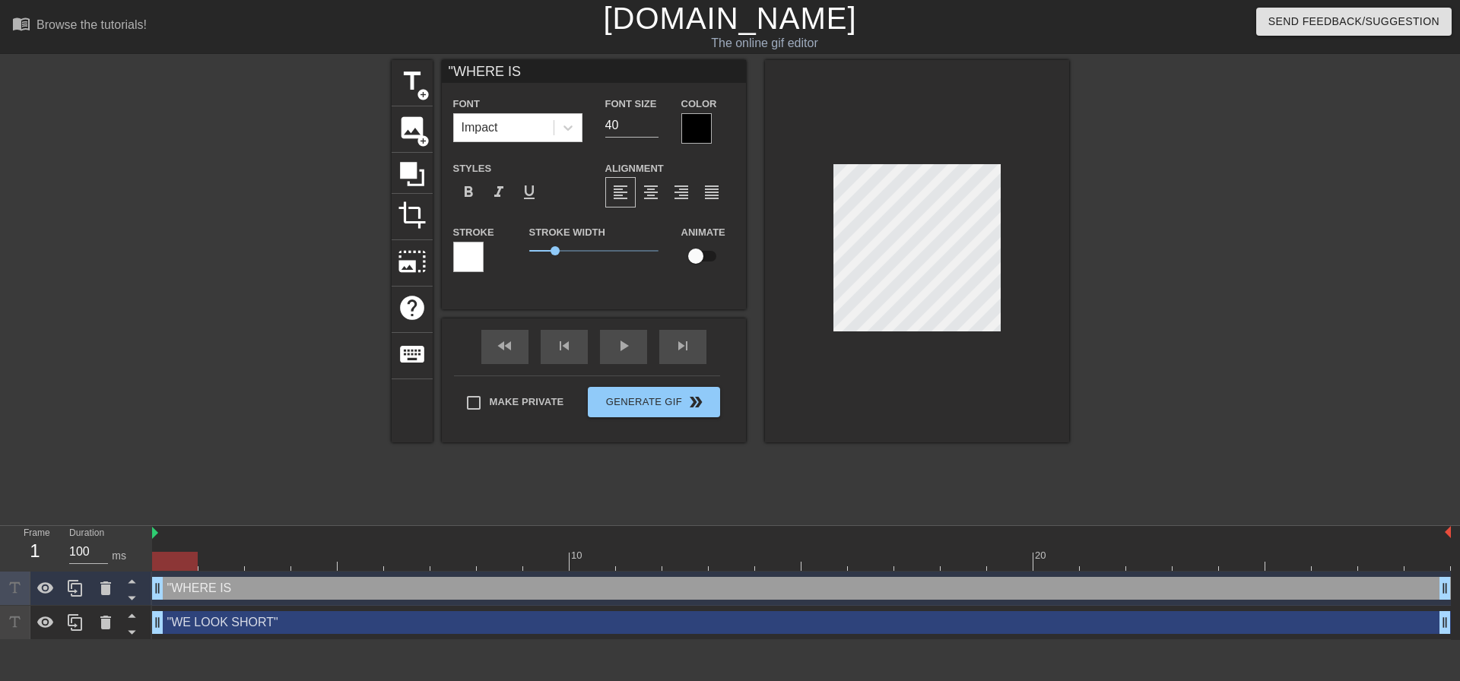
type input ""WHERE IS"
type textarea ""WHERE IS"
type input ""WHERE IS T"
type textarea ""WHERE IS T"
type input ""WHERE IS TJ"
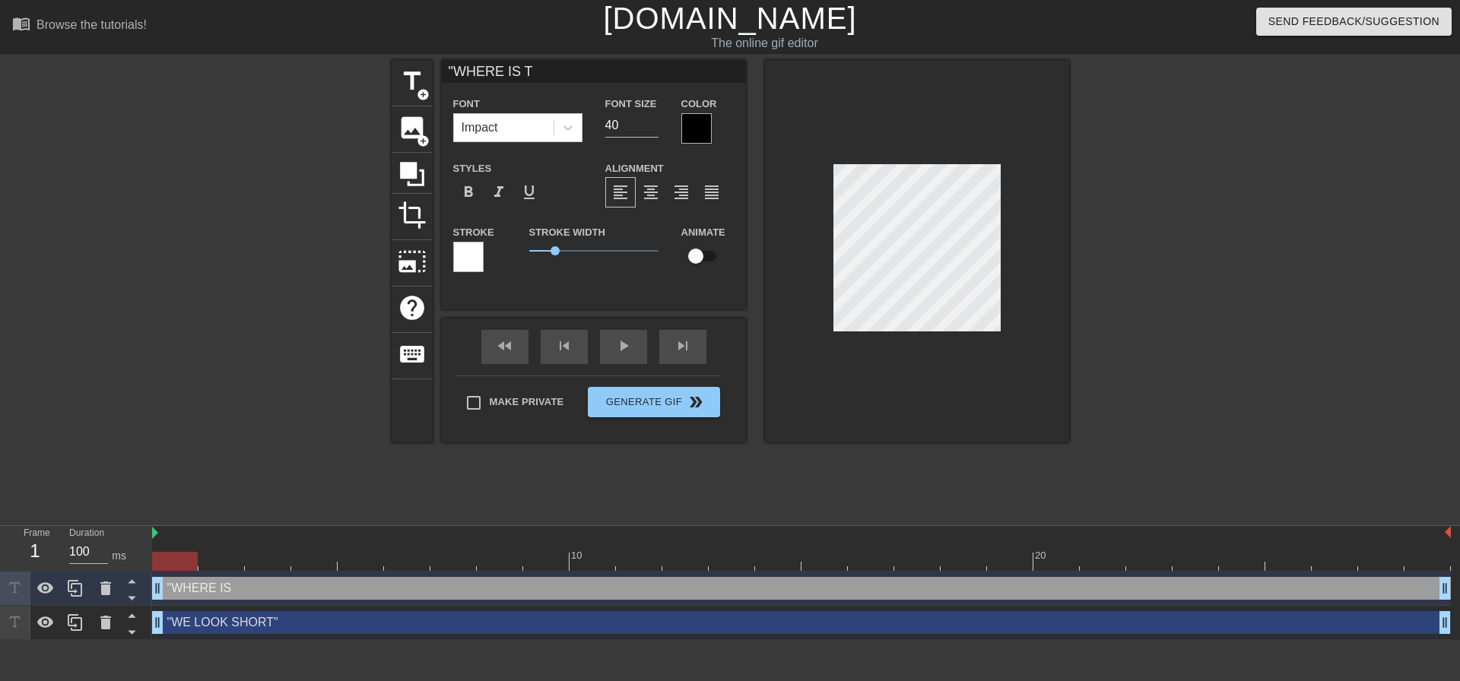
type textarea ""WHERE IS TJ"
type input ""WHERE IS TJ"
type textarea ""WHERE IS TJ"
type input ""WHERE IS TJ T"
type textarea ""WHERE IS TJ T"
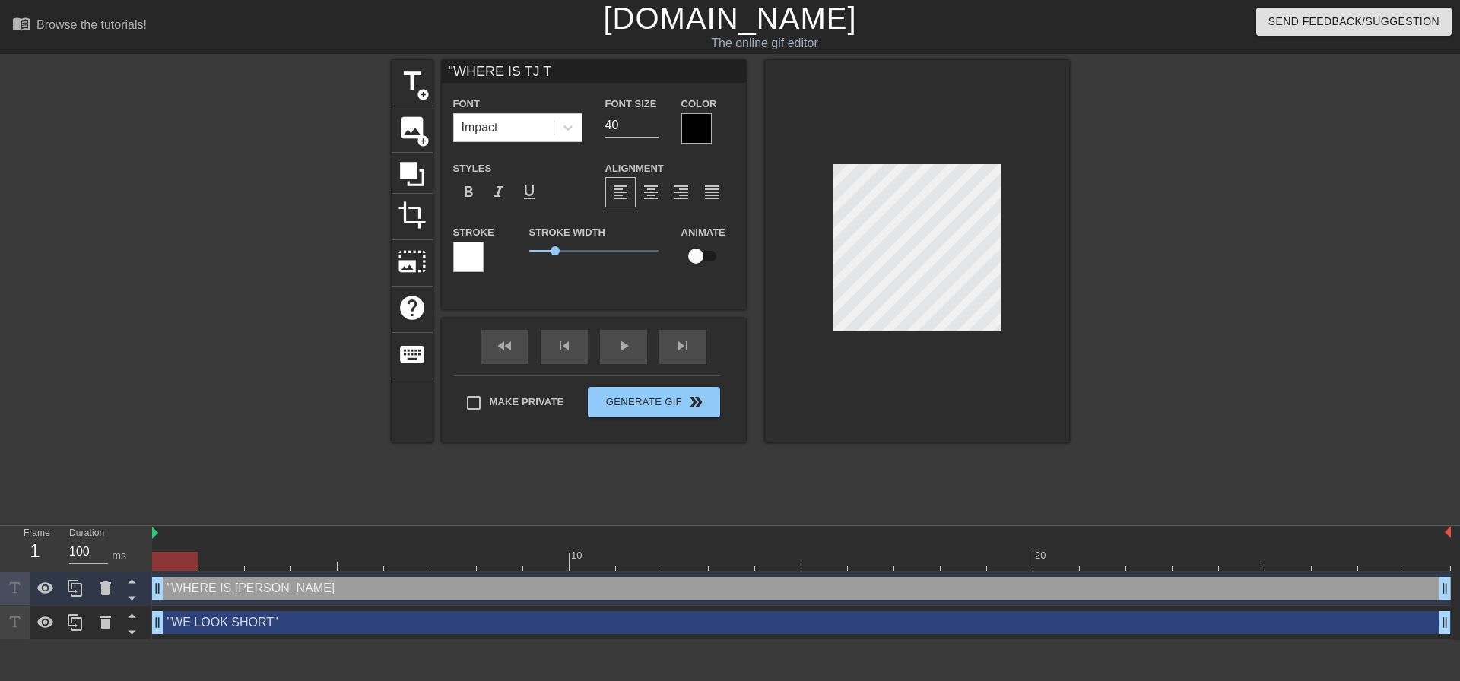
type input ""WHERE IS TJ TR"
type textarea ""WHERE IS TJ TR"
type input ""WHERE IS TJ TRR"
type textarea ""WHERE IS TJ TRR"
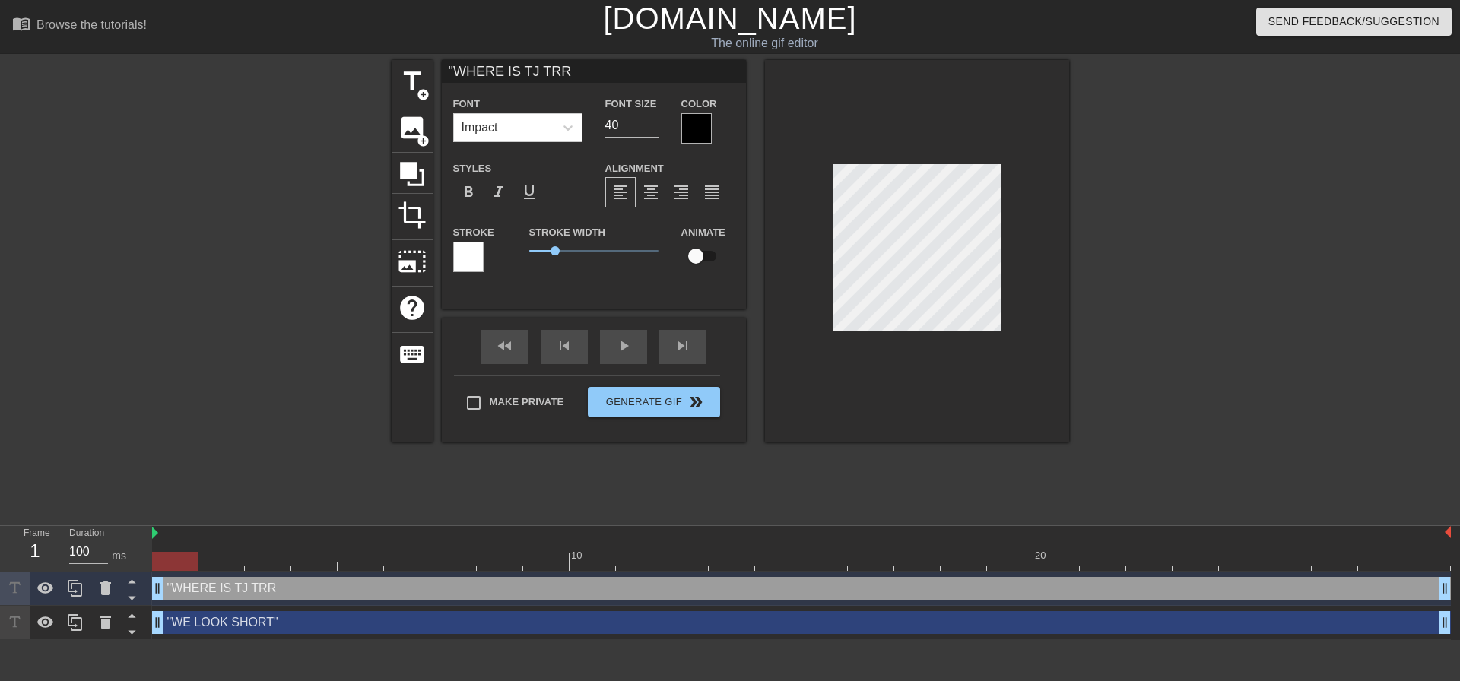
type input ""WHERE IS TJ TR"
type textarea ""WHERE IS TJ TR"
type input ""WHERE IS TJ T"
type textarea ""WHERE IS TJ T"
type input ""WHERE IS TJ TR"
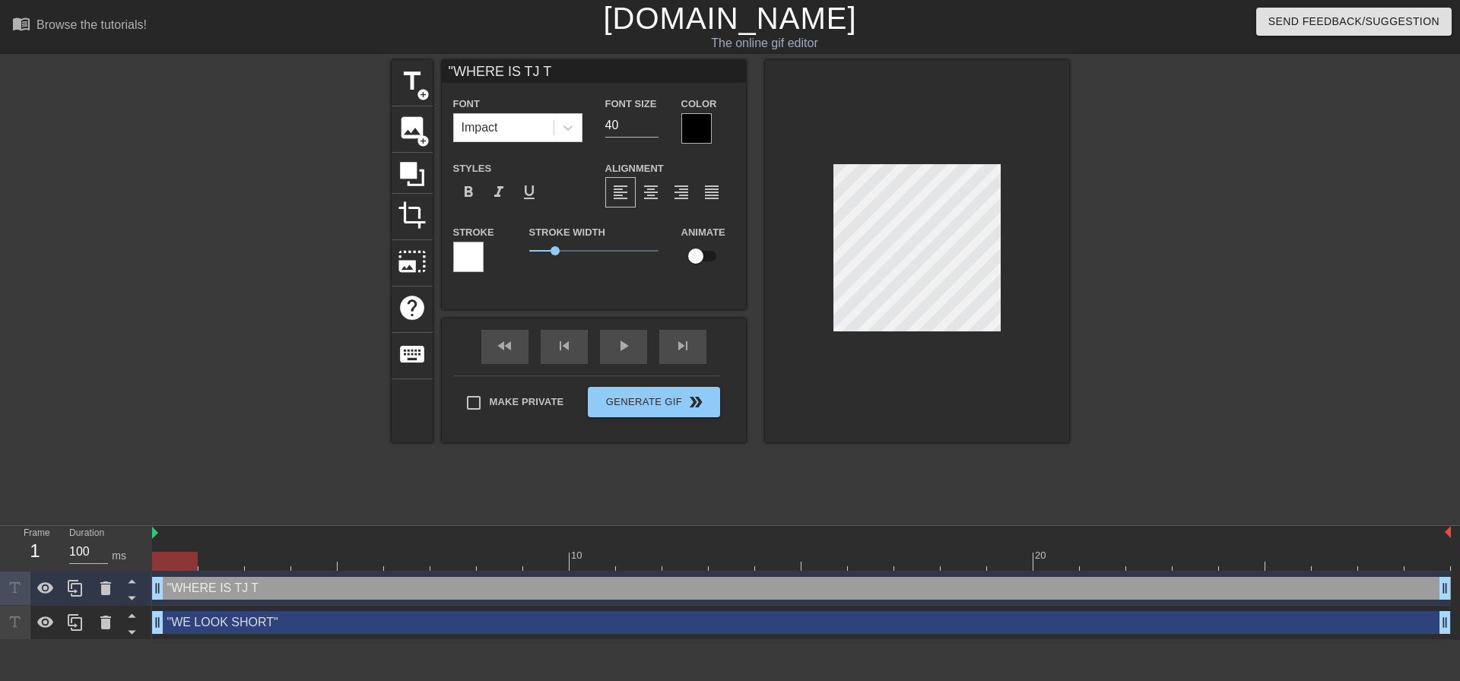
type textarea ""WHERE IS TJ TR"
type input ""WHERE IS TJ TRA"
type textarea ""WHERE IS TJ TRA"
type input ""WHERE IS TJ TRAN"
type textarea ""WHERE IS TJ TRAN"
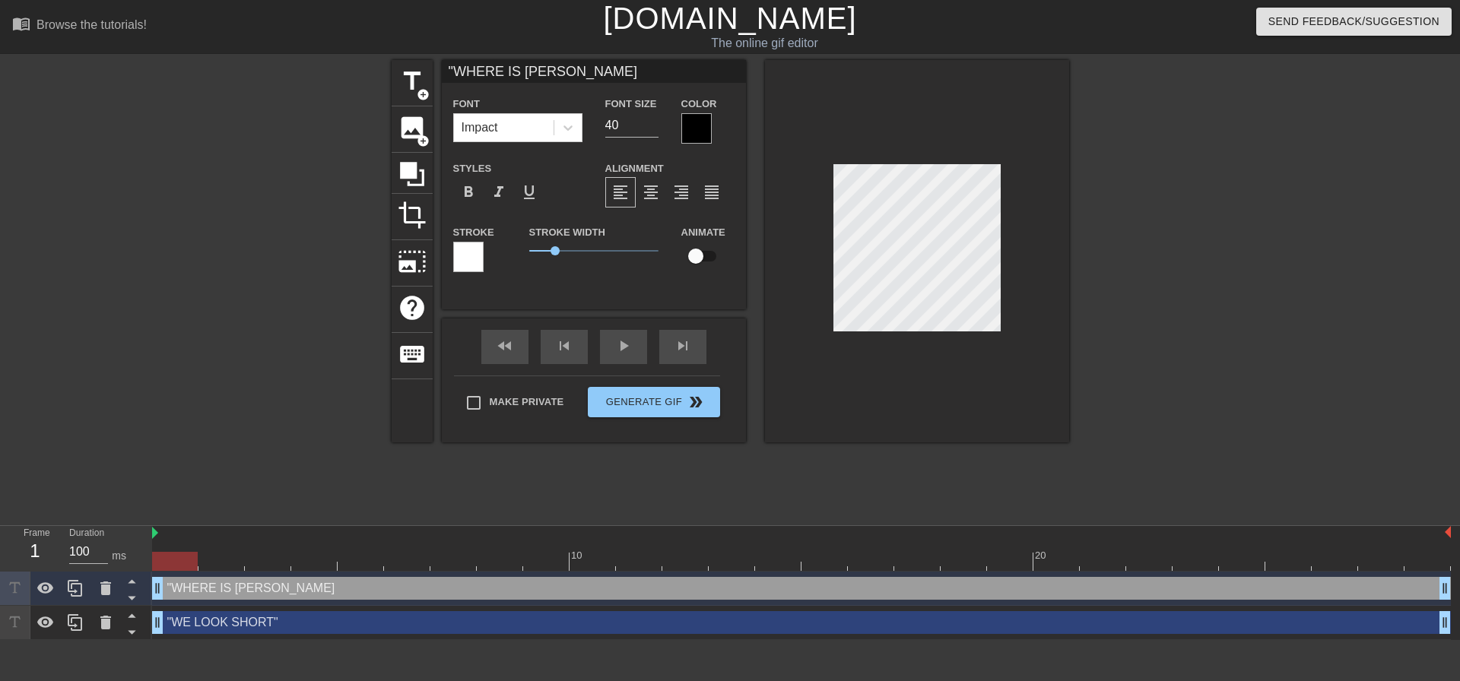
type input ""WHERE IS TJ TRANS"
type textarea ""WHERE IS TJ TRANS"
type input ""WHERE IS TJ TRANSF"
type textarea ""WHERE IS TJ TRANSF"
type input ""WHERE IS TJ TRANSFE"
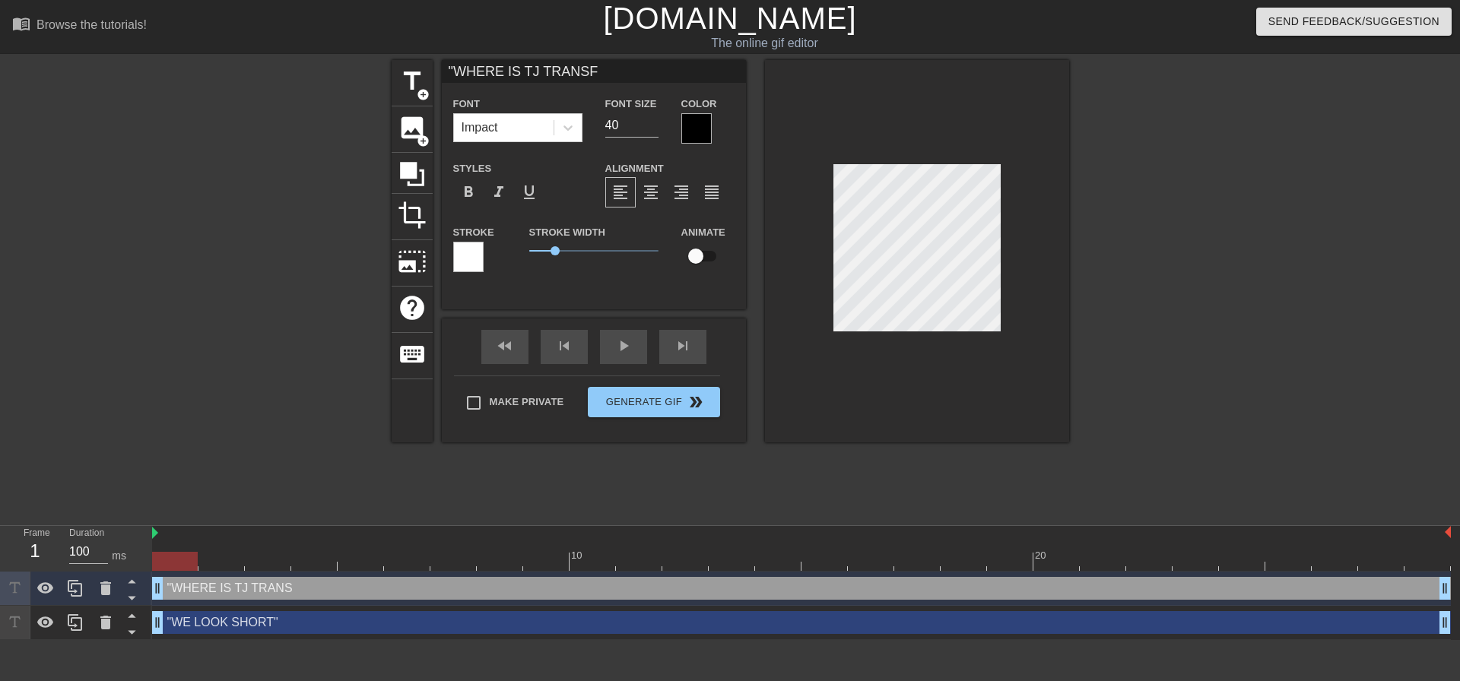
type textarea ""WHERE IS TJ TRANSFE"
type input ""WHERE IS TJ TRANSFER"
type textarea ""WHERE IS TJ TRANSFER"
type input ""WHERE IS TJ TRANSFER""
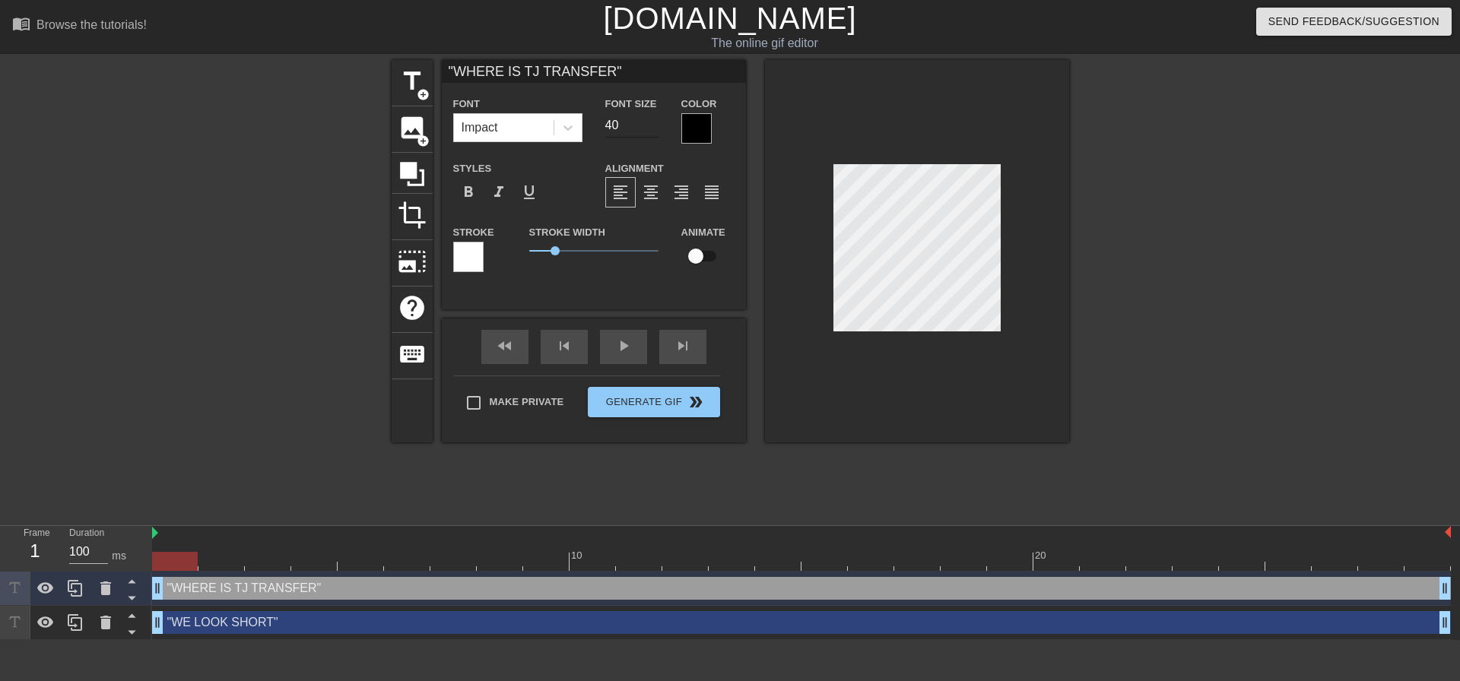
type textarea ""WHERE IS TJ TRANSFER""
click at [634, 122] on input "40" at bounding box center [631, 125] width 53 height 24
type input "4"
type input "20"
type input ""WE LOOK SHORT""
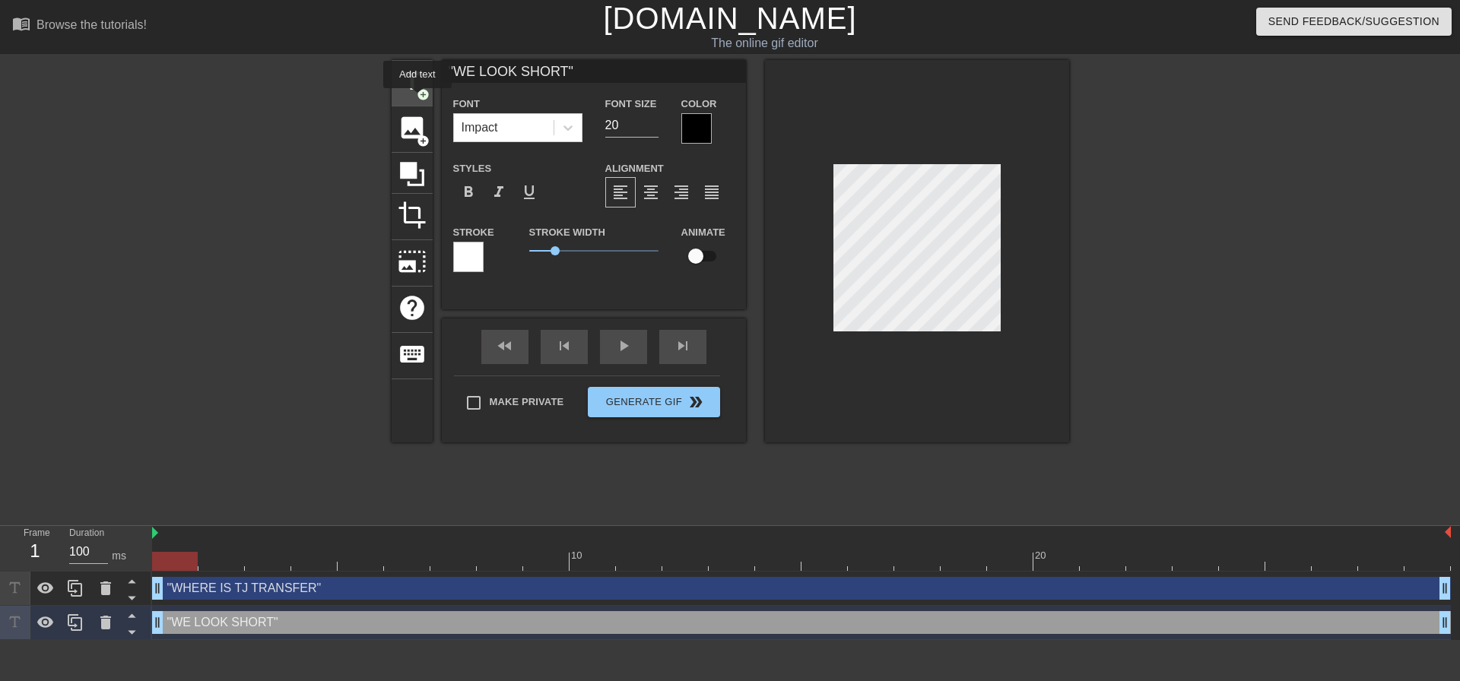
click at [418, 97] on span "add_circle" at bounding box center [423, 94] width 13 height 13
type input "New text 2"
type input "40"
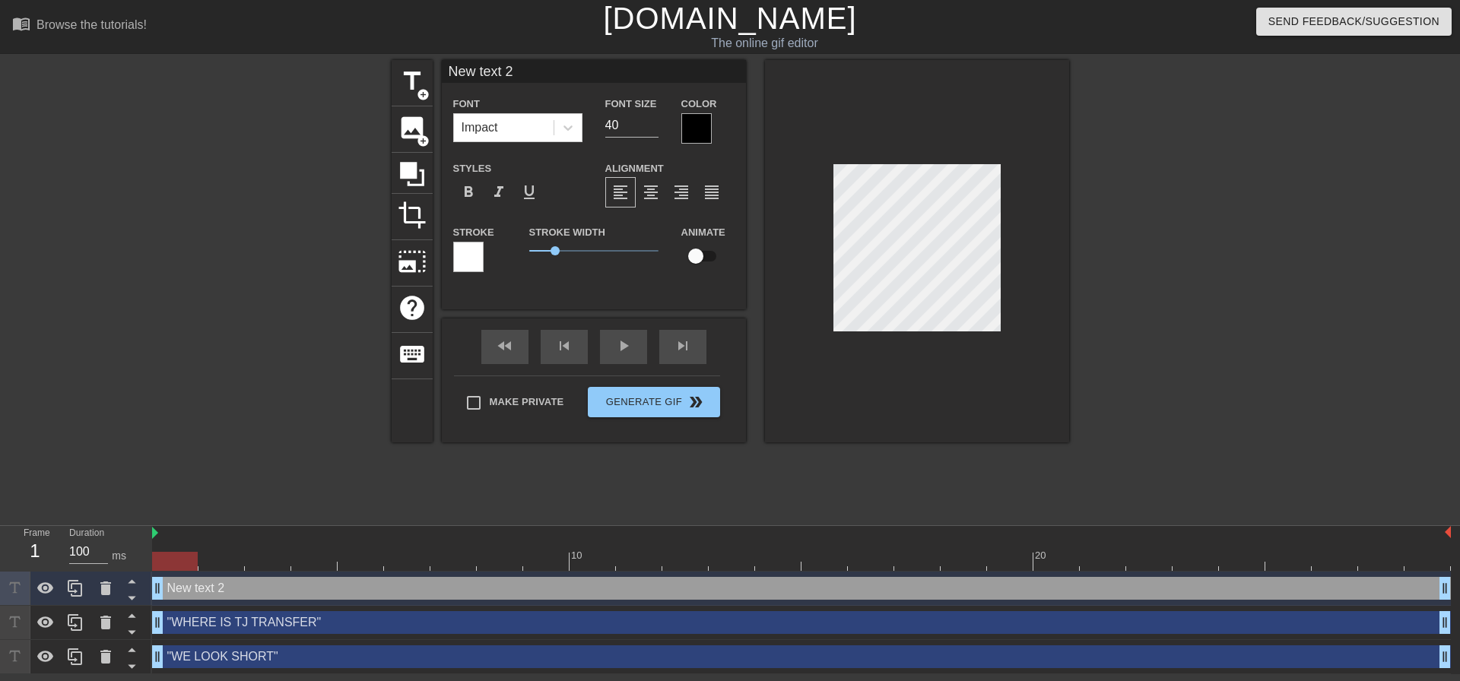
scroll to position [2, 4]
type input """
type textarea """
type input ""W"
type textarea ""W"
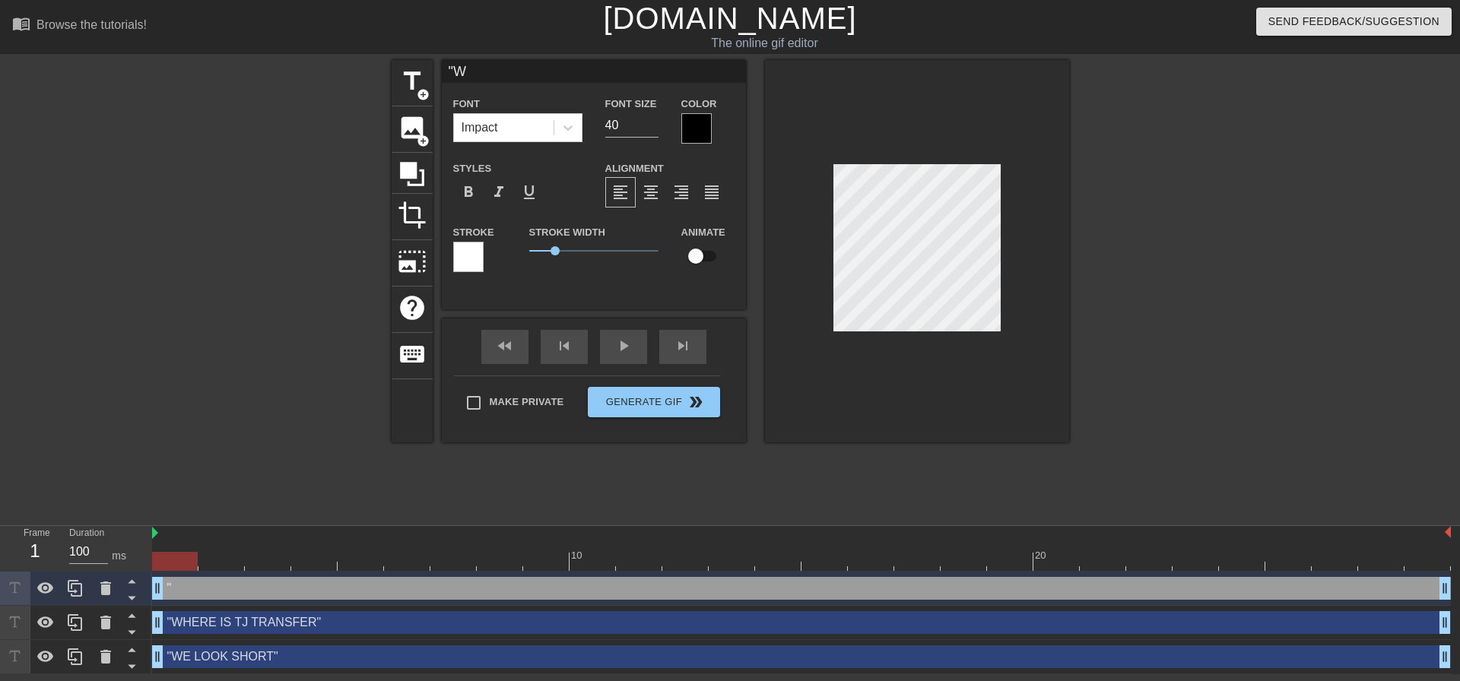
type input ""WH"
type textarea ""WH"
type input ""WHY"
type textarea ""WHY"
type input ""WHY"
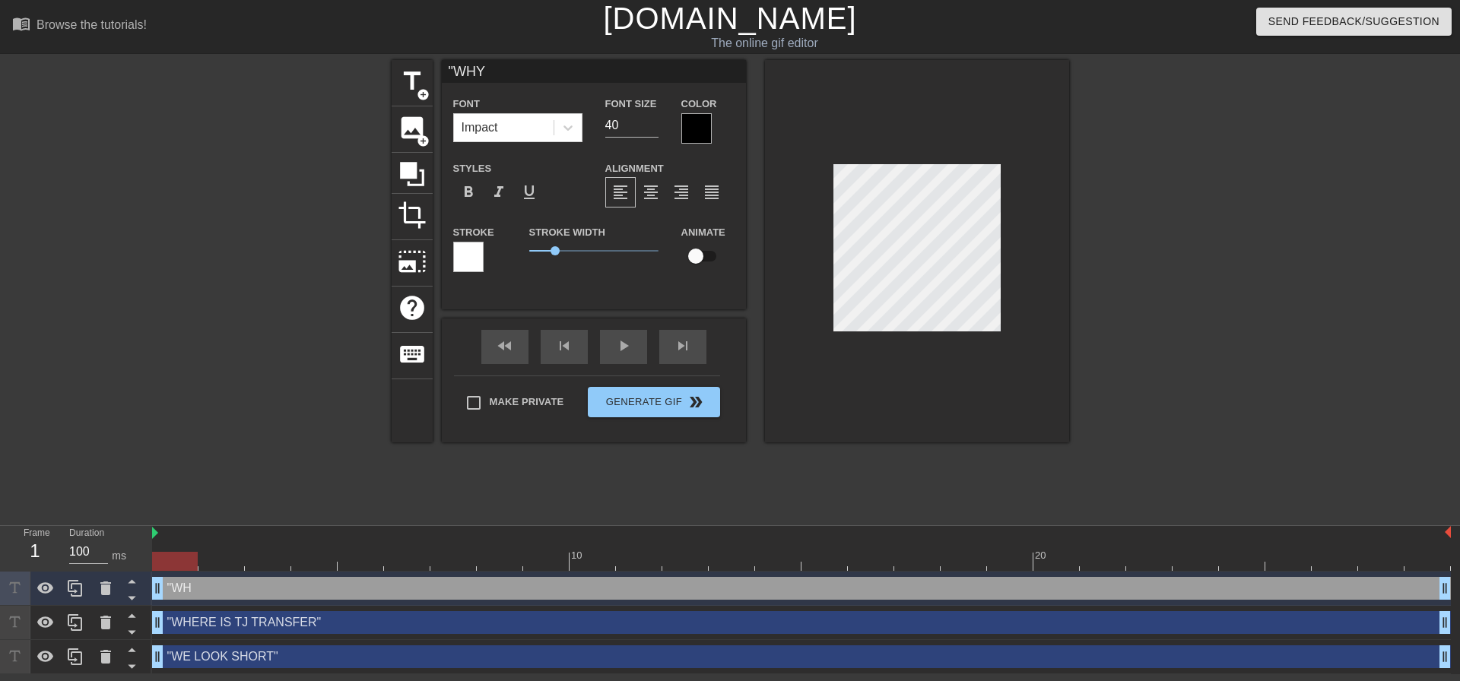
type textarea ""WHY"
type input ""WHY I"
type textarea ""WHY I"
type input ""WHY IS"
type textarea ""WHY IS"
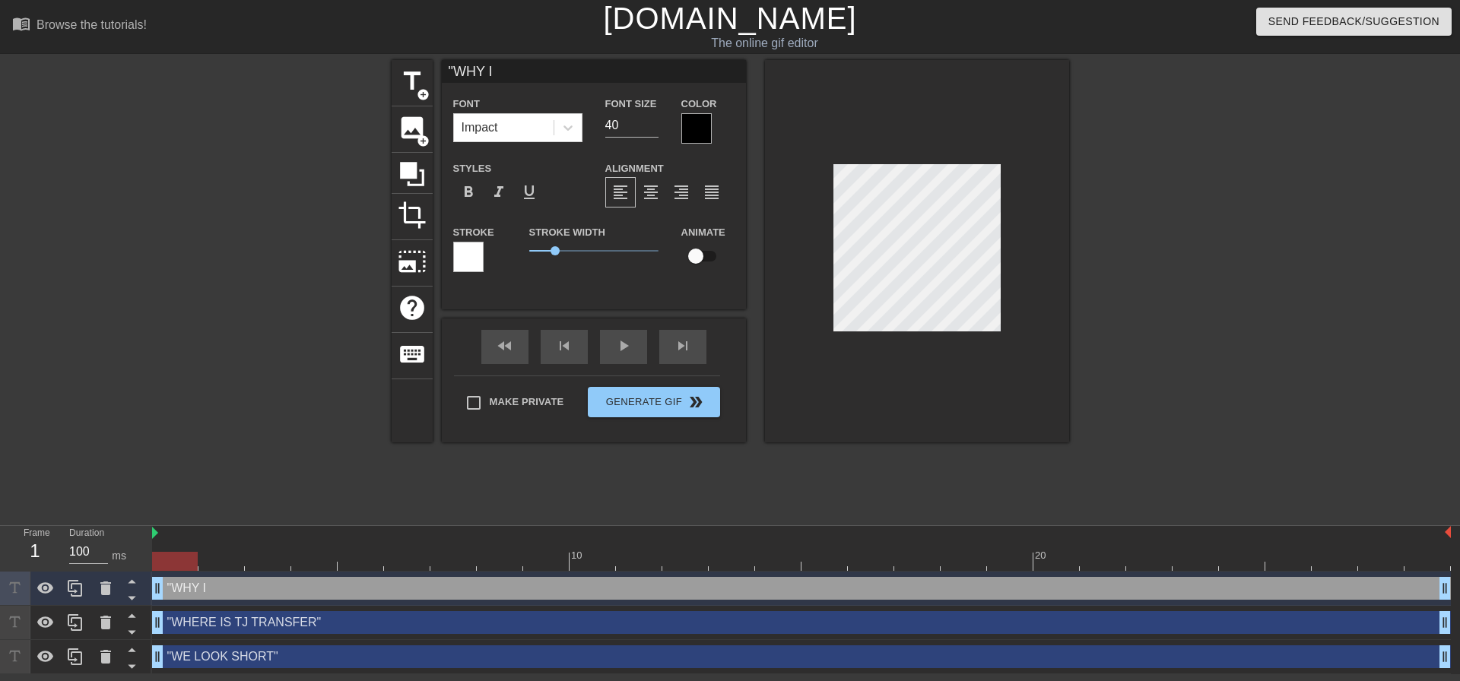
scroll to position [2, 3]
type input ""WHY IS"
type textarea ""WHY IS"
type input ""WHY IS B"
type textarea ""WHY IS B"
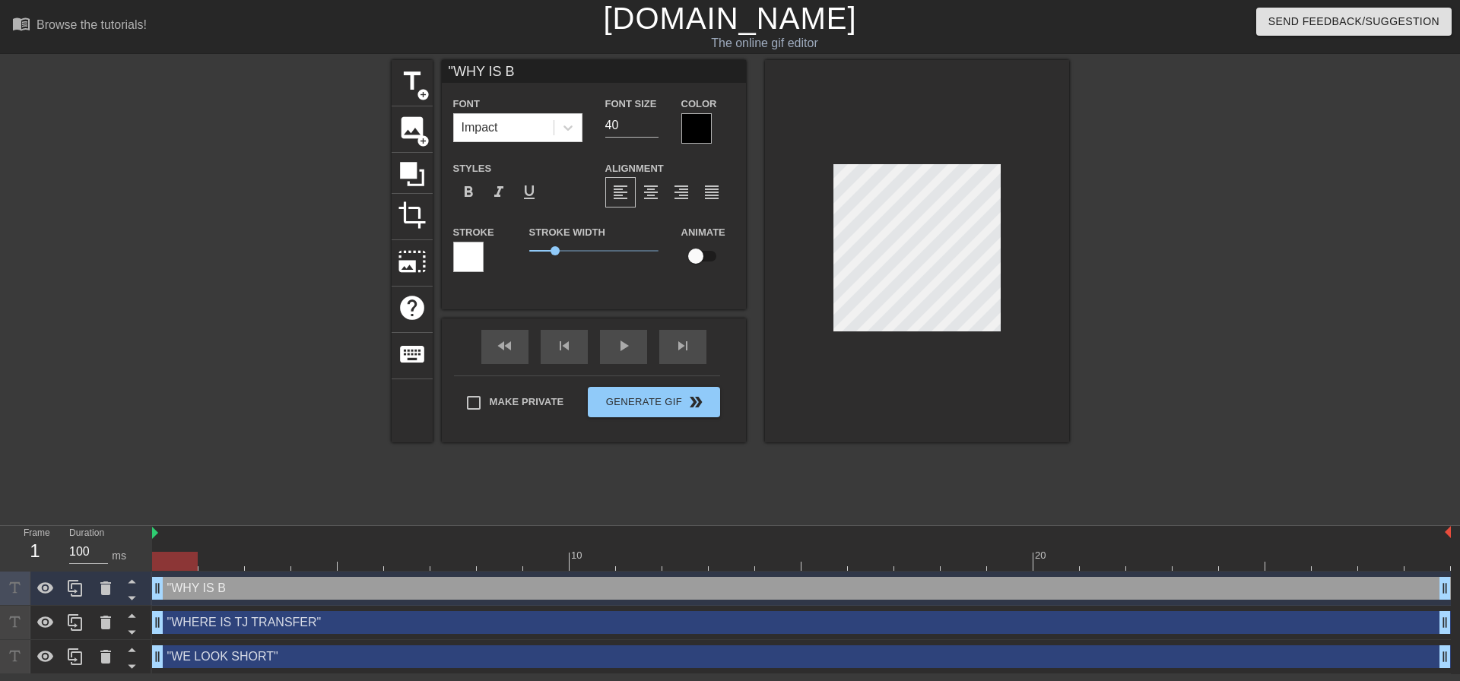
type input ""WHY IS BO"
type textarea ""WHY IS BO"
type input ""WHY IS BOA"
type textarea ""WHY IS BOA"
type input ""WHY IS BOAR"
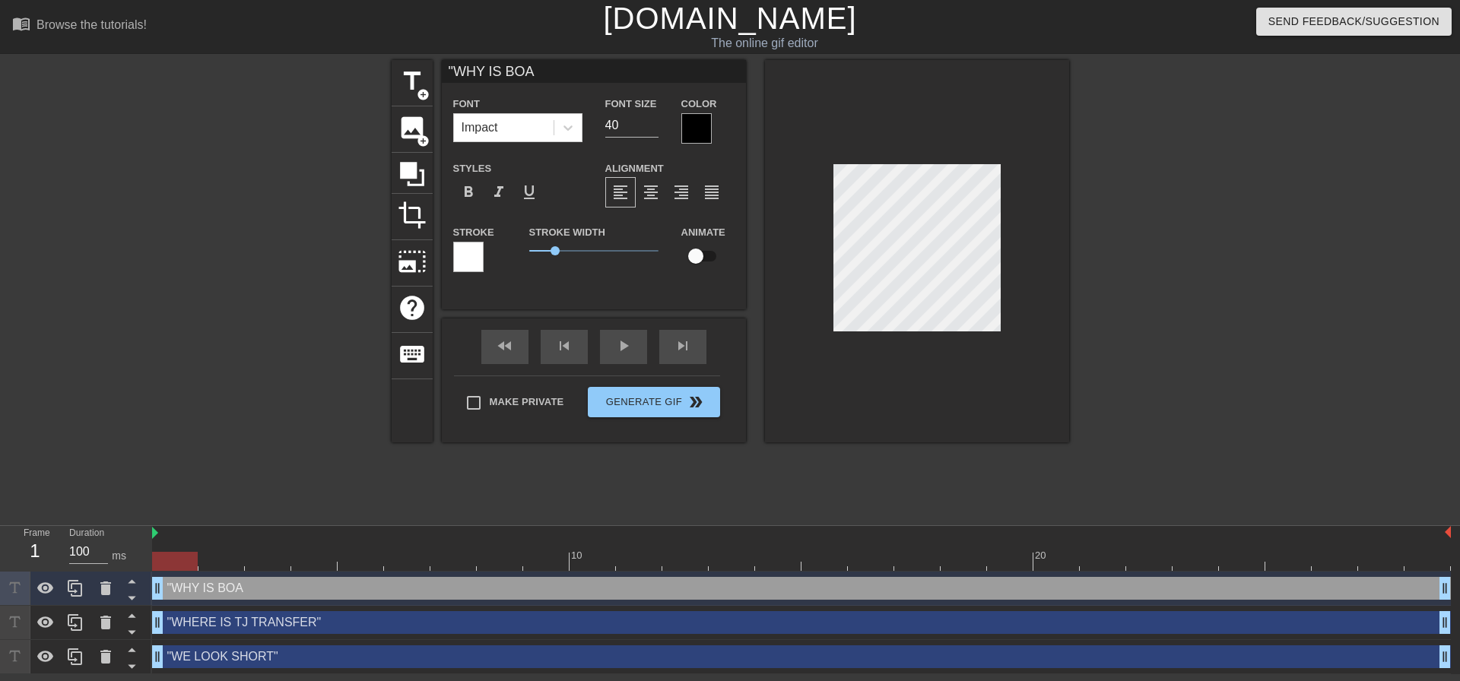
type textarea ""WHY IS BOAR"
type input ""WHY IS BOARD"
type textarea ""WHY IS BOARD"
type input ""WHY IS BOARD"
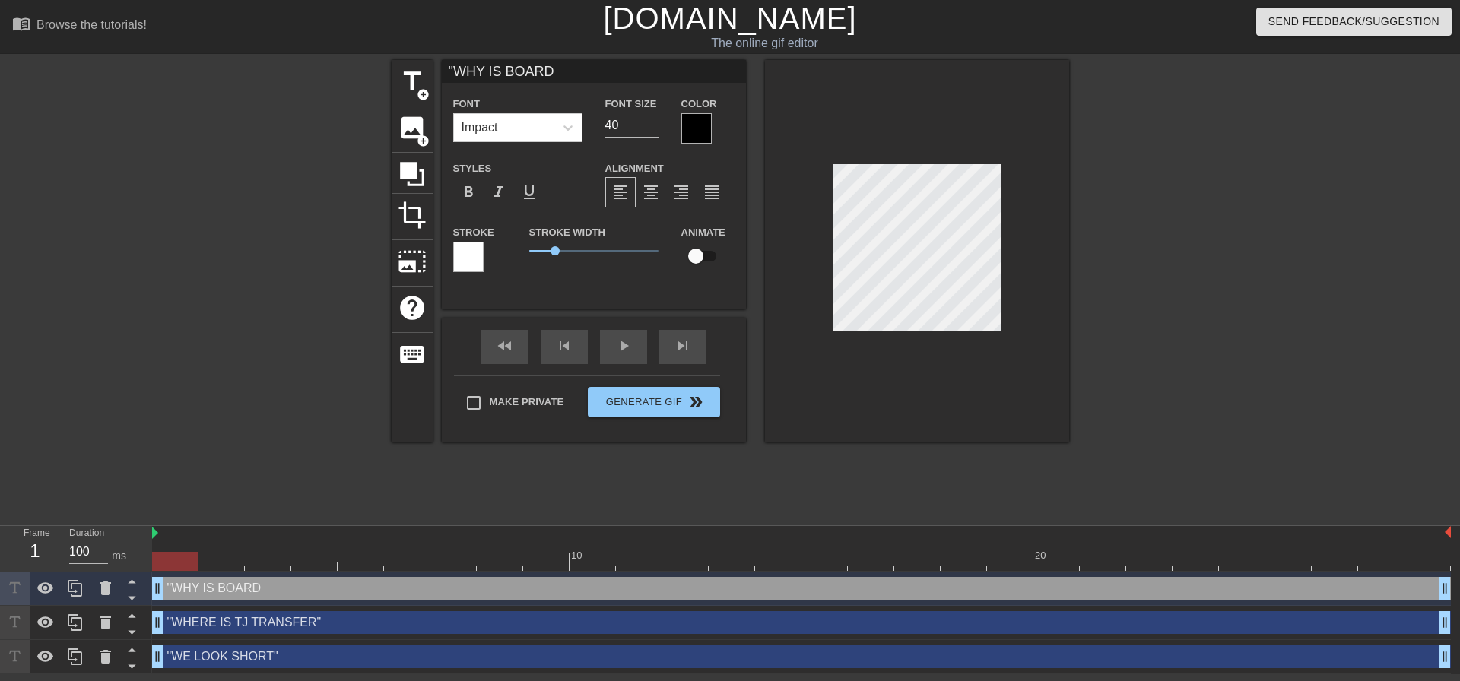
type textarea ""WHY IS BOARD"
type input ""WHY IS BOARD N"
type textarea ""WHY IS BOARD N"
type input ""WHY IS BOARD NO"
type textarea ""WHY IS BOARD NO"
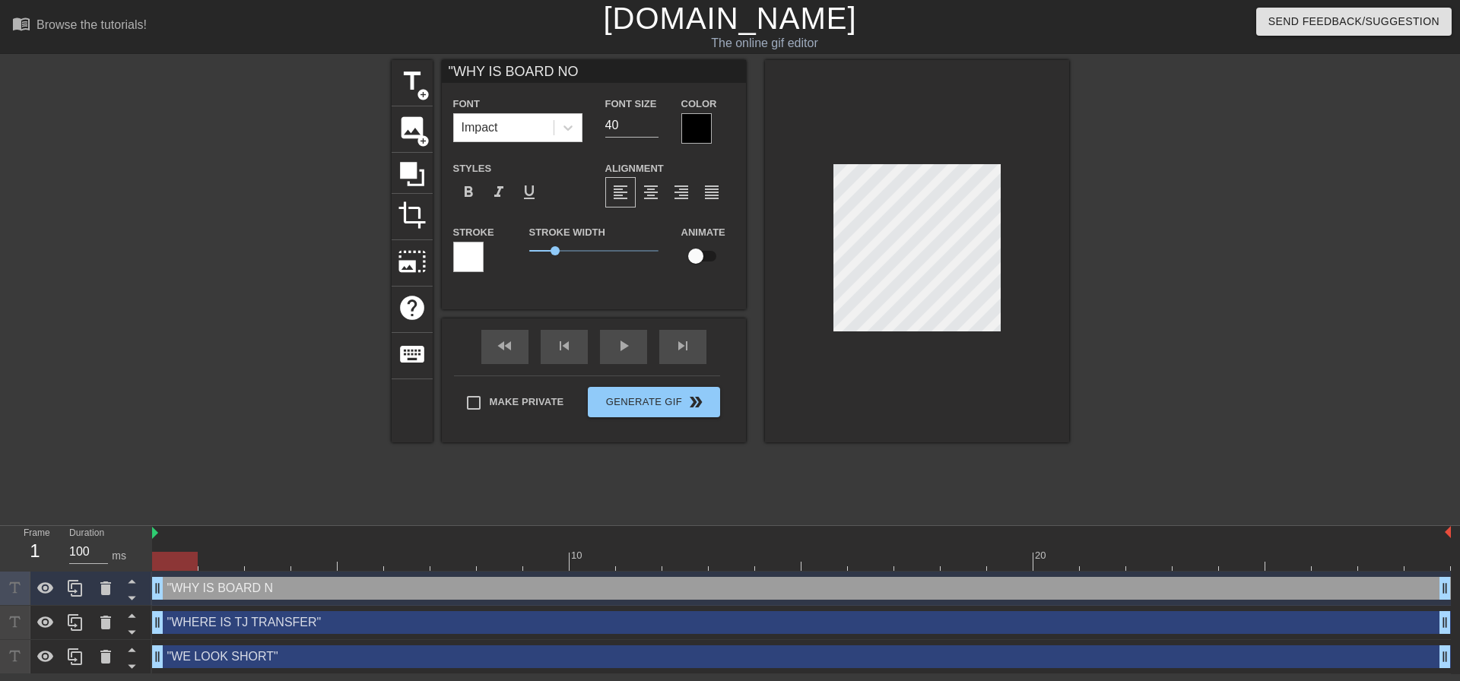
type input ""WHY IS BOARD NOT"
type textarea ""WHY IS BOARD NOT"
type input ""WHY IS BOARD NOT"
type textarea ""WHY IS BOARD NOT"
type input ""WHY IS BOARD NOT A"
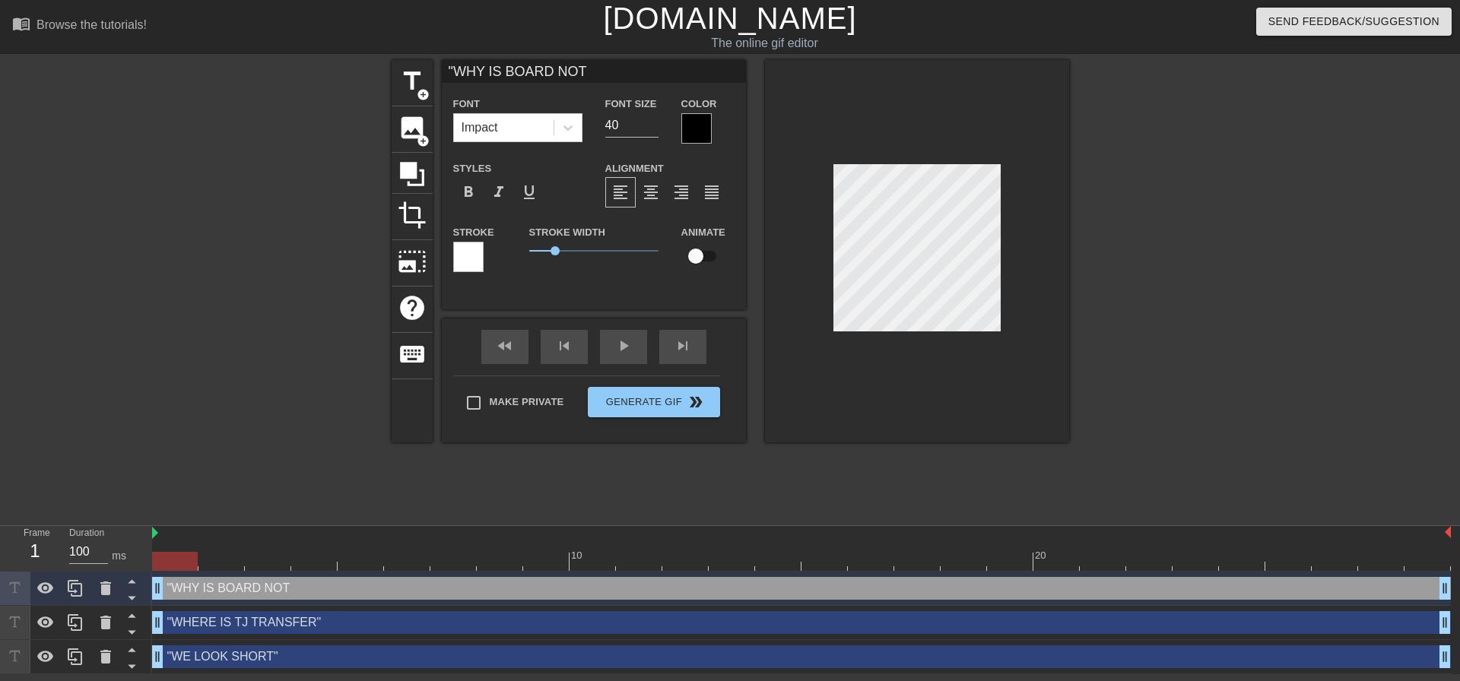
type textarea ""WHY IS BOARD NOT A"
type input ""WHY IS BOARD NOT AC"
type textarea ""WHY IS BOARD NOT AC"
type input ""WHY IS BOARD NOT ACC"
type textarea ""WHY IS BOARD NOT ACC"
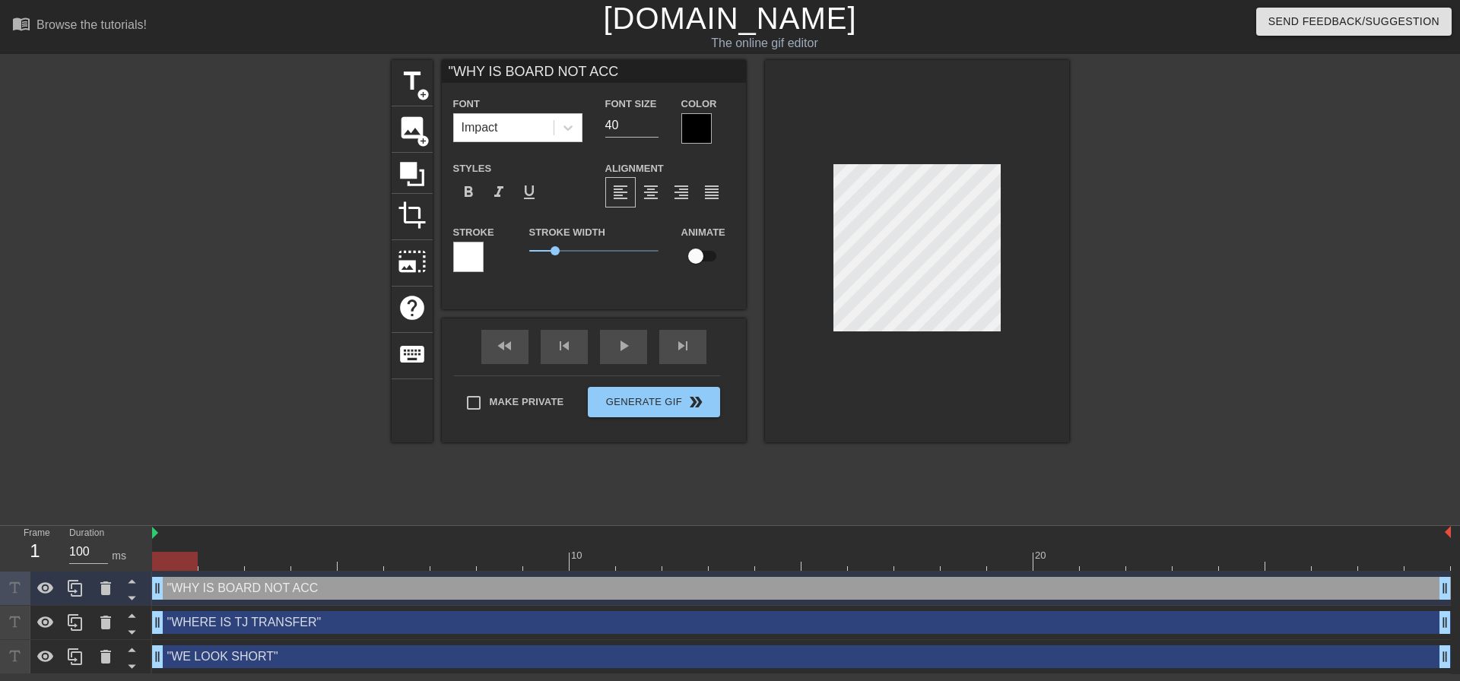
type input ""WHY IS BOARD NOT ACCU"
type textarea ""WHY IS BOARD NOT ACCU"
type input ""WHY IS BOARD NOT ACCUR"
type textarea ""WHY IS BOARD NOT ACCUR"
type input ""WHY IS BOARD NOT ACCURA"
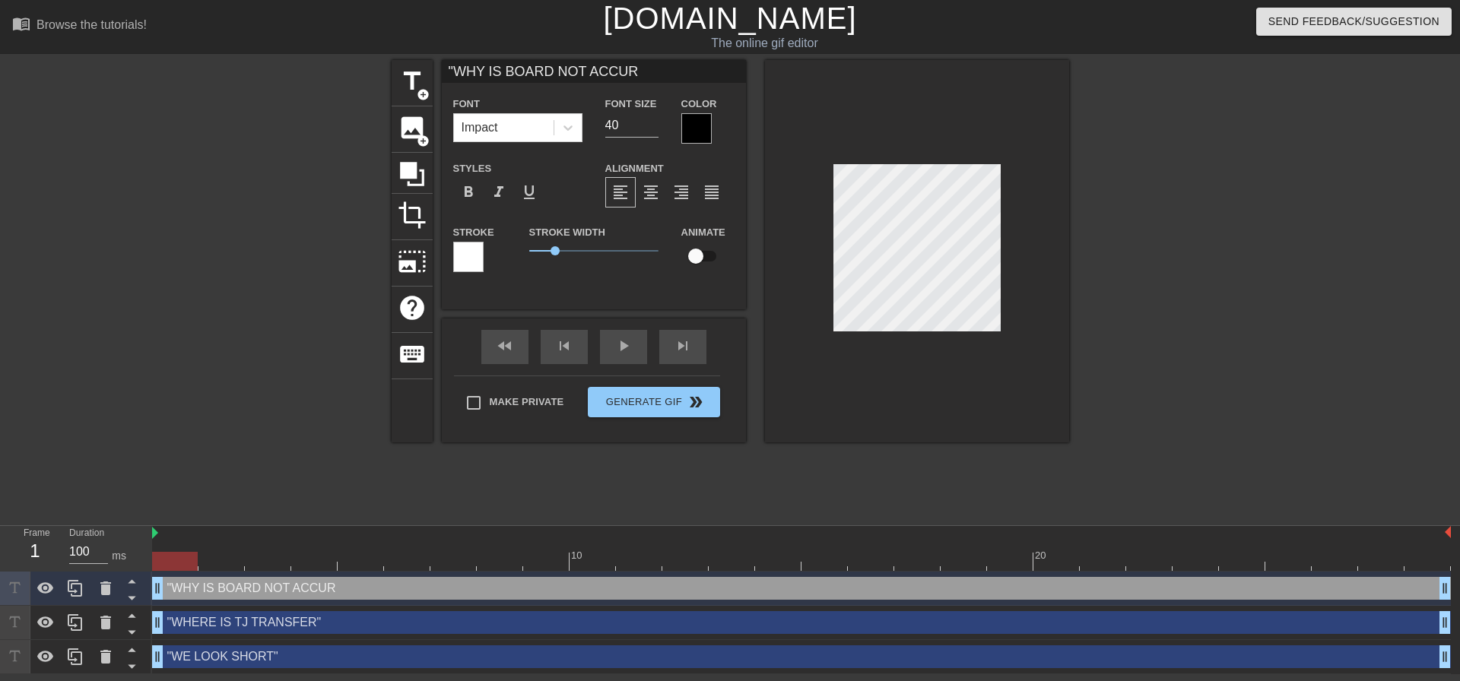
type textarea ""WHY IS BOARD NOT ACCURA"
type input ""WHY IS BOARD NOT ACCURAT"
type textarea ""WHY IS BOARD NOT ACCURAT"
type input ""WHY IS BOARD NOT ACCURATE"
type textarea ""WHY IS BOARD NOT ACCURATE"
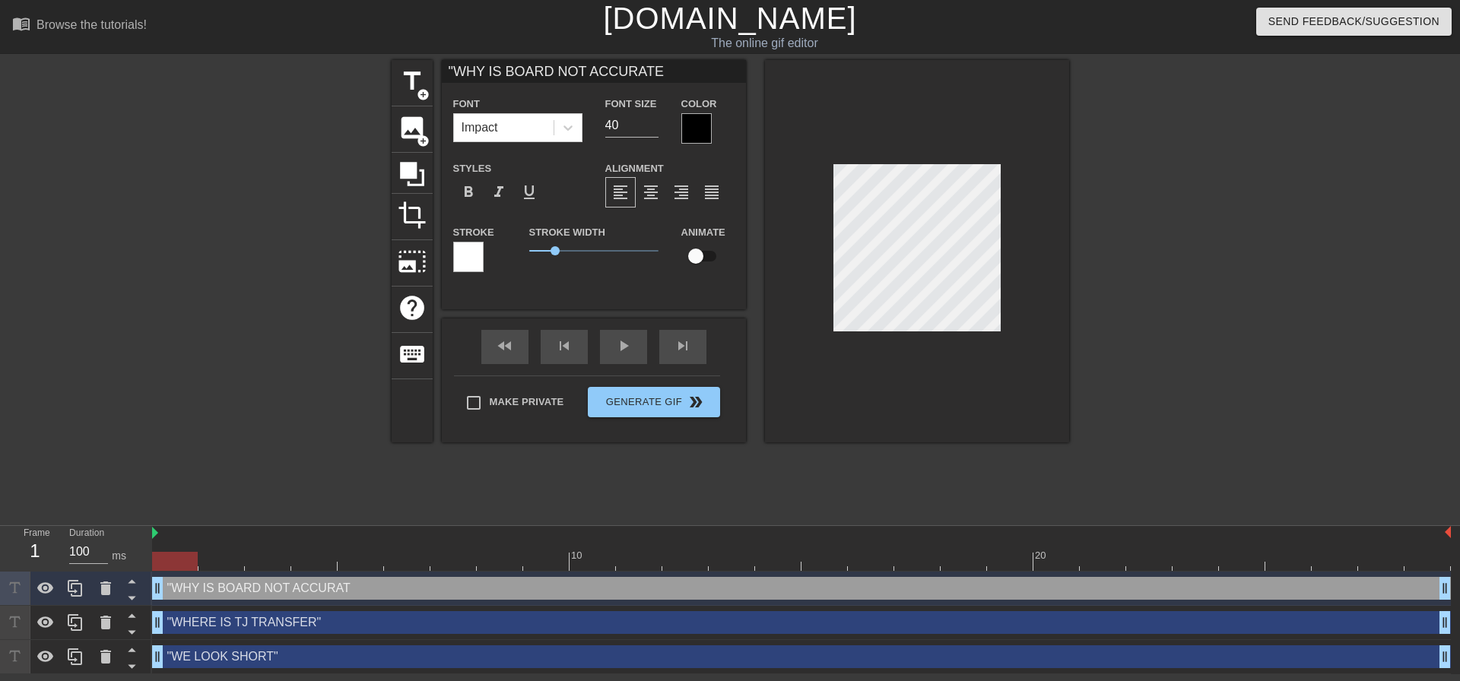
scroll to position [2, 11]
type input ""WHY IS BOARD NOT ACCURATE""
type textarea ""WHY IS BOARD NOT ACCURATE""
click at [651, 306] on div "title add_circle image add_circle crop photo_size_select_large help keyboard "W…" at bounding box center [731, 251] width 678 height 383
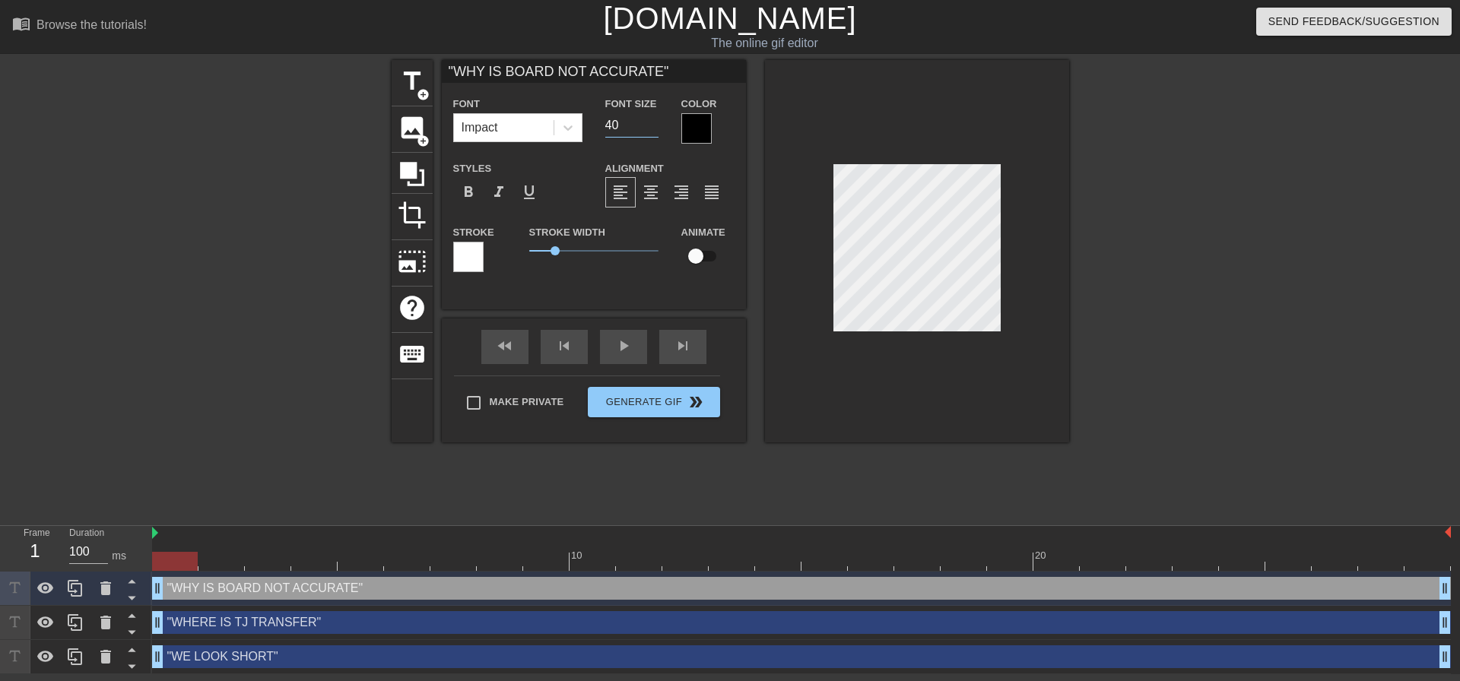
click at [630, 125] on input "40" at bounding box center [631, 125] width 53 height 24
type input "4"
type input "20"
type input ""WHY IS TBOARD NOT ACCURATE""
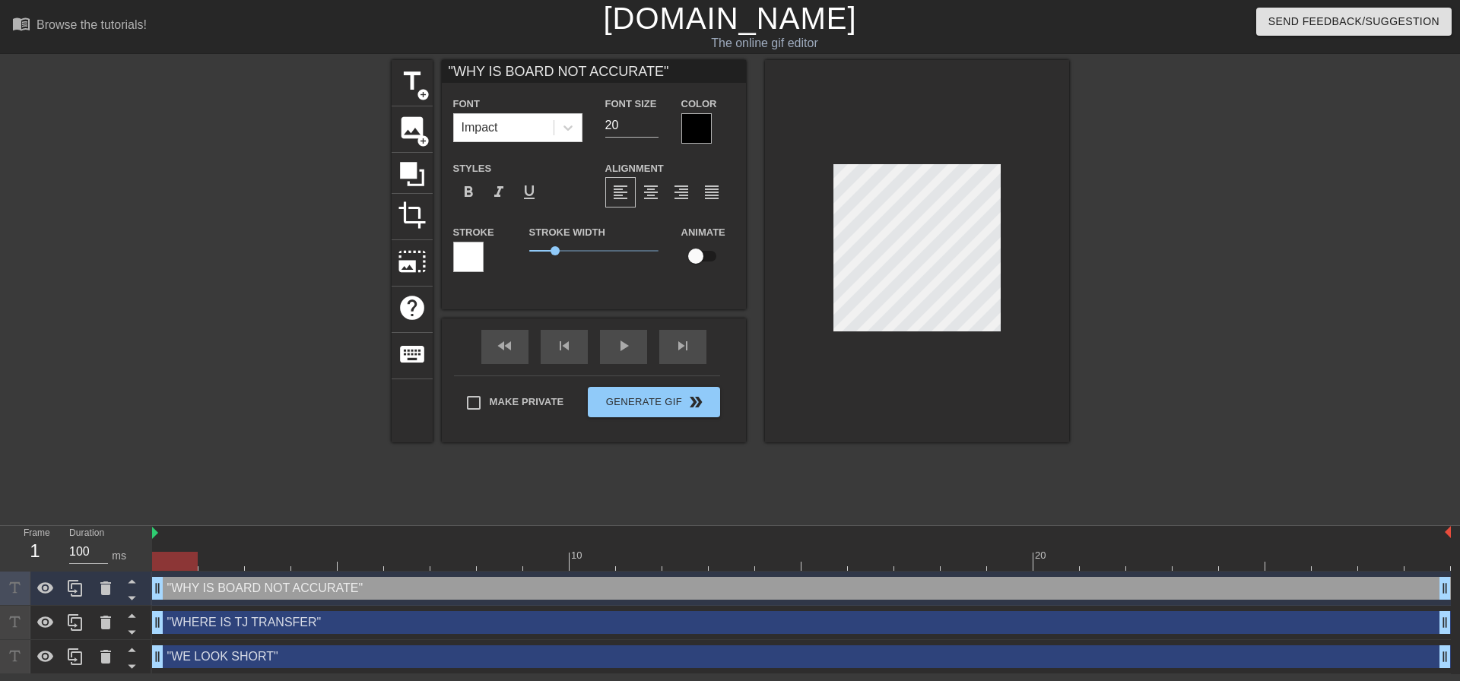
type textarea ""WHY IS TBOARD NOT ACCURATE""
type input ""WHY IS THBOARD NOT ACCURATE""
type textarea ""WHY IS THBOARD NOT ACCURATE""
type input ""WHY IS THEBOARD NOT ACCURATE""
type textarea ""WHY IS THEBOARD NOT ACCURATE""
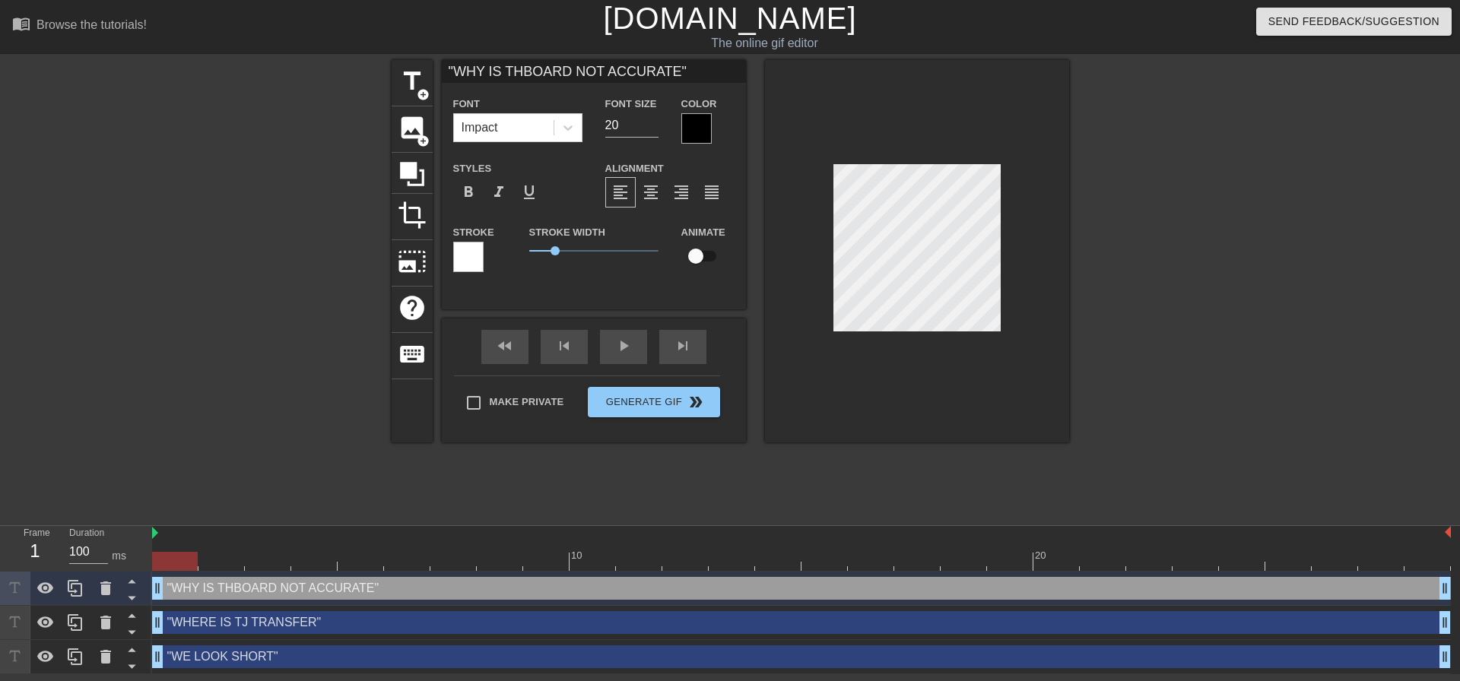
scroll to position [2, 5]
type input ""WHY IS THE BOARD NOT ACCURATE""
type textarea ""WHY IS THE BOARD NOT ACCURATE""
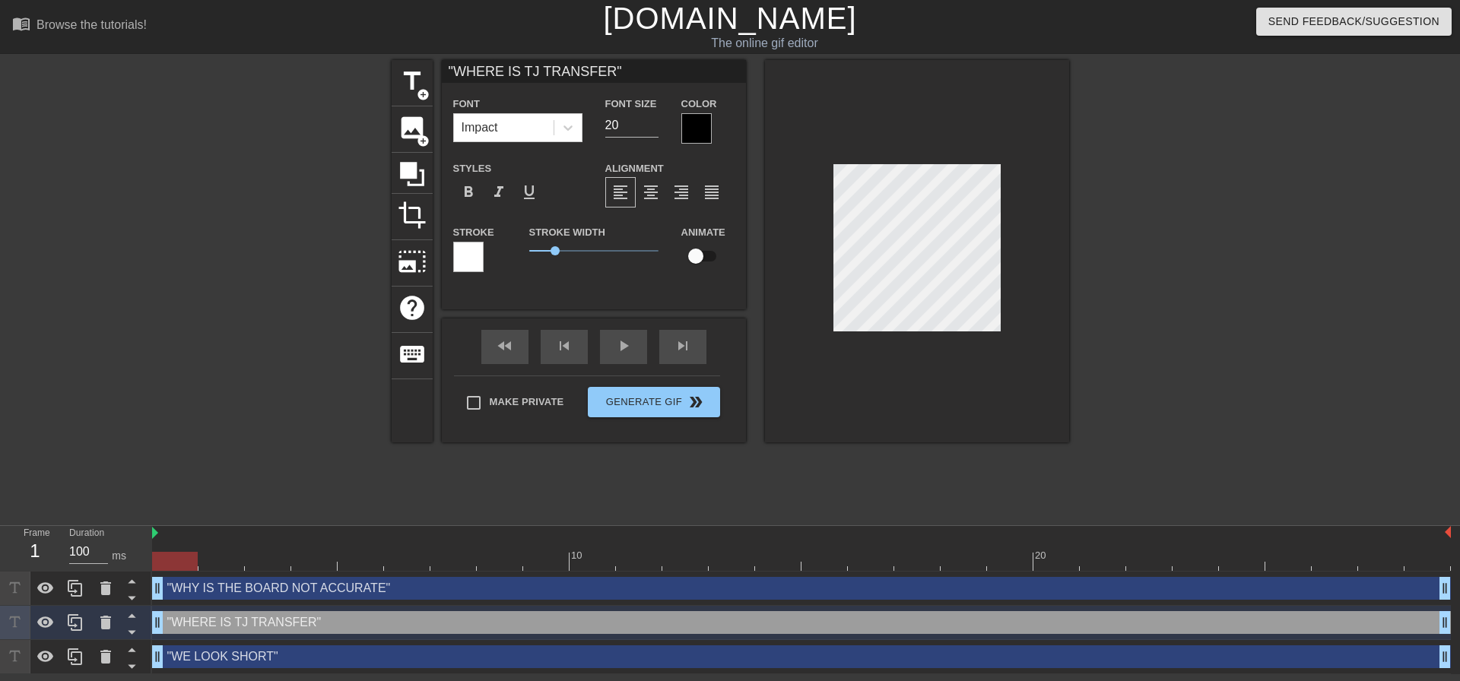
type input ""WHY IS THE BOARD NOT ACCURATE""
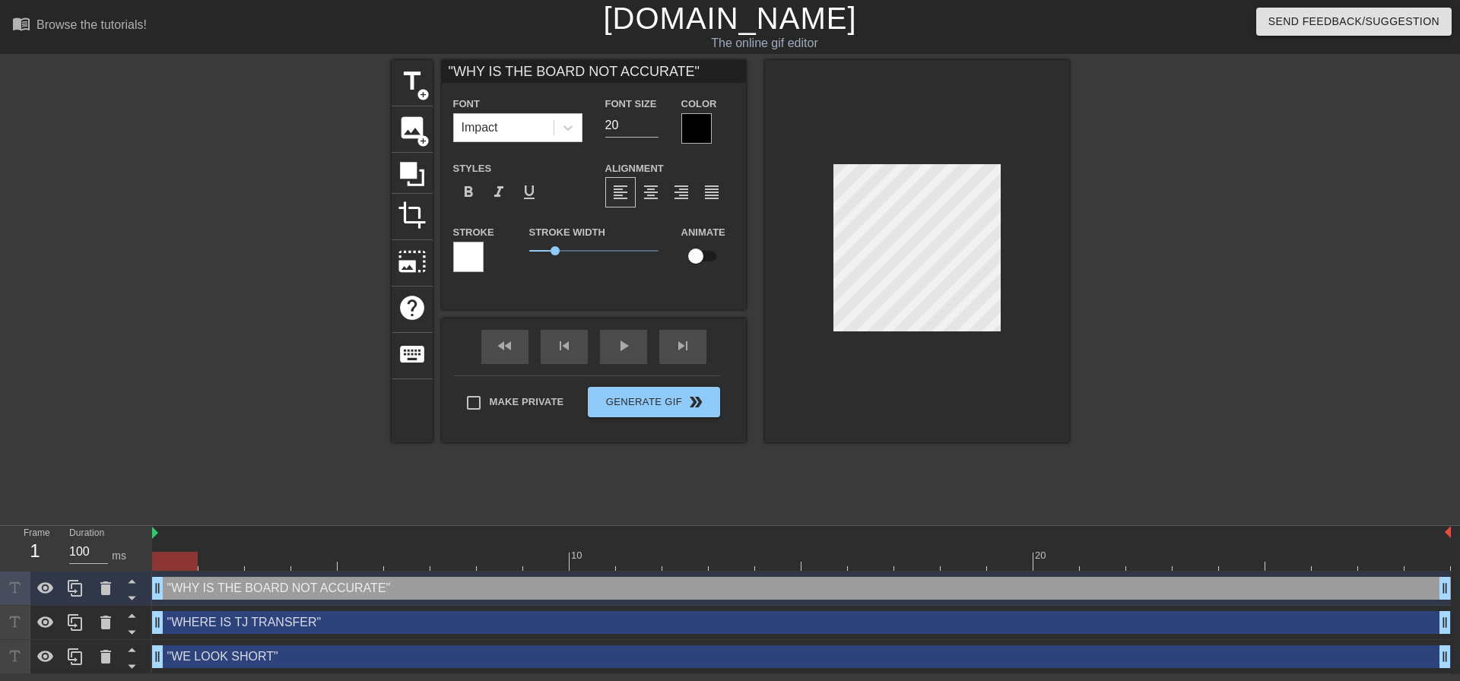
scroll to position [2, 14]
type textarea ""WHY IS THE BOARD NOT ACCURATE ""
type input ""WHY IS THE BOARD NOT ACCURATE ""
type textarea ""WHY IS THE BOARD NOT ACCURATE ""
type input ""WHY IS THE BOARD NOT ACCURATE ""
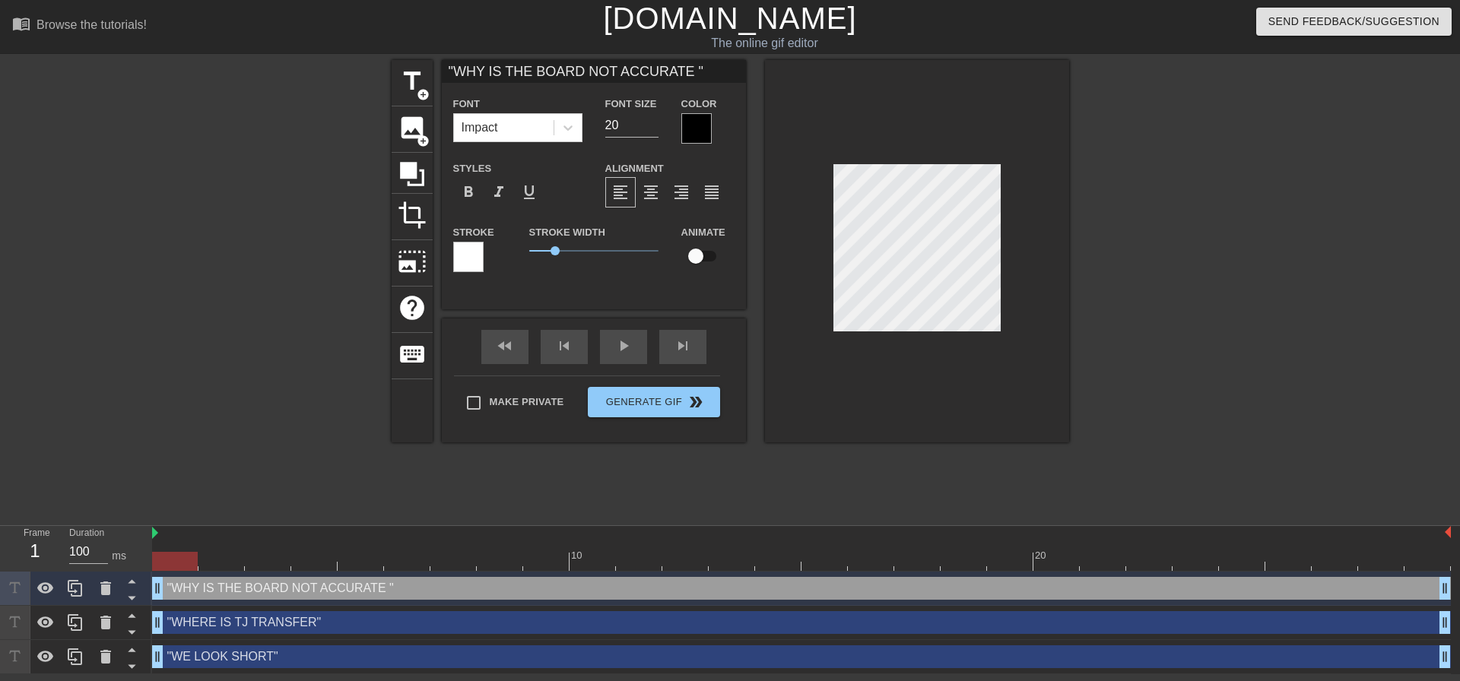
scroll to position [2, 2]
type textarea ""WHY IS THE BOARD NOT ACCURATE 2""
type input ""WHY IS THE BOARD NOT ACCURATE 2""
type textarea ""WHY IS THE BOARD NOT ACCURATE 2+""
type input ""WHY IS THE BOARD NOT ACCURATE 2+""
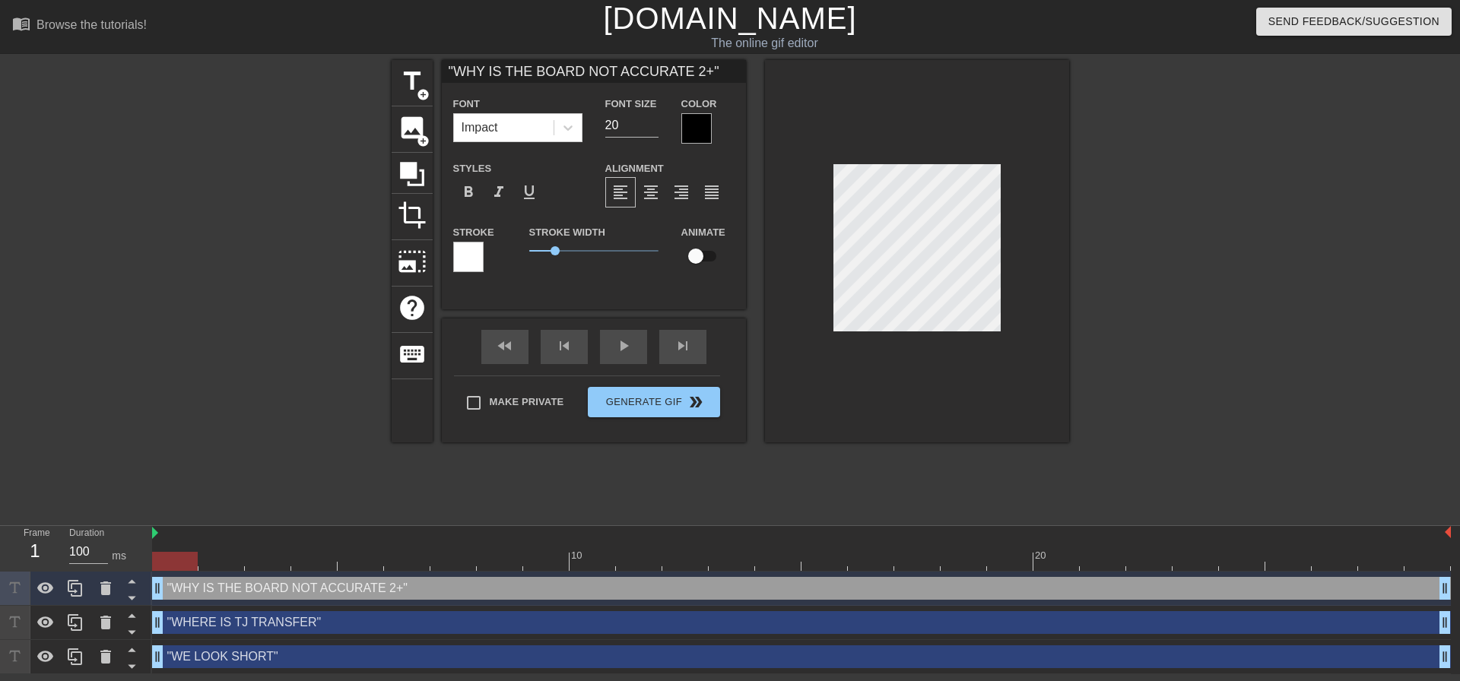
type textarea ""WHY IS THE BOARD NOT ACCURATE 2+ ""
type input ""WHY IS THE BOARD NOT ACCURATE 2+ ""
type textarea ""WHY IS THE BOARD NOT ACCURATE 2+""
type input ""WHY IS THE BOARD NOT ACCURATE 2+""
type textarea ""WHY IS THE BOARD NOT ACCURATE 2""
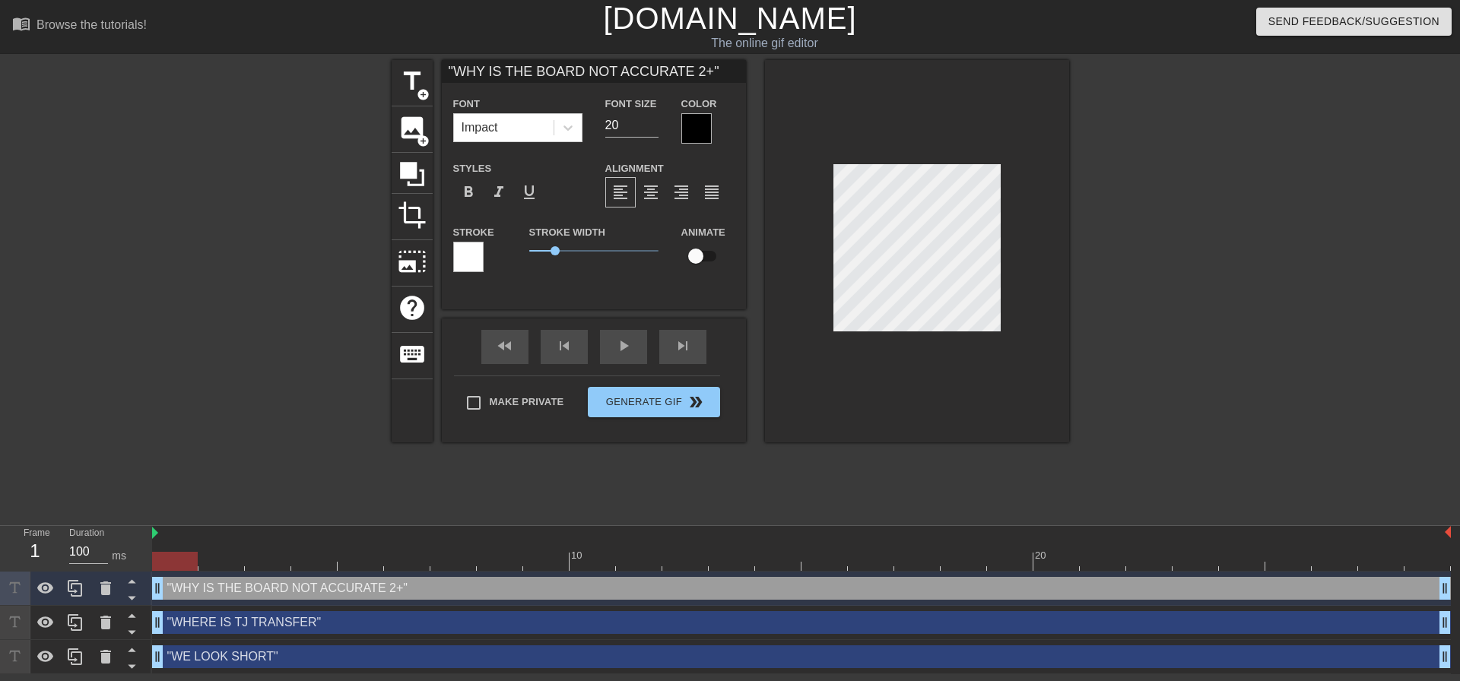
type input ""WHY IS THE BOARD NOT ACCURATE 2""
type textarea ""WHY IS THE BOARD NOT ACCURATE ""
type input ""WHY IS THE BOARD NOT ACCURATE ""
type textarea ""WHY IS THE BOARD NOT ACCURATE 6""
type input ""WHY IS THE BOARD NOT ACCURATE 6""
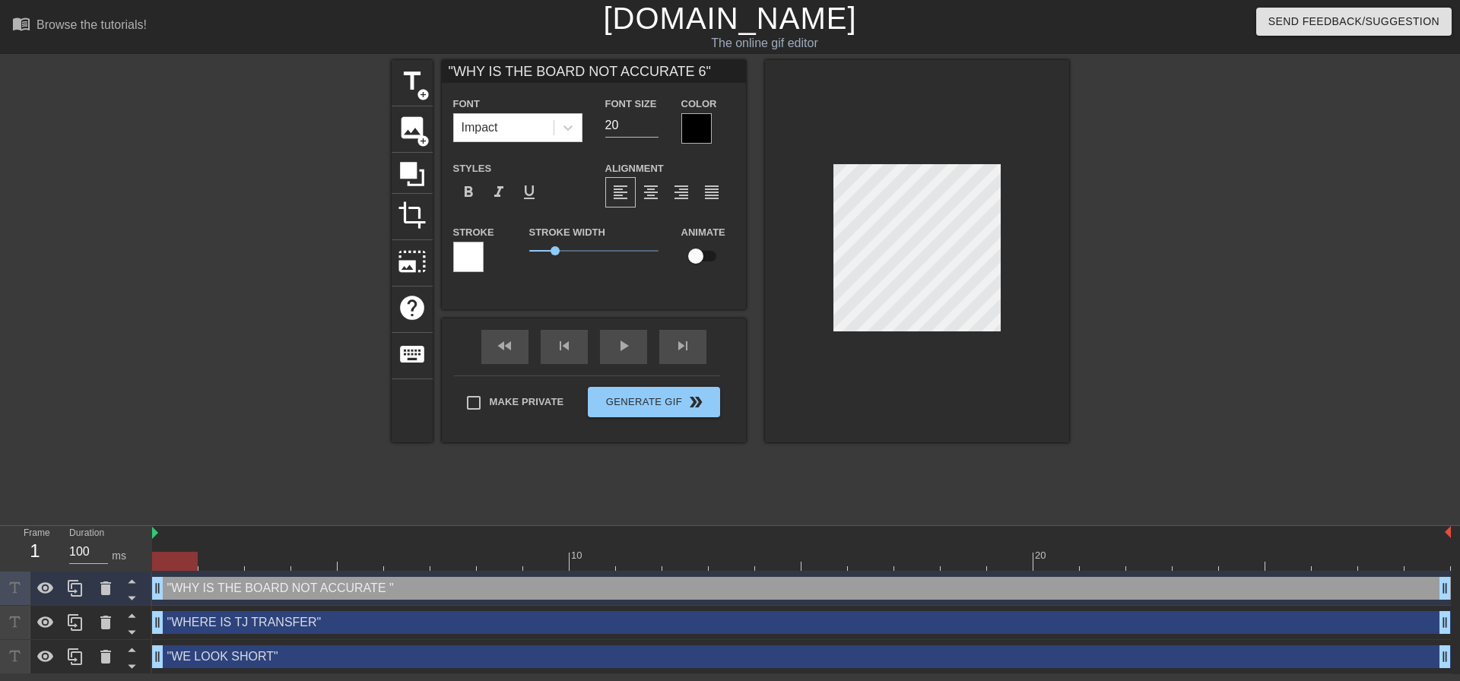
type textarea ""WHY IS THE BOARD NOT ACCURATE 6 ""
type input ""WHY IS THE BOARD NOT ACCURATE 6 ""
type textarea ""WHY IS THE BOARD NOT ACCURATE 6 d""
type input ""WHY IS THE BOARD NOT ACCURATE 6 d""
type textarea ""WHY IS THE BOARD NOT ACCURATE 6 da""
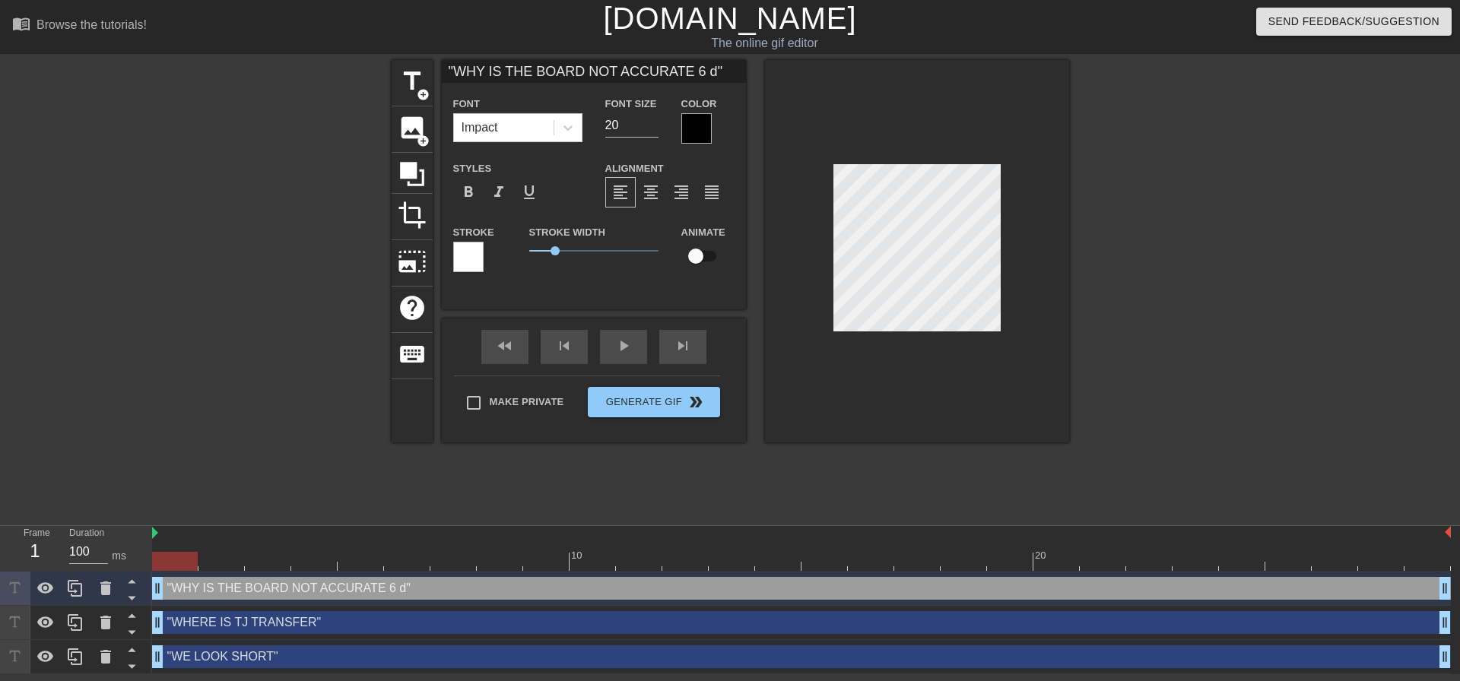
type input ""WHY IS THE BOARD NOT ACCURATE 6 da""
type textarea ""WHY IS THE BOARD NOT ACCURATE 6 d""
type input ""WHY IS THE BOARD NOT ACCURATE 6 d""
type textarea ""WHY IS THE BOARD NOT ACCURATE 6 ""
type input ""WHY IS THE BOARD NOT ACCURATE 6 ""
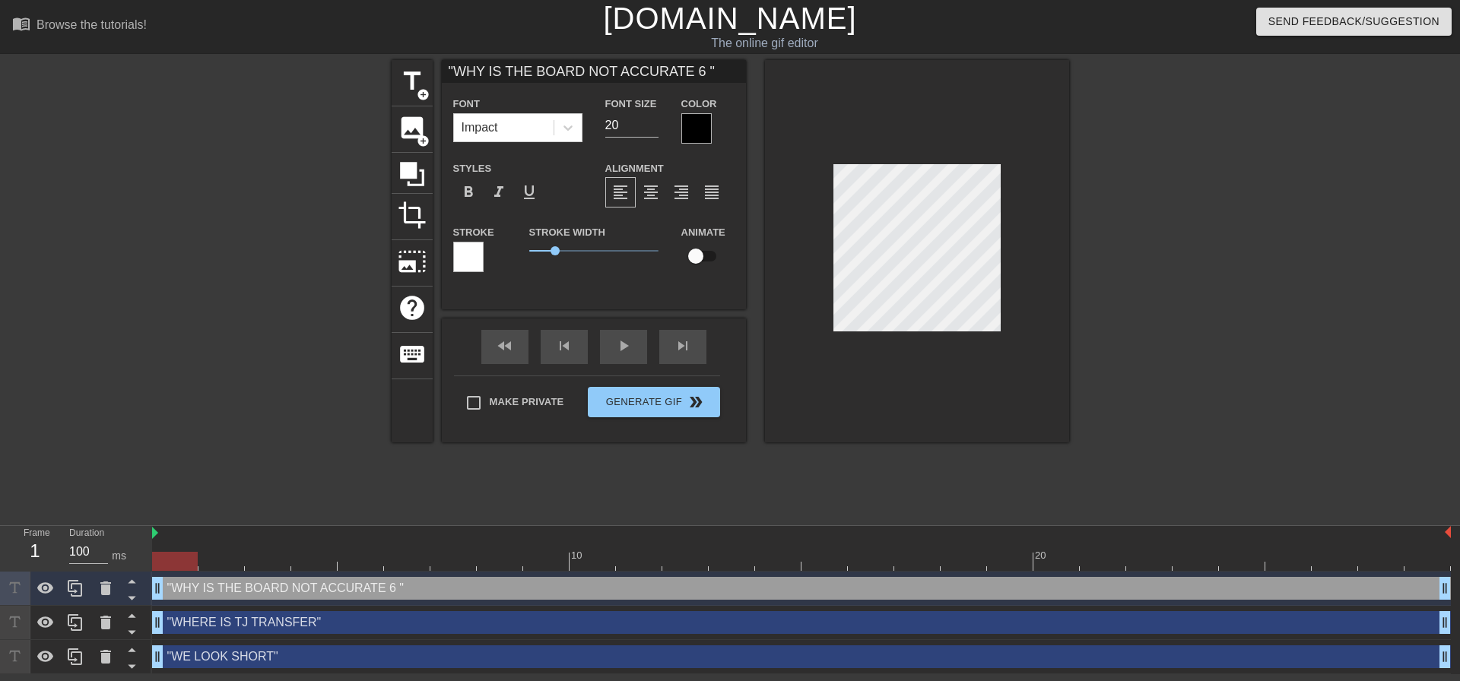
type textarea ""WHY IS THE BOARD NOT ACCURATE 6 S""
type input ""WHY IS THE BOARD NOT ACCURATE 6 S""
type textarea ""WHY IS THE BOARD NOT ACCURATE 6 ""
type input ""WHY IS THE BOARD NOT ACCURATE 6 ""
type textarea ""WHY IS THE BOARD NOT ACCURATE 6 D""
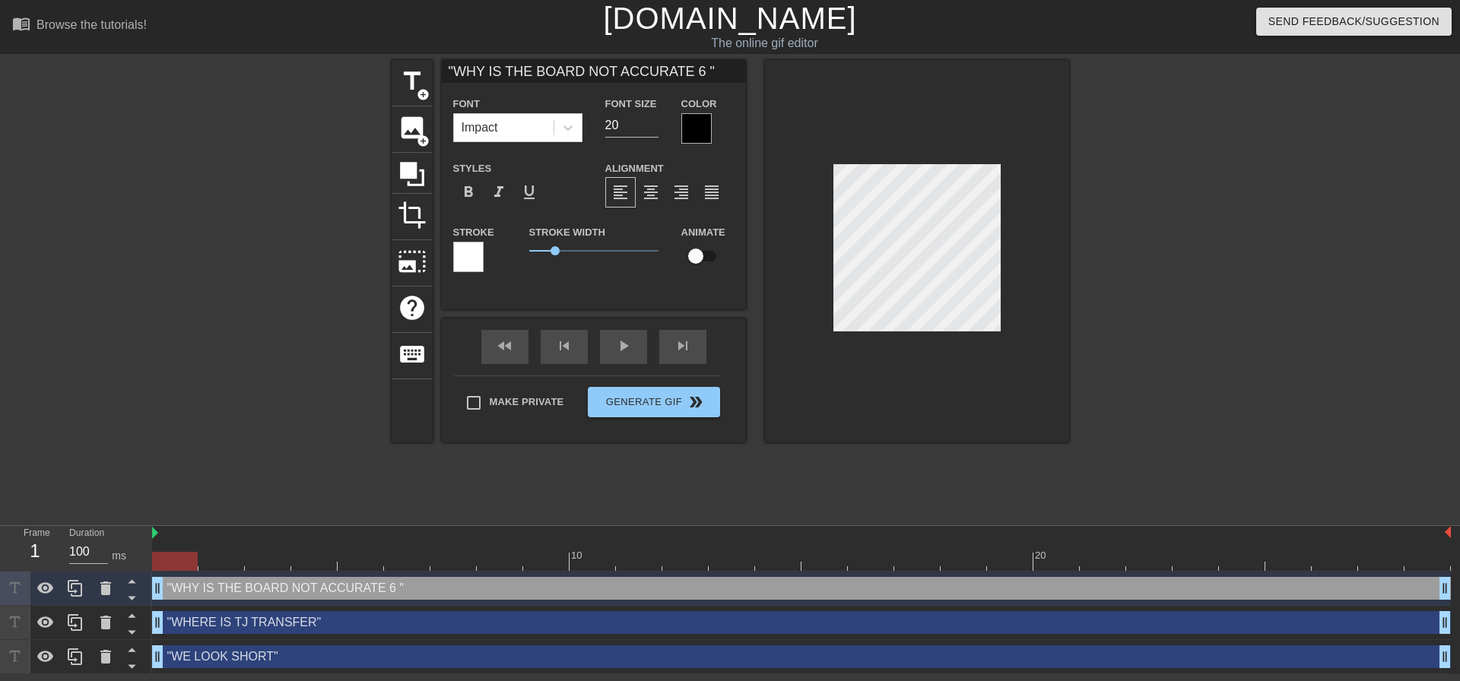
type input ""WHY IS THE BOARD NOT ACCURATE 6 D""
type textarea ""WHY IS THE BOARD NOT ACCURATE 6 DA""
click at [649, 118] on input "21" at bounding box center [631, 125] width 53 height 24
click at [649, 118] on input "22" at bounding box center [631, 125] width 53 height 24
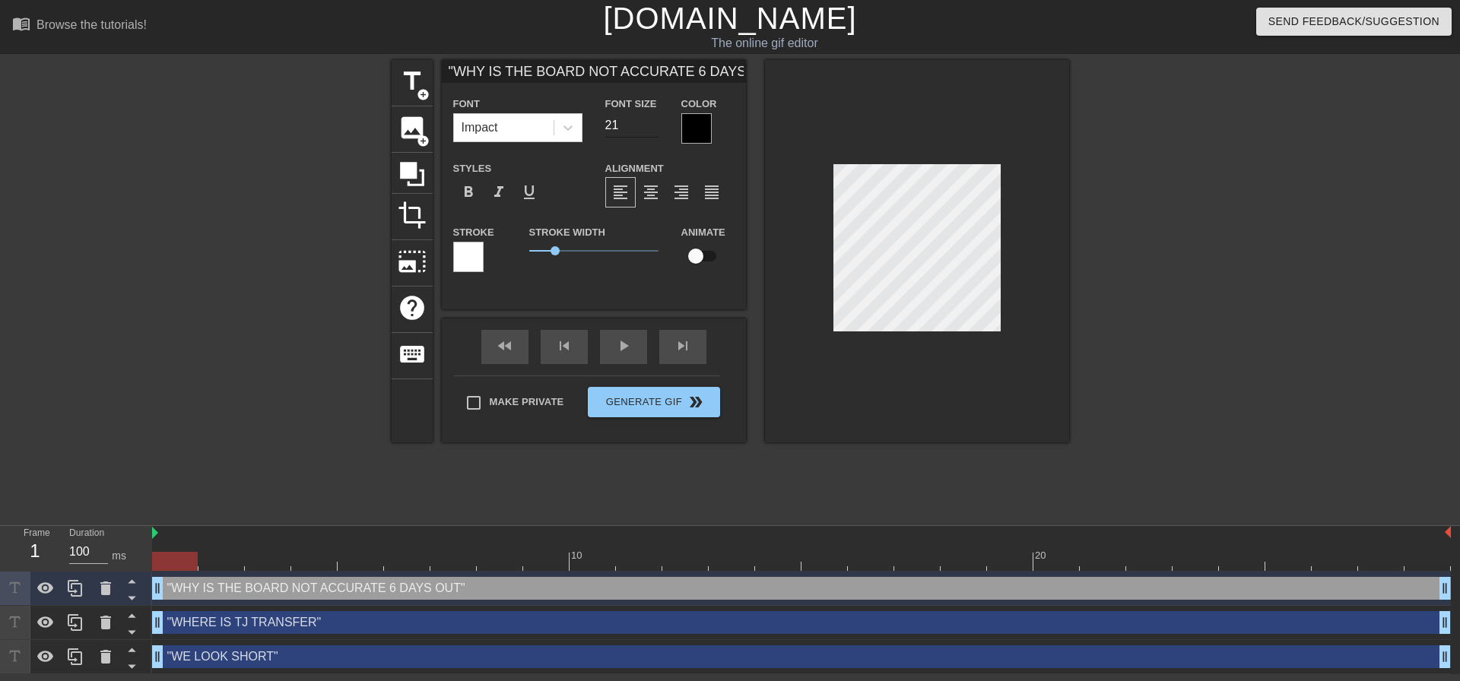
click at [650, 130] on input "21" at bounding box center [631, 125] width 53 height 24
click at [650, 130] on input "20" at bounding box center [631, 125] width 53 height 24
click at [651, 125] on input "19" at bounding box center [631, 125] width 53 height 24
click at [651, 125] on input "18" at bounding box center [631, 125] width 53 height 24
click at [651, 125] on input "17" at bounding box center [631, 125] width 53 height 24
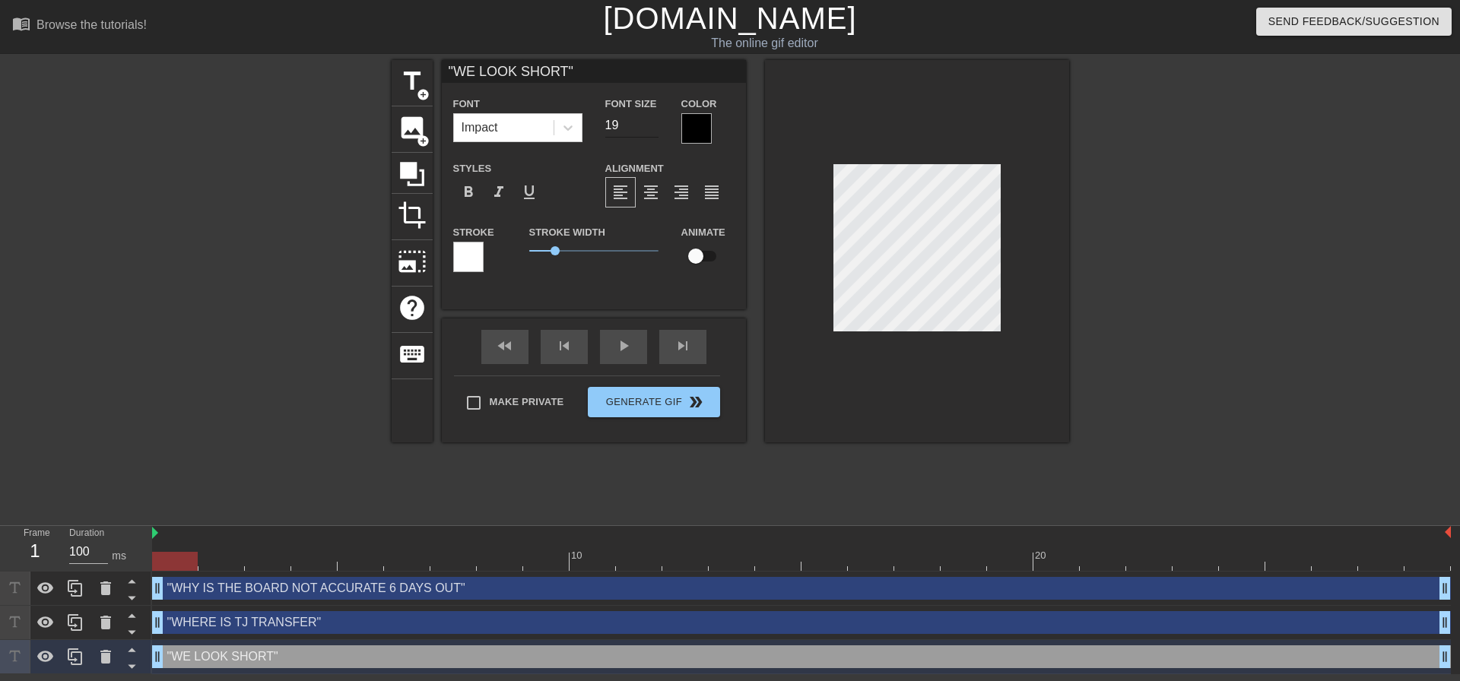
click at [647, 128] on input "19" at bounding box center [631, 125] width 53 height 24
click at [647, 128] on input "18" at bounding box center [631, 125] width 53 height 24
click at [647, 128] on input "17" at bounding box center [631, 125] width 53 height 24
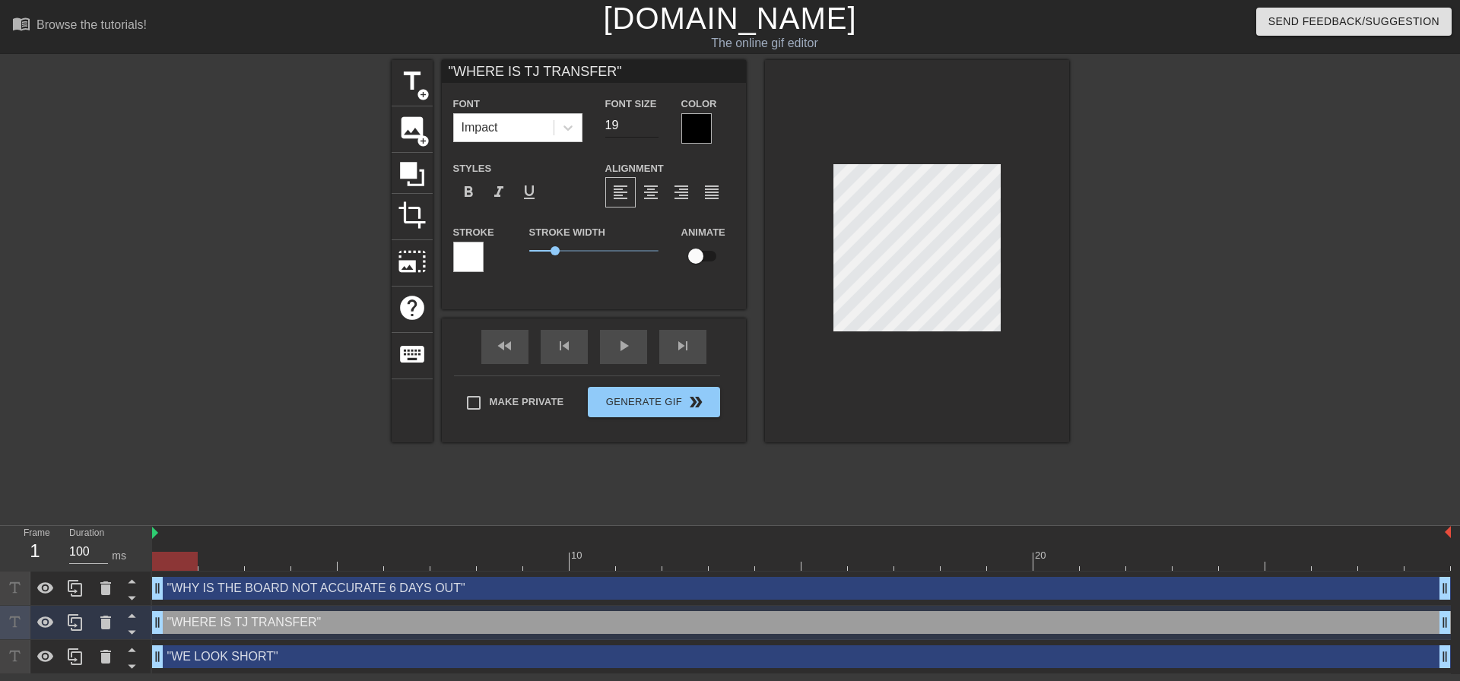
click at [652, 125] on input "19" at bounding box center [631, 125] width 53 height 24
click at [652, 125] on input "18" at bounding box center [631, 125] width 53 height 24
click at [652, 125] on input "17" at bounding box center [631, 125] width 53 height 24
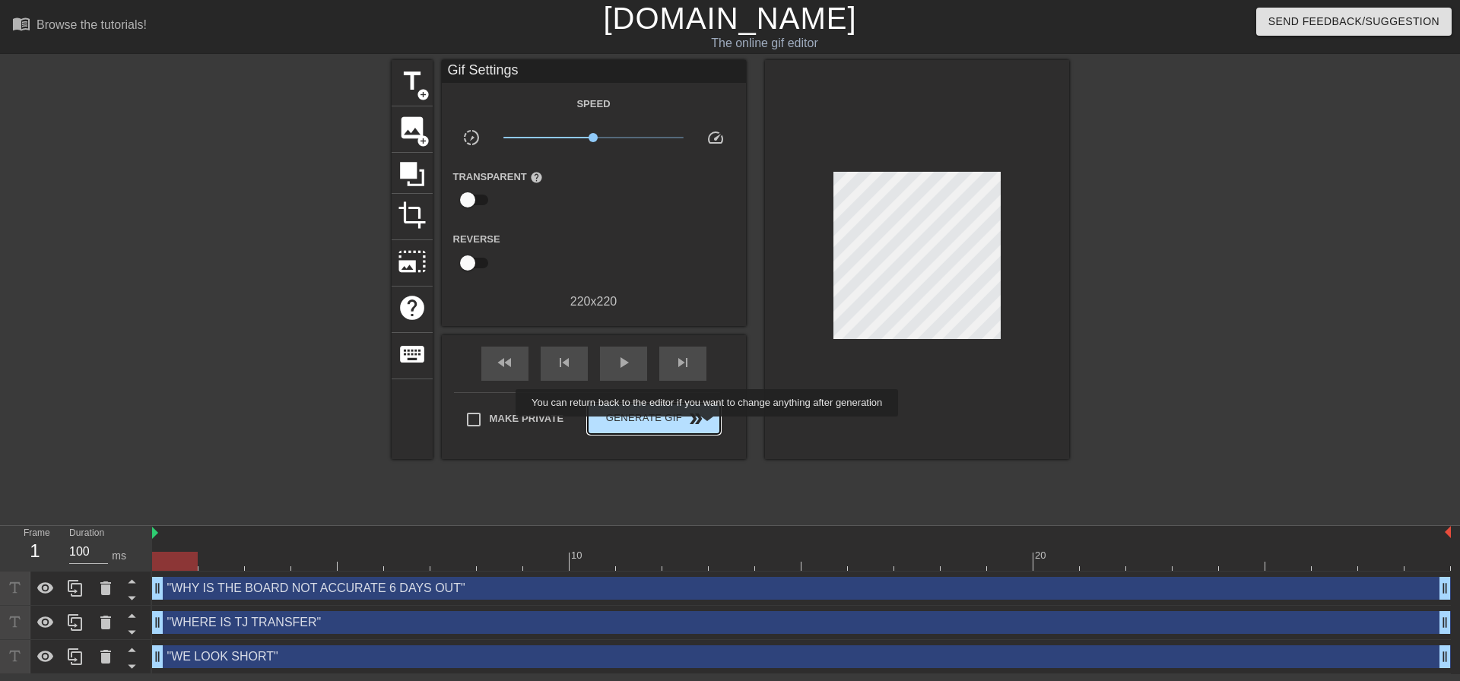
click at [693, 421] on span "double_arrow" at bounding box center [696, 419] width 18 height 18
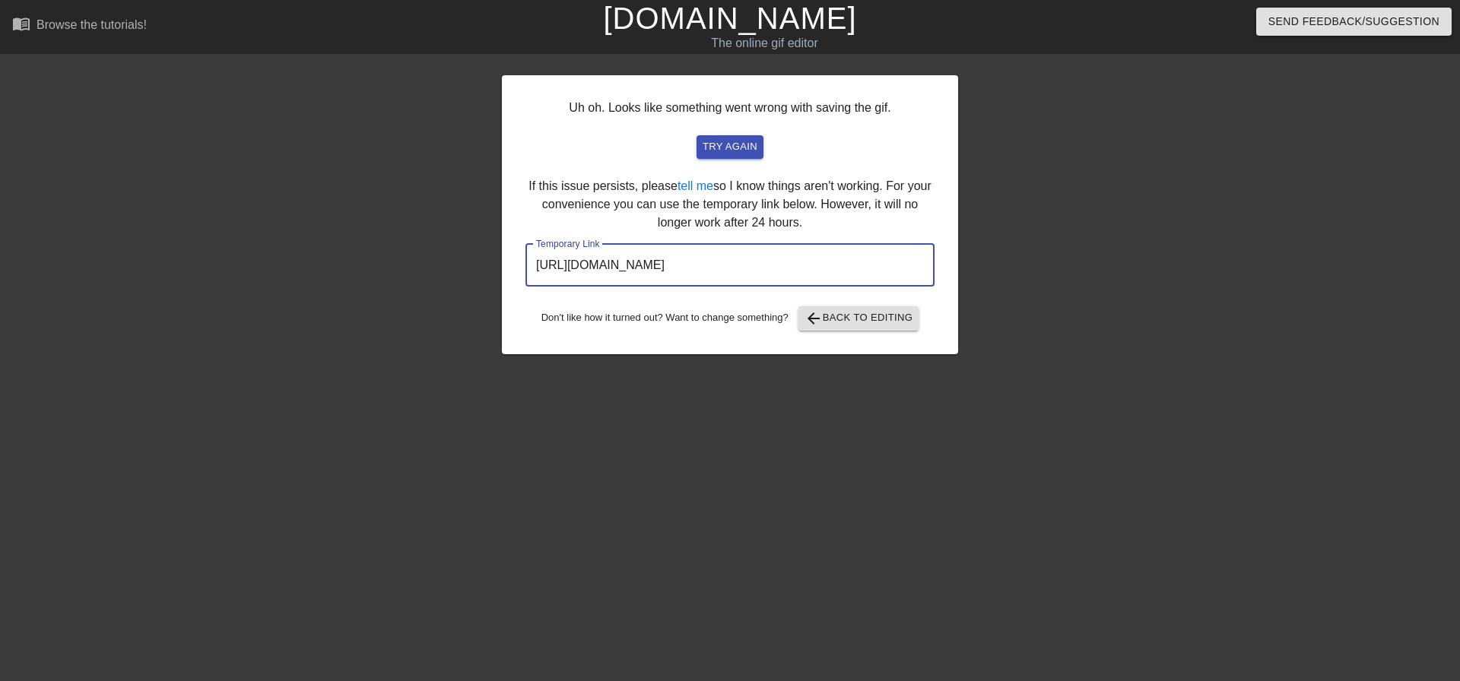
click at [862, 254] on input "https://www.gifntext.com/temp_generations/7AaocjAq.gif" at bounding box center [729, 265] width 409 height 43
drag, startPoint x: 875, startPoint y: 263, endPoint x: 396, endPoint y: 259, distance: 478.4
click at [396, 259] on div "Uh oh. Looks like something went wrong with saving the gif. try again If this i…" at bounding box center [730, 288] width 1460 height 456
click at [851, 317] on span "arrow_back Back to Editing" at bounding box center [859, 319] width 109 height 18
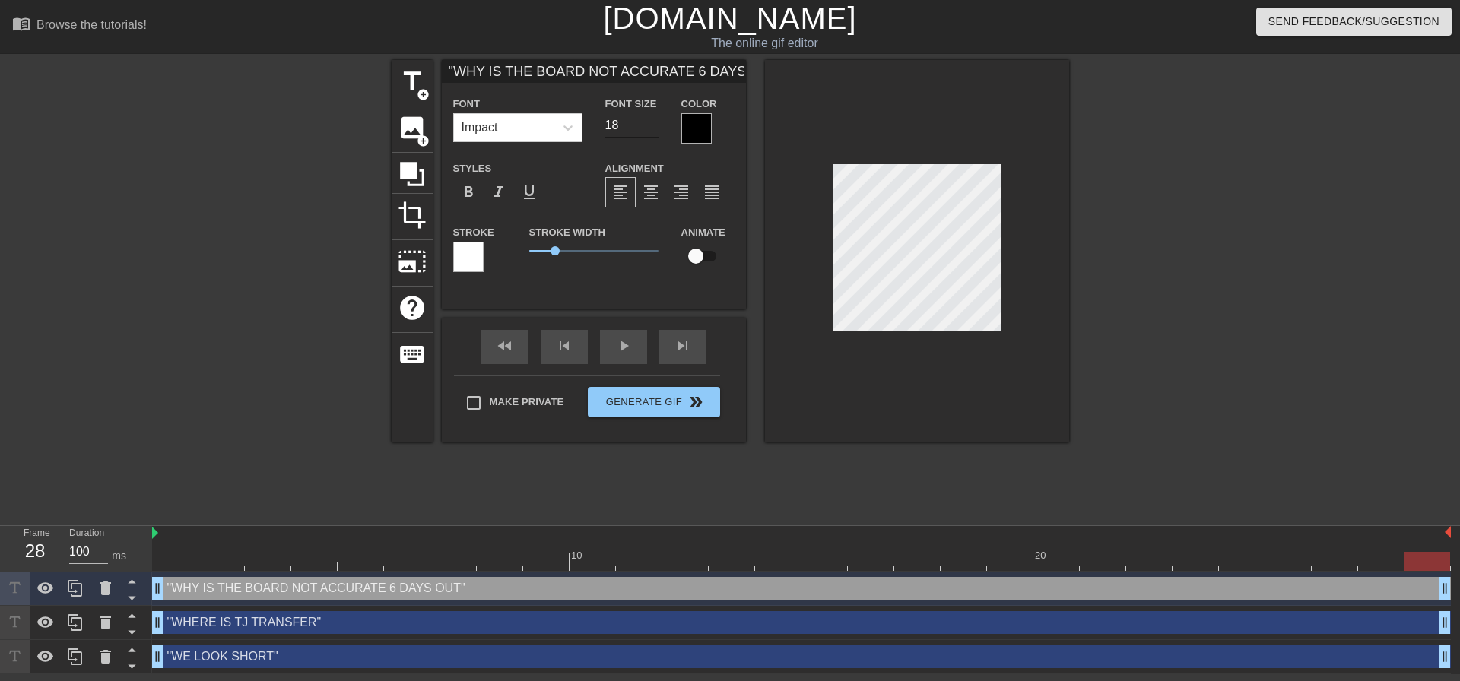
click at [652, 117] on input "18" at bounding box center [631, 125] width 53 height 24
click at [652, 122] on input "19" at bounding box center [631, 125] width 53 height 24
click at [651, 121] on input "20" at bounding box center [631, 125] width 53 height 24
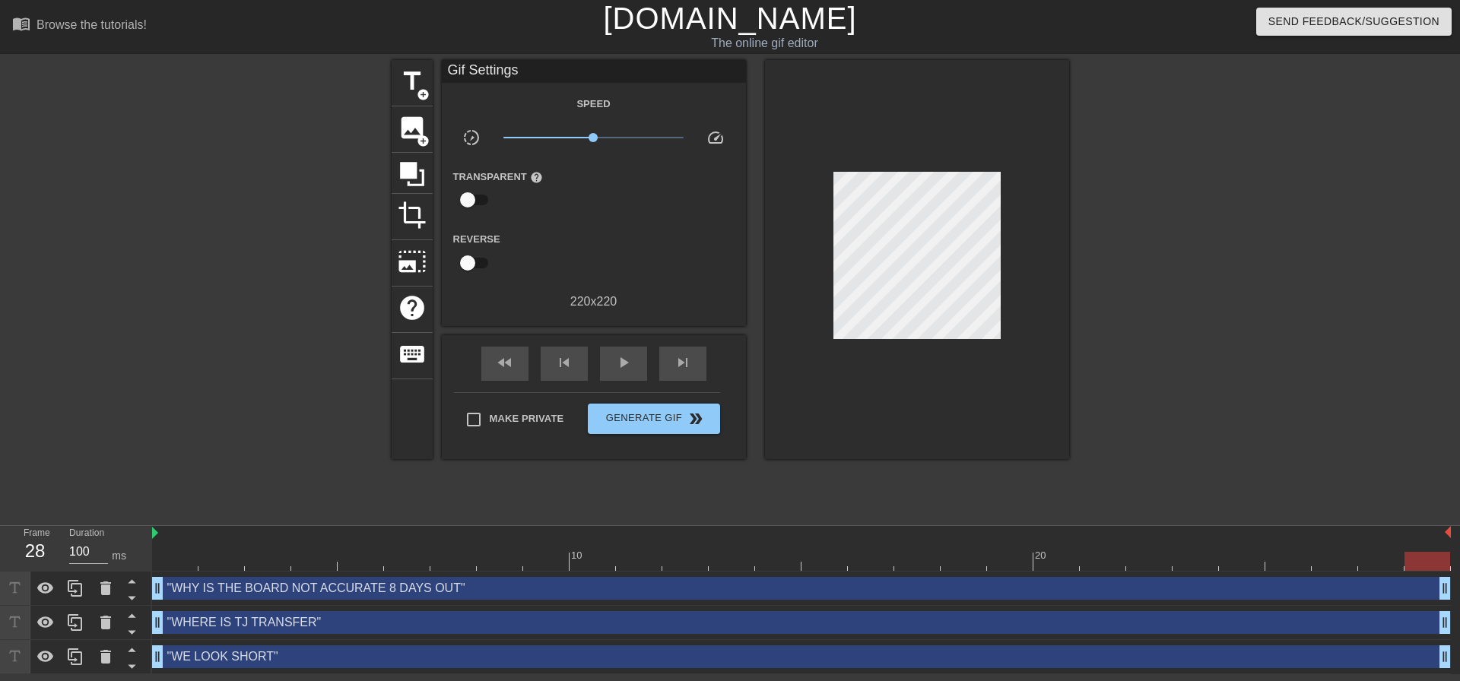
click at [1065, 306] on div at bounding box center [917, 259] width 304 height 399
click at [1107, 258] on div at bounding box center [1201, 288] width 228 height 456
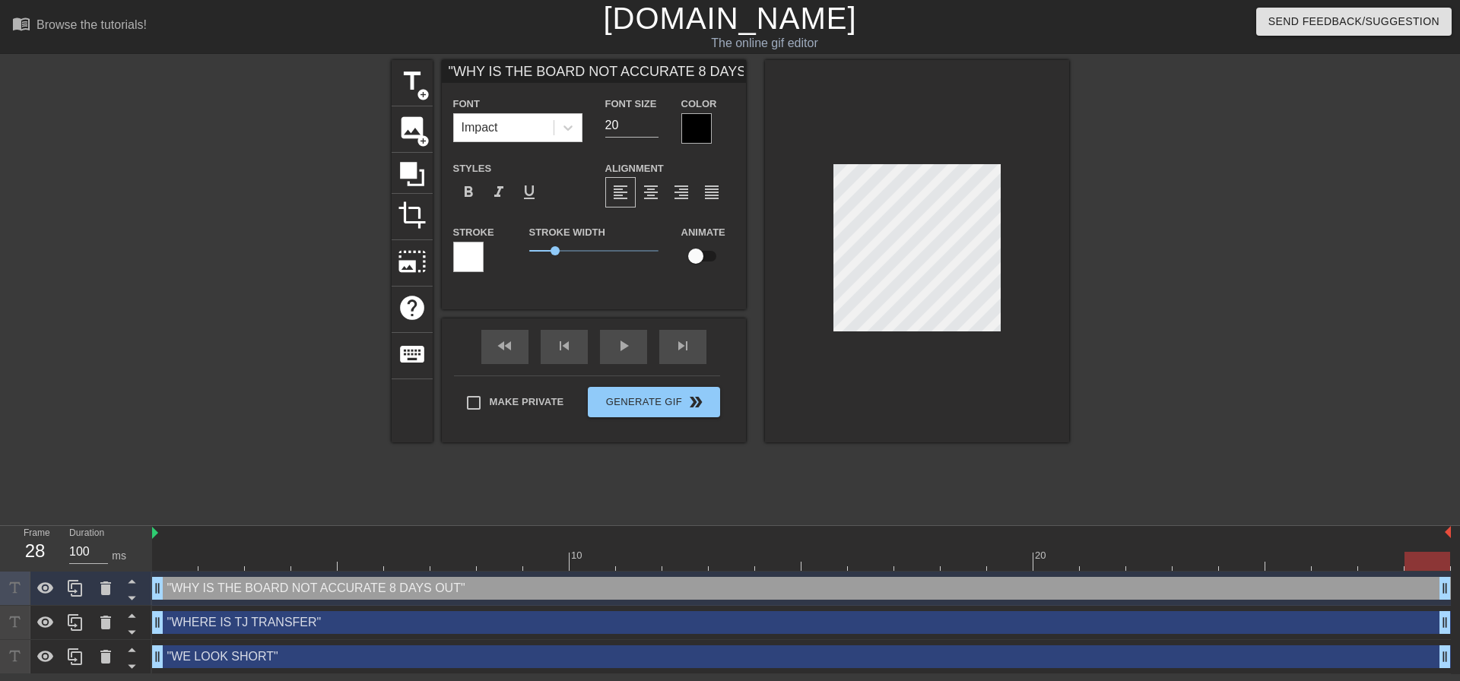
click at [1196, 189] on div at bounding box center [1201, 288] width 228 height 456
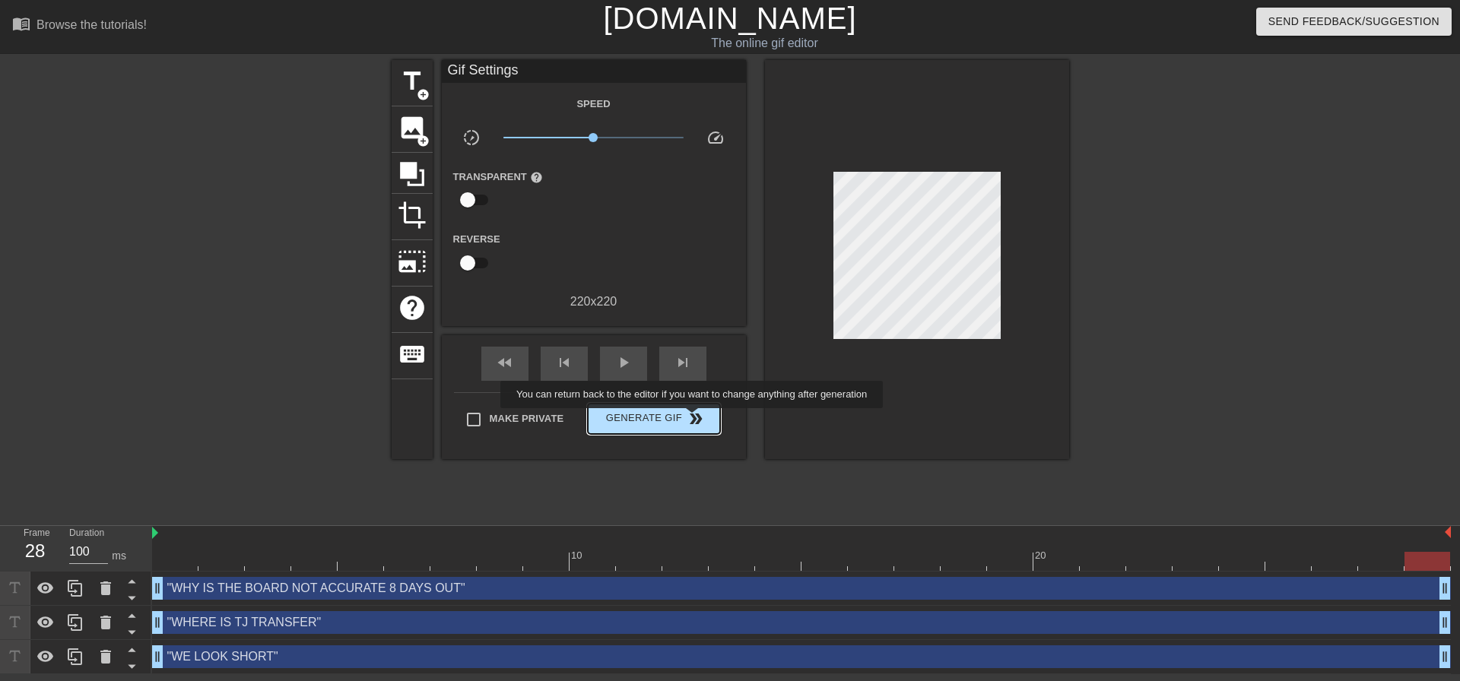
click at [685, 424] on span "Generate Gif double_arrow" at bounding box center [653, 419] width 119 height 18
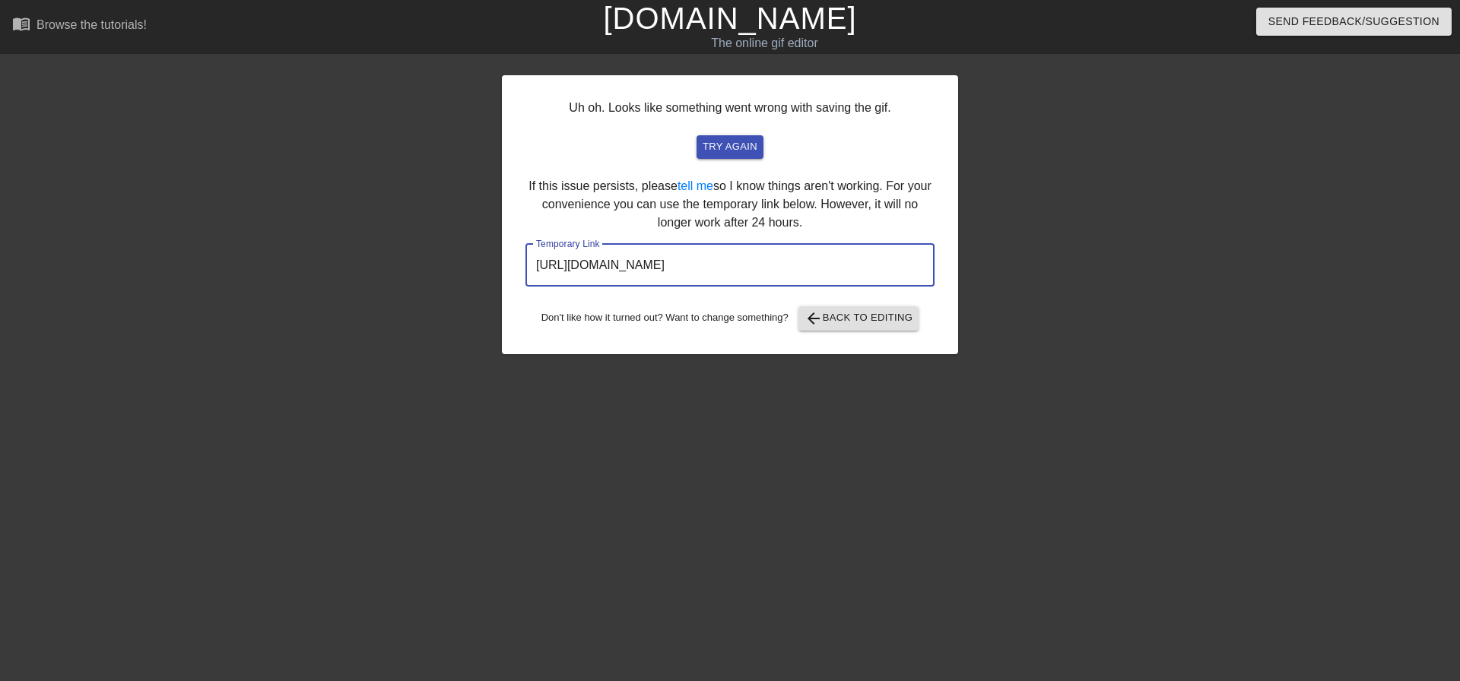
drag, startPoint x: 900, startPoint y: 259, endPoint x: 517, endPoint y: 258, distance: 383.3
click at [517, 258] on div "Uh oh. Looks like something went wrong with saving the gif. try again If this i…" at bounding box center [730, 214] width 456 height 279
click at [838, 312] on span "arrow_back Back to Editing" at bounding box center [859, 319] width 109 height 18
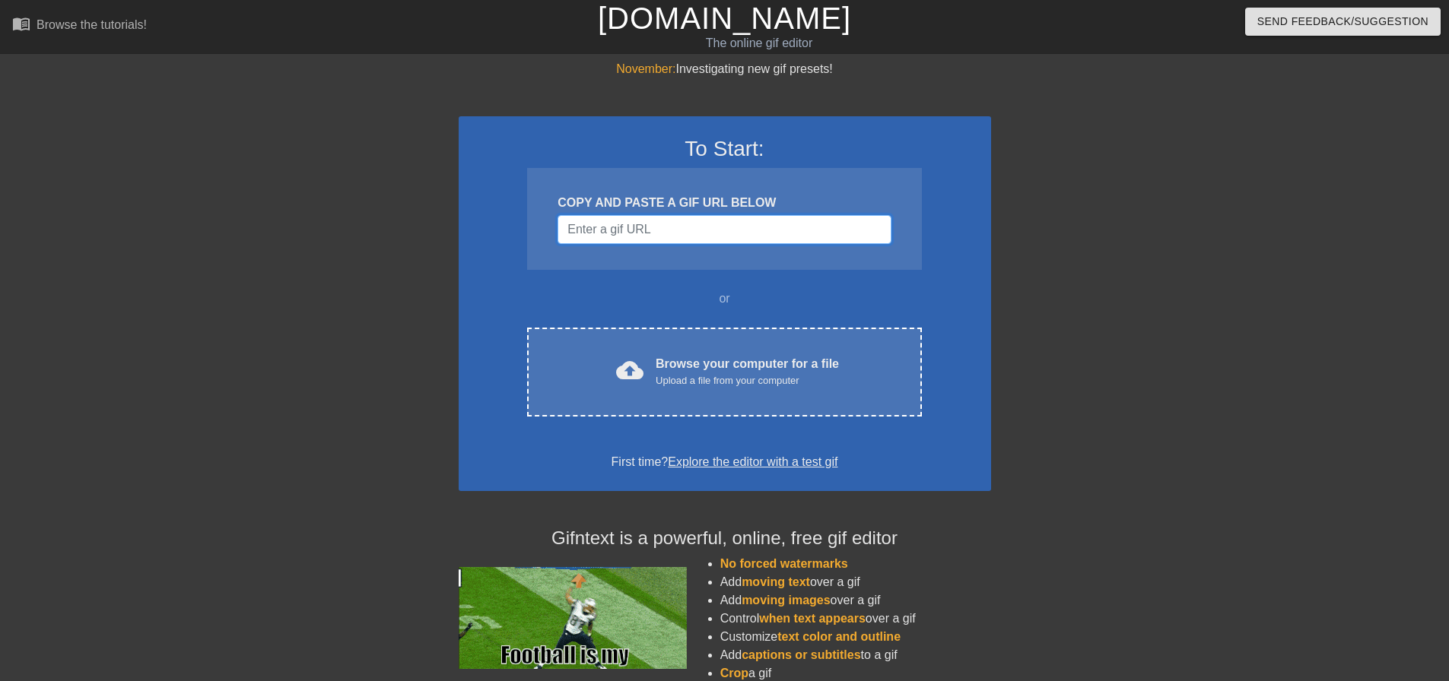
click at [646, 238] on input "Username" at bounding box center [723, 229] width 333 height 29
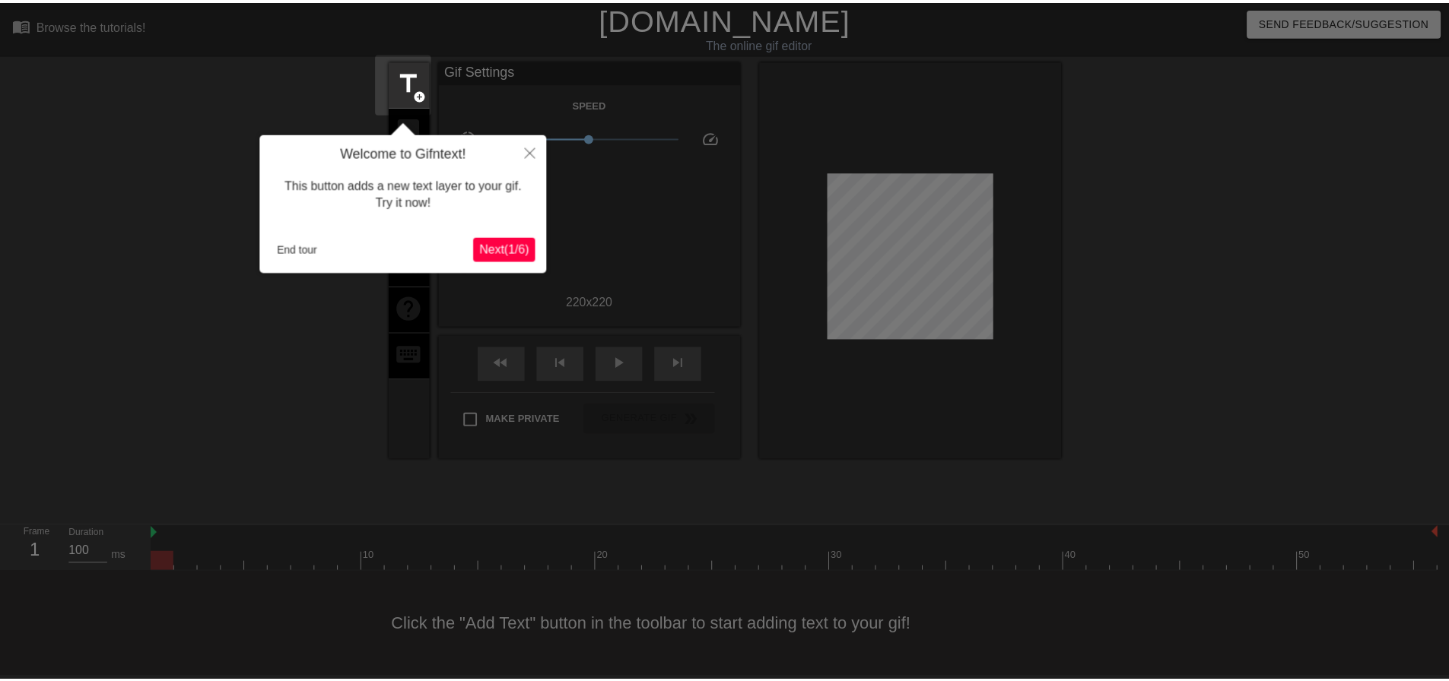
scroll to position [8, 0]
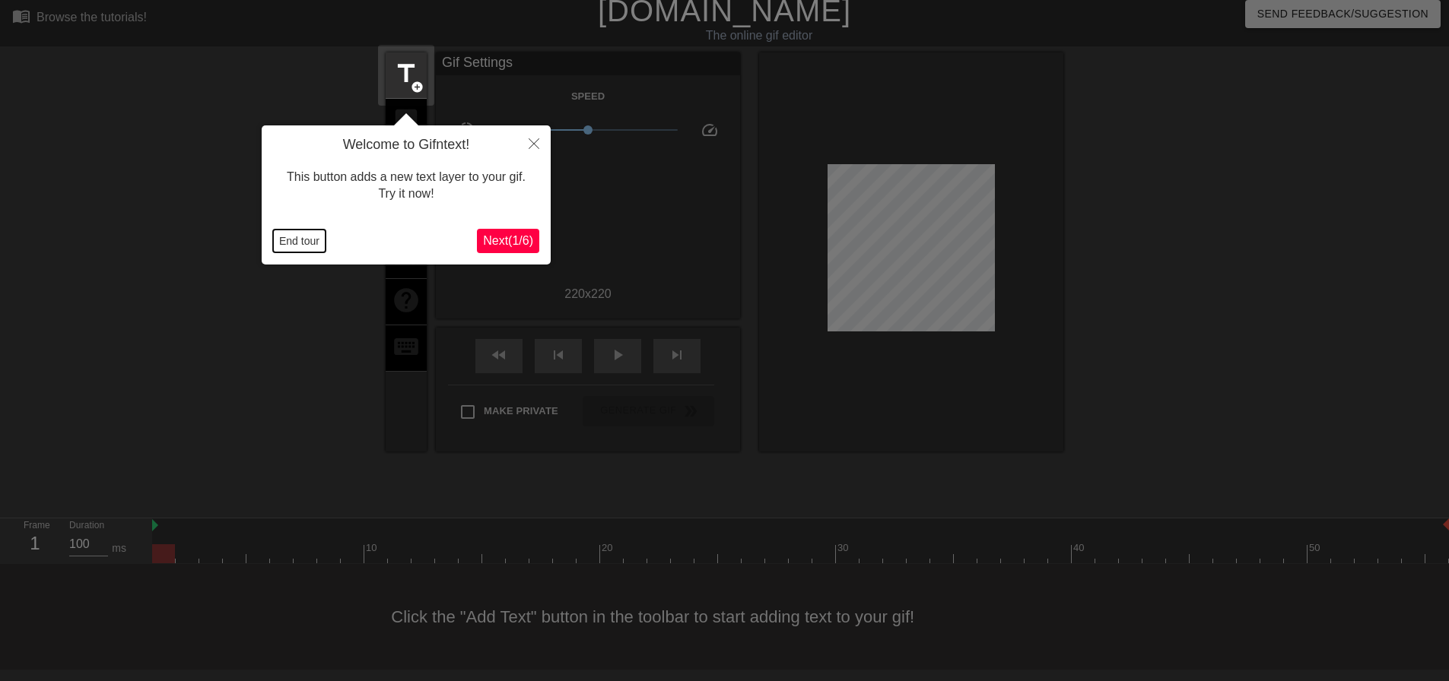
click at [297, 246] on button "End tour" at bounding box center [299, 241] width 52 height 23
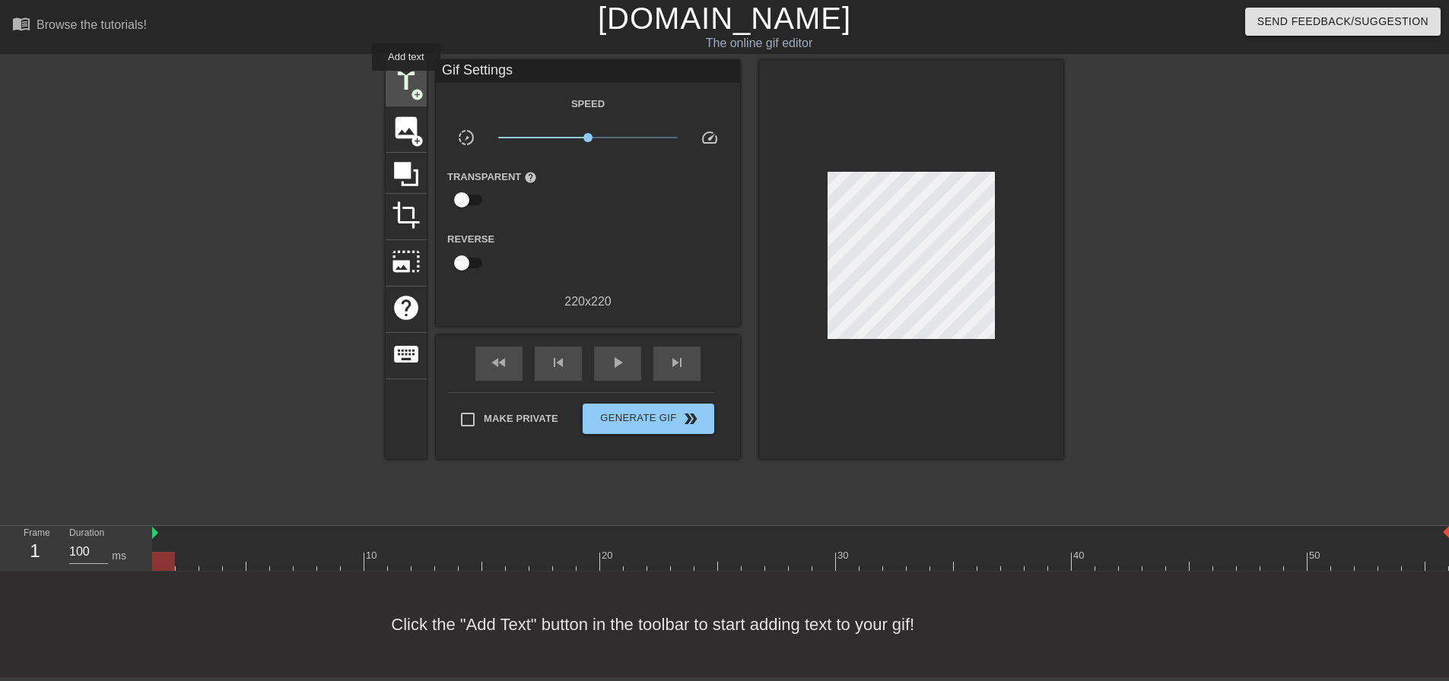
click at [406, 81] on span "title" at bounding box center [406, 81] width 29 height 29
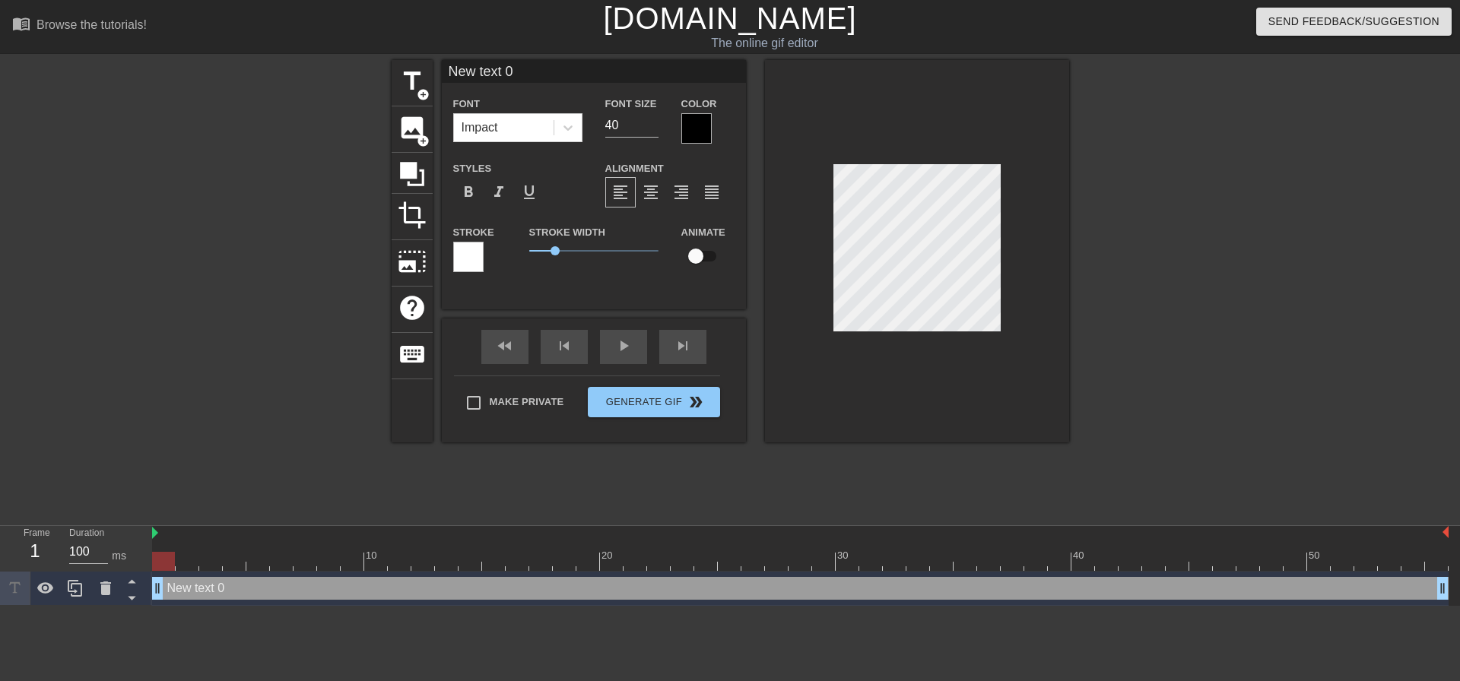
scroll to position [2, 2]
click at [1051, 237] on div at bounding box center [917, 251] width 304 height 383
type input "w"
type textarea "w"
type input "wh"
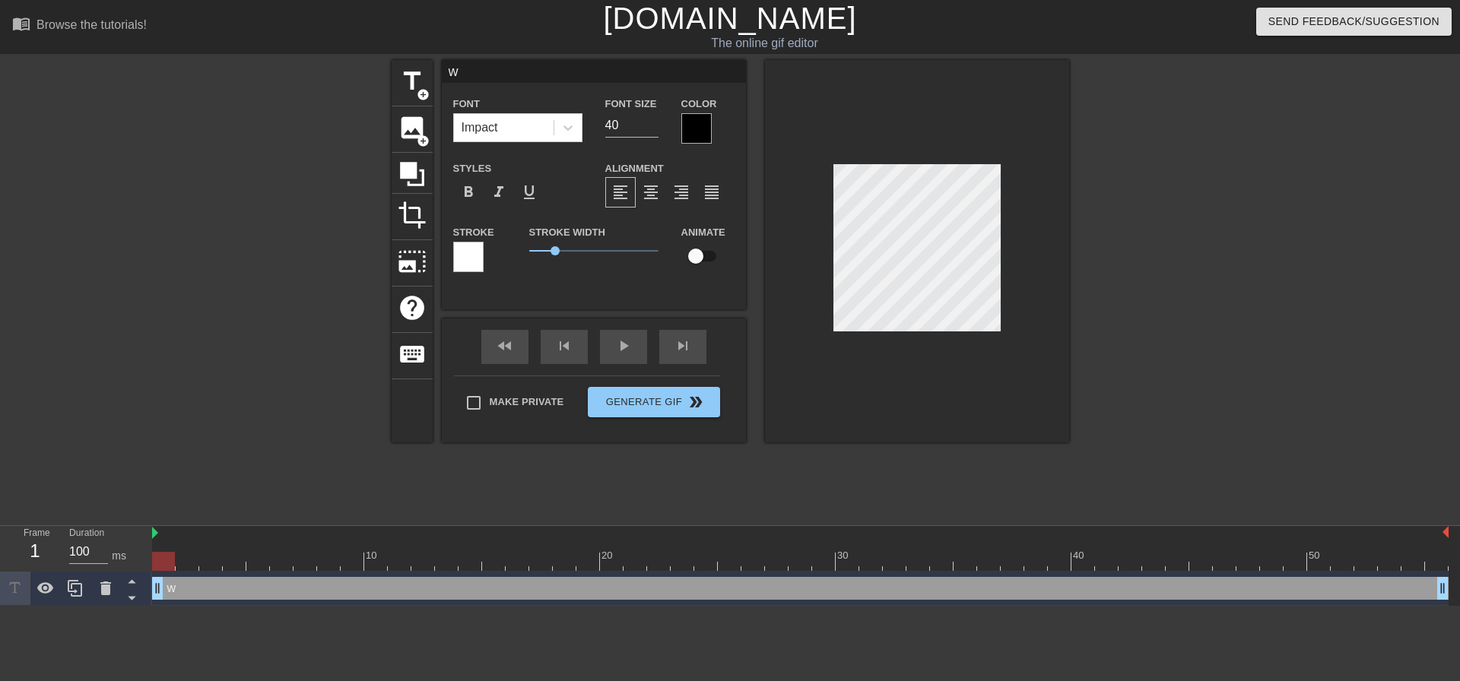
type textarea "wh"
type input "whe"
type textarea "whe"
type input "when"
type textarea "when"
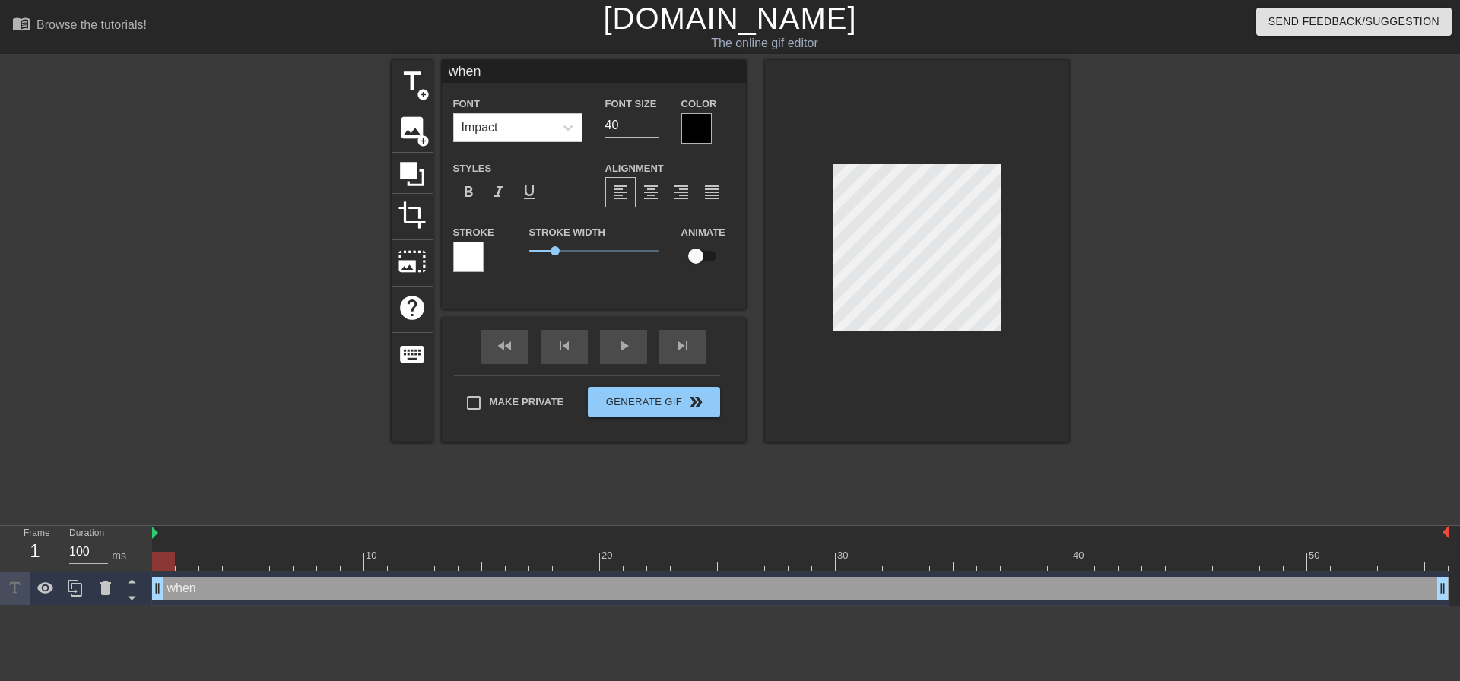
scroll to position [2, 2]
type input "when"
type textarea "when"
type input "when"
type textarea "when"
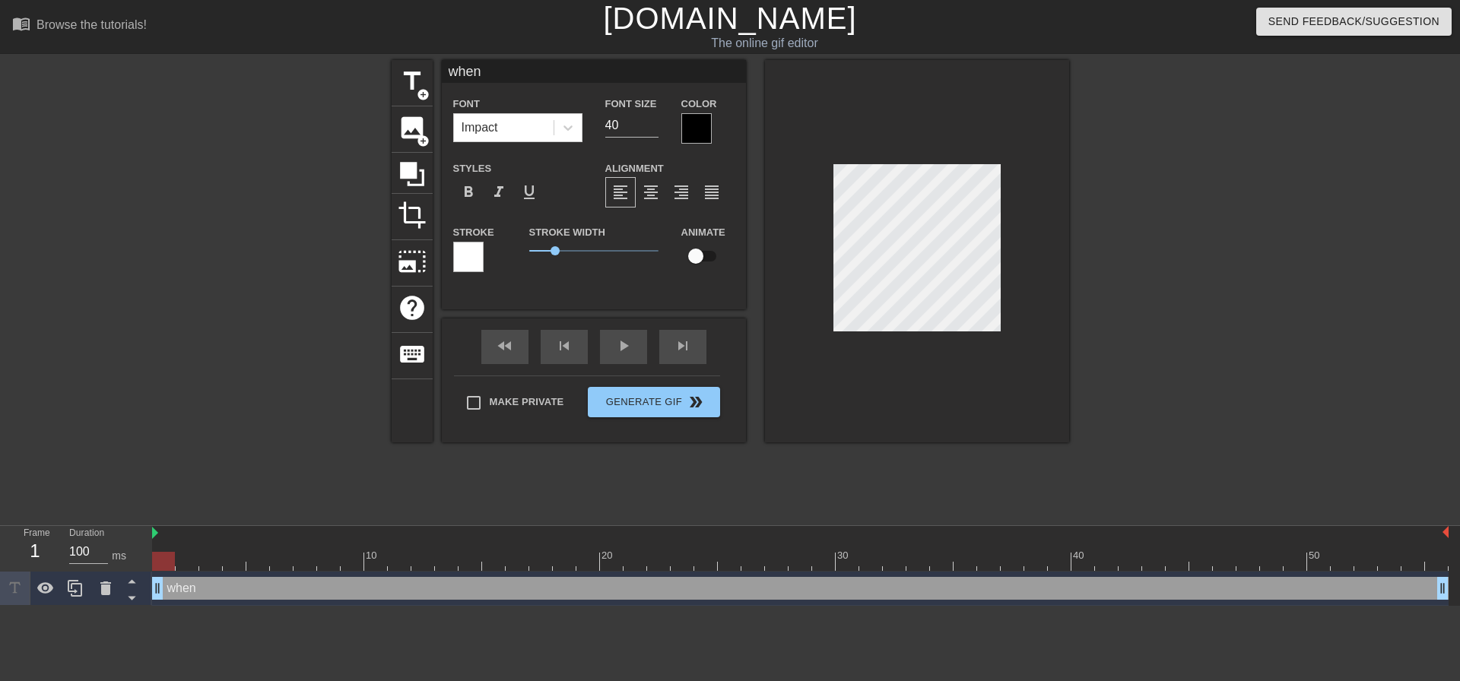
type input "whe"
type textarea "whe"
type input "wh"
type textarea "wh"
type input "w"
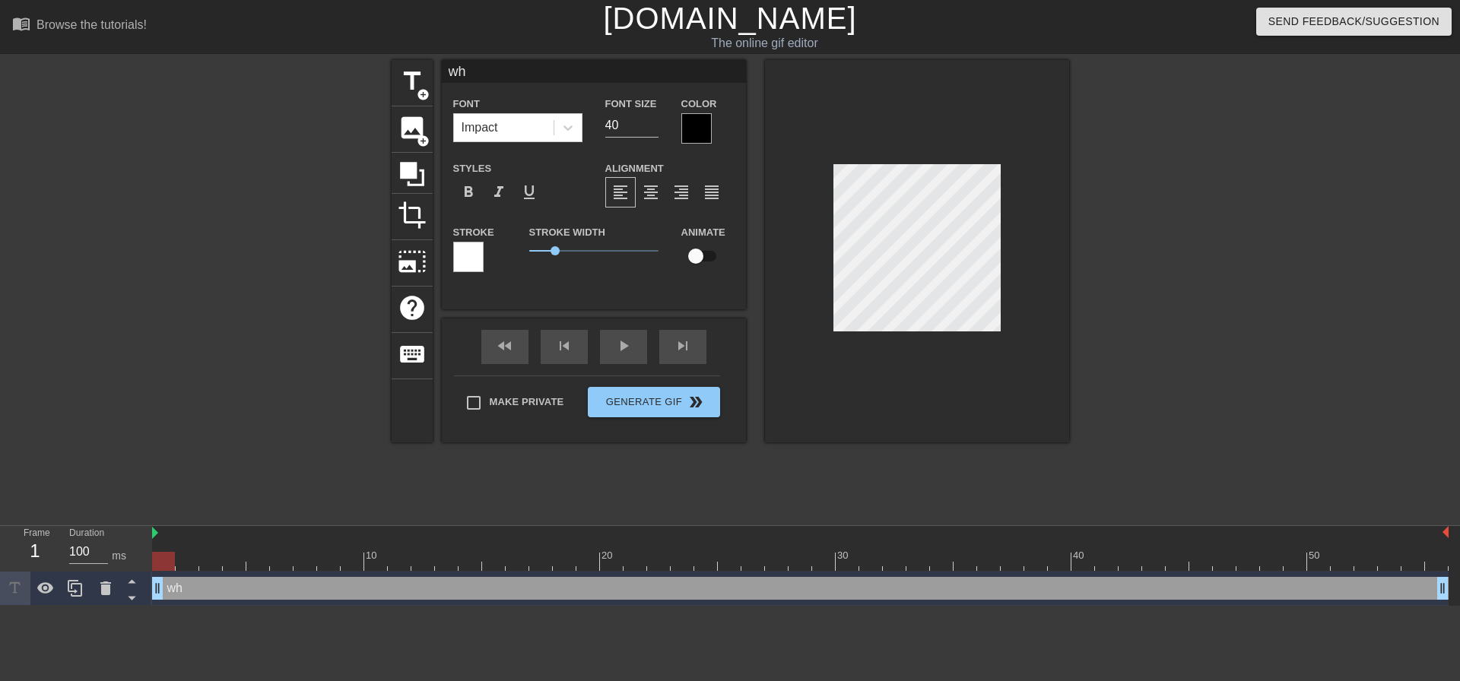
type textarea "w"
type input """
type textarea """
type input ""w"
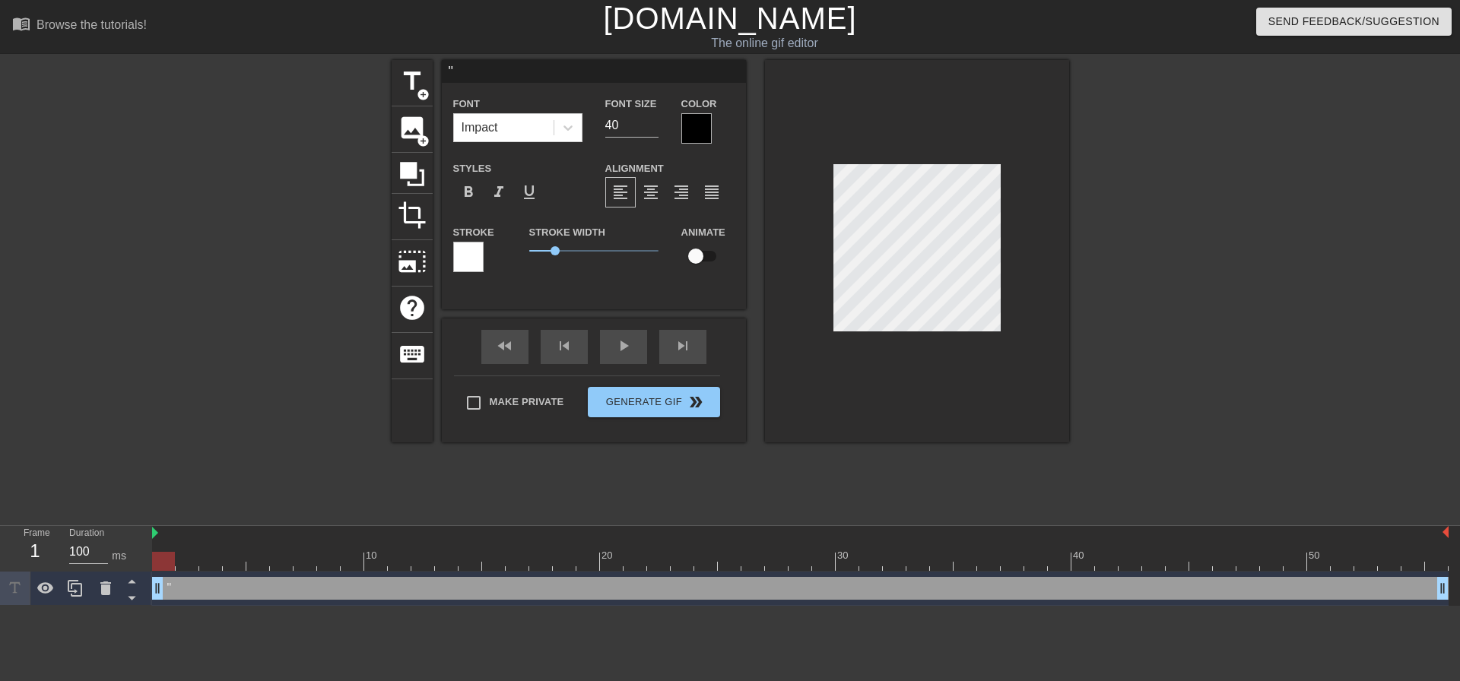
type textarea ""w"
type input """
type textarea """
type input ""c"
type textarea ""c"
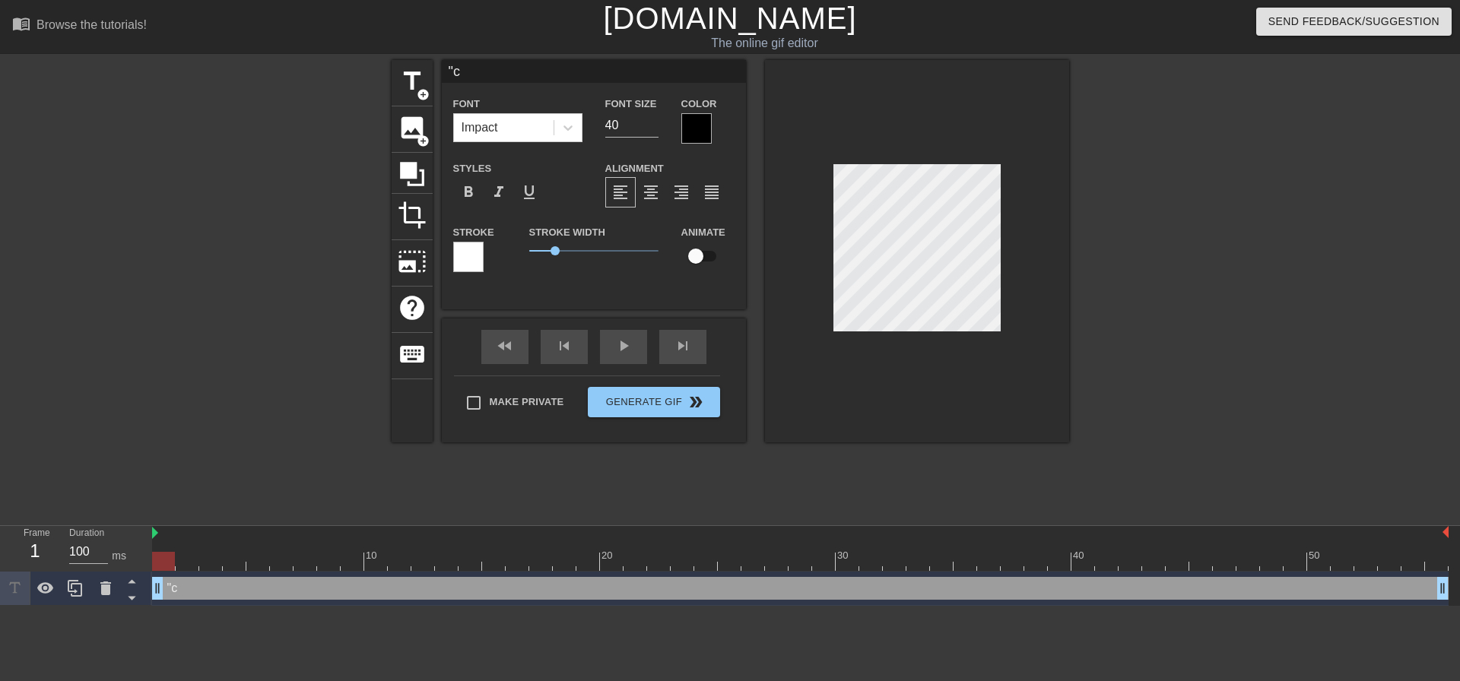
type input ""ca"
type textarea ""ca"
type input ""can"
type textarea ""can"
type input ""can"
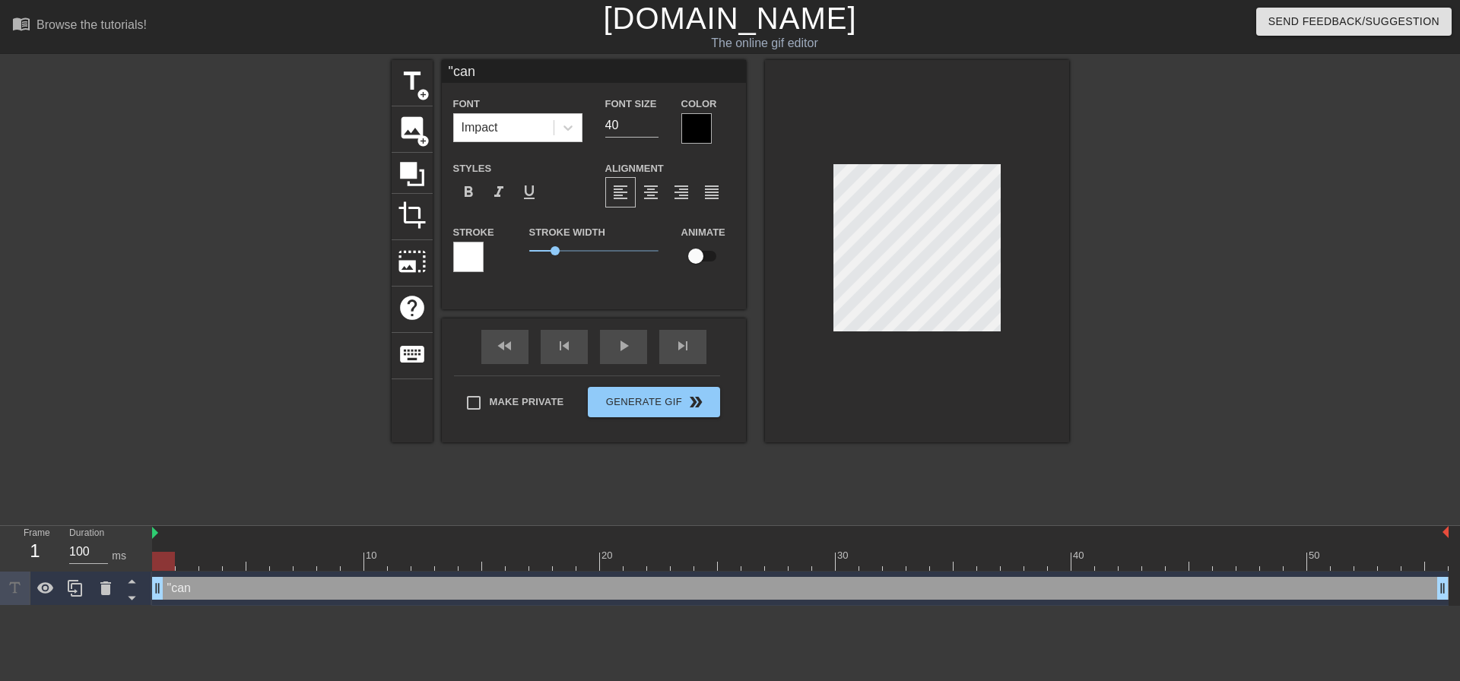
type textarea ""can"
type input ""can y"
type textarea ""can y"
type input ""can yo"
type textarea ""can yo"
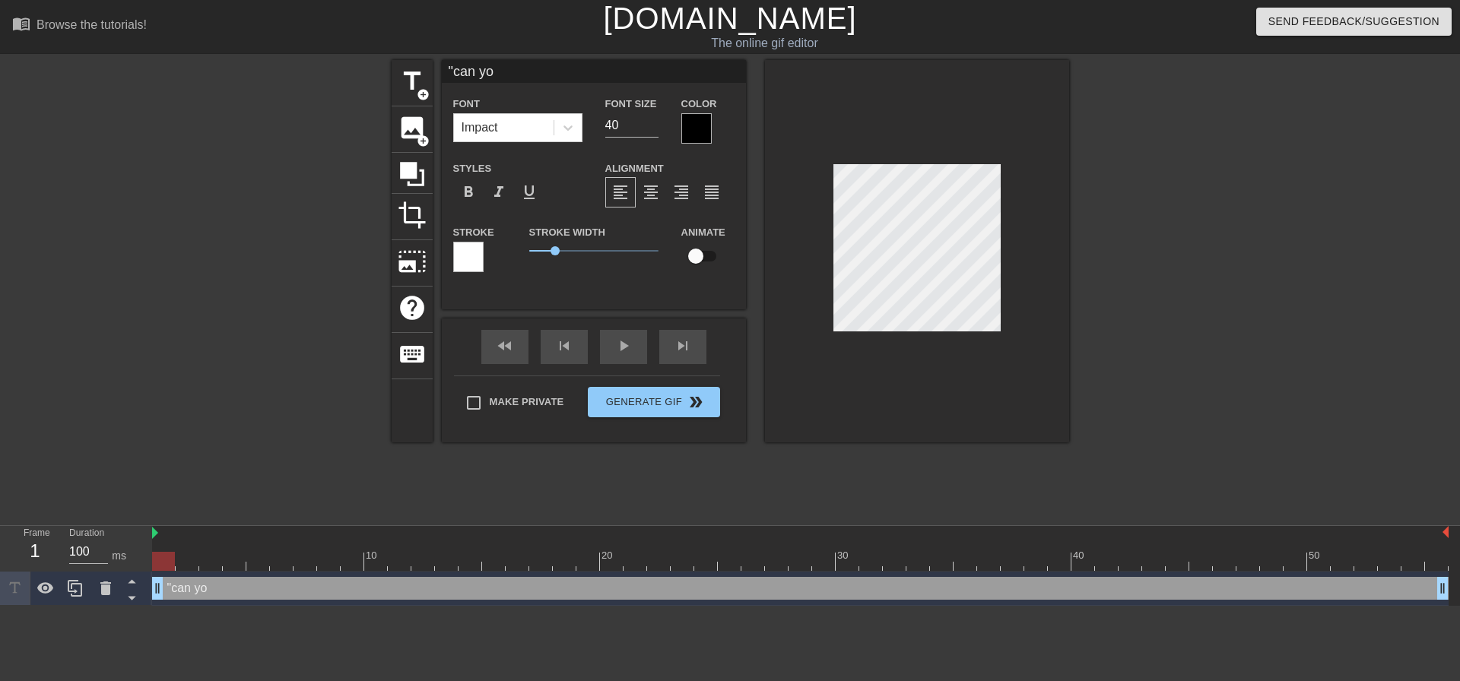
type input ""can you"
type textarea ""can you"
type input ""can you"
type textarea ""can you"
type input ""can you s"
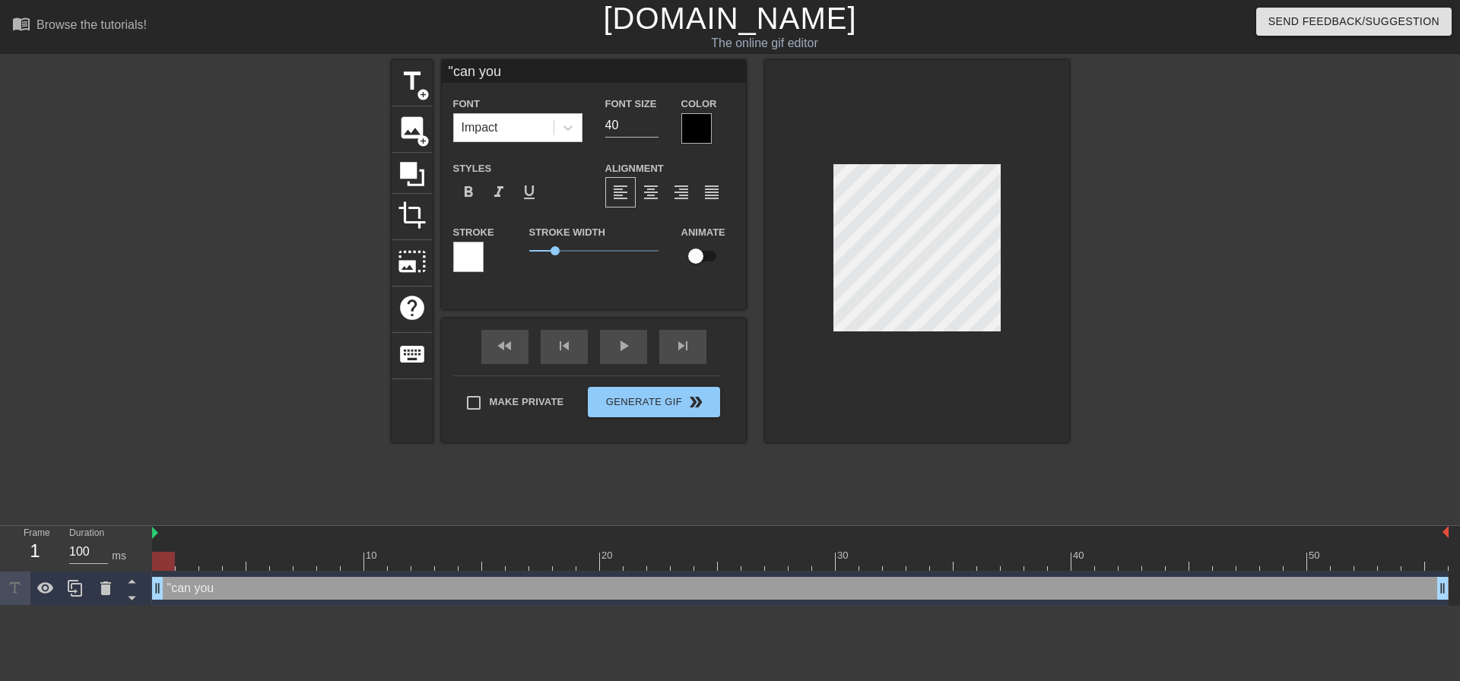
type textarea ""can you s"
type input ""can you se"
type textarea ""can you se"
type input ""can you [PERSON_NAME]"
type textarea ""can you [PERSON_NAME]"
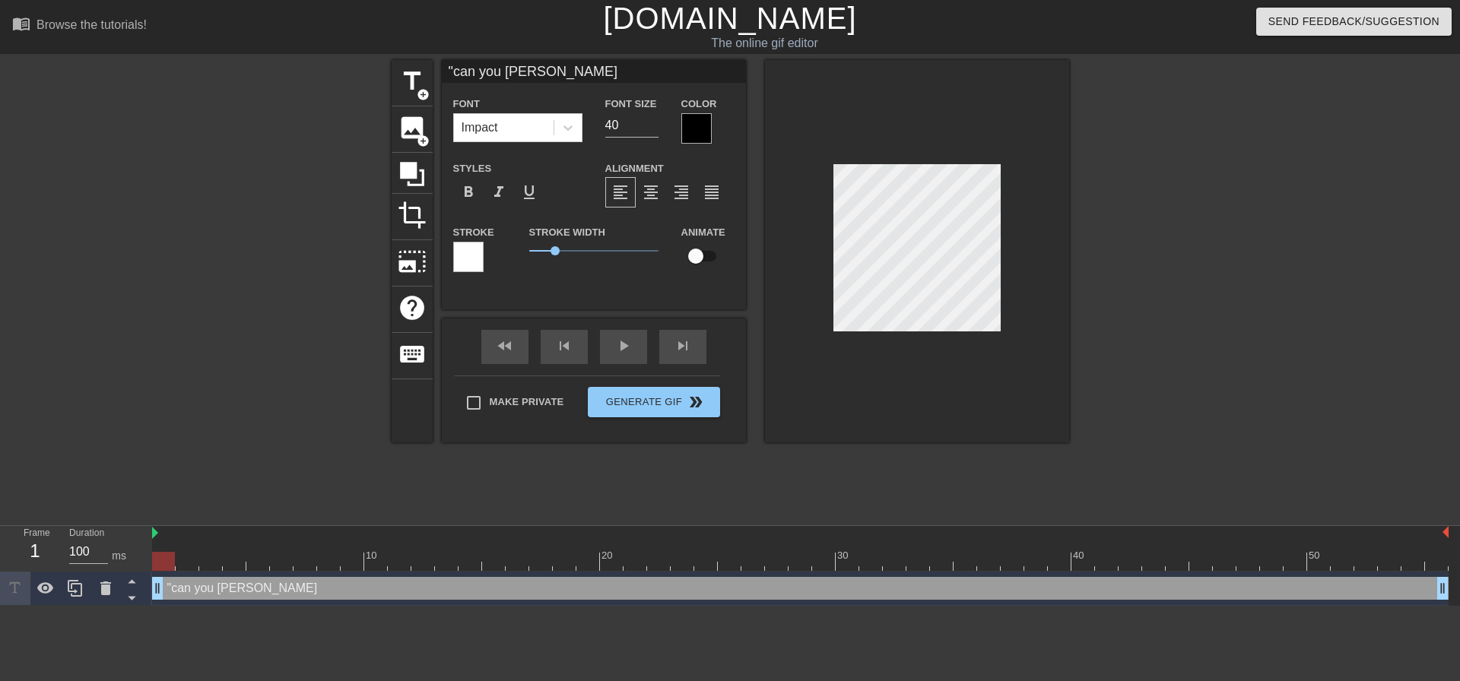
type input ""can you send"
type textarea ""can you send"
type input ""can you send"
type textarea ""can you send"
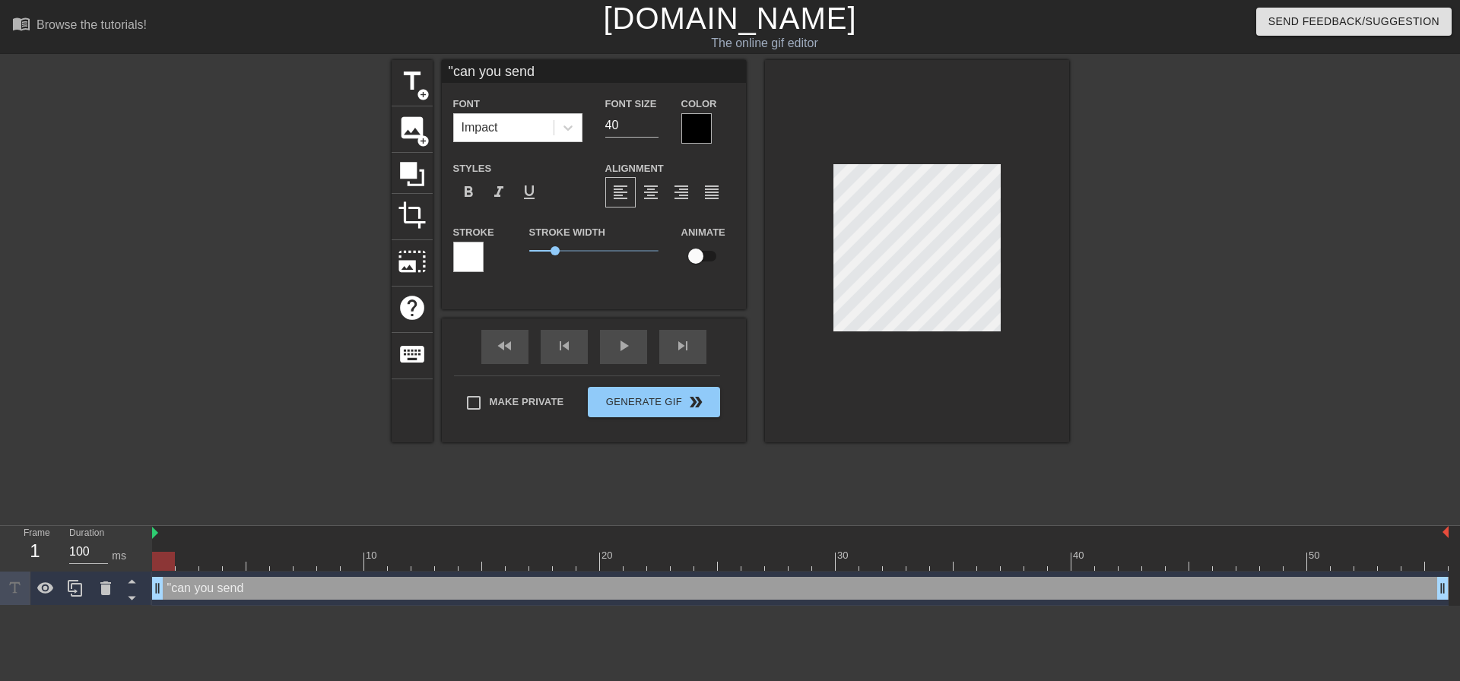
type input ""can you send r"
type textarea ""can you send r"
type input ""can you send re"
type textarea ""can you send re"
type input ""can you send ref"
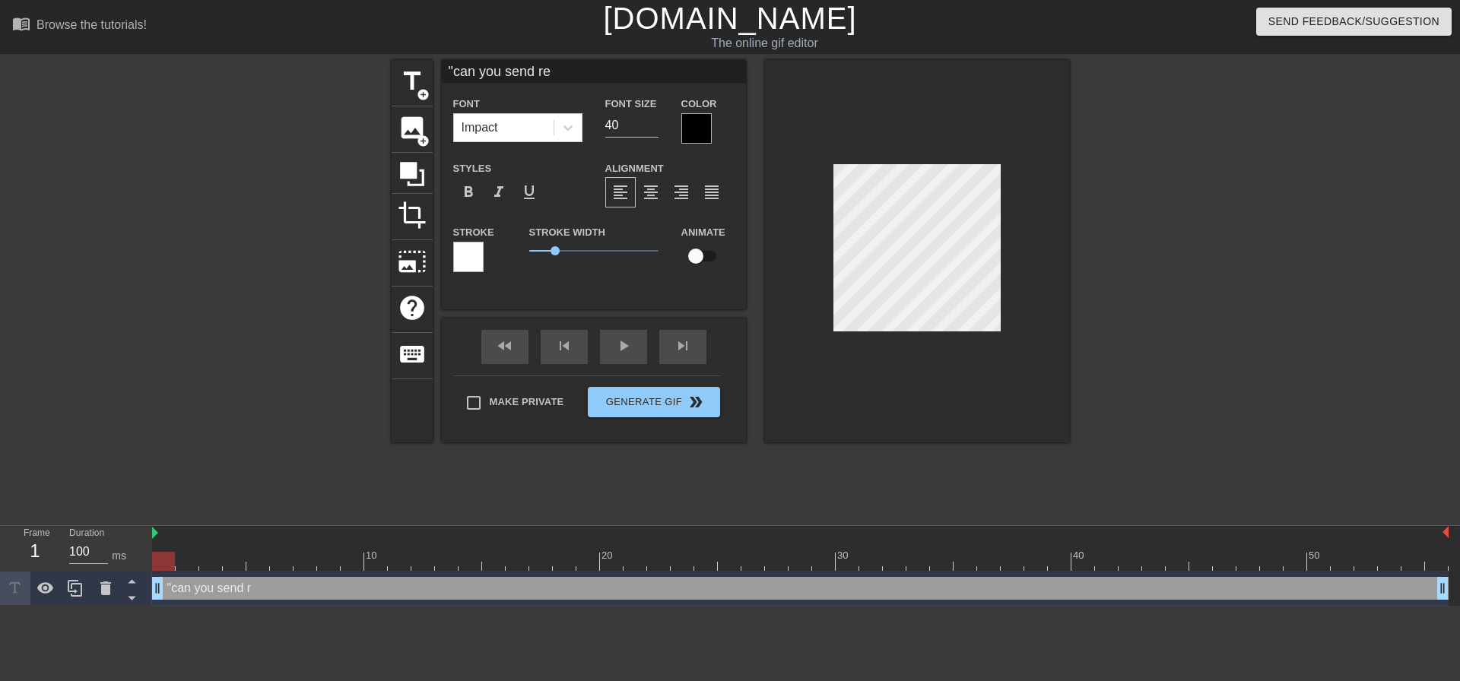
type textarea ""can you send ref"
type input ""can you send ref"
type textarea ""can you send ref"
type input ""can you send ref s"
type textarea ""can you send ref s"
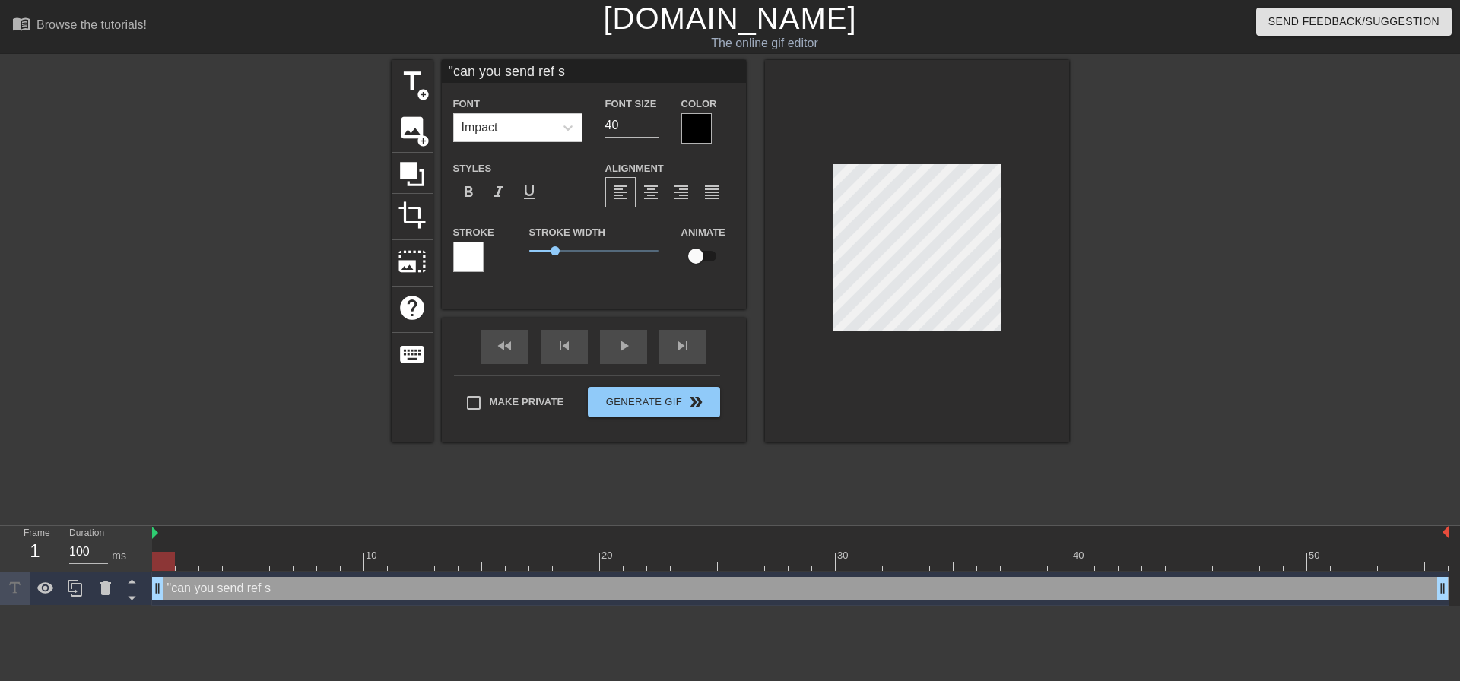
type input ""can you send ref sh"
type textarea ""can you send ref sh"
type input ""can you send ref she"
type textarea ""can you send ref she"
type input ""can you send ref shee"
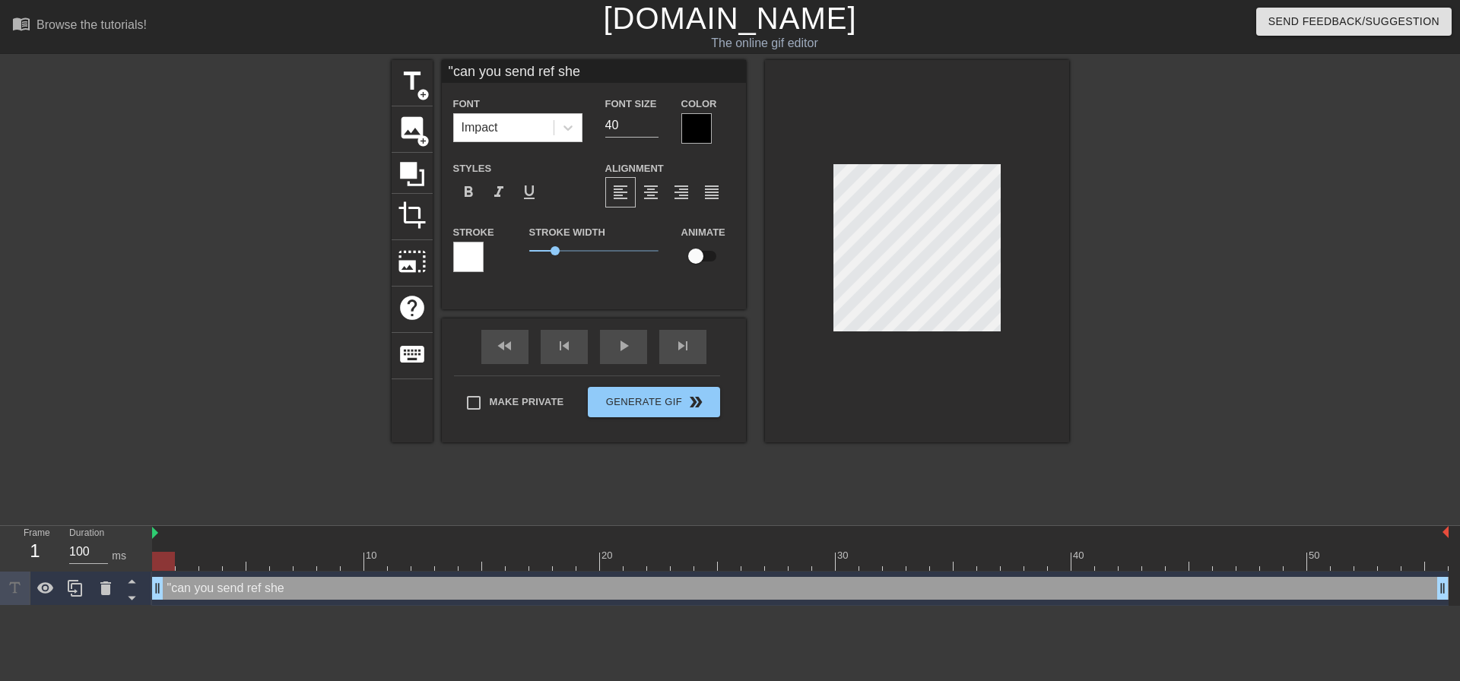
type textarea ""can you send ref shee"
type input ""can you send ref sheet"
type textarea ""can you send ref sheet"
type input ""can you send ref sheet""
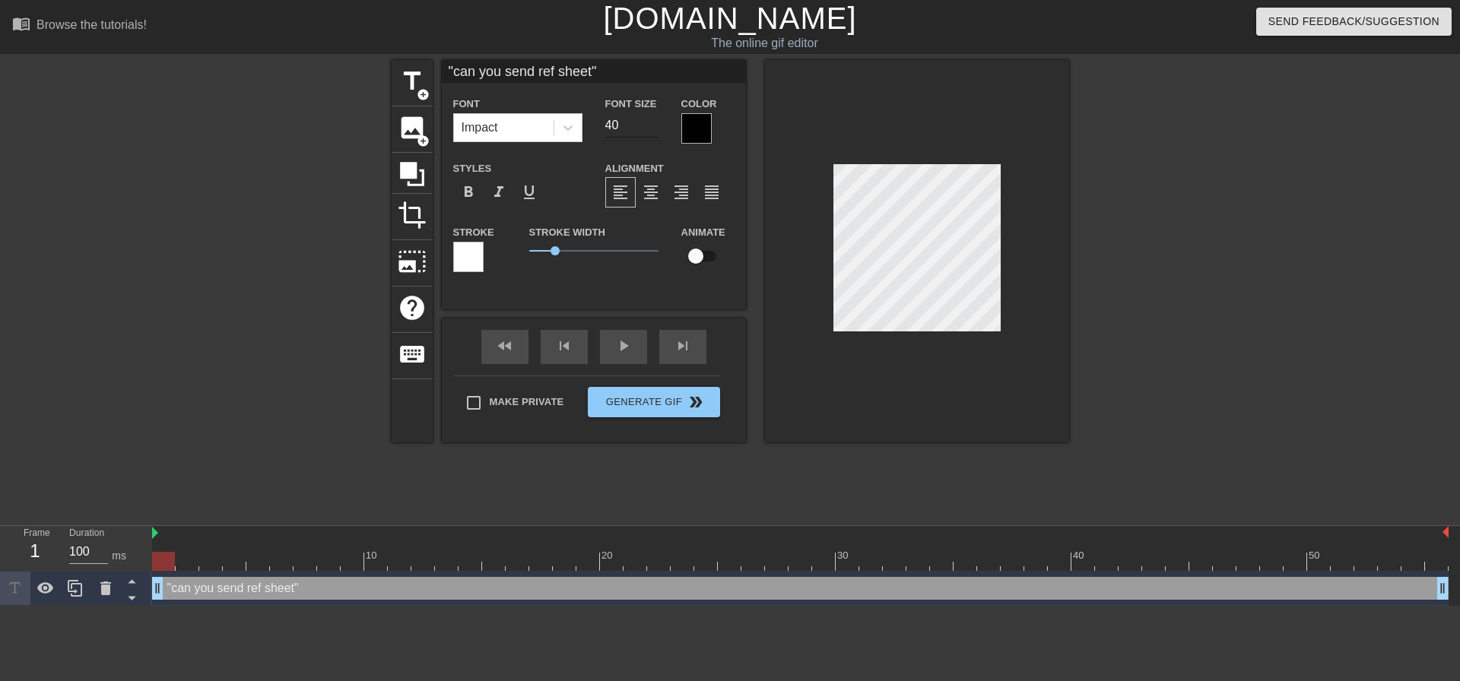
type textarea ""can you send ref sheet""
click at [654, 126] on input "39" at bounding box center [631, 125] width 53 height 24
click at [654, 126] on input "38" at bounding box center [631, 125] width 53 height 24
click at [654, 126] on input "37" at bounding box center [631, 125] width 53 height 24
click at [654, 126] on input "16" at bounding box center [631, 125] width 53 height 24
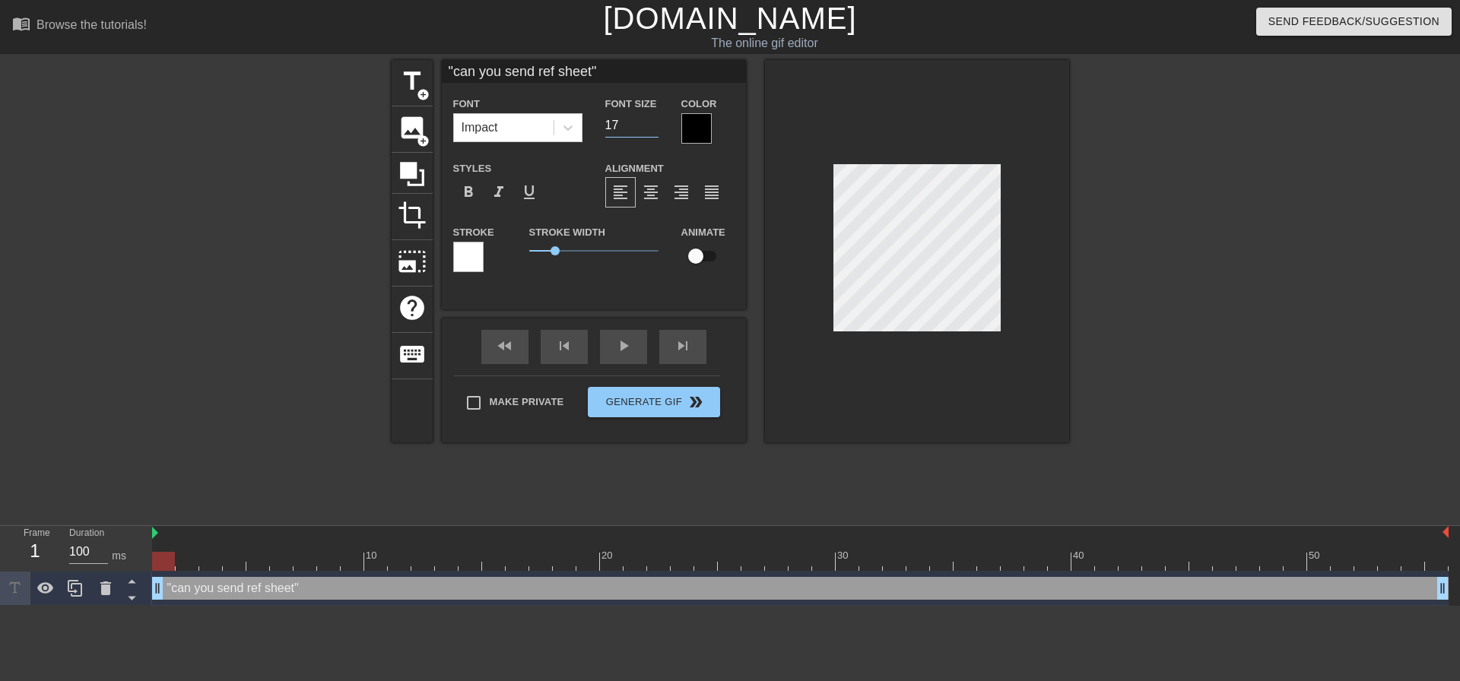
click at [648, 123] on input "17" at bounding box center [631, 125] width 53 height 24
click at [648, 123] on input "18" at bounding box center [631, 125] width 53 height 24
click at [648, 122] on input "19" at bounding box center [631, 125] width 53 height 24
click at [648, 122] on input "20" at bounding box center [631, 125] width 53 height 24
click at [648, 122] on input "21" at bounding box center [631, 125] width 53 height 24
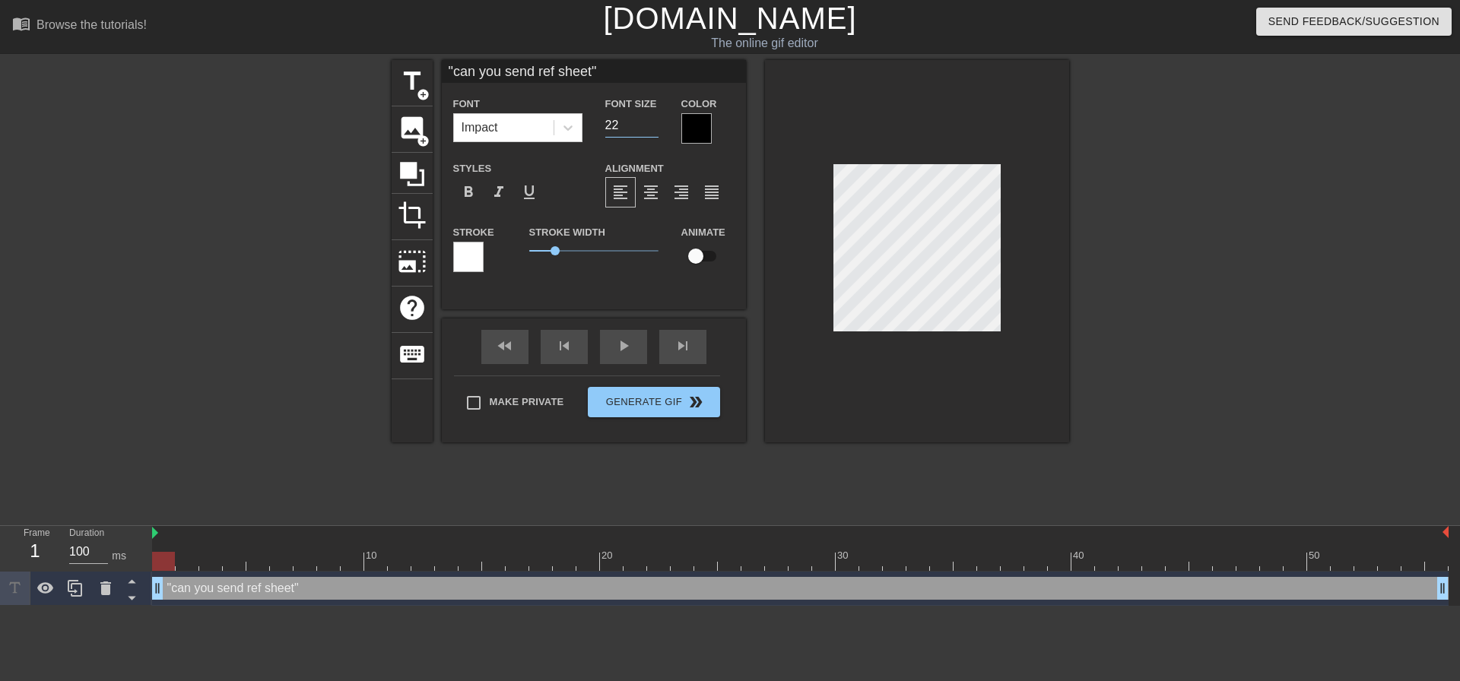
click at [648, 122] on input "22" at bounding box center [631, 125] width 53 height 24
click at [648, 122] on input "23" at bounding box center [631, 125] width 53 height 24
click at [648, 122] on input "24" at bounding box center [631, 125] width 53 height 24
drag, startPoint x: 557, startPoint y: 246, endPoint x: 545, endPoint y: 243, distance: 13.5
click at [545, 243] on span "0.6" at bounding box center [593, 251] width 129 height 18
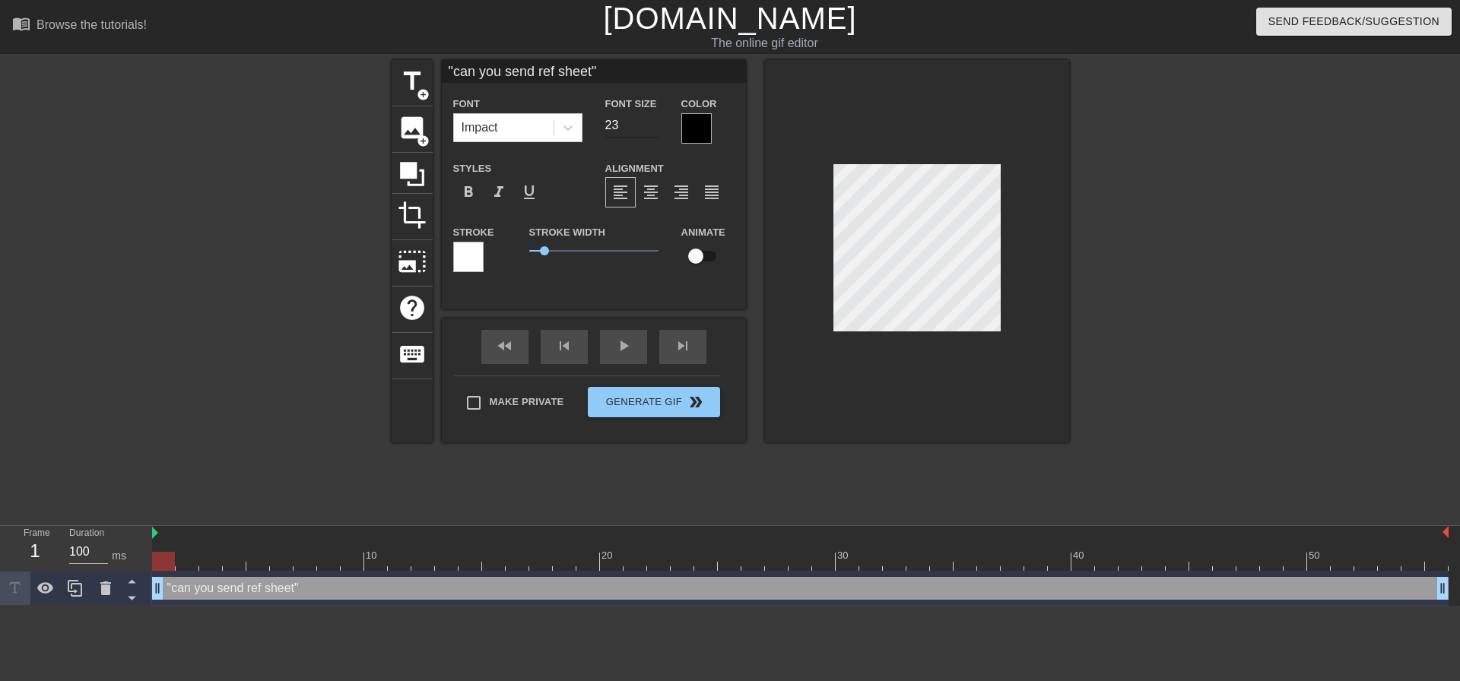
click at [653, 130] on input "23" at bounding box center [631, 125] width 53 height 24
click at [653, 130] on input "22" at bounding box center [631, 125] width 53 height 24
type input "21"
click at [653, 130] on input "21" at bounding box center [631, 125] width 53 height 24
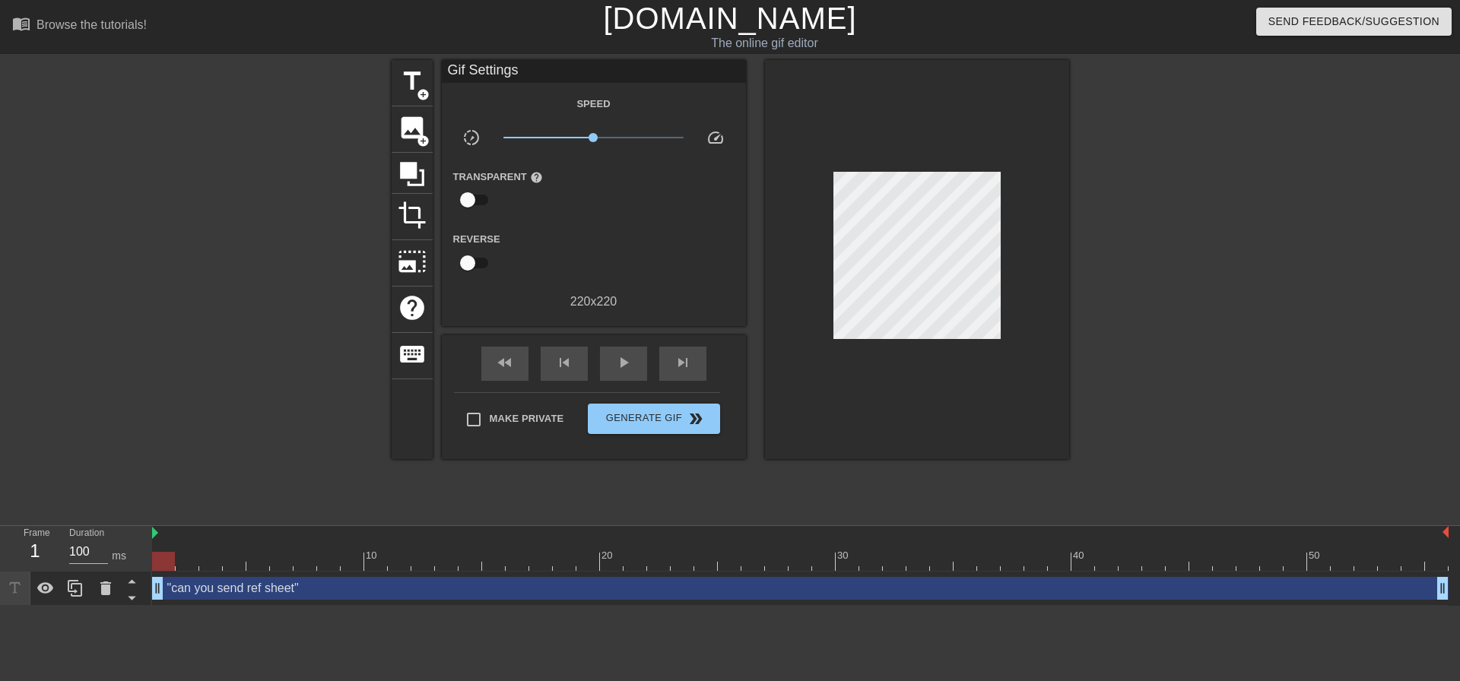
click at [1085, 290] on div "title add_circle image add_circle crop photo_size_select_large help keyboard Gi…" at bounding box center [730, 288] width 1460 height 456
click at [405, 83] on span "title" at bounding box center [412, 81] width 29 height 29
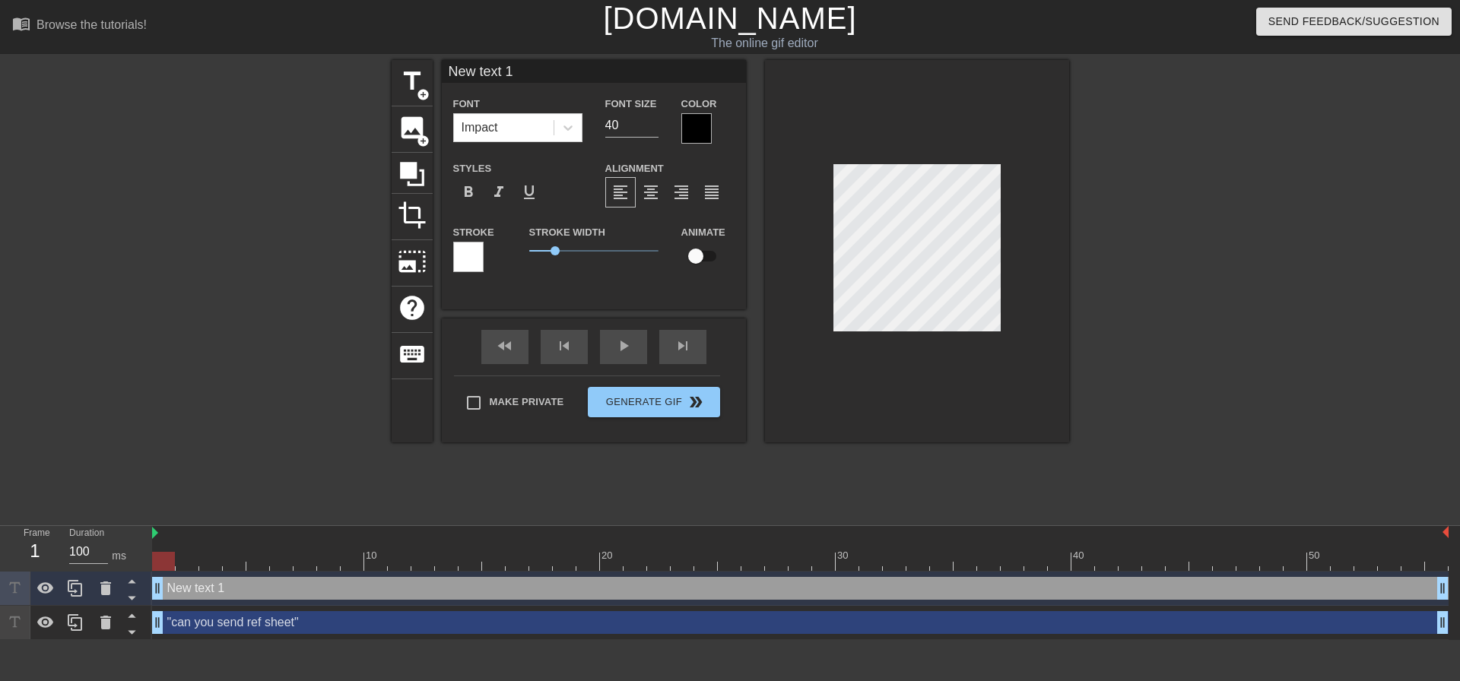
scroll to position [2, 2]
type input "s"
type textarea "s"
type input "sn"
type textarea "sn"
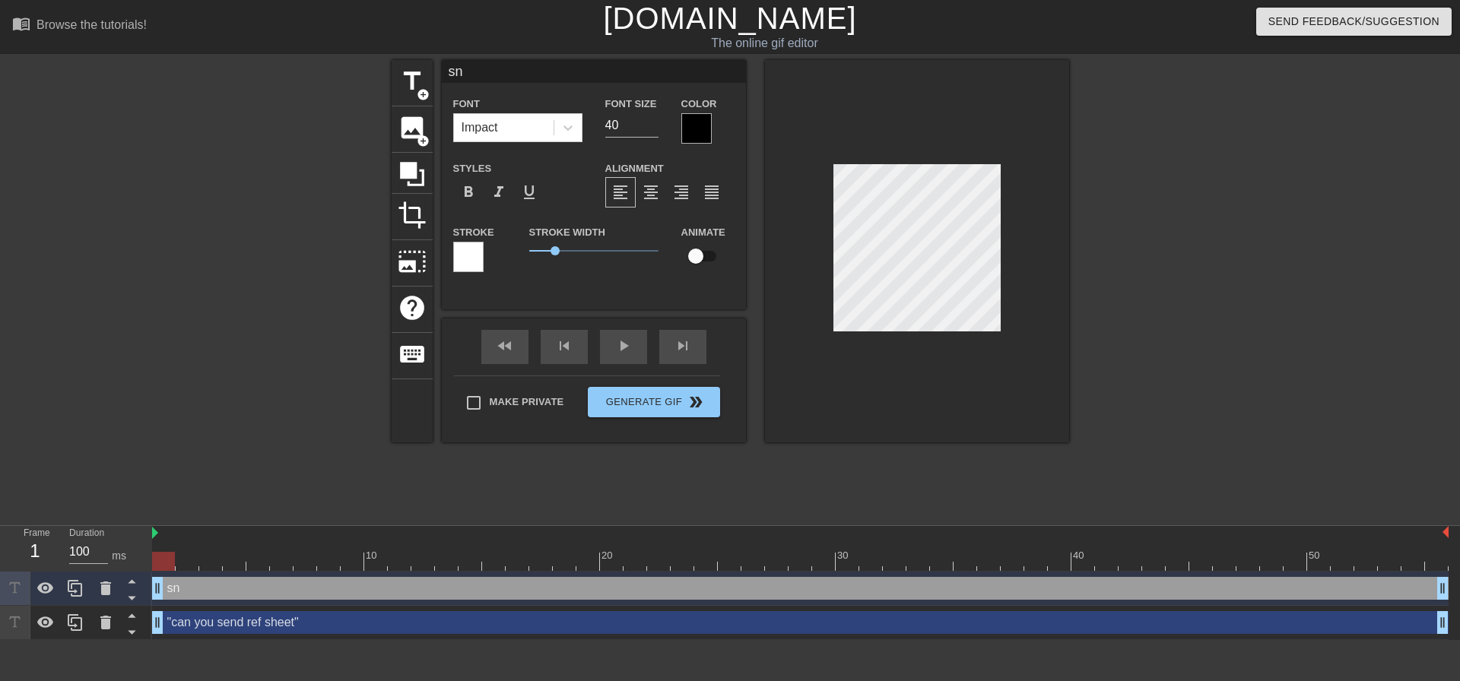
type input "sne"
type textarea "sne"
type input "snet"
type textarea "snet"
type input "snet"
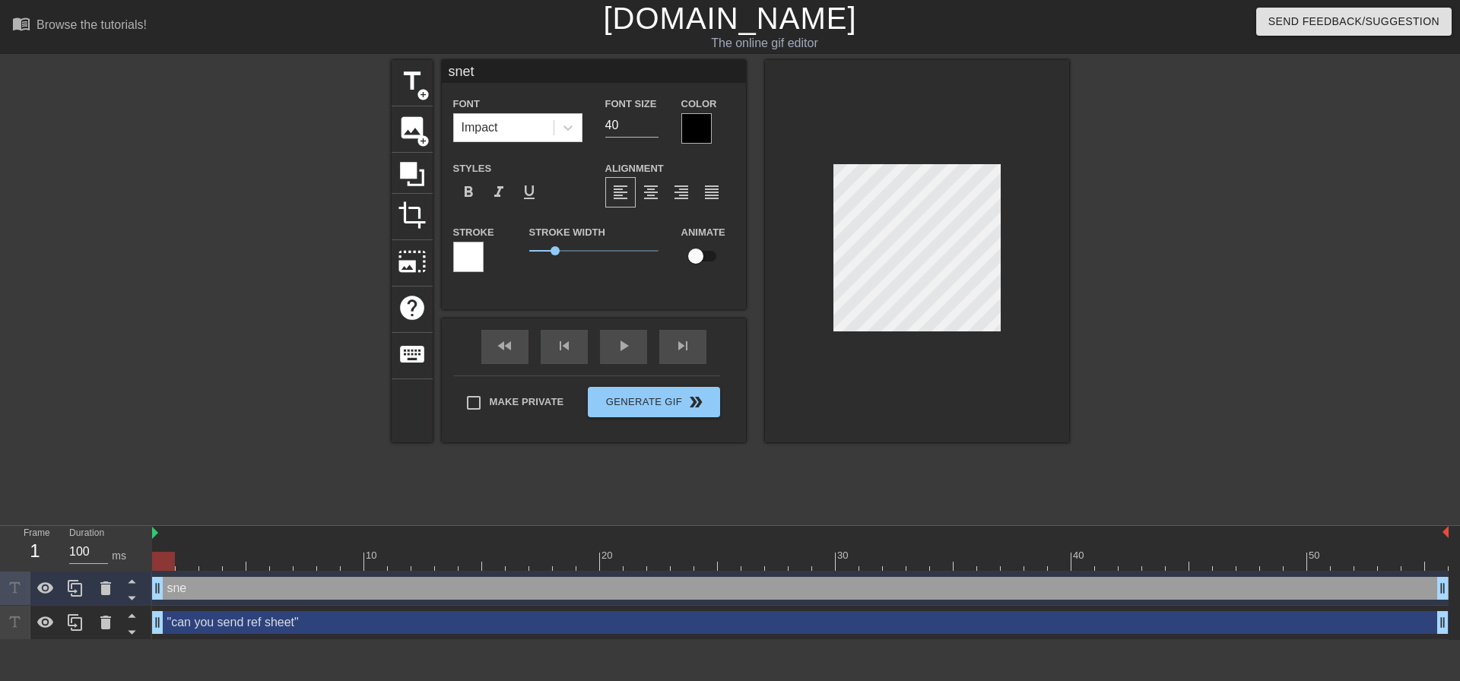
type textarea "snet"
type input "snet"
type textarea "snet"
type input "sne"
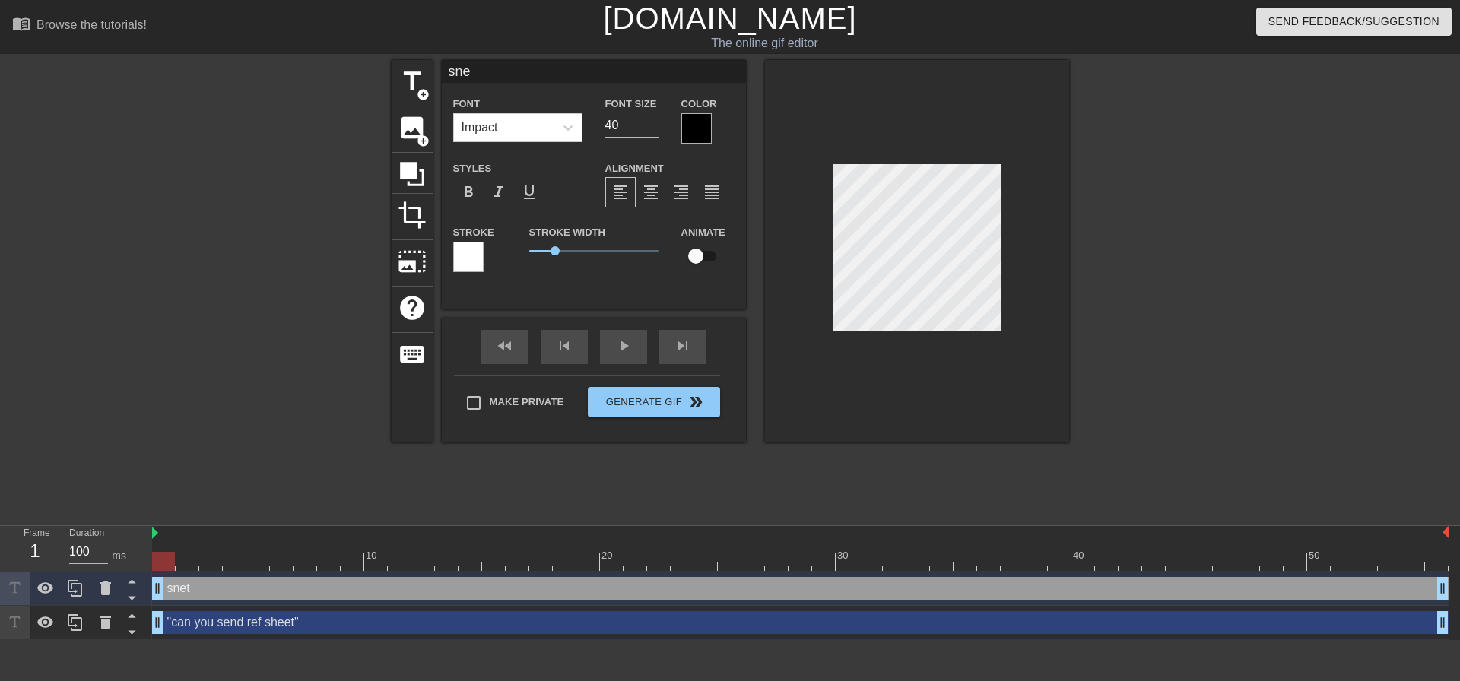
type textarea "sne"
type input "sn"
type textarea "sn"
type input "s"
type textarea "s"
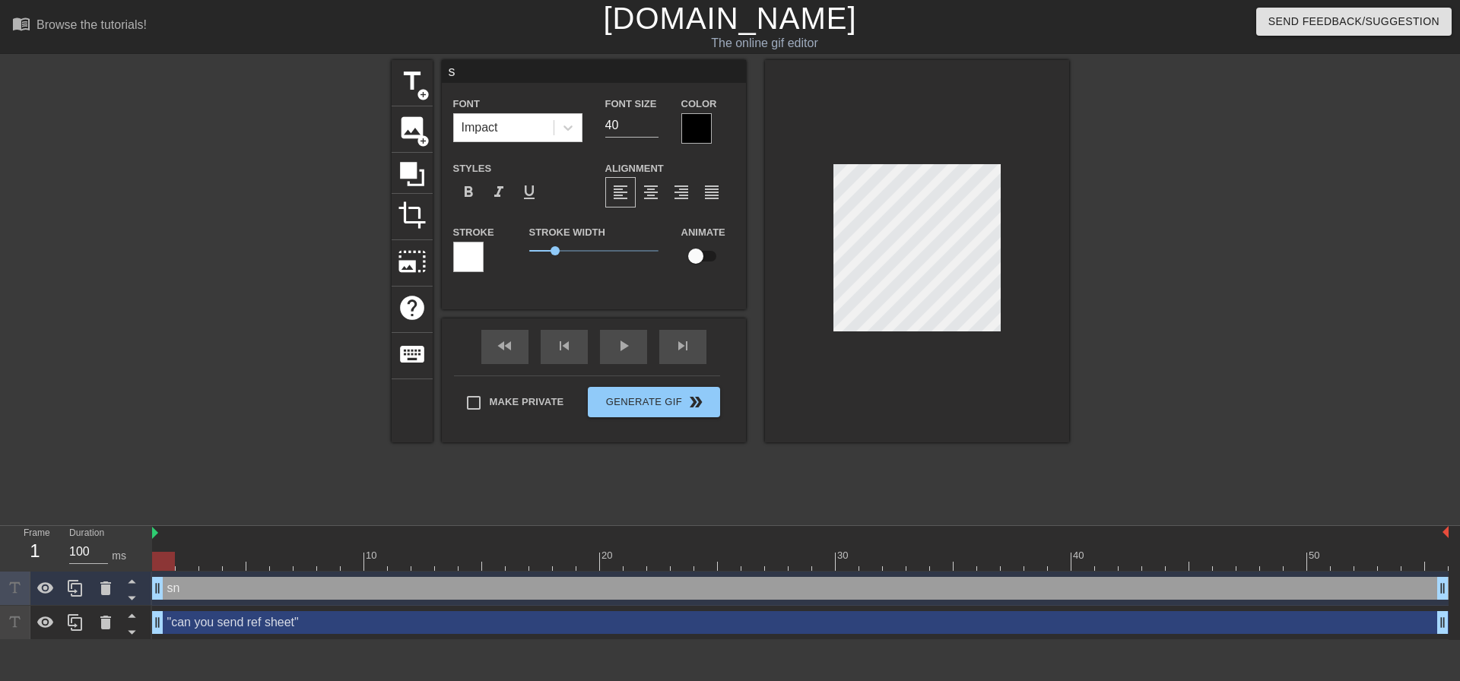
type input "se"
type textarea "se"
type input "sen"
type textarea "sen"
type input "sent"
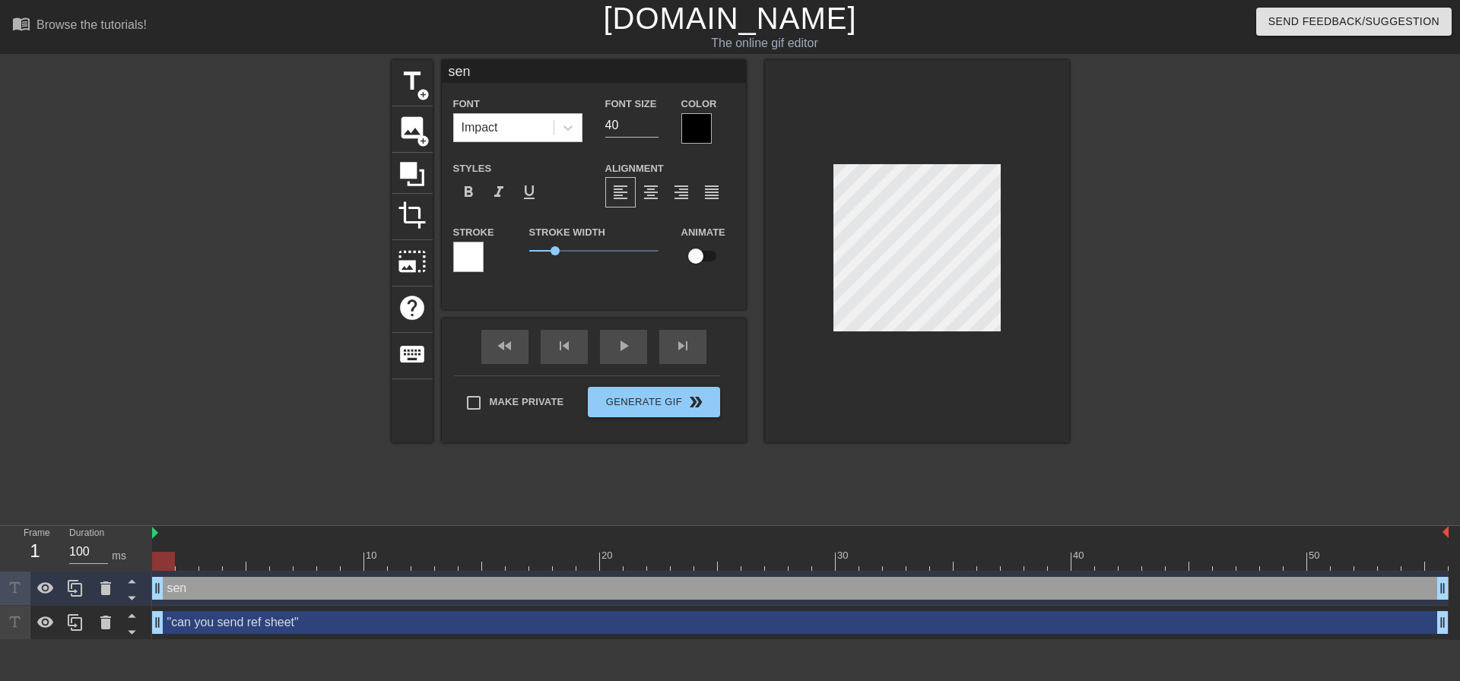
type textarea "sent"
type input "sent"
type textarea "sent"
type input "sent"
type textarea "sent"
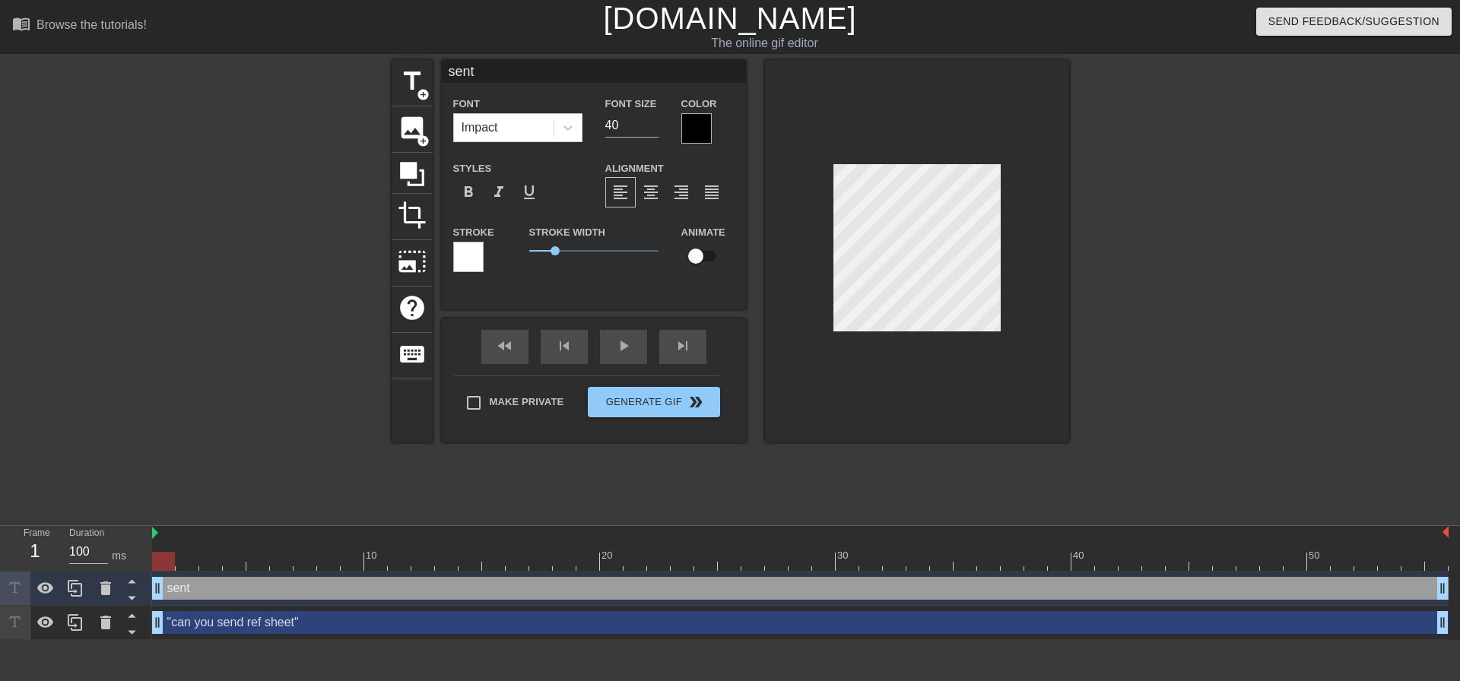
type input "sen"
type textarea "sen"
type input "se"
type textarea "se"
type input "s"
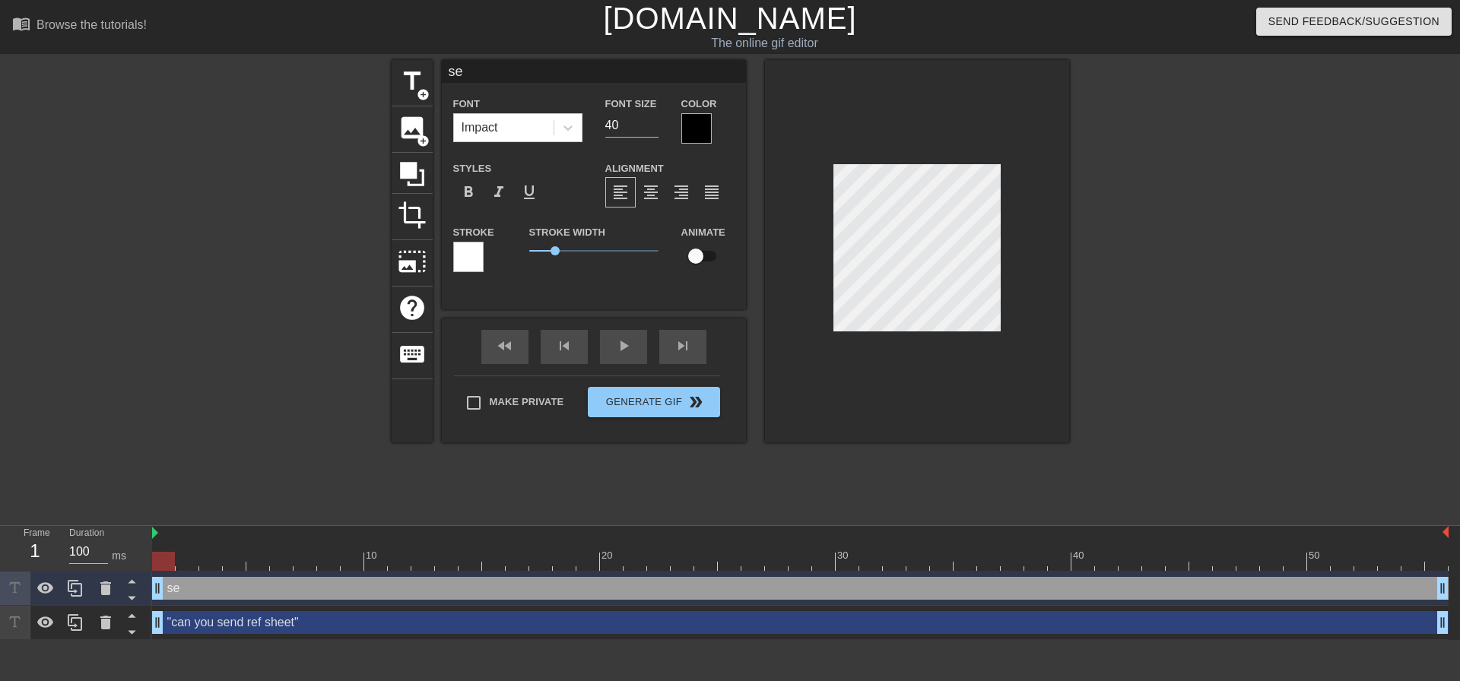
type textarea "s"
type input ""can you send ref sheet""
type input "21"
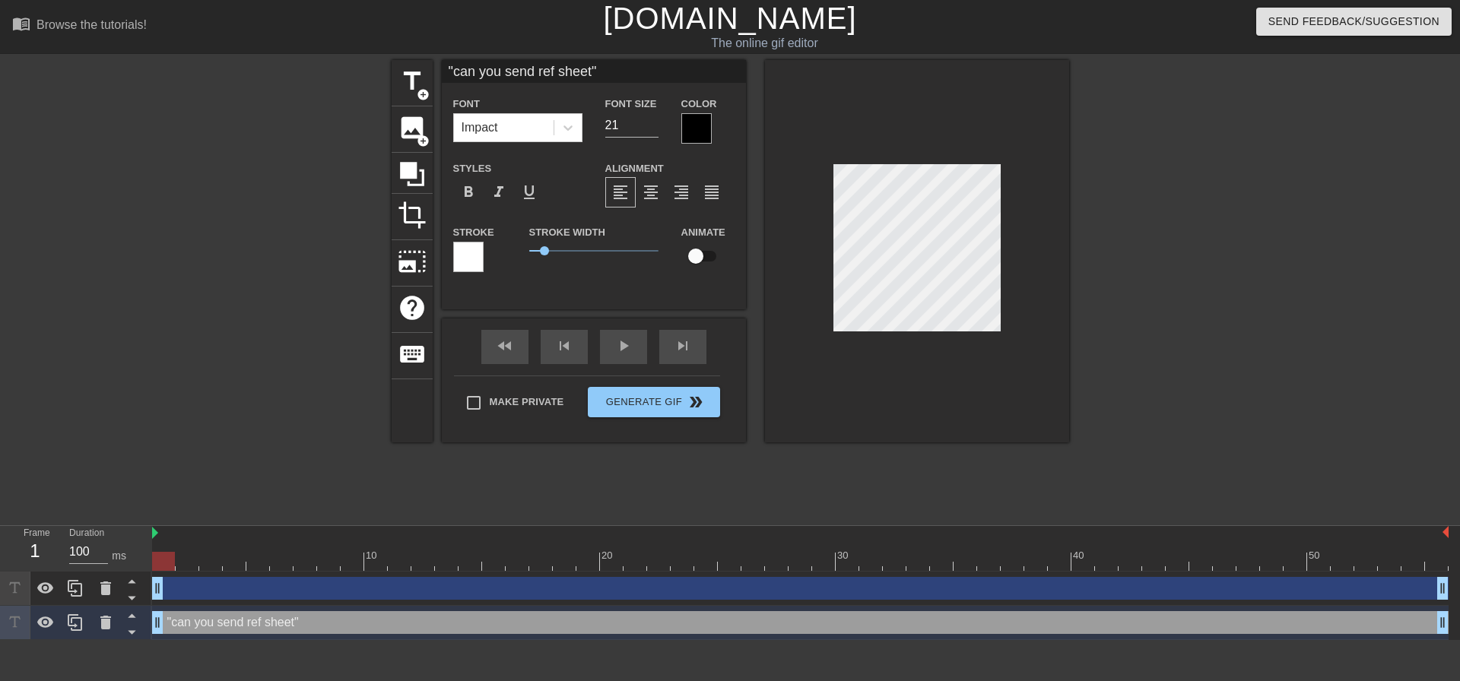
scroll to position [2, 9]
type input ""can you send ref sheet""
type textarea ""can you send ref sheet ""
type input ""can you send ref sheeta""
type textarea ""can you send ref sheet a""
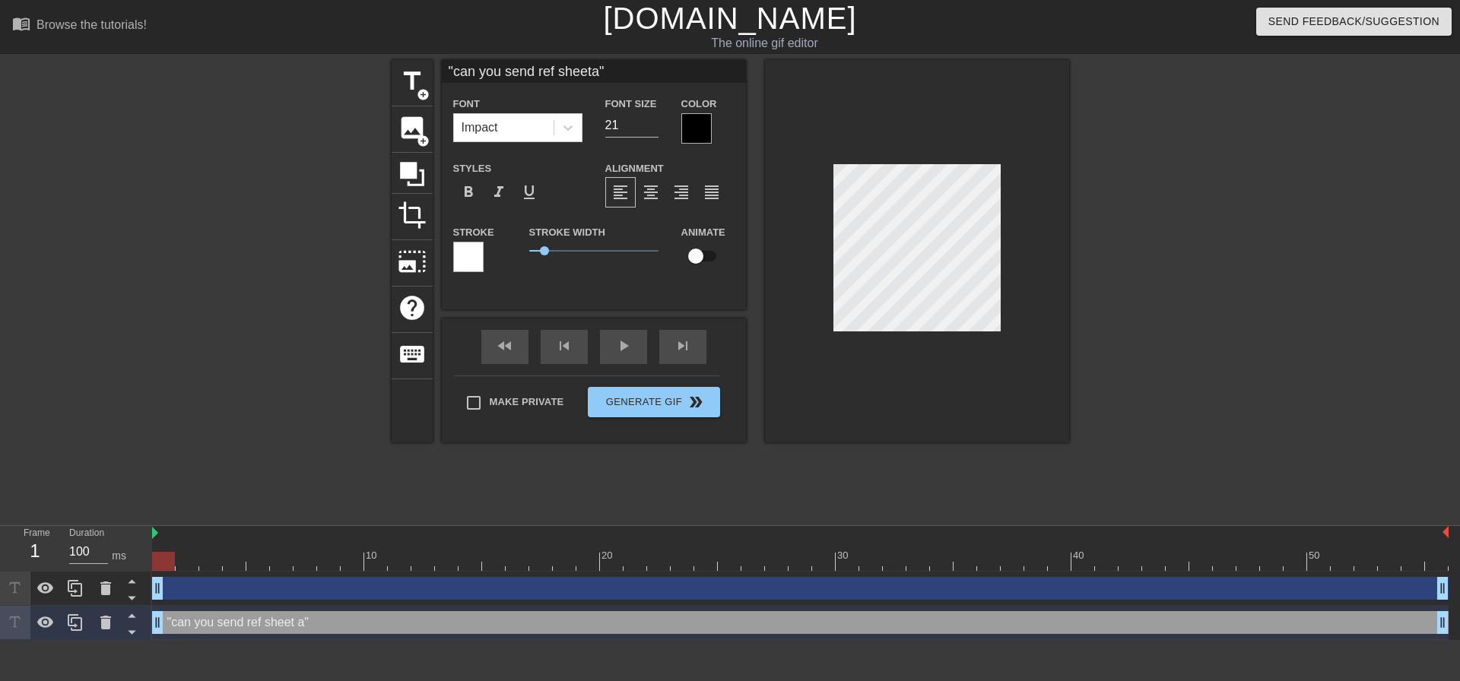
type input ""can you send ref sheetag""
type textarea ""can you send ref sheet ag""
type input ""can you send ref sheetaga""
type textarea ""can you send ref sheet aga""
type input ""can you send ref sheetagai""
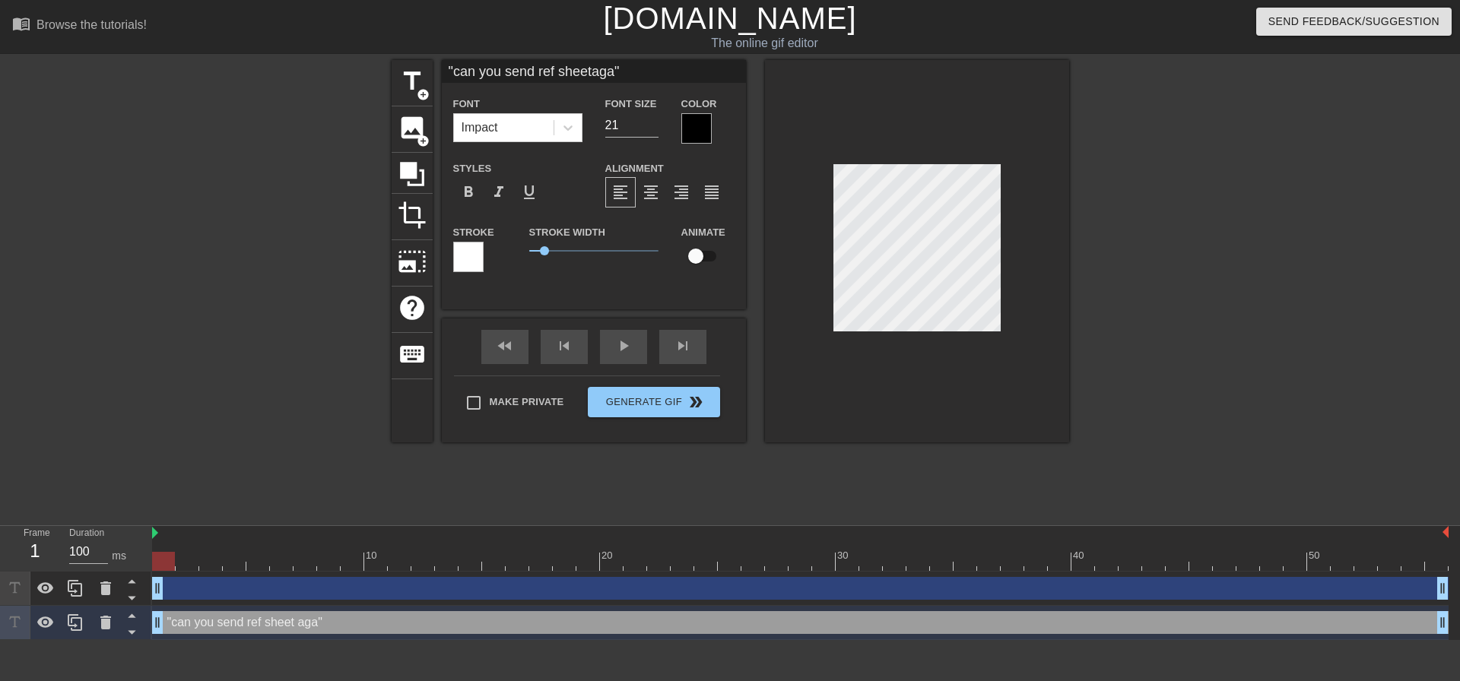
type textarea ""can you send ref sheet agai""
type input ""can you send ref sheetagain""
type textarea ""can you send ref sheet again""
type input ""can you send ref sheetagain ""
type textarea ""can you send ref sheet again ""
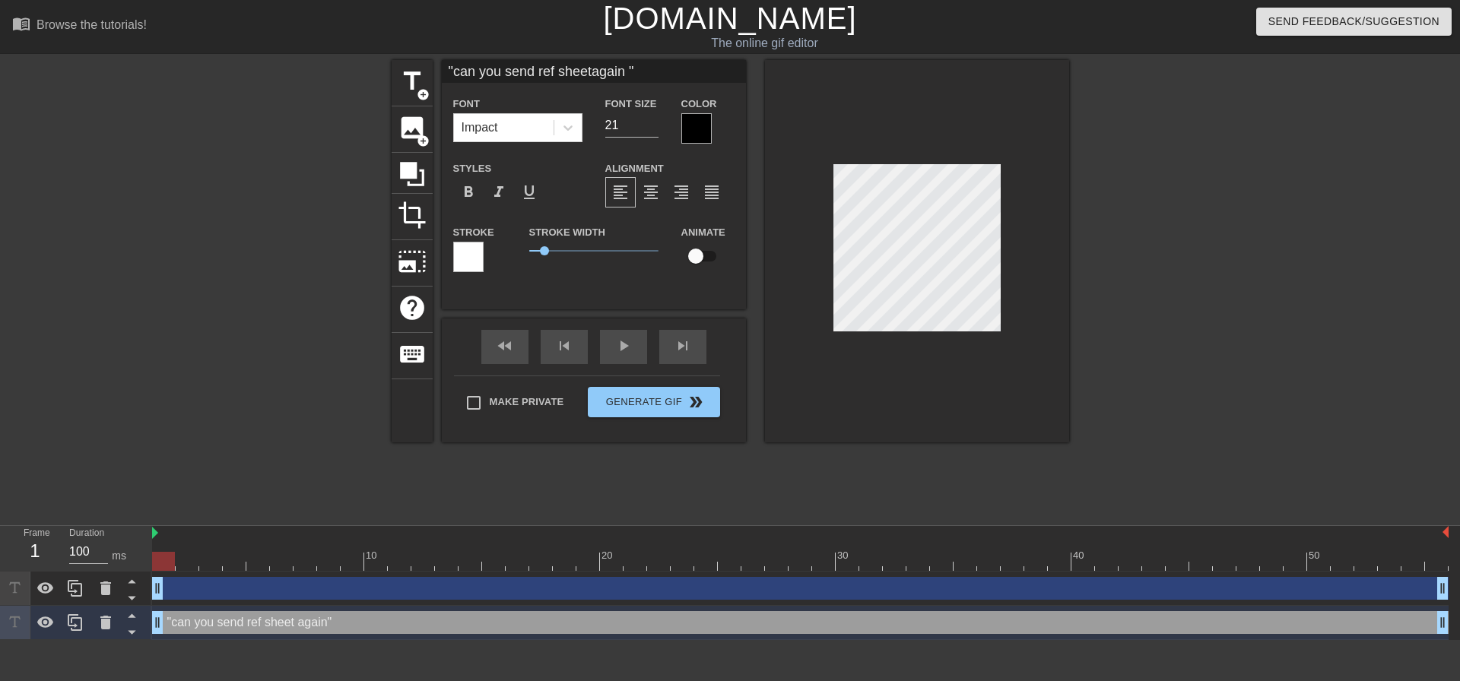
scroll to position [2, 3]
type input ""can you send ref sheetagain p""
type textarea ""can you send ref sheet again p""
type input ""can you send ref sheetagain pl""
type textarea ""can you send ref sheet again pl""
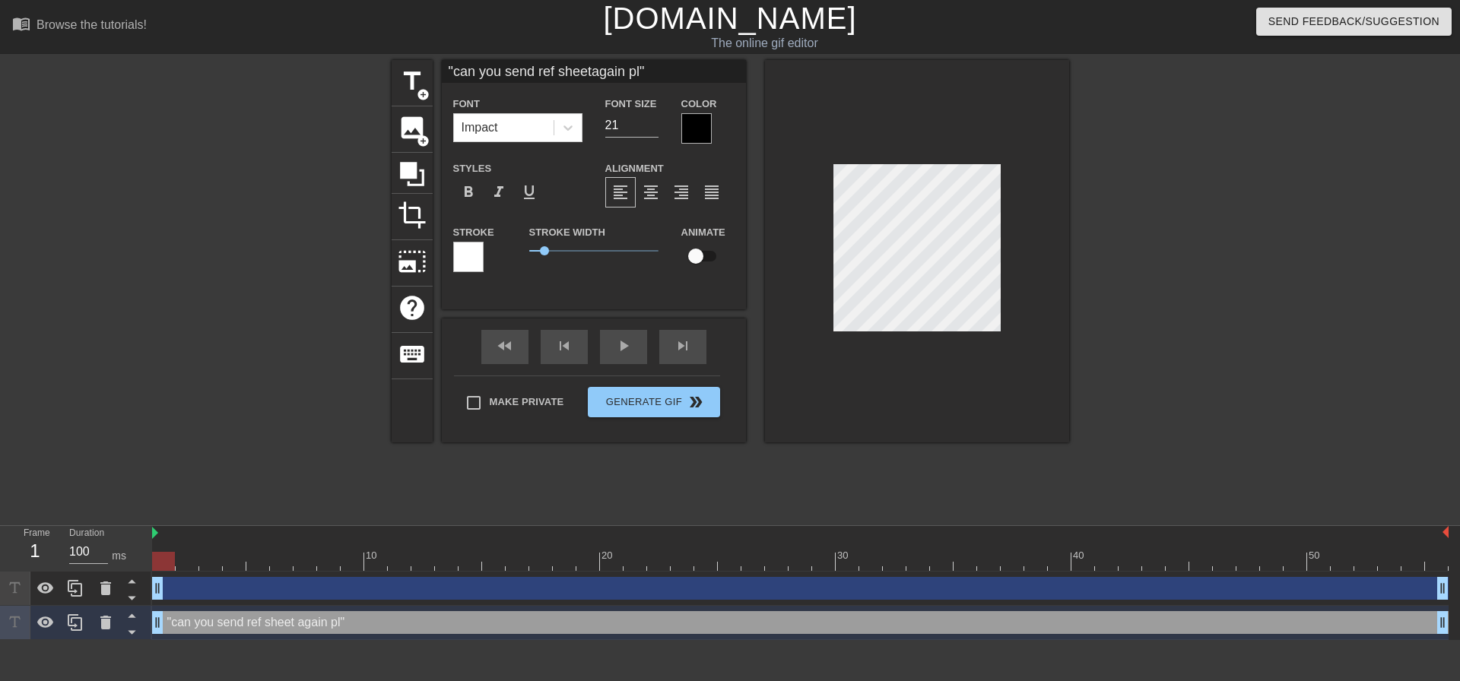
type input ""can you send ref sheetagain pls""
type textarea ""can you send ref sheet again pls""
type input ""can you send ref sheetagain pls ""
type textarea ""can you send ref sheet again pls ""
type input ""can you send ref sheetagain pls i""
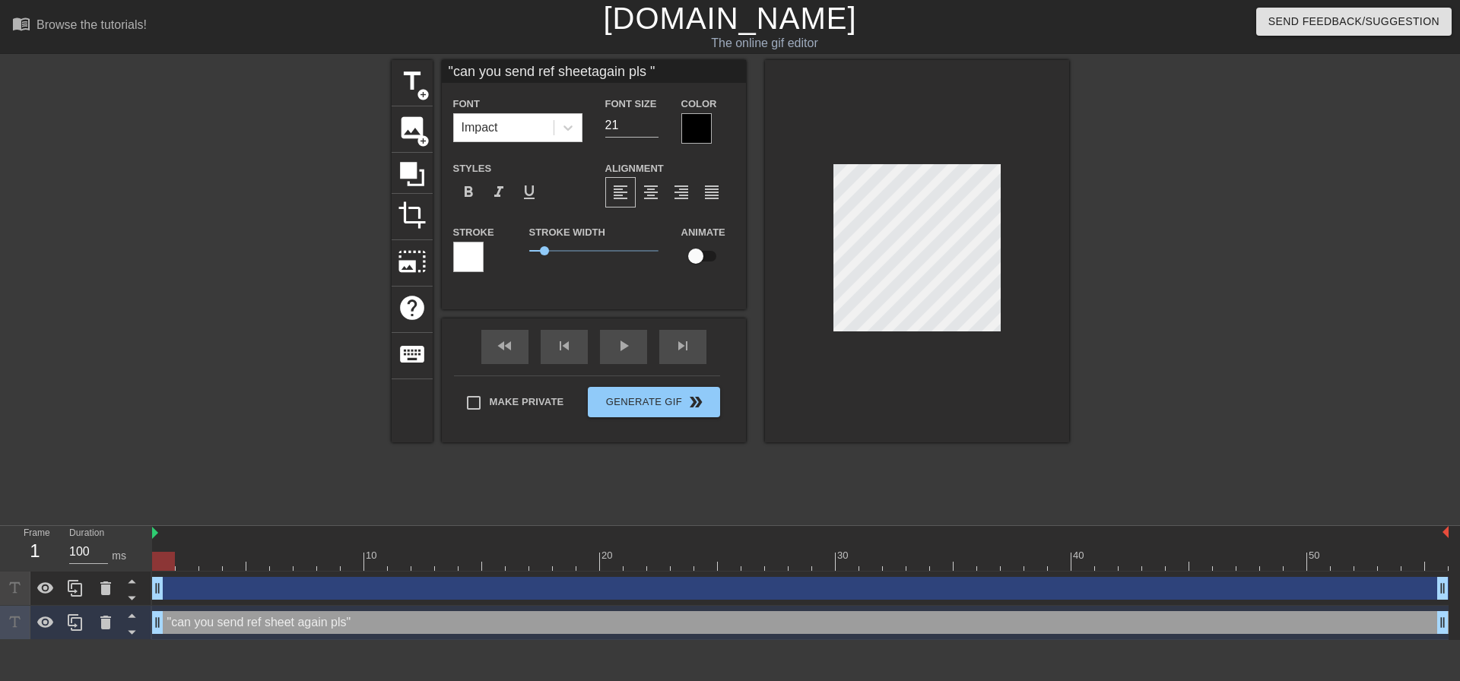
type textarea ""can you send ref sheet again pls i""
type input ""can you send ref sheetagain pls i ""
type textarea ""can you send ref sheet again pls i ""
type input ""can you send ref sheetagain pls i d""
type textarea ""can you send ref sheet again pls i d""
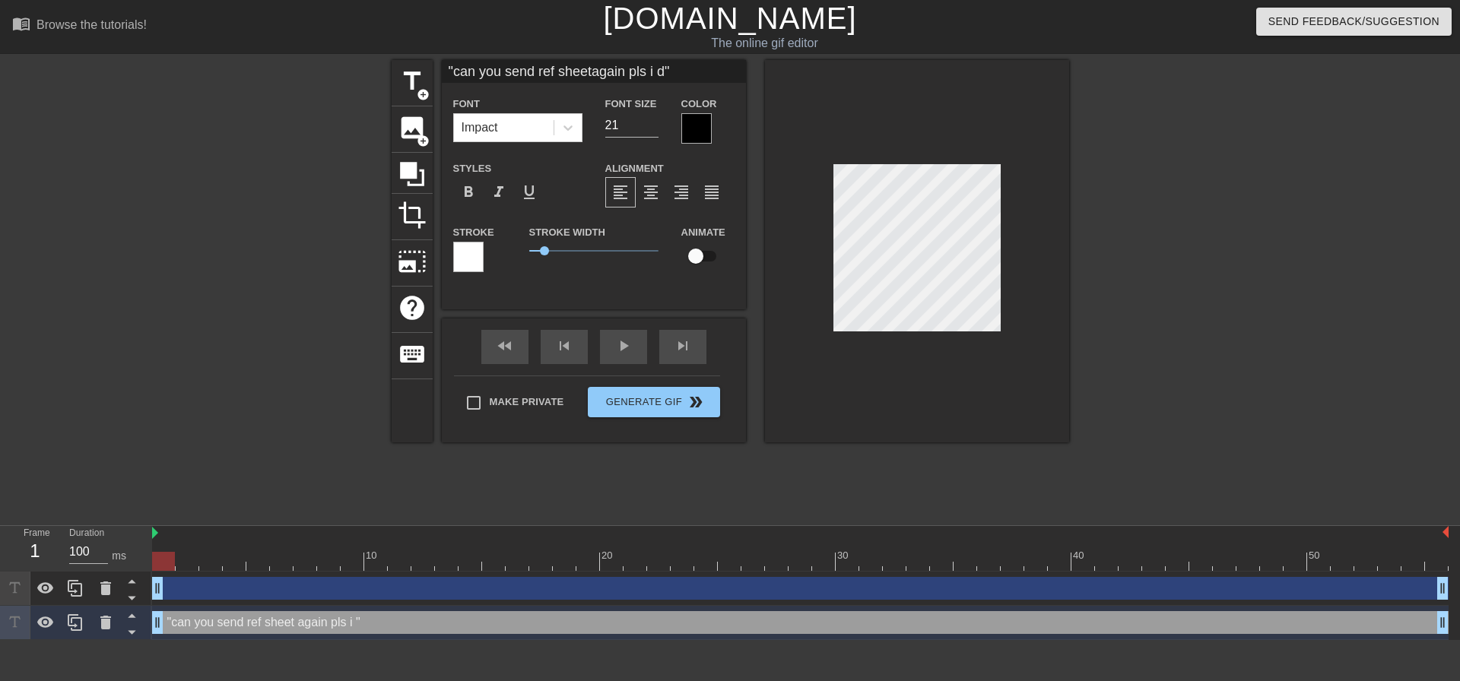
type input ""can you send ref sheetagain pls i do""
type textarea ""can you send ref sheet again pls i do""
type input ""can you send ref sheetagain pls i don""
type textarea ""can you send ref sheet again pls i don""
type input ""can you send ref sheetagain pls i don;""
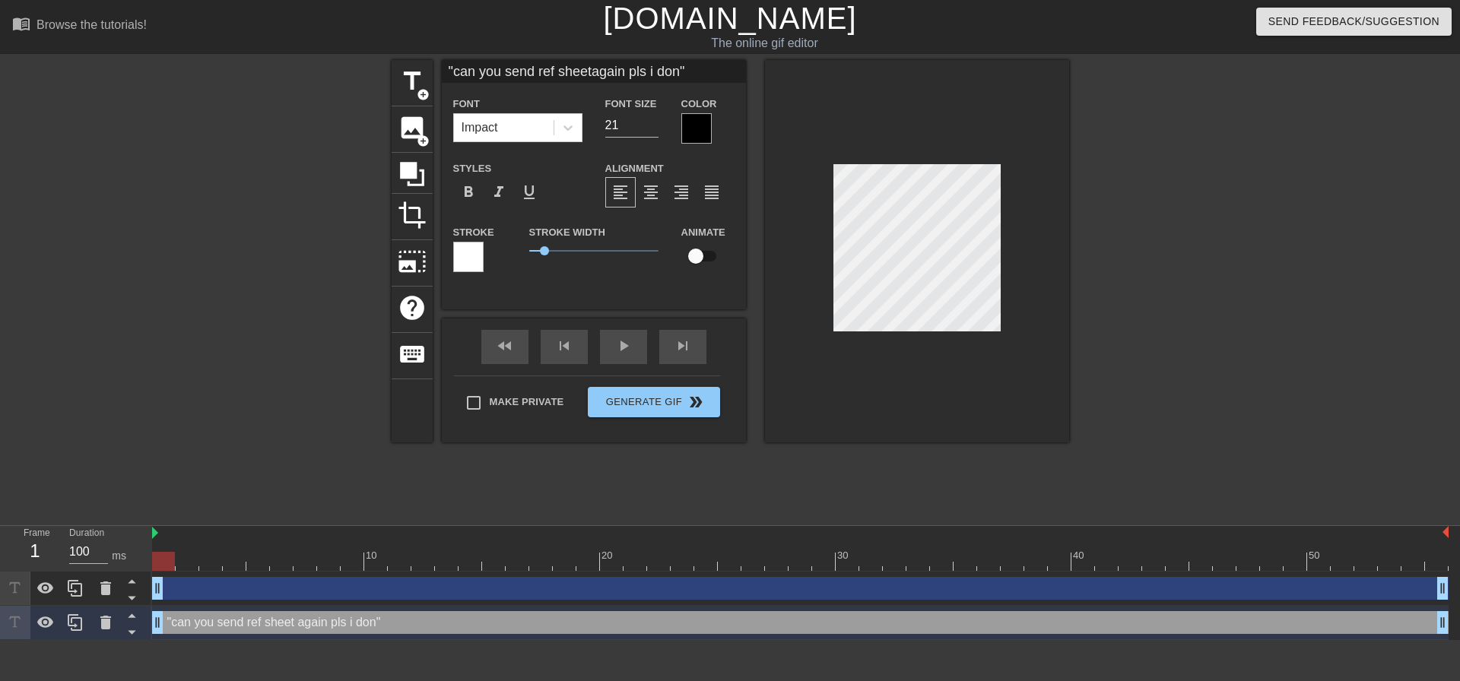
type textarea ""can you send ref sheet again pls i don;""
type input ""can you send ref sheetagain pls i don;t""
type textarea ""can you send ref sheet again pls i don;t""
type input ""can you send ref sheetagain pls i don;t ""
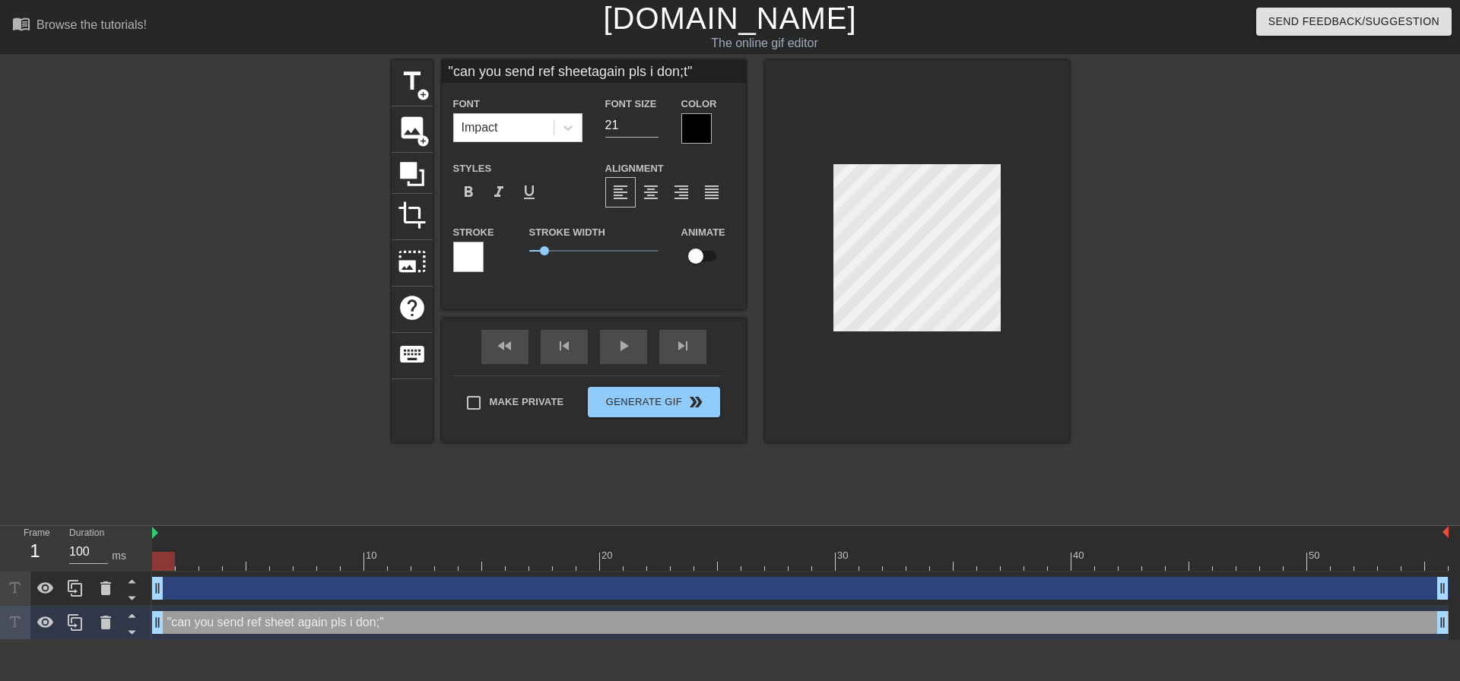
type textarea ""can you send ref sheet again pls i don;t ""
type input ""can you send ref sheetagain pls i don;t""
type textarea ""can you send ref sheet again pls i don;t""
type input ""can you send ref sheetagain pls i don;""
type textarea ""can you send ref sheet again pls i don;""
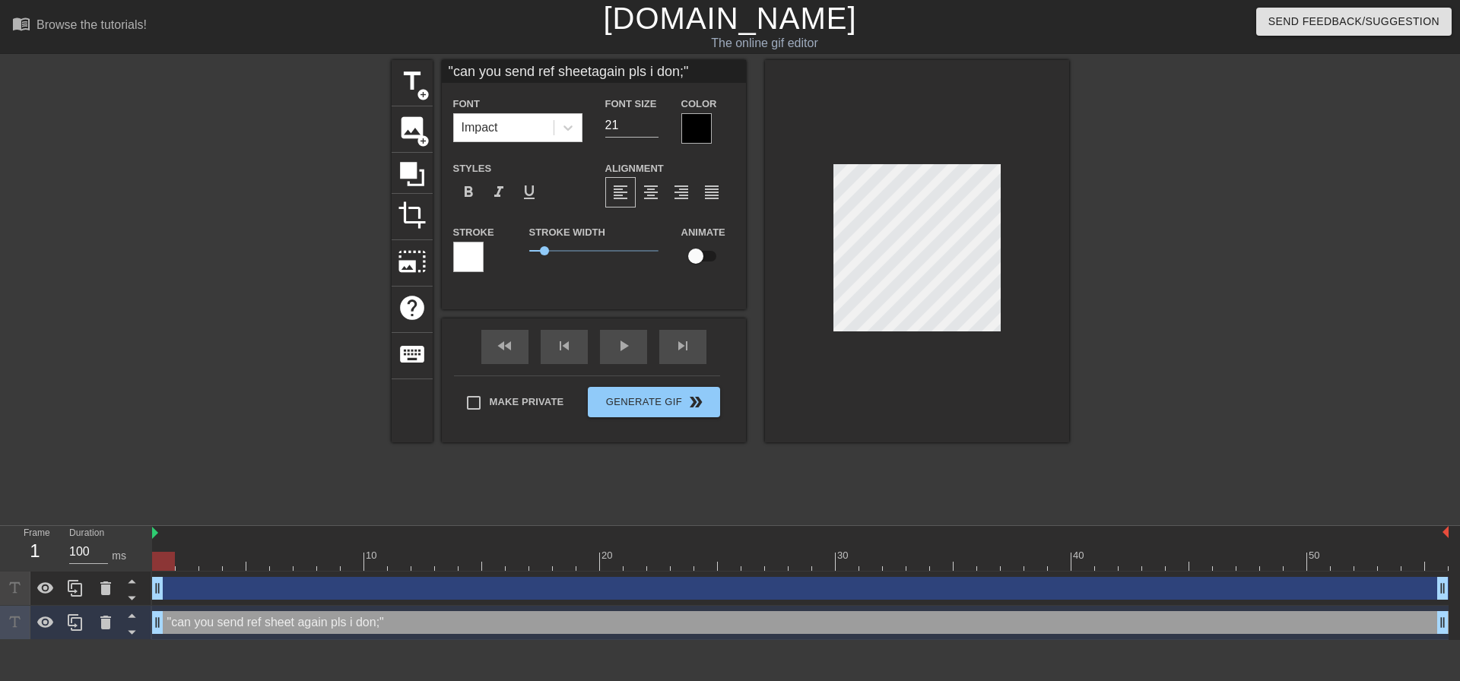
type input ""can you send ref sheetagain pls i don""
type textarea ""can you send ref sheet again pls i don""
type input ""can you send ref sheetagain pls i don'""
type textarea ""can you send ref sheet again pls i don'""
type input ""can you send ref sheetagain pls i don't""
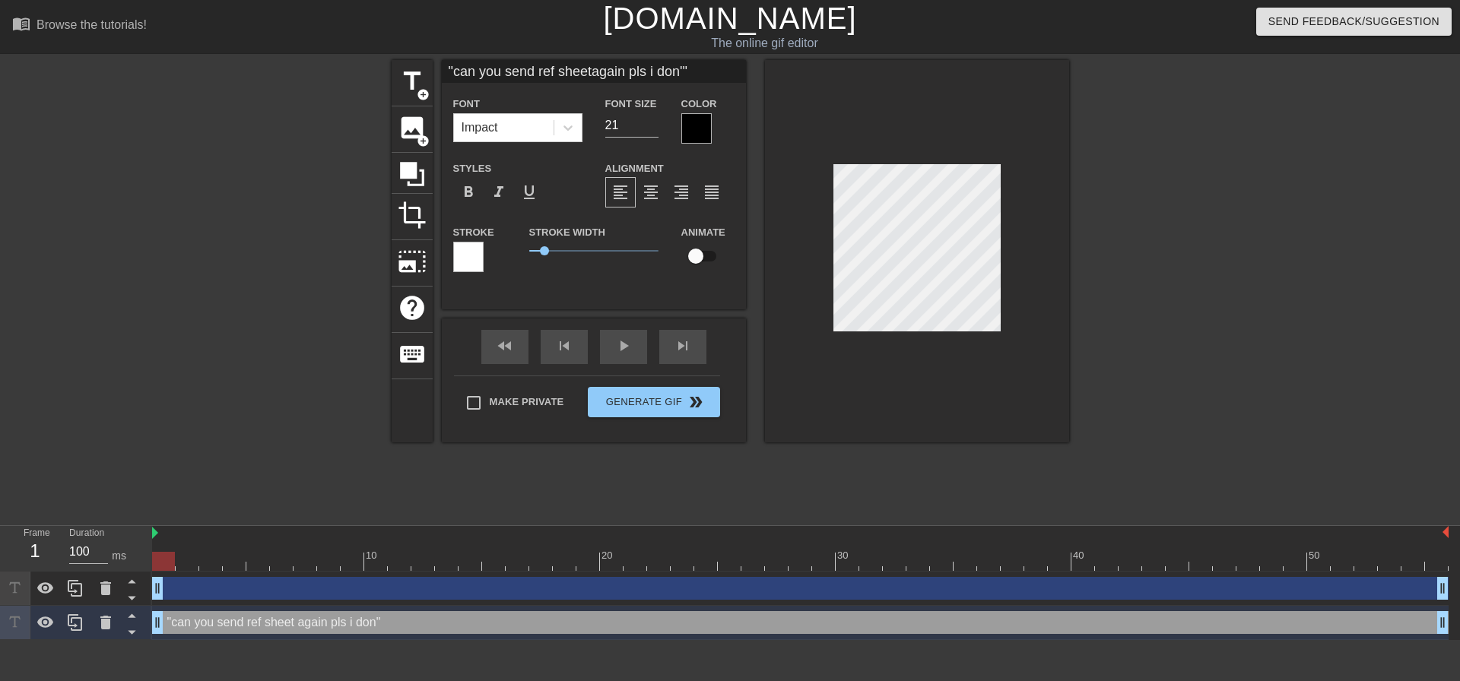
type textarea ""can you send ref sheet again pls i don't""
type input ""can you send ref sheetagain pls i don'""
type textarea ""can you send ref sheet again pls i don'""
type input ""can you send ref sheetagain pls i don""
type textarea ""can you send ref sheet again pls i don""
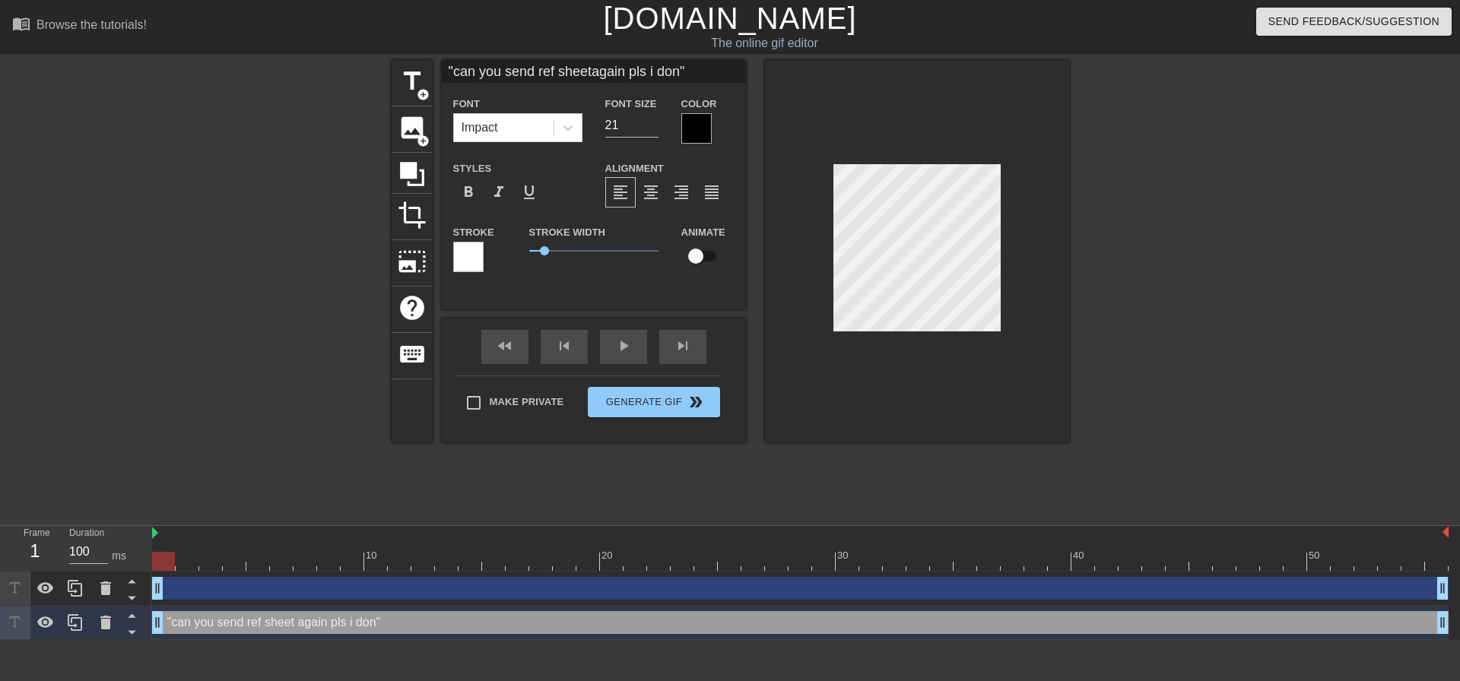
type input ""can you send ref sheetagain pls i do""
type textarea ""can you send ref sheet again pls i do""
type input ""can you send ref sheetagain pls i d""
type textarea ""can you send ref sheet again pls i d""
type input ""can you send ref sheetagain pls i ""
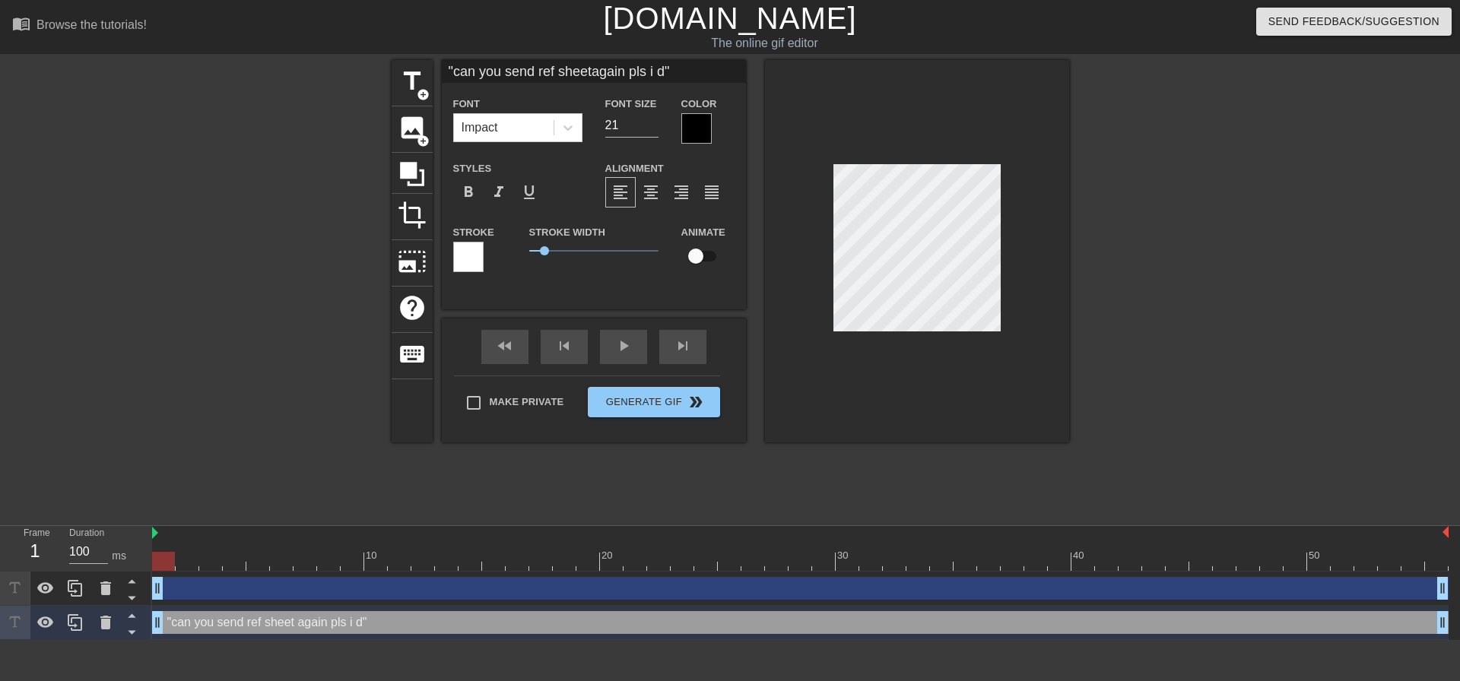
type textarea ""can you send ref sheet again pls i ""
type input ""can you send ref sheetagain pls i""
type textarea ""can you send ref sheet again pls i""
type input ""can you send ref sheetagain pls ""
type textarea ""can you send ref sheet again pls ""
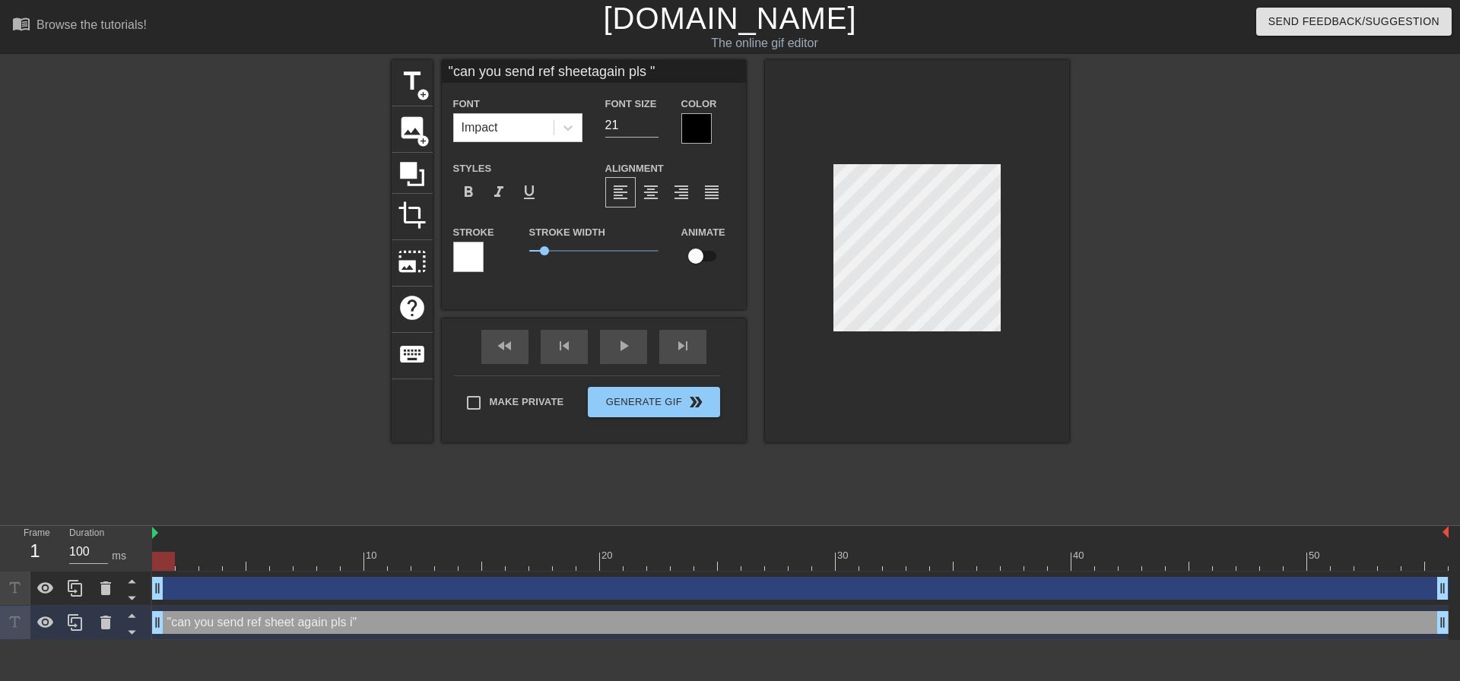
scroll to position [2, 5]
type input ""can you send ref sheetagain pls""
type textarea ""can you send ref sheet again pls""
type input ""can you send ref sheet""
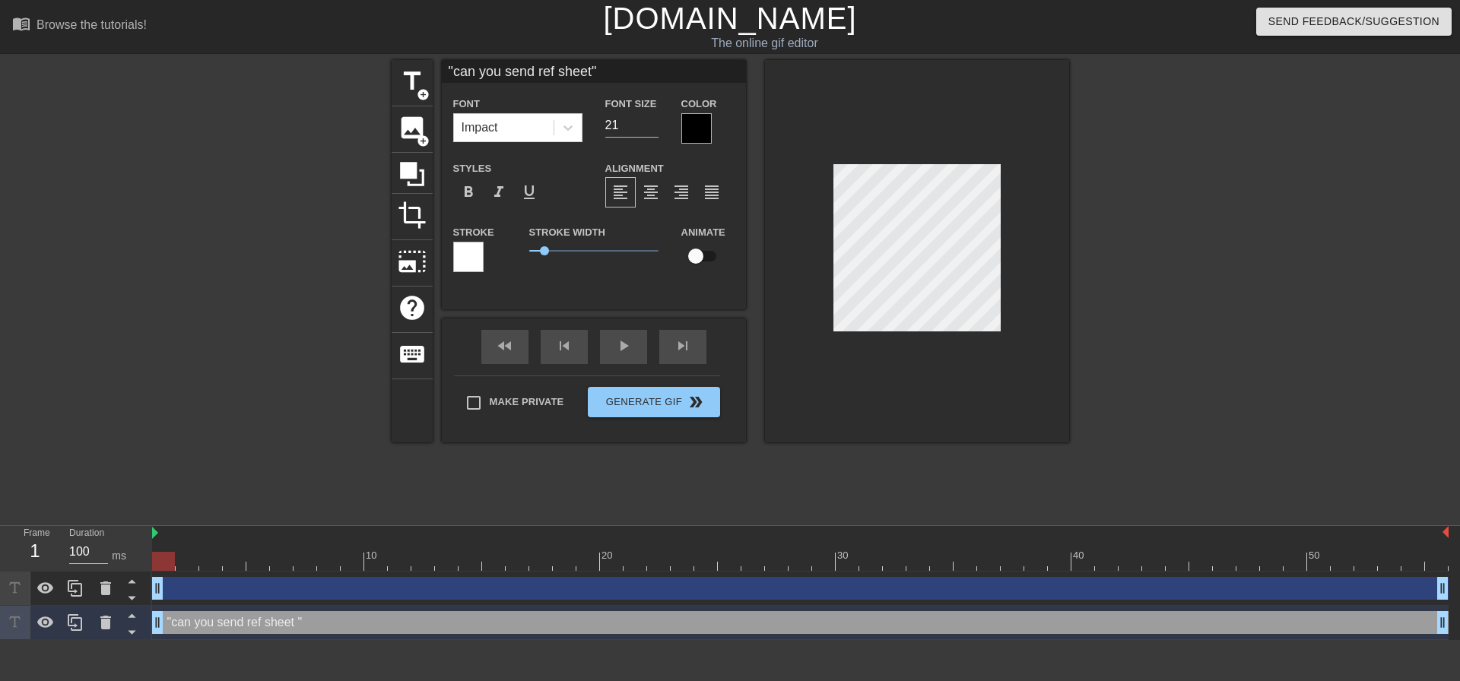
type textarea ""can you send ref sheet""
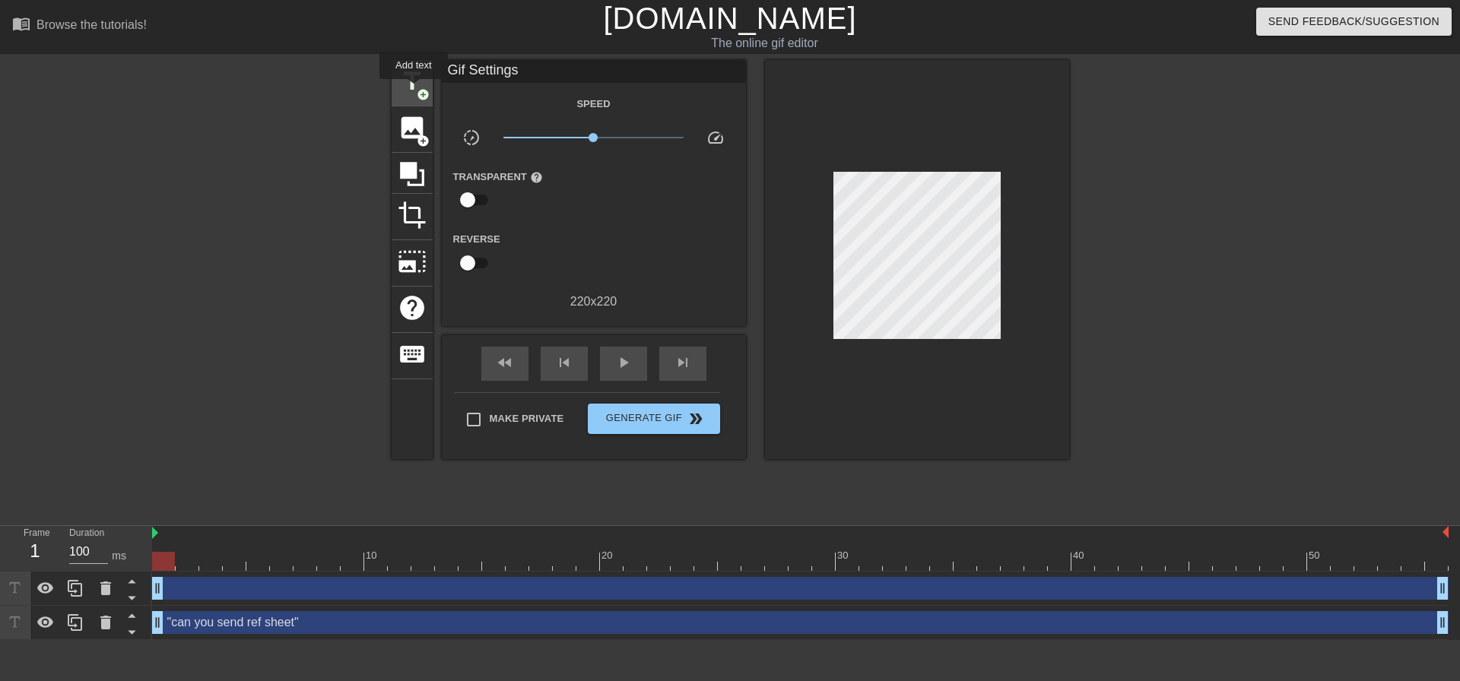
click at [416, 87] on span "title" at bounding box center [412, 81] width 29 height 29
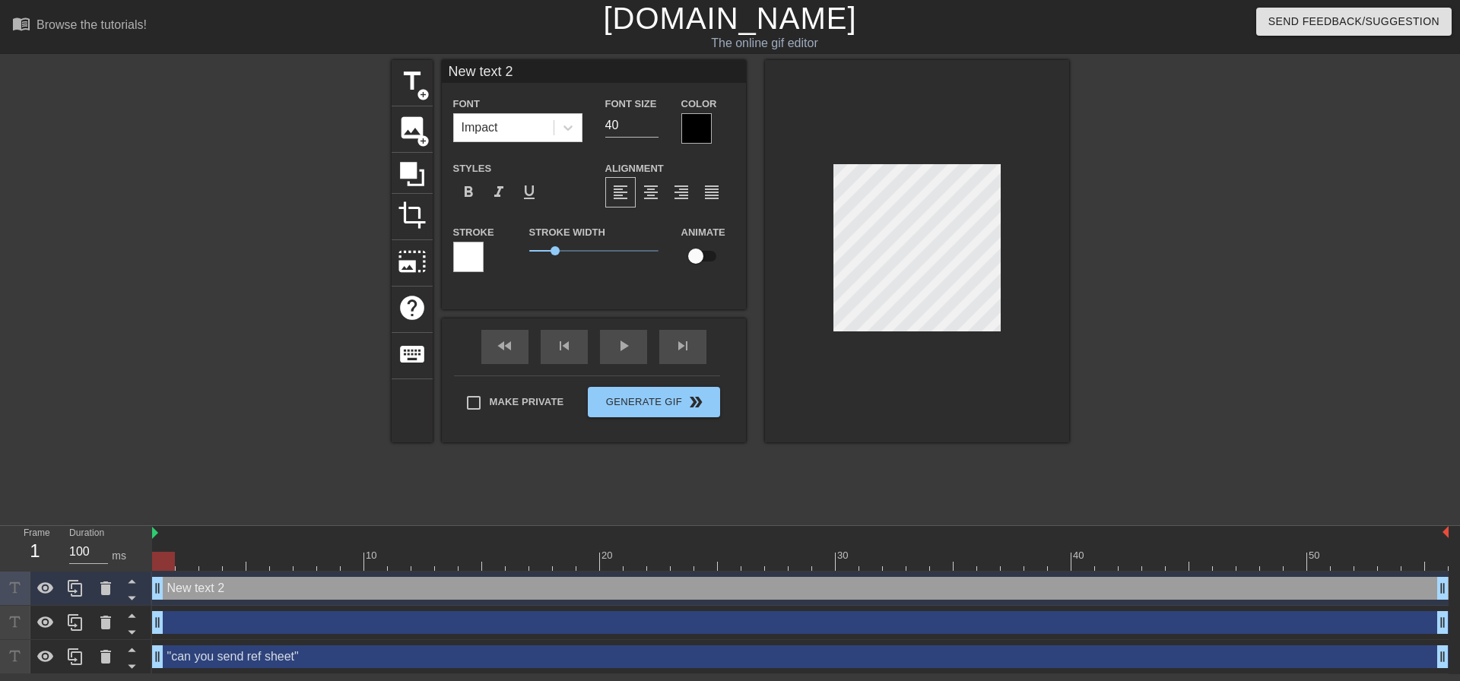
scroll to position [2, 2]
type input "w"
type textarea "w"
type input "wh"
type textarea "wh"
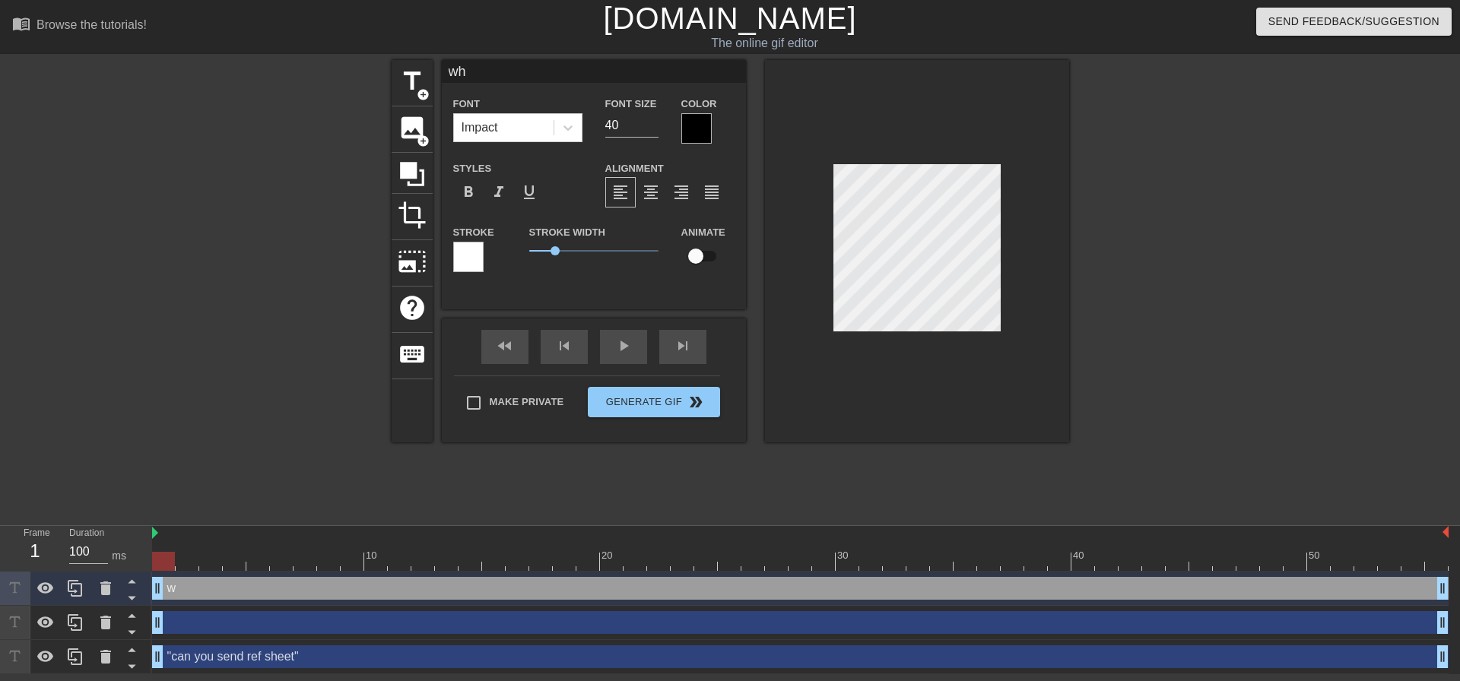
type input "whe"
type textarea "whe"
type input "whe"
type textarea "whe"
type input "whe"
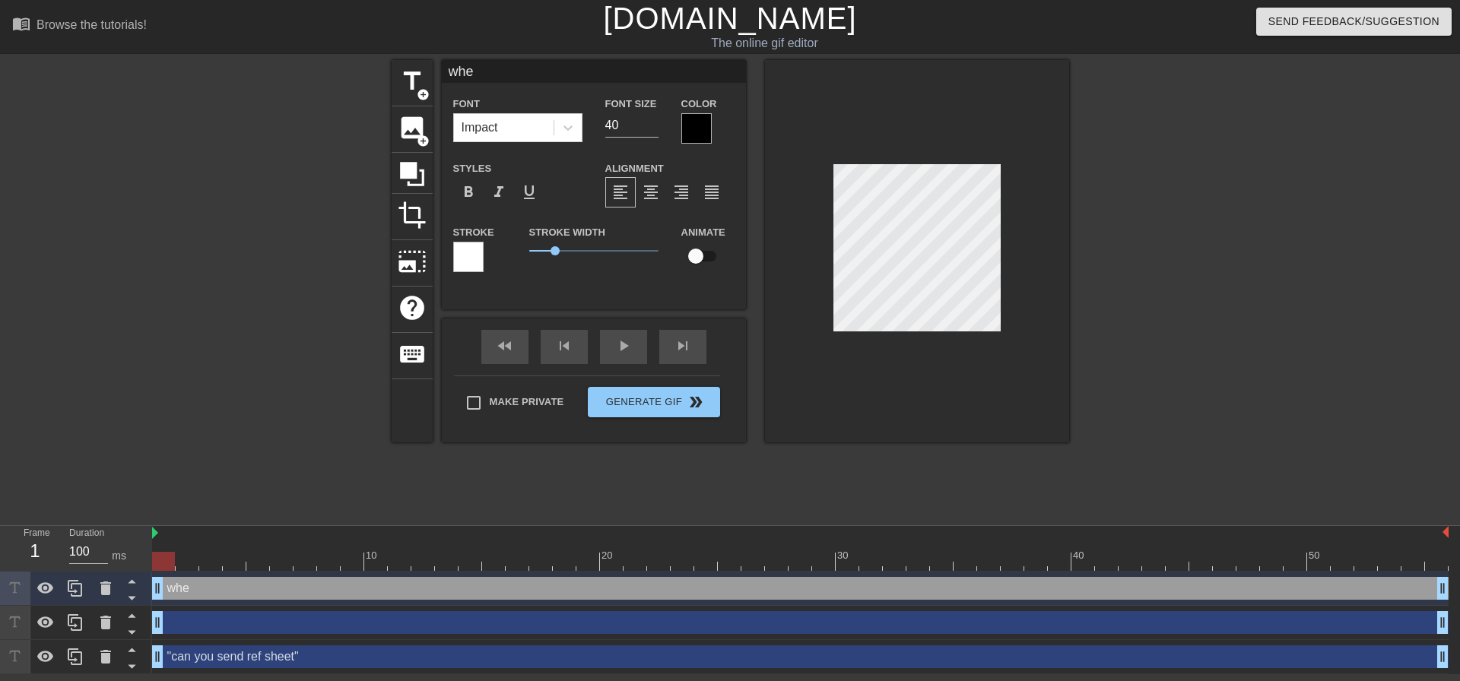
type textarea "whe"
type input "when"
type textarea "when"
type input "when"
type textarea "when"
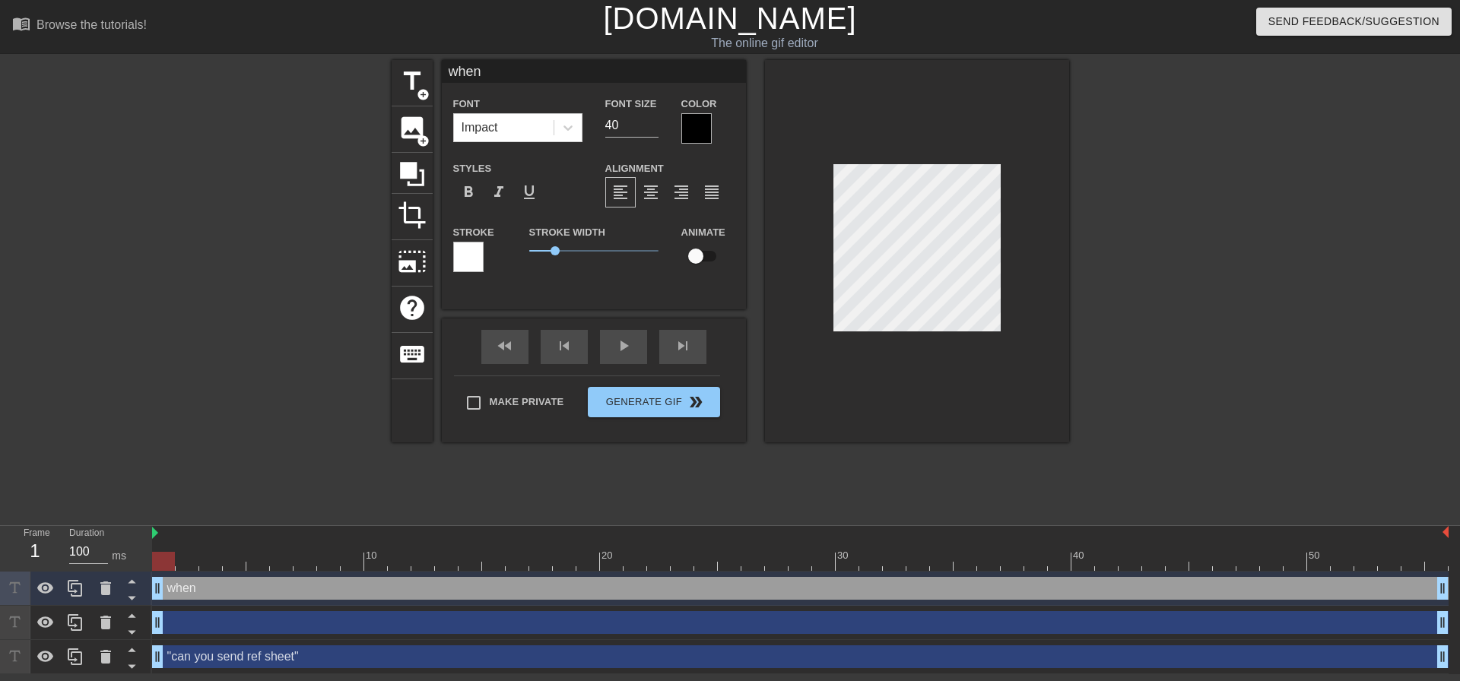
type input "when i"
type textarea "when i"
type input "when i"
type textarea "when i"
type input "when i r"
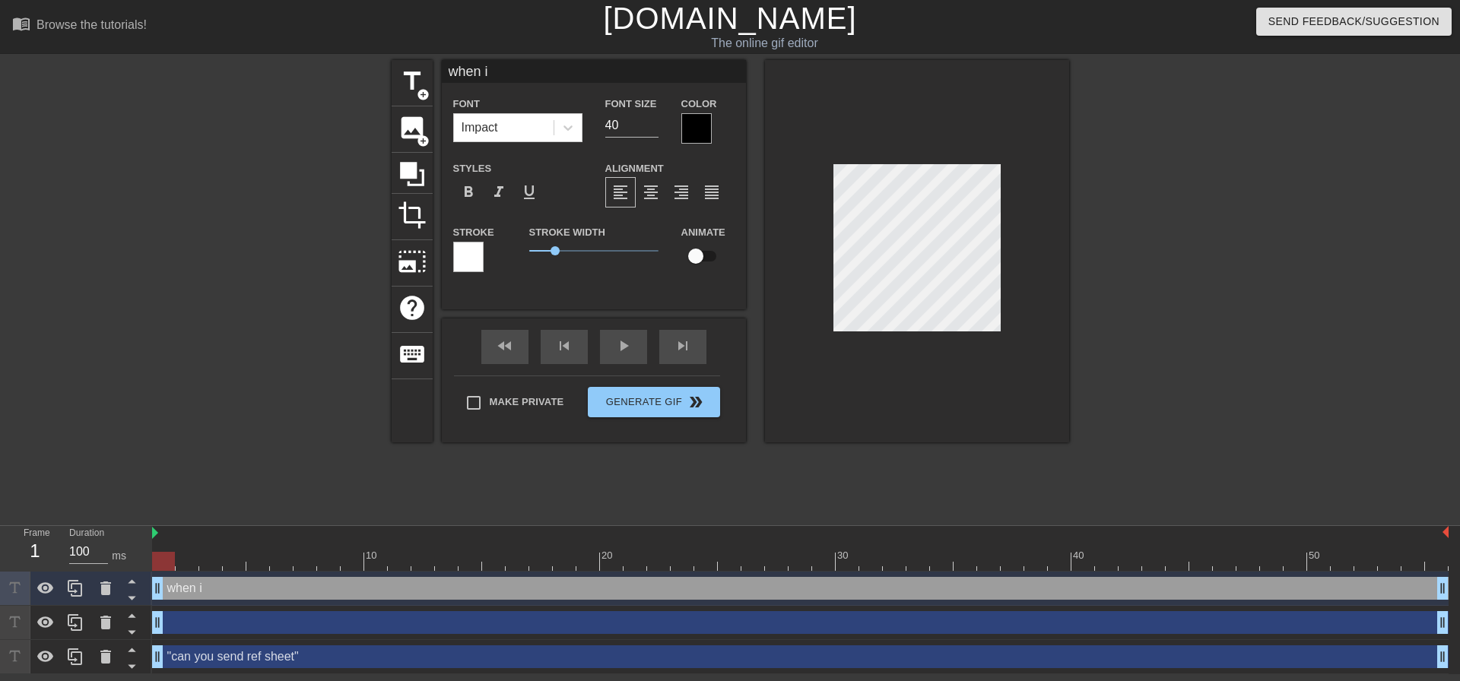
type textarea "when i r"
type input "when i re"
type textarea "when i re"
type input "when i rec"
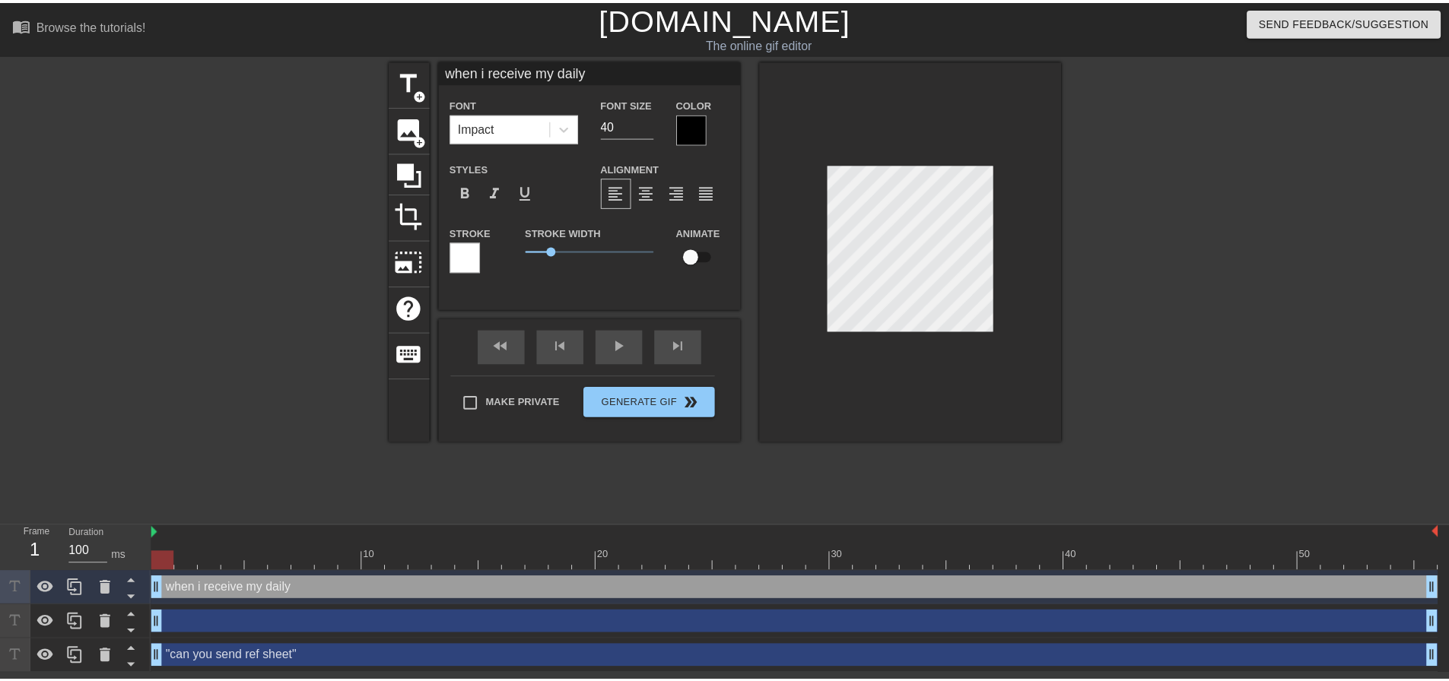
scroll to position [2, 8]
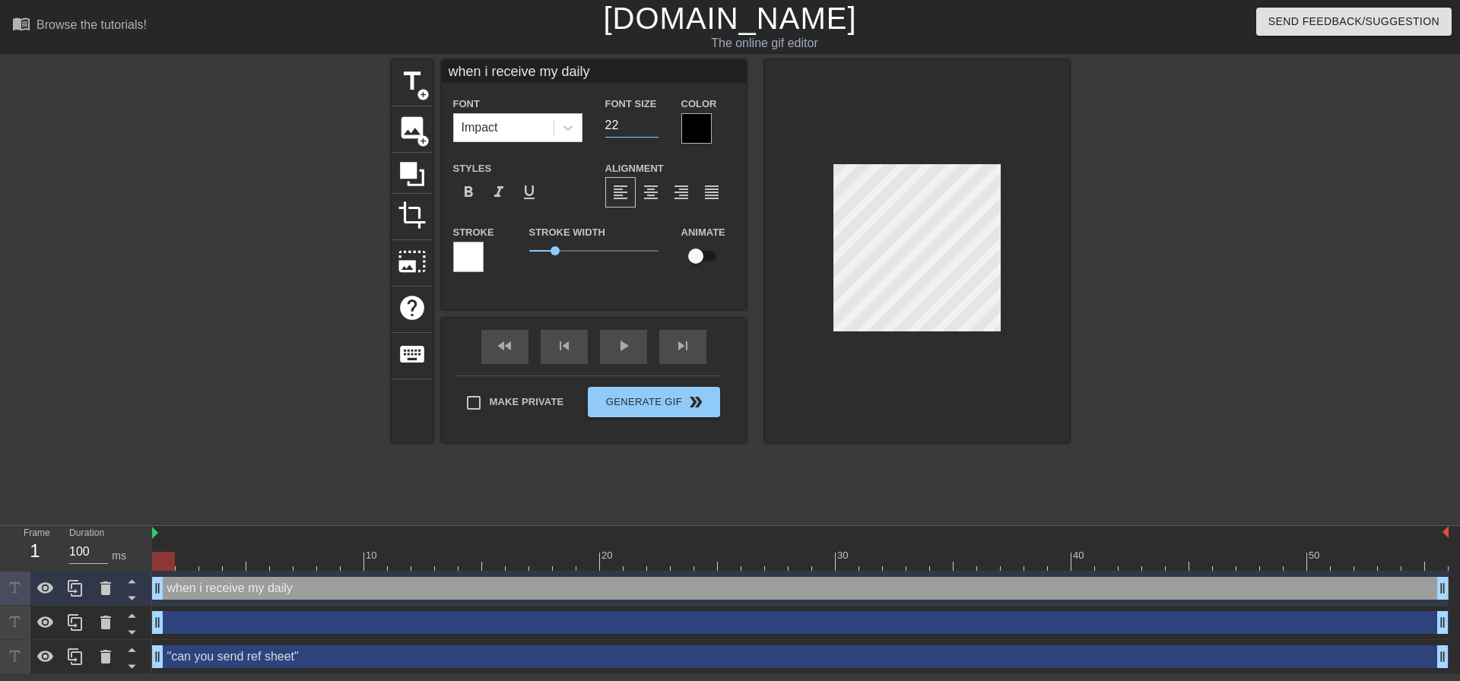
click at [649, 131] on input "22" at bounding box center [631, 125] width 53 height 24
click at [652, 126] on input "21" at bounding box center [631, 125] width 53 height 24
click at [651, 125] on input "20" at bounding box center [631, 125] width 53 height 24
drag, startPoint x: 551, startPoint y: 251, endPoint x: 537, endPoint y: 247, distance: 14.9
click at [537, 247] on span "0.3" at bounding box center [536, 250] width 9 height 9
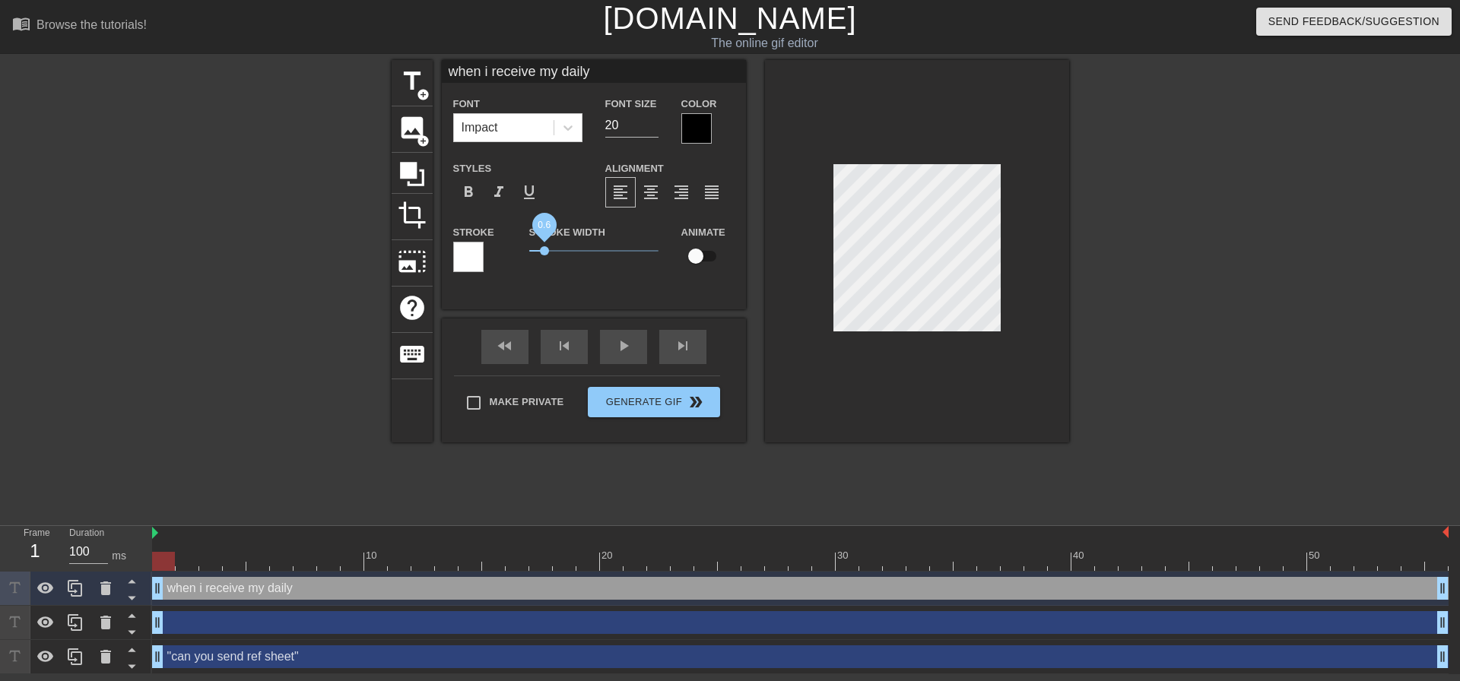
click at [545, 246] on span "0.6" at bounding box center [544, 250] width 9 height 9
click at [418, 103] on div "title add_circle" at bounding box center [412, 83] width 41 height 46
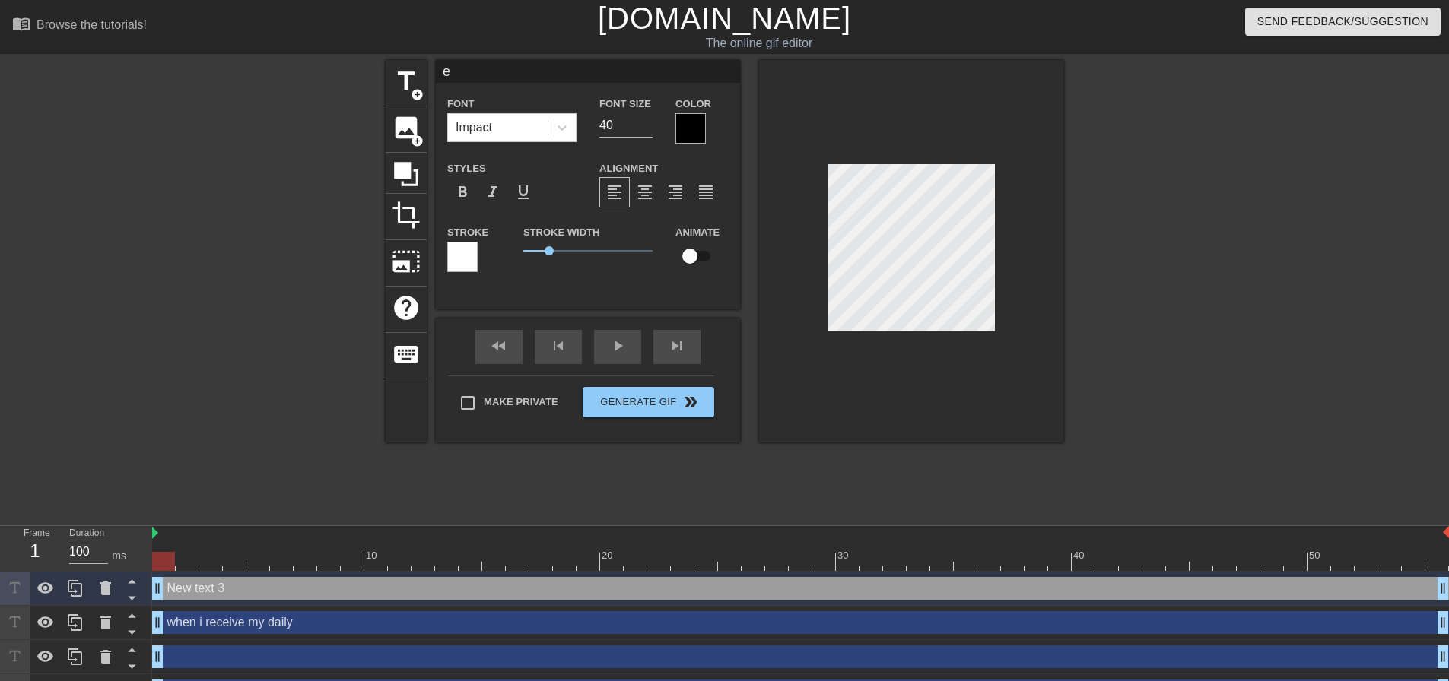
scroll to position [2, 2]
drag, startPoint x: 545, startPoint y: 246, endPoint x: 535, endPoint y: 245, distance: 9.9
click at [535, 245] on span "0.45" at bounding box center [587, 251] width 129 height 18
click at [646, 129] on input "25" at bounding box center [625, 125] width 53 height 24
click at [641, 126] on input "24" at bounding box center [625, 125] width 53 height 24
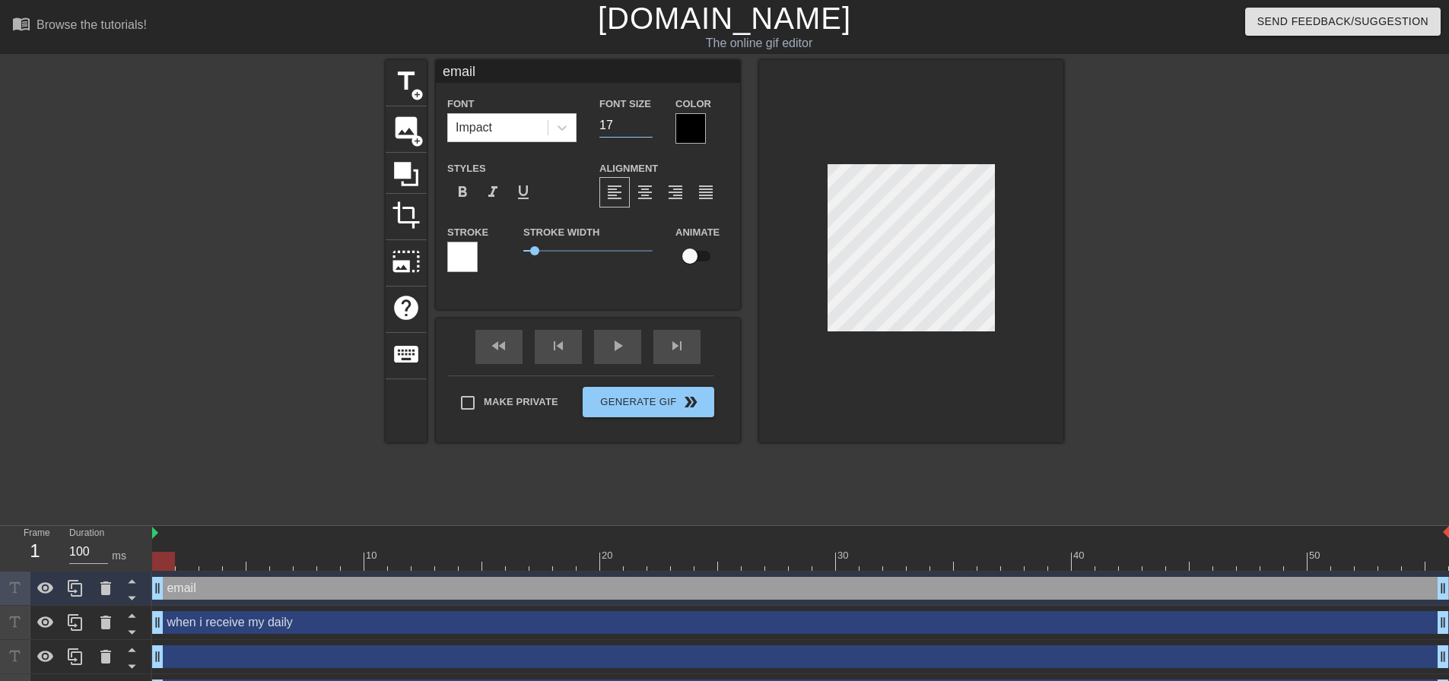
click at [641, 127] on input "17" at bounding box center [625, 125] width 53 height 24
click at [649, 119] on input "18" at bounding box center [625, 125] width 53 height 24
click at [649, 119] on input "19" at bounding box center [625, 125] width 53 height 24
click at [649, 119] on input "20" at bounding box center [625, 125] width 53 height 24
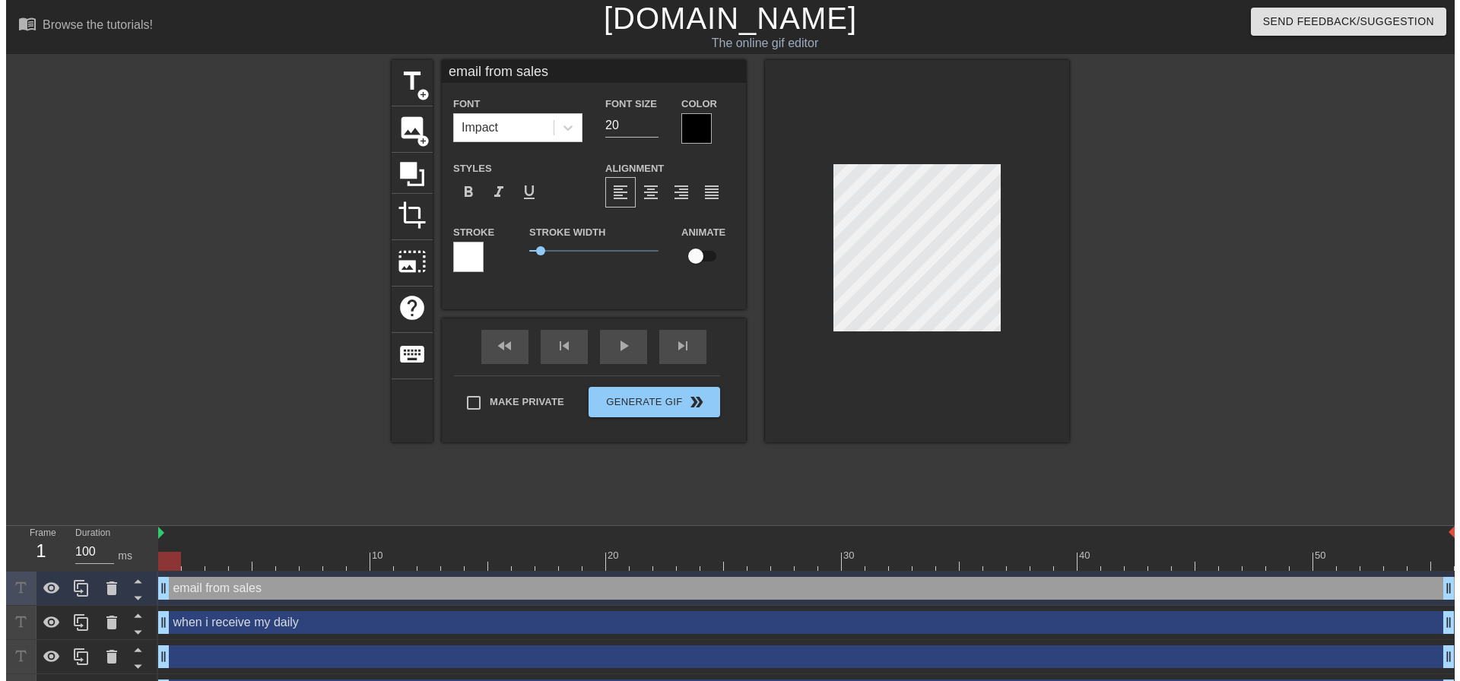
scroll to position [2, 6]
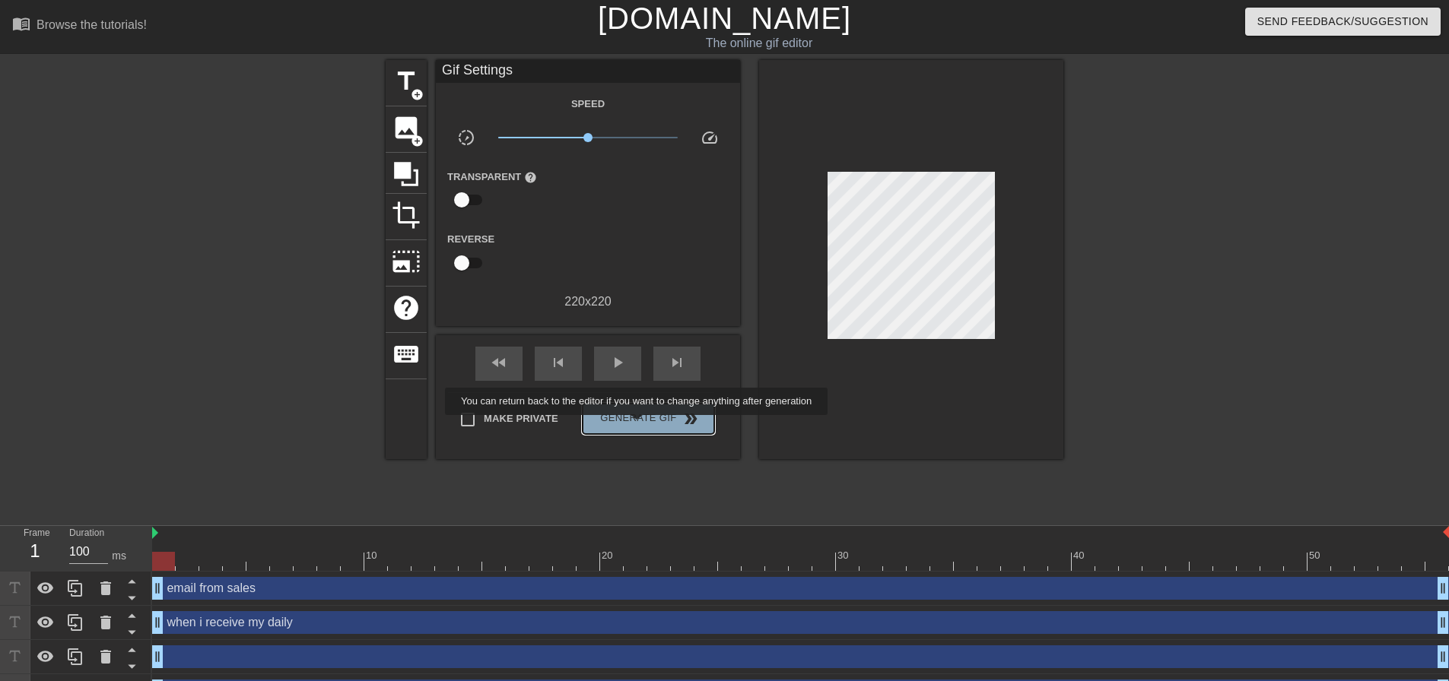
click at [638, 426] on span "Generate Gif double_arrow" at bounding box center [648, 419] width 119 height 18
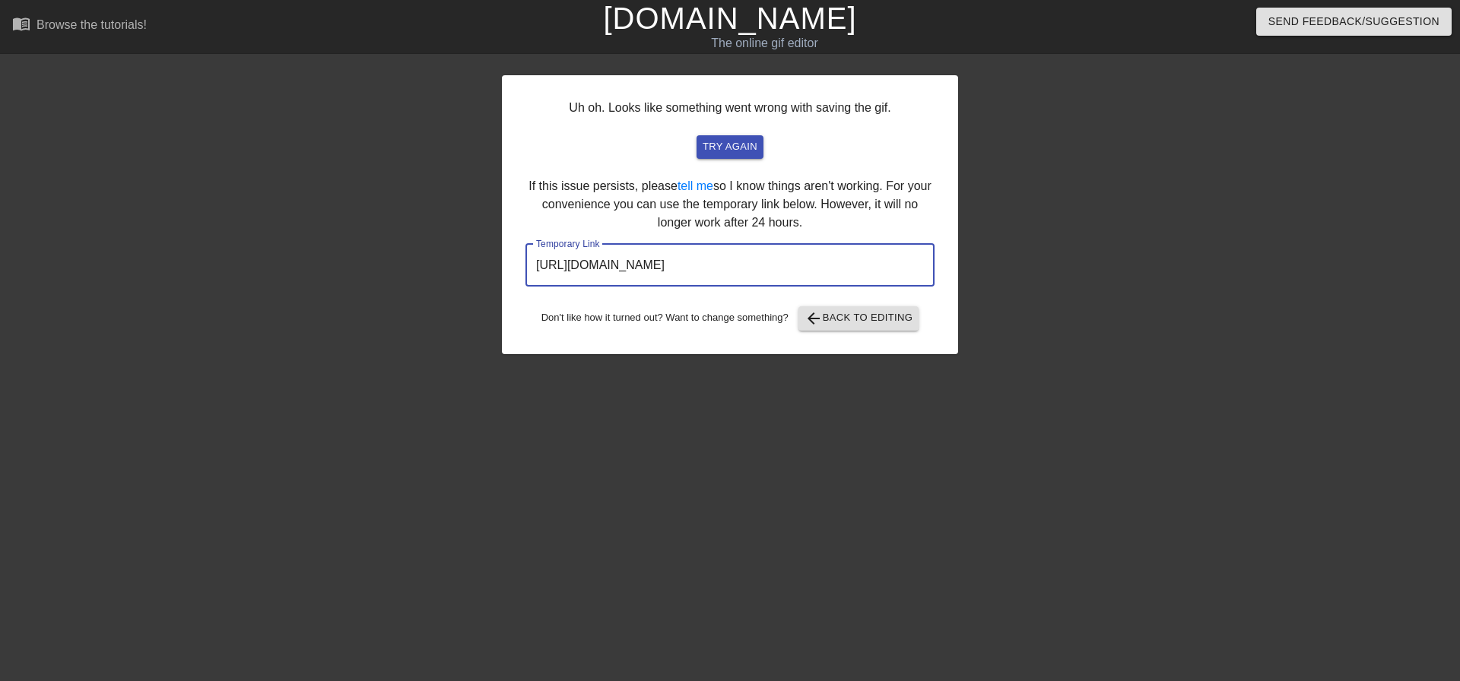
drag, startPoint x: 776, startPoint y: 269, endPoint x: 534, endPoint y: 284, distance: 243.1
click at [534, 284] on input "[URL][DOMAIN_NAME]" at bounding box center [729, 265] width 409 height 43
